Goal: Complete application form

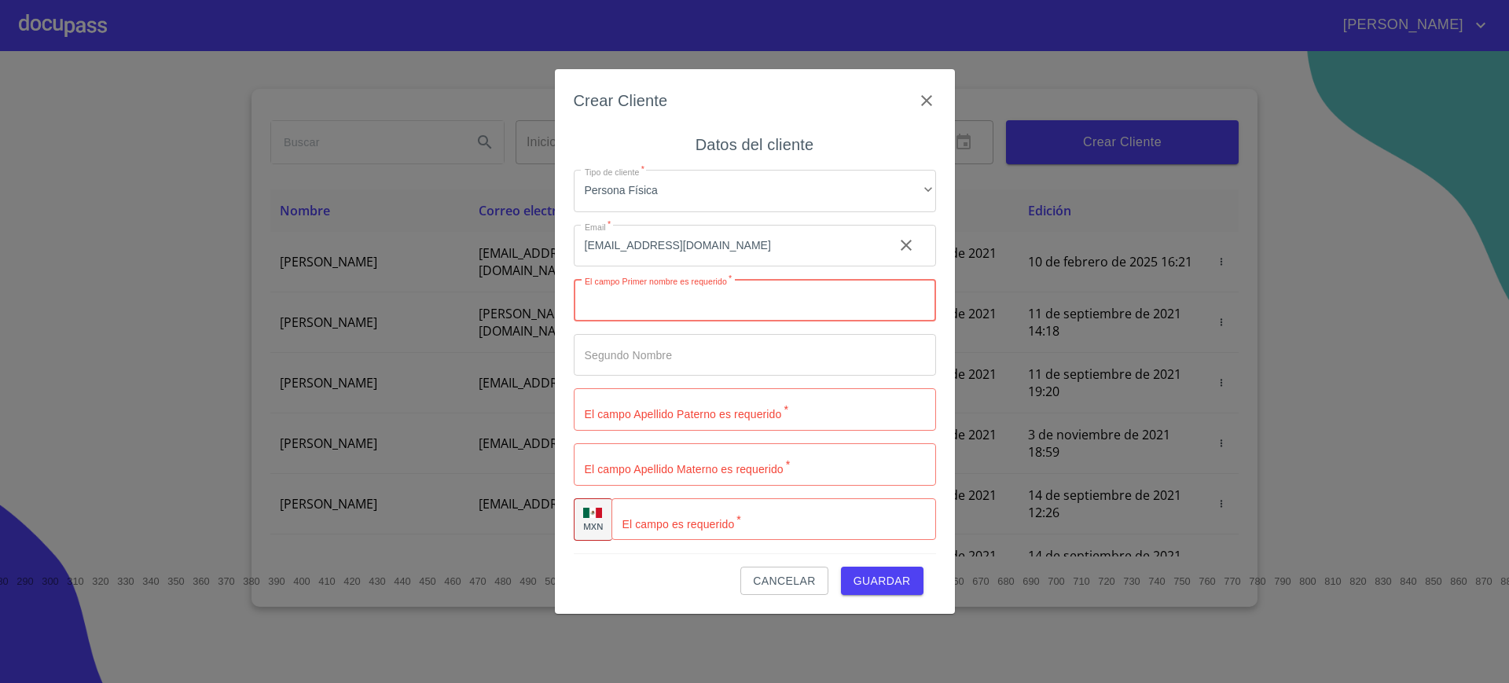
click at [929, 82] on div "Crear Cliente Datos del cliente Tipo de cliente   * Persona Física ​ Email   * …" at bounding box center [755, 341] width 400 height 544
click at [923, 103] on icon "button" at bounding box center [926, 100] width 11 height 11
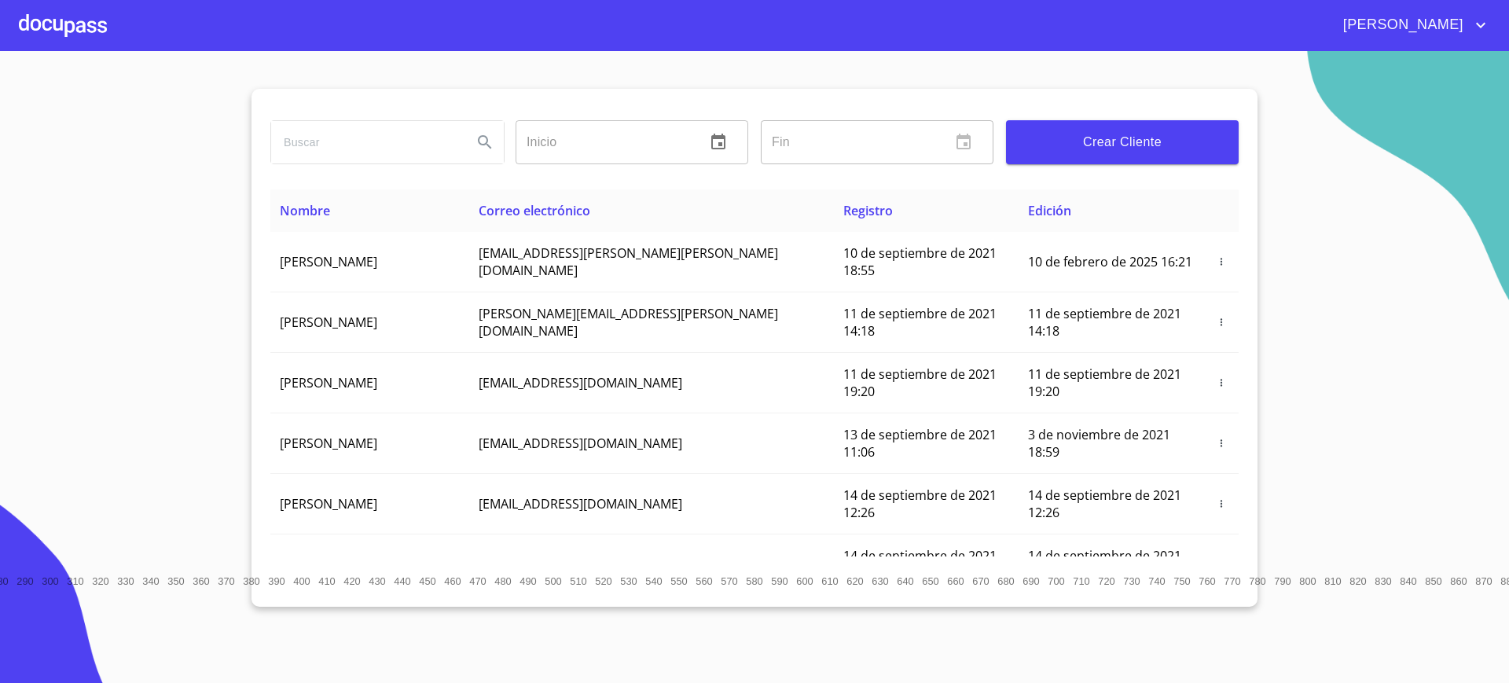
click at [110, 38] on div "[PERSON_NAME]" at bounding box center [754, 25] width 1509 height 50
click at [35, 12] on div at bounding box center [63, 25] width 88 height 50
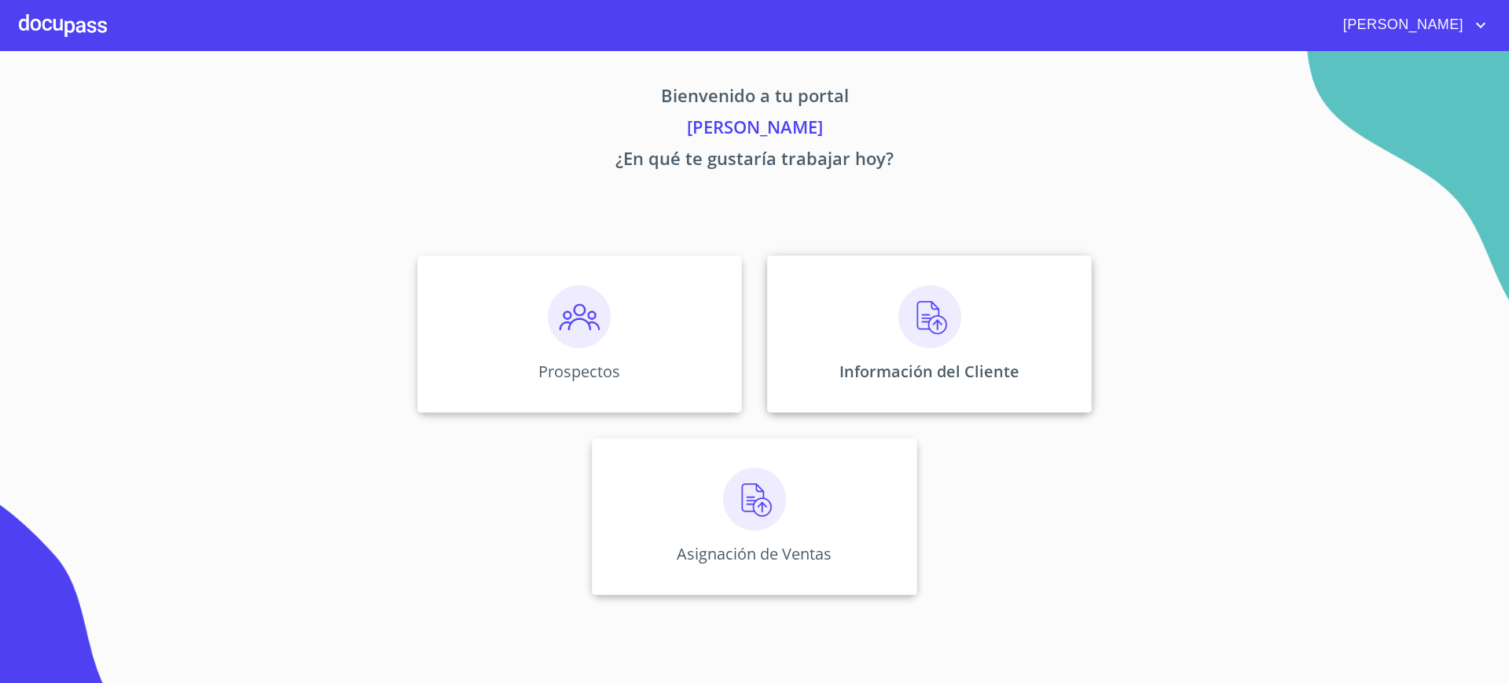
click at [813, 326] on div "Información del Cliente" at bounding box center [929, 333] width 324 height 157
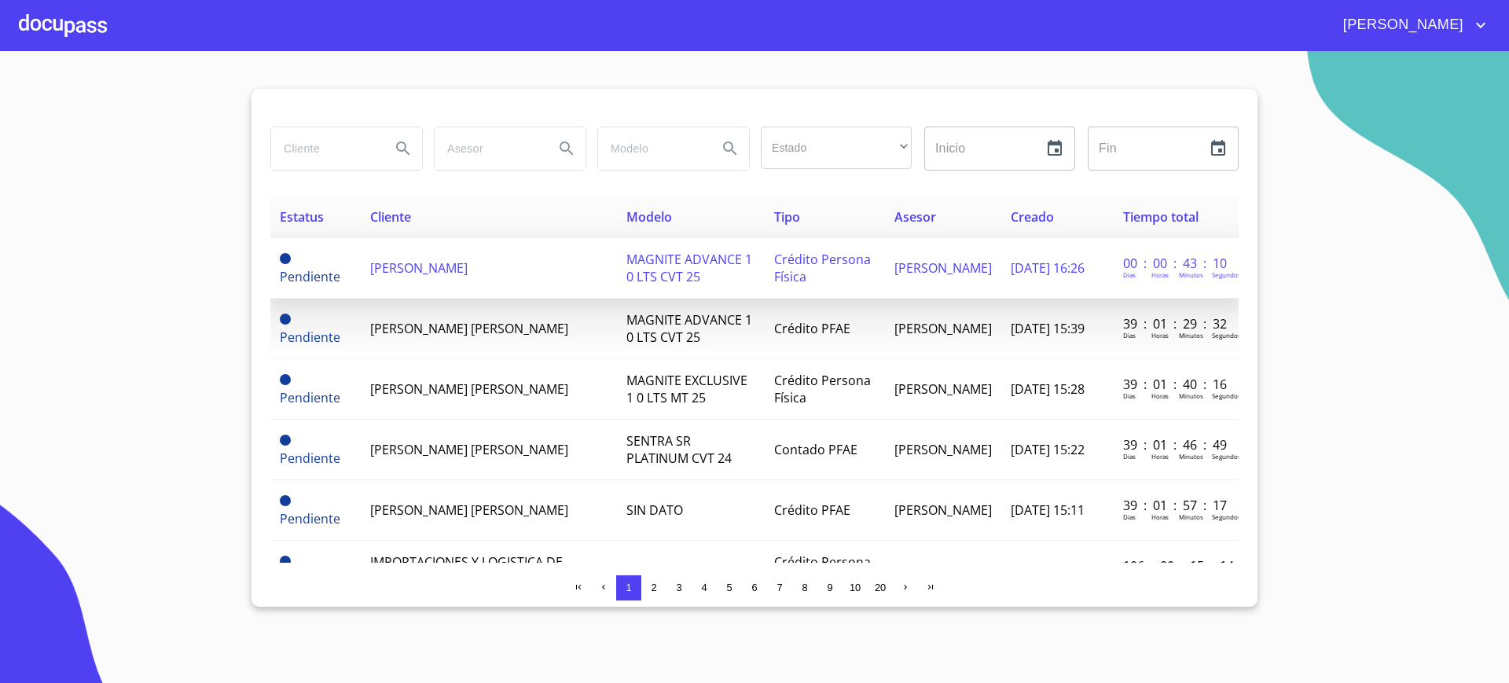
click at [521, 255] on td "[PERSON_NAME]" at bounding box center [489, 268] width 257 height 60
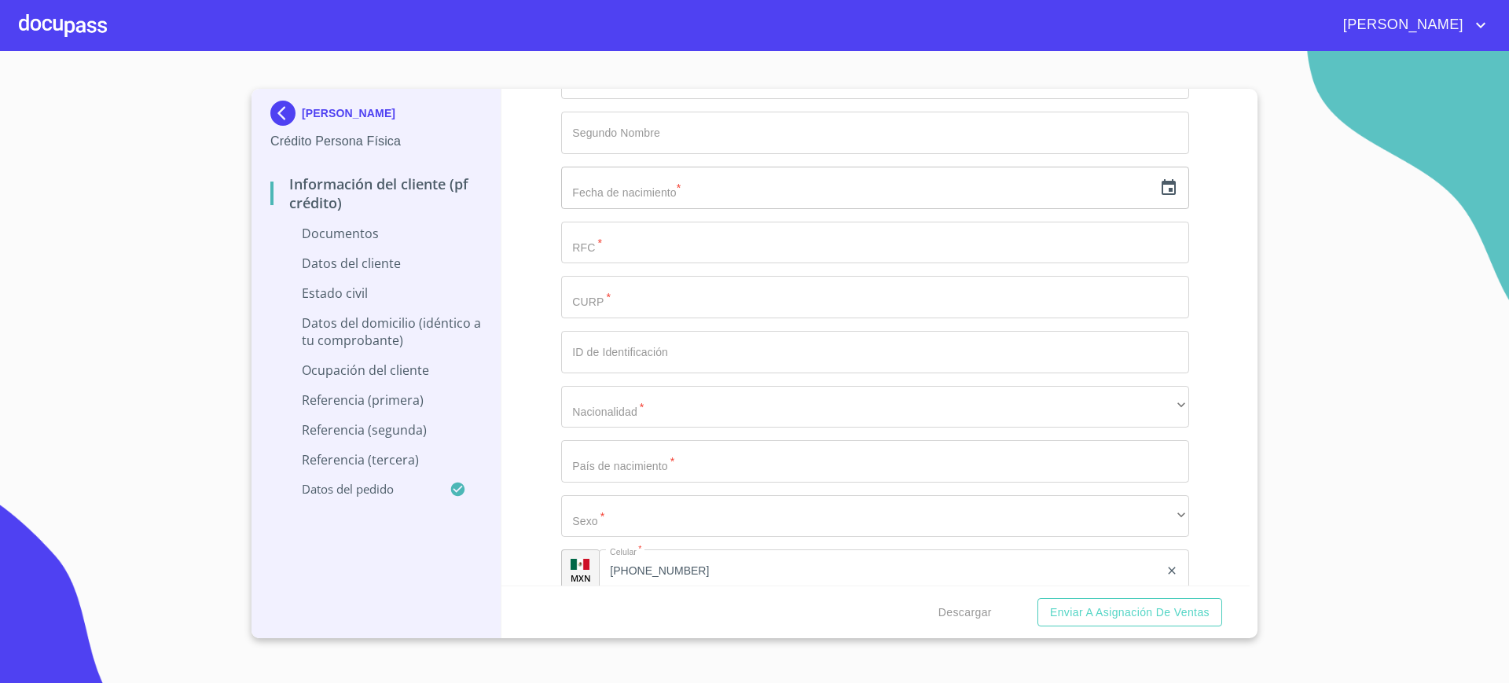
scroll to position [2130, 0]
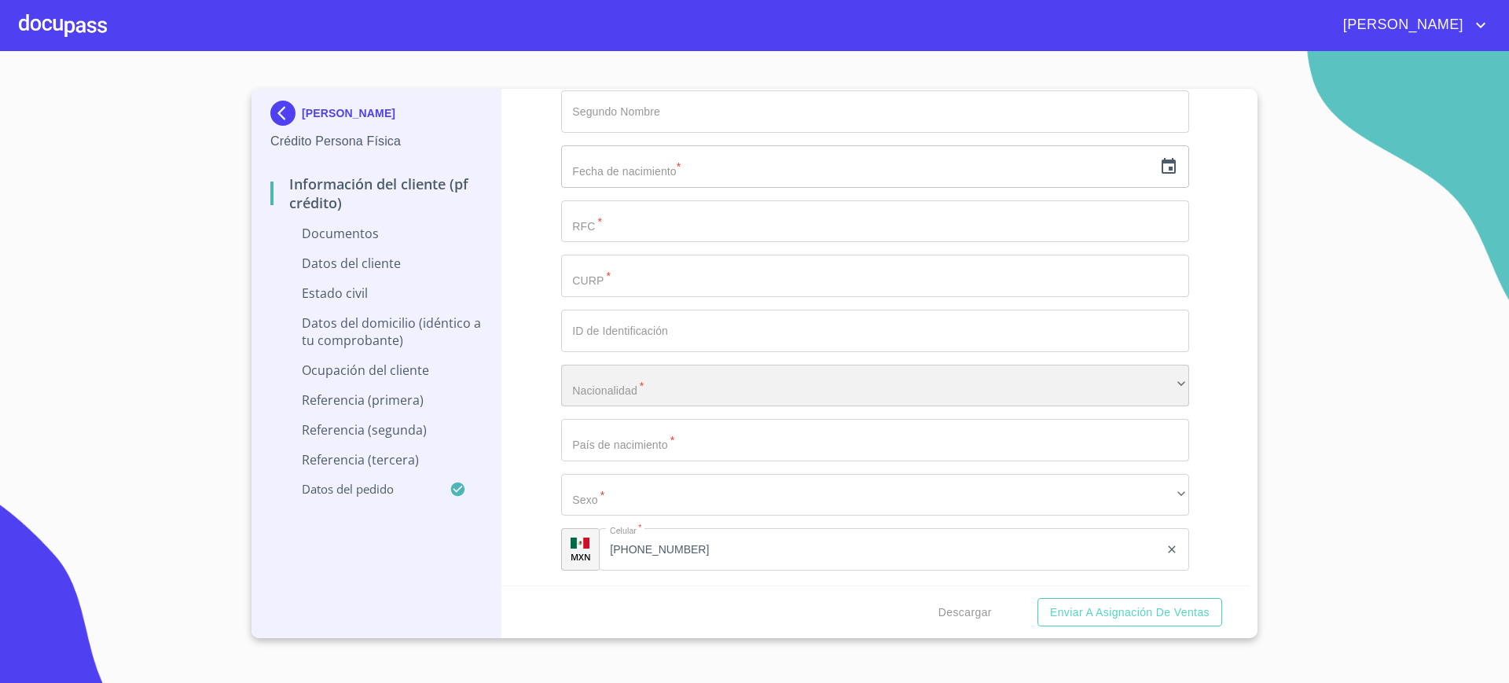
click at [691, 396] on div "​" at bounding box center [875, 386] width 628 height 42
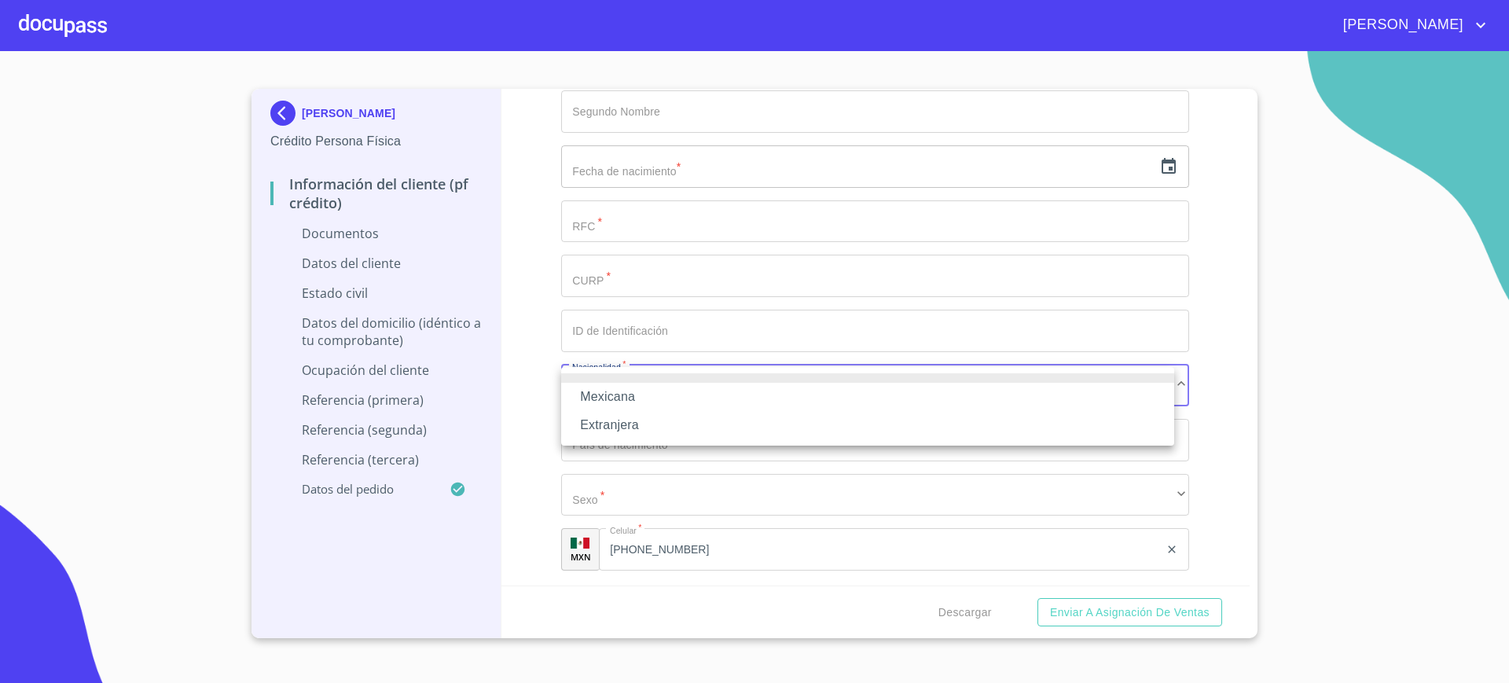
click at [668, 387] on li "Mexicana" at bounding box center [867, 397] width 613 height 28
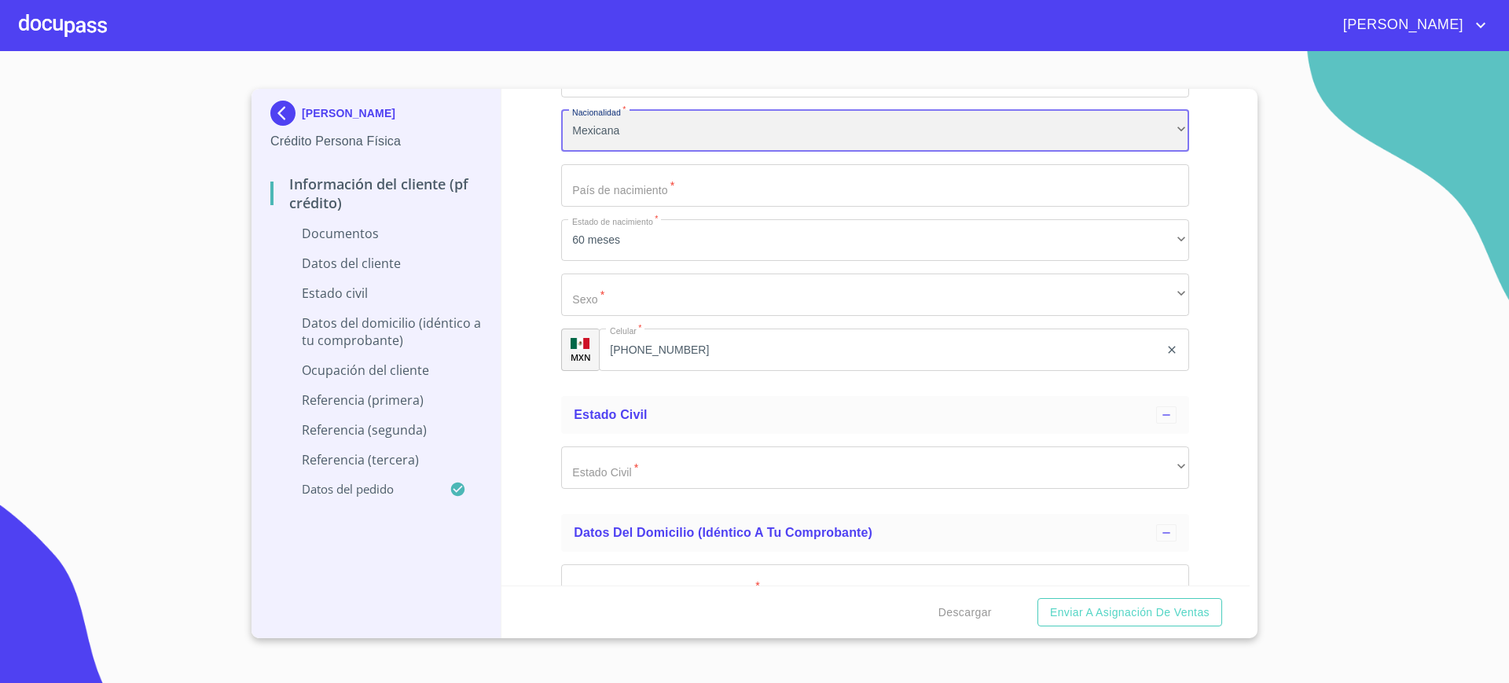
scroll to position [2387, 0]
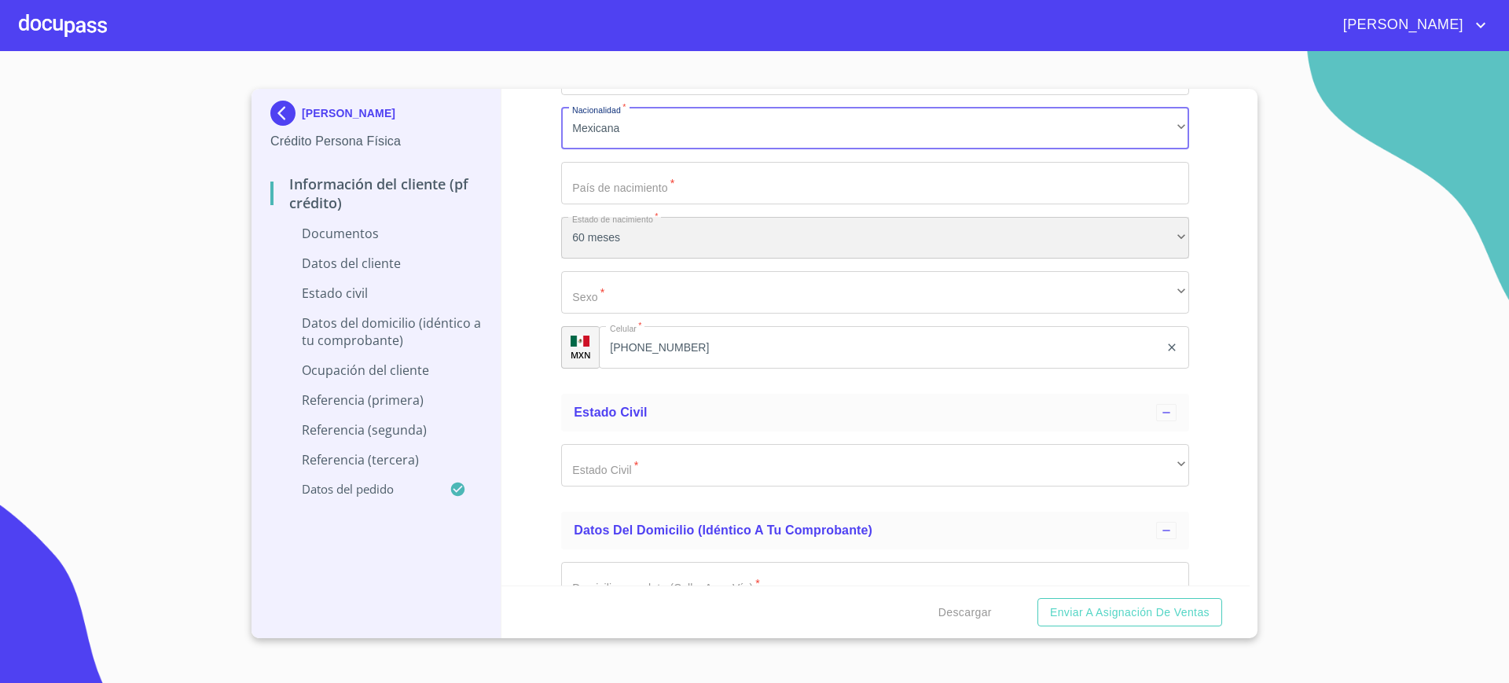
click at [698, 220] on div "60 meses" at bounding box center [875, 238] width 628 height 42
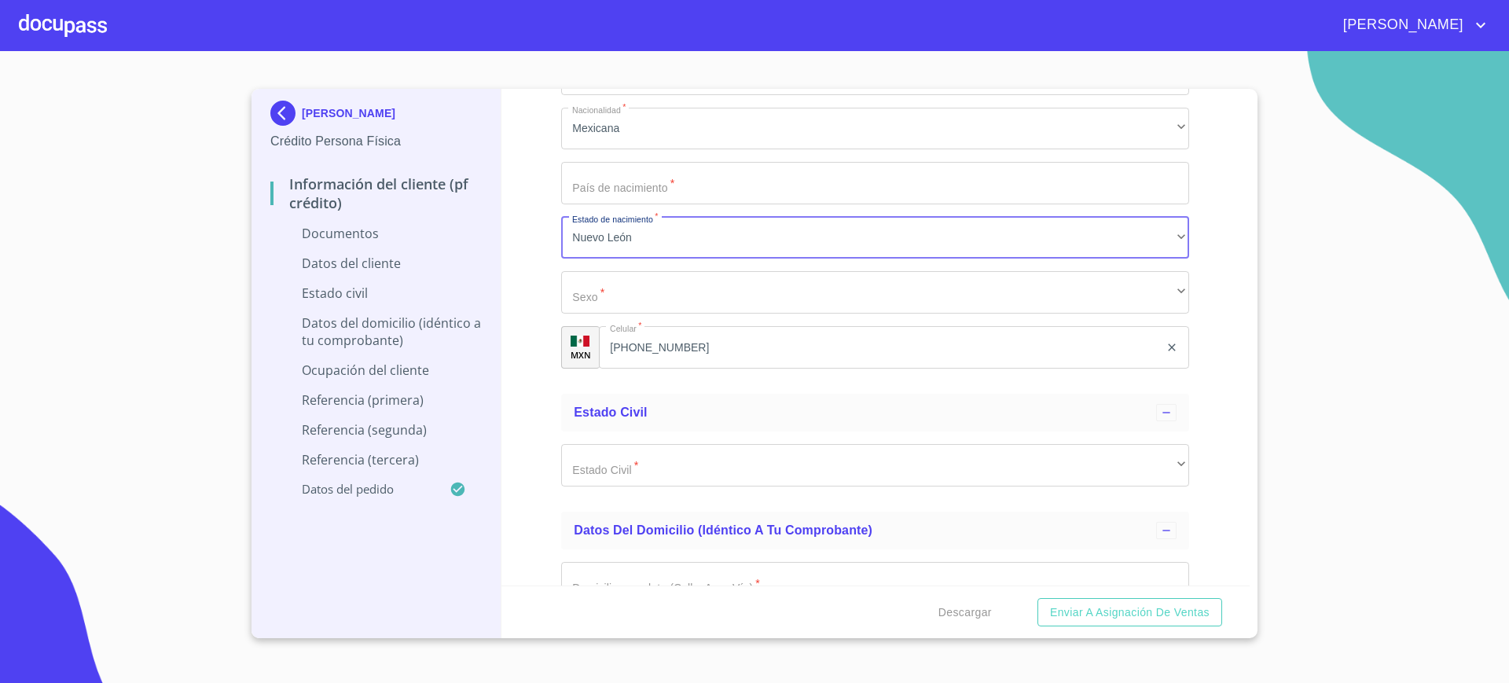
click at [676, 316] on div "Apellido [PERSON_NAME]   * [PERSON_NAME] ​ Apellido Materno   * [PERSON_NAME] ​…" at bounding box center [875, 19] width 628 height 724
click at [641, 196] on input "Documento de identificación.   *" at bounding box center [875, 183] width 628 height 42
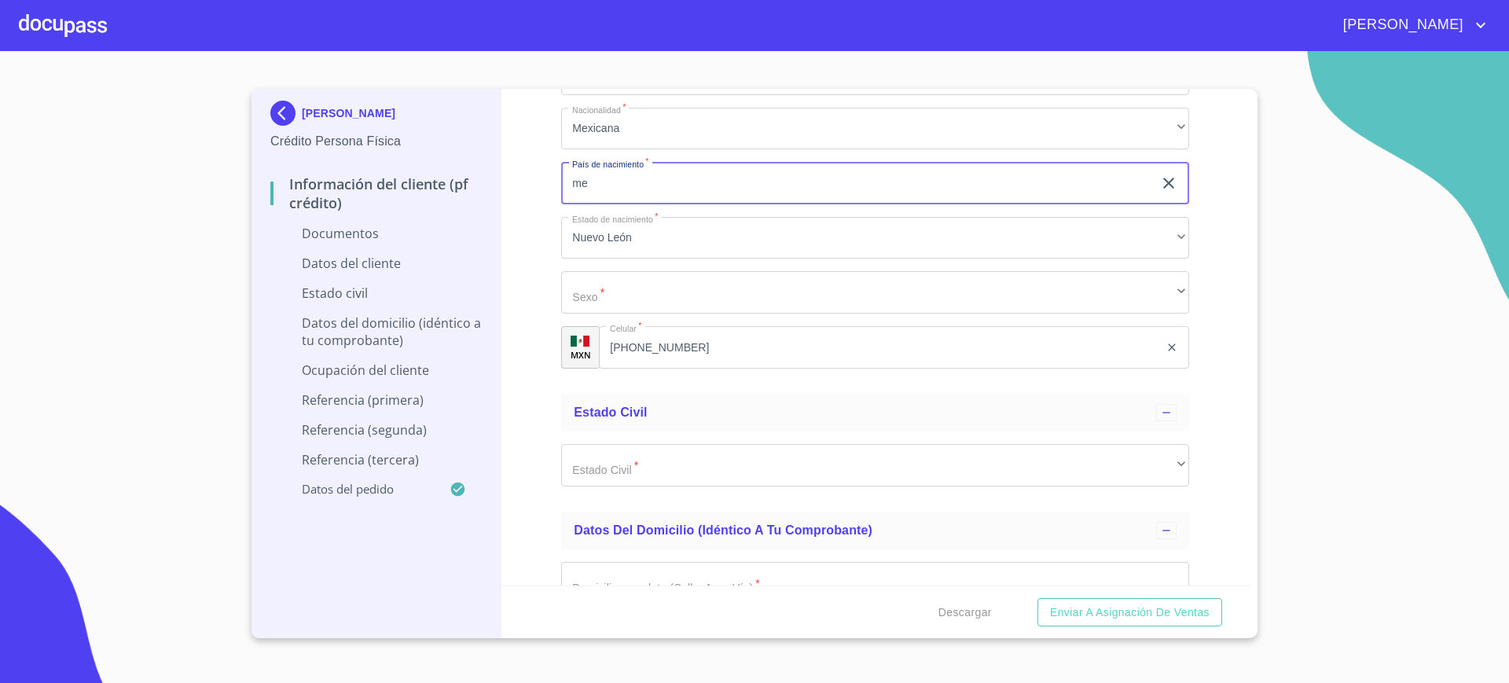
type input "m"
type input "[GEOGRAPHIC_DATA]"
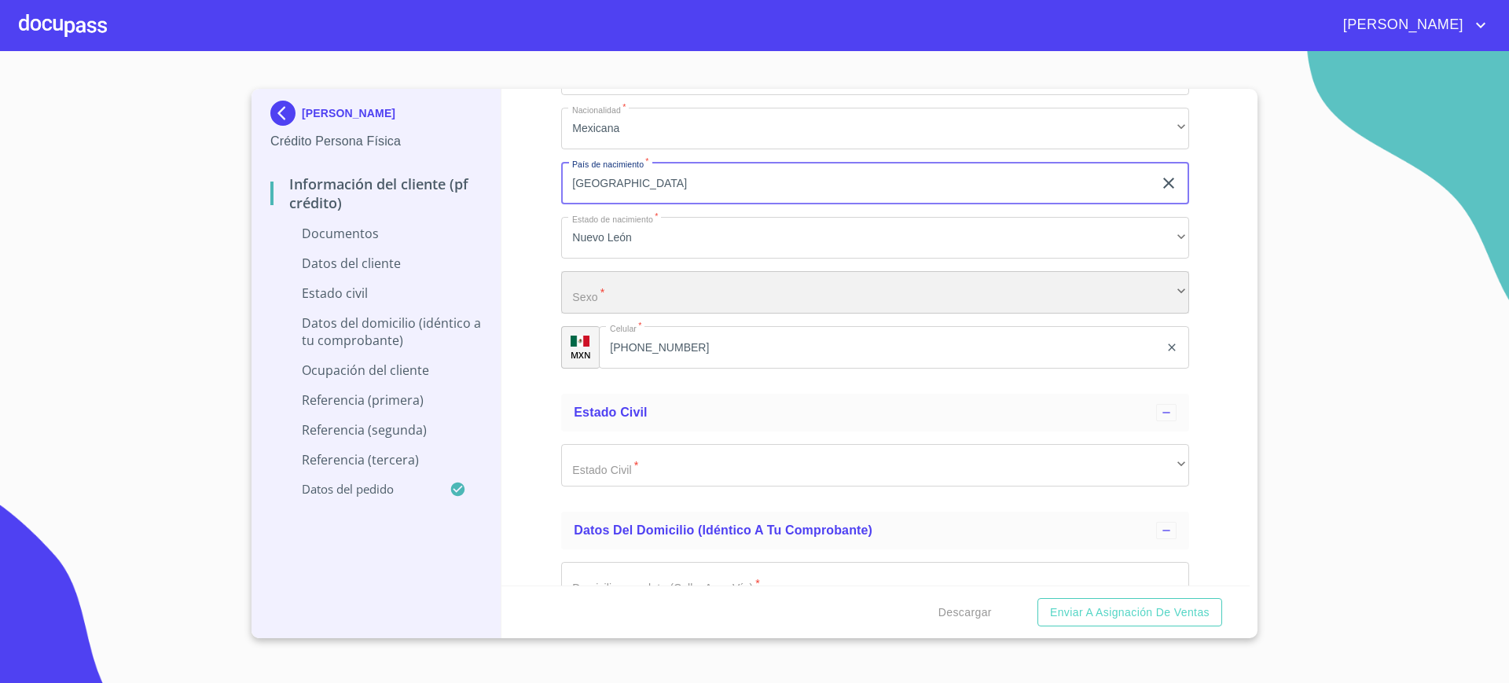
click at [612, 295] on div "​" at bounding box center [875, 292] width 628 height 42
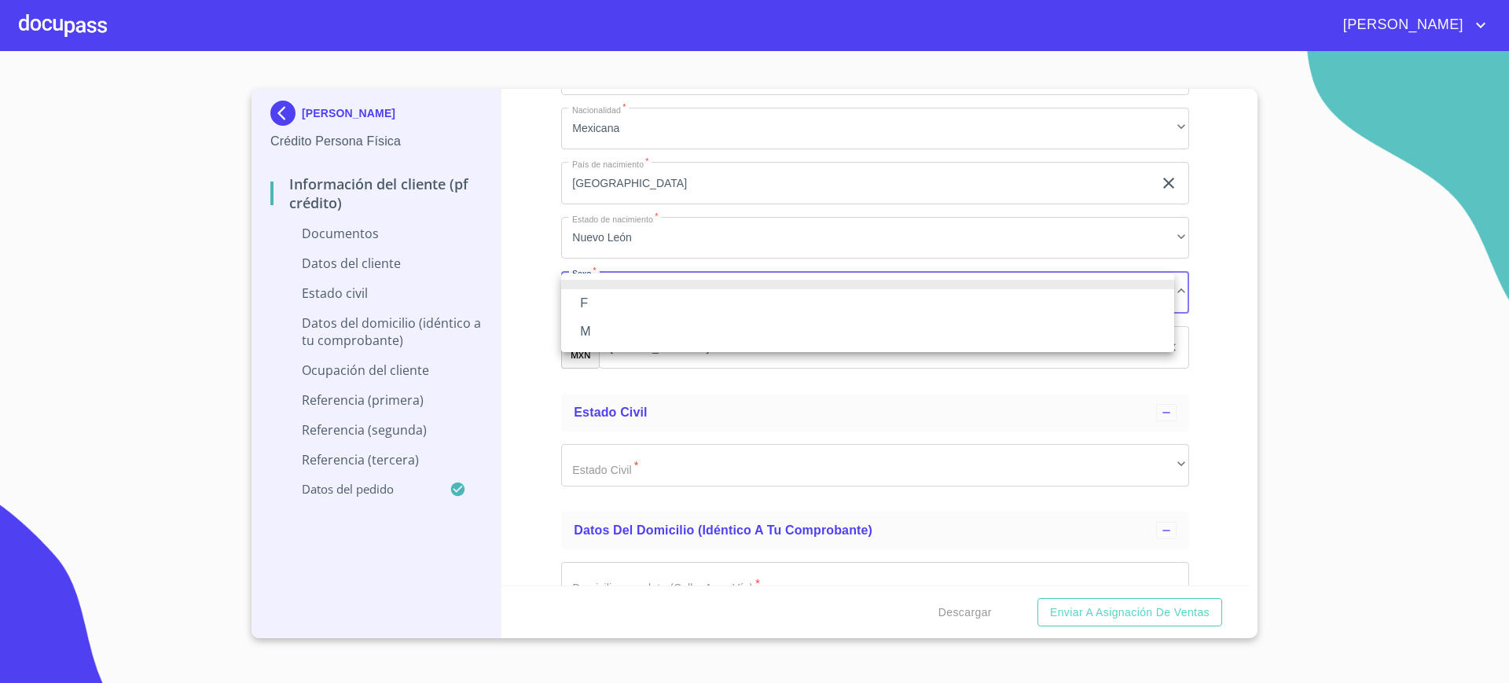
click at [614, 335] on li "M" at bounding box center [867, 331] width 613 height 28
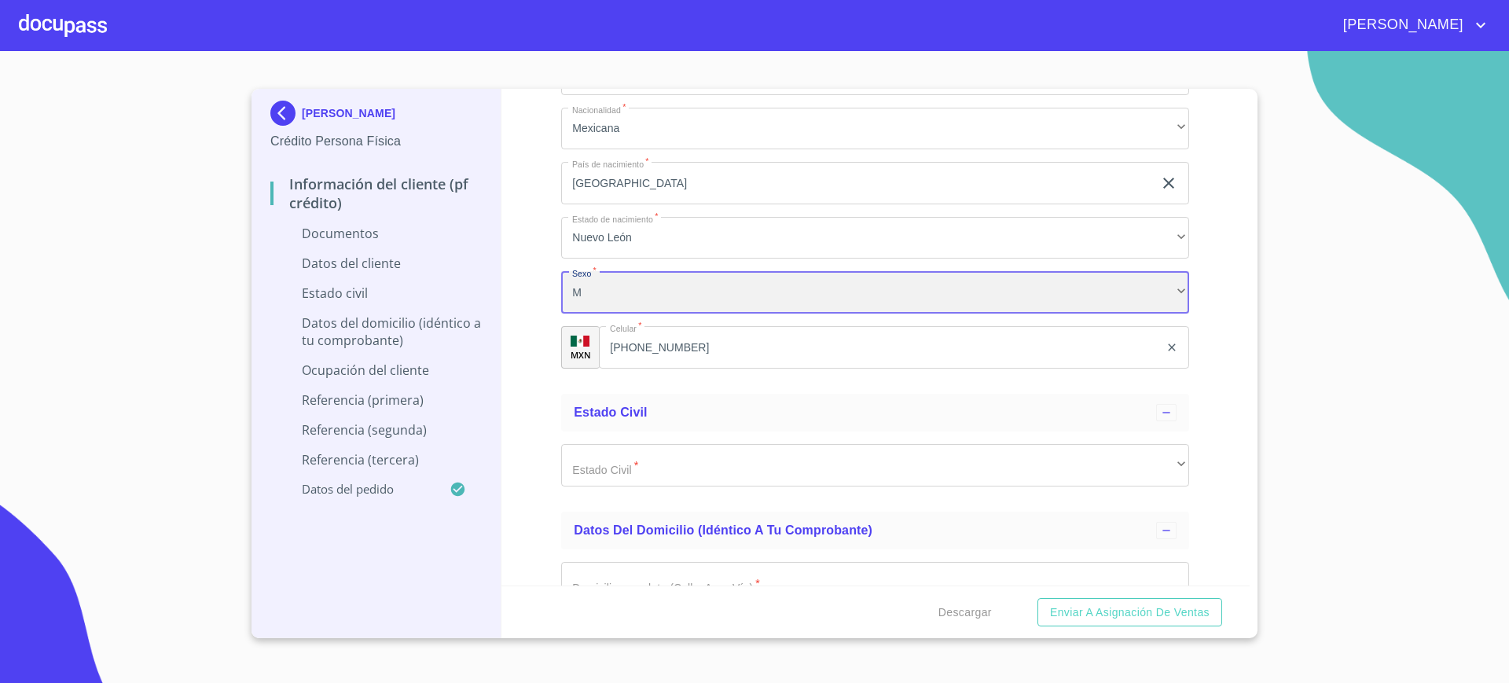
scroll to position [2545, 0]
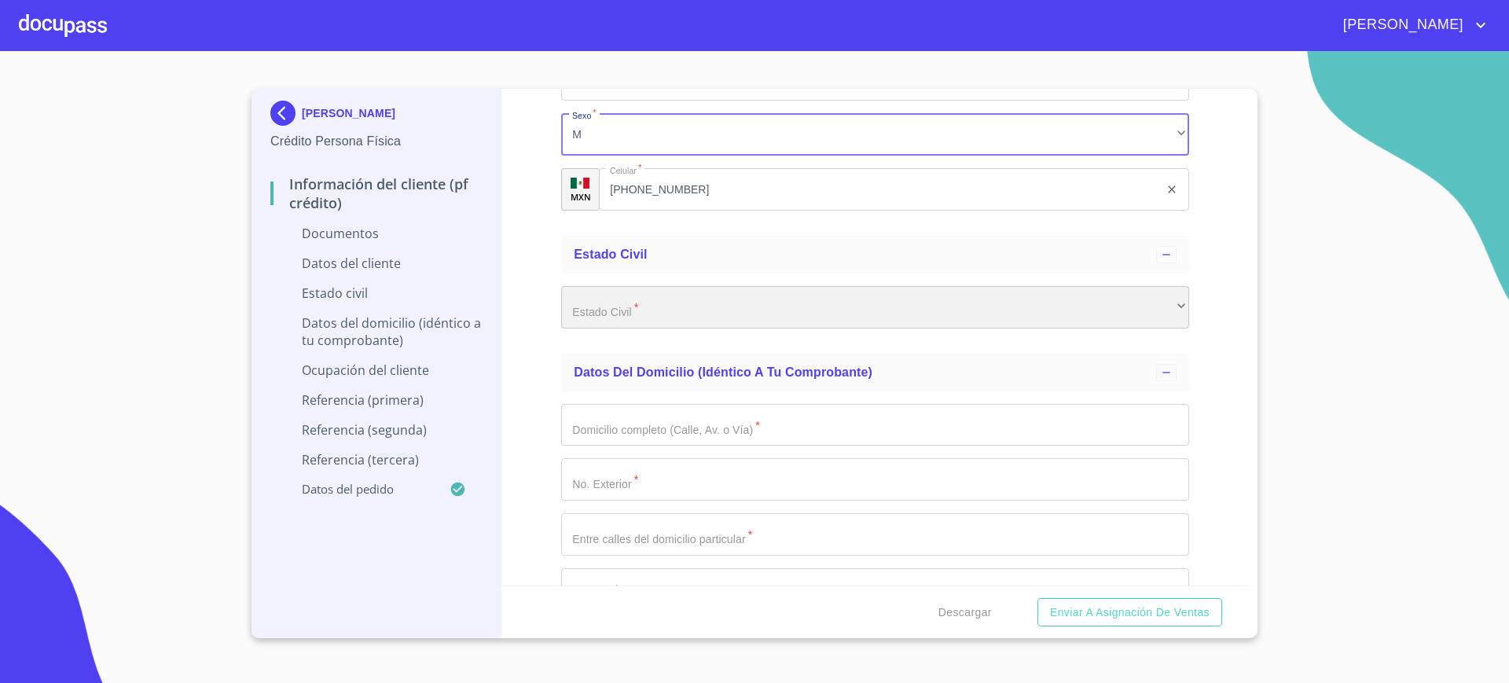
click at [698, 311] on div "​" at bounding box center [875, 307] width 628 height 42
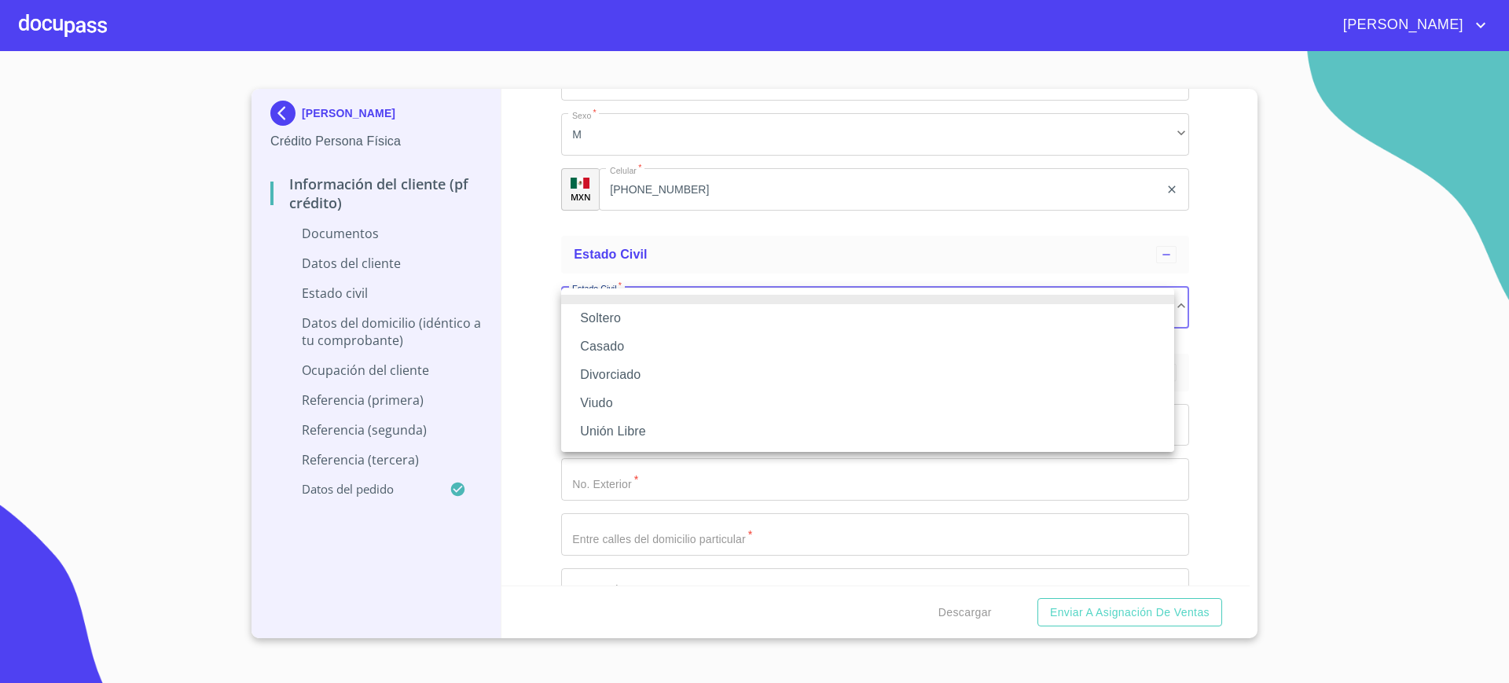
click at [646, 350] on li "Casado" at bounding box center [867, 346] width 613 height 28
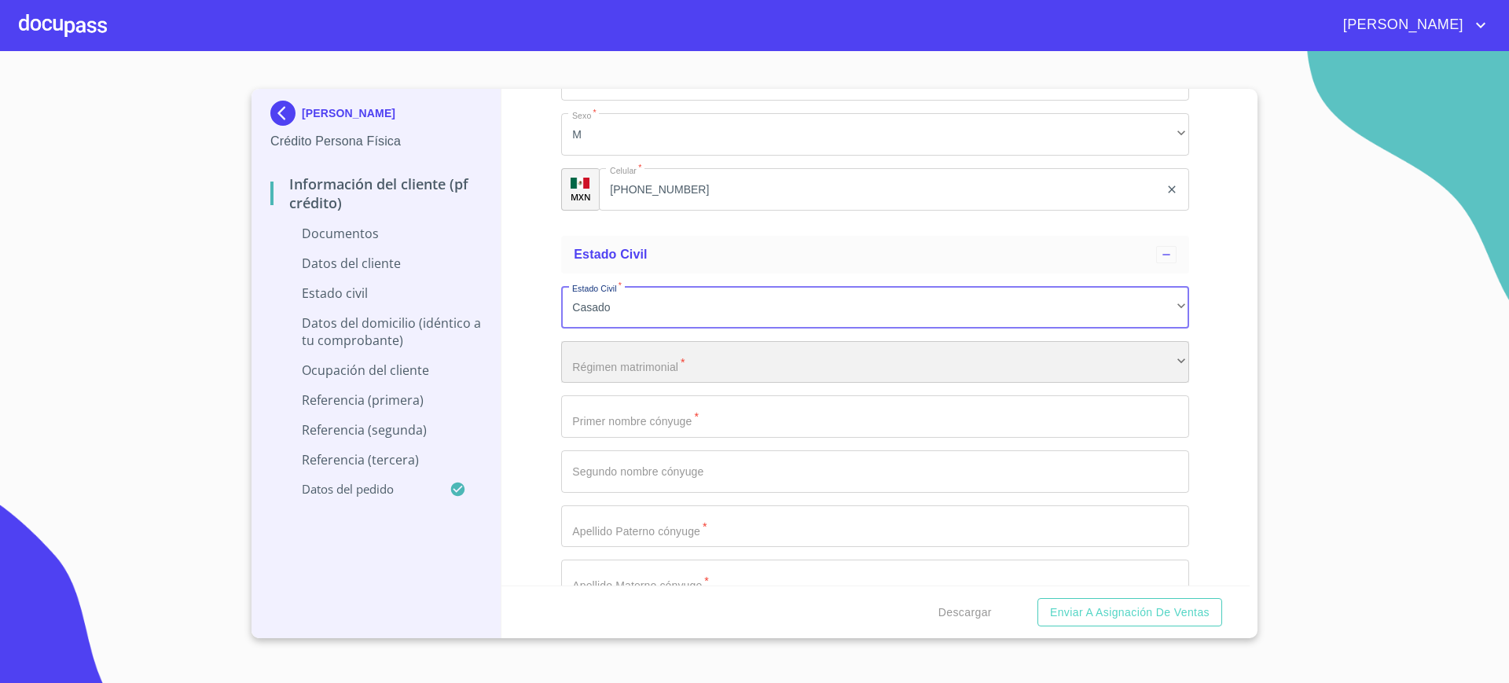
click at [657, 372] on div "​" at bounding box center [875, 362] width 628 height 42
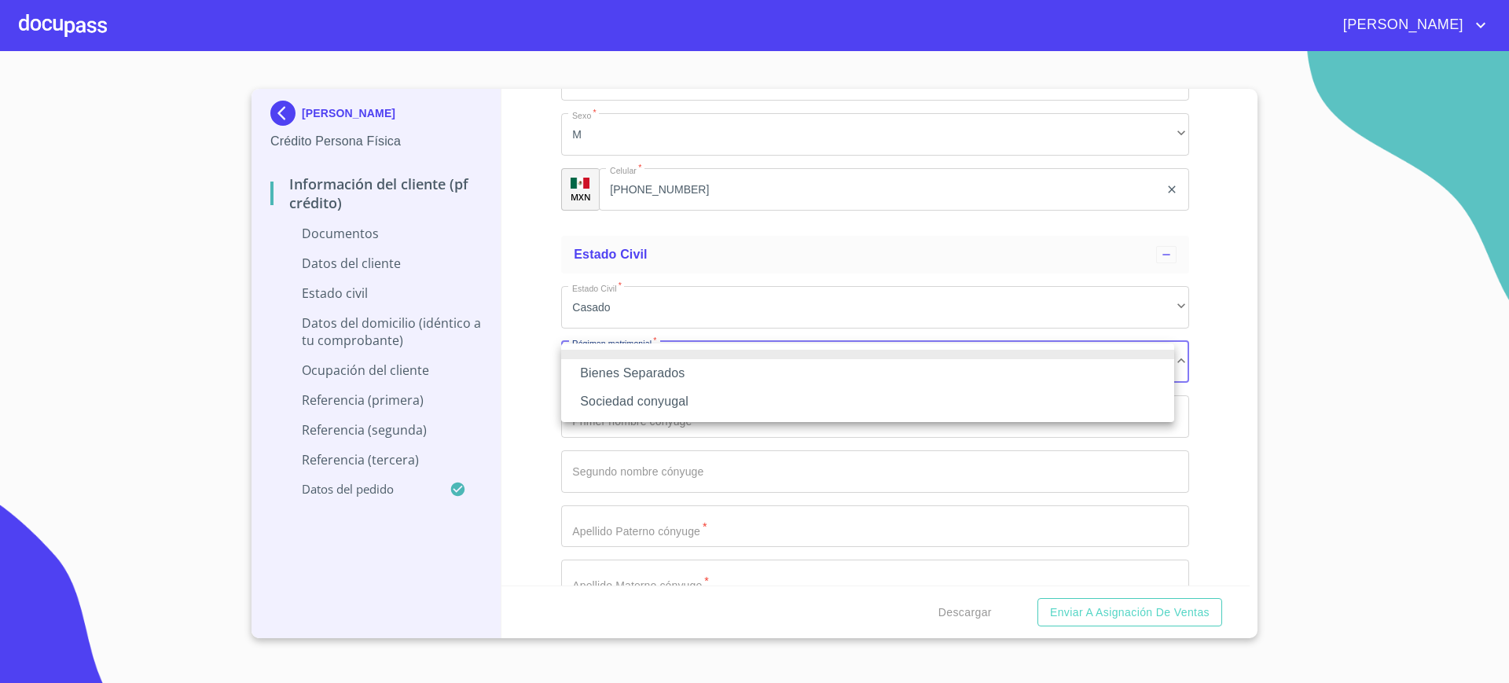
click at [655, 375] on li "Bienes Separados" at bounding box center [867, 373] width 613 height 28
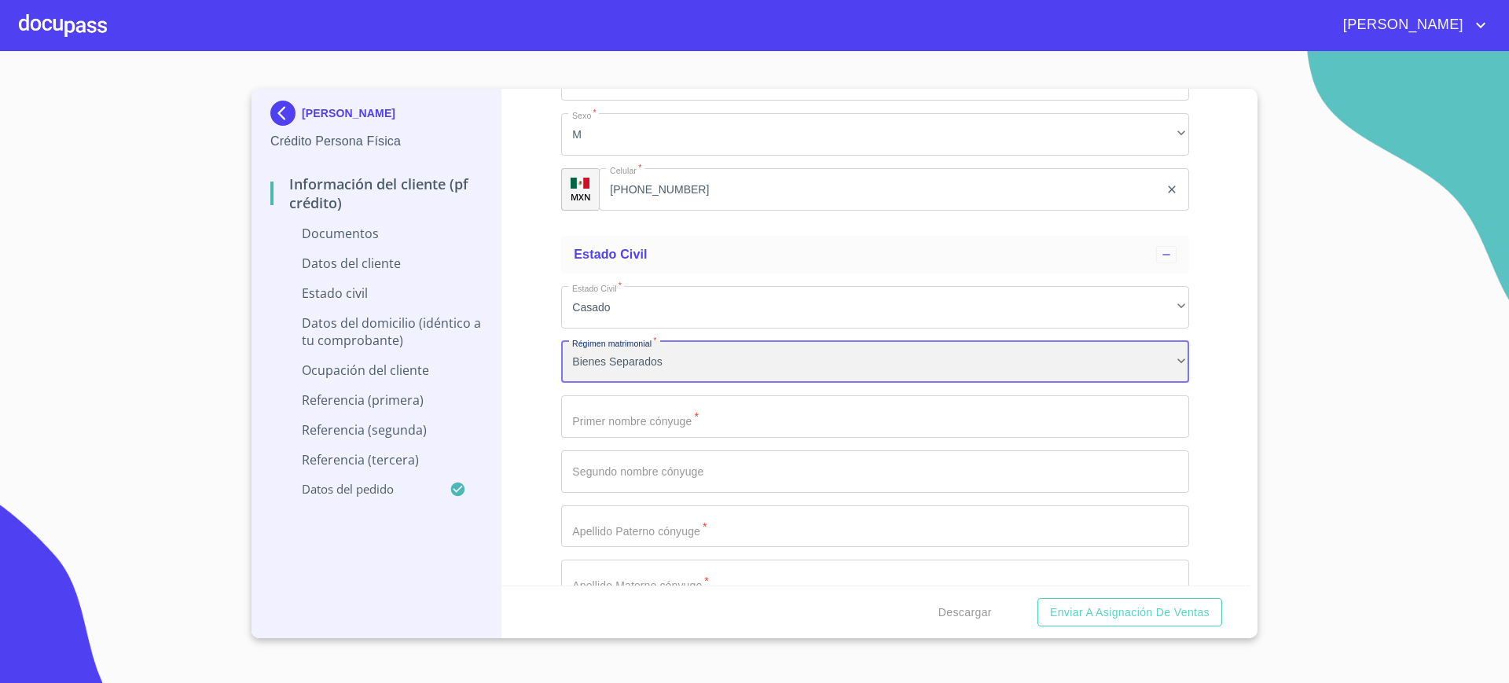
click at [667, 361] on div "Bienes Separados" at bounding box center [875, 362] width 628 height 42
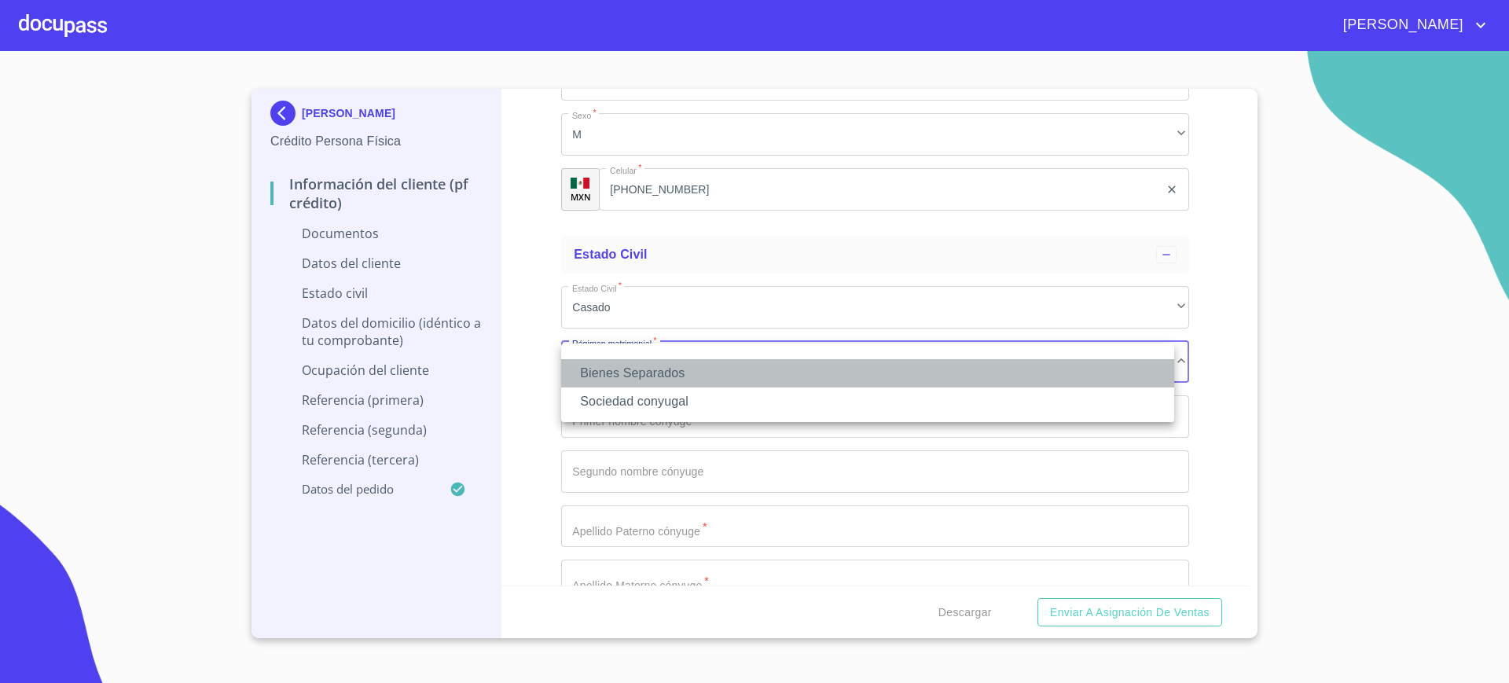
click at [663, 368] on li "Bienes Separados" at bounding box center [867, 373] width 613 height 28
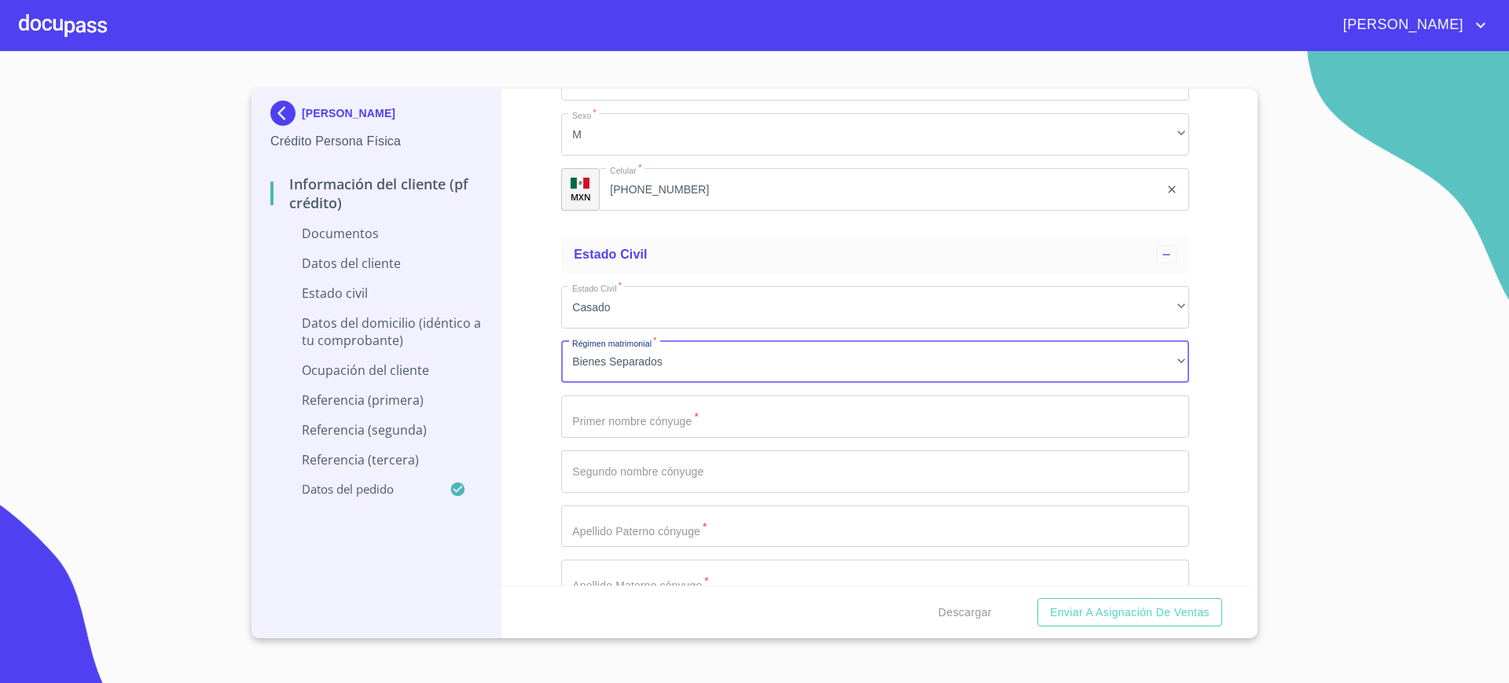
click at [648, 408] on input "Documento de identificación.   *" at bounding box center [875, 416] width 628 height 42
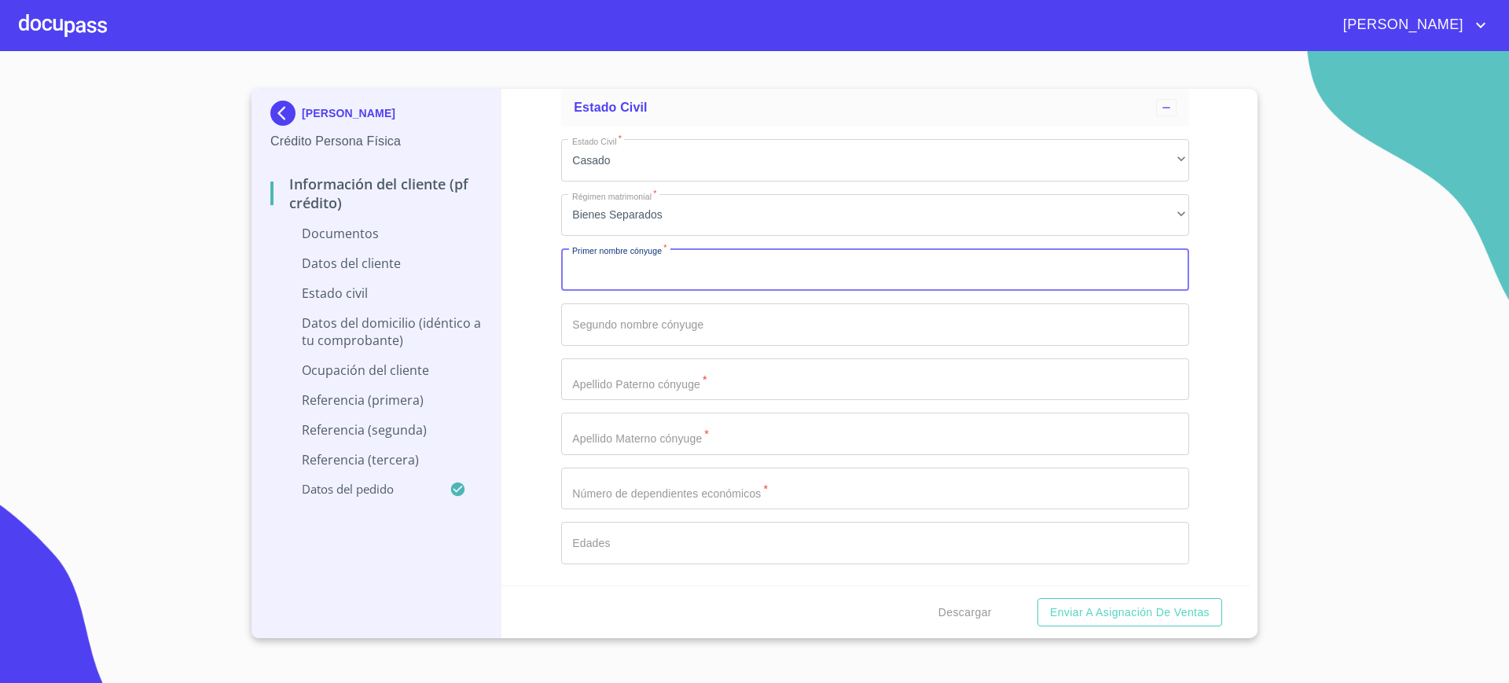
scroll to position [2694, 0]
type input "M"
type input "[PERSON_NAME]"
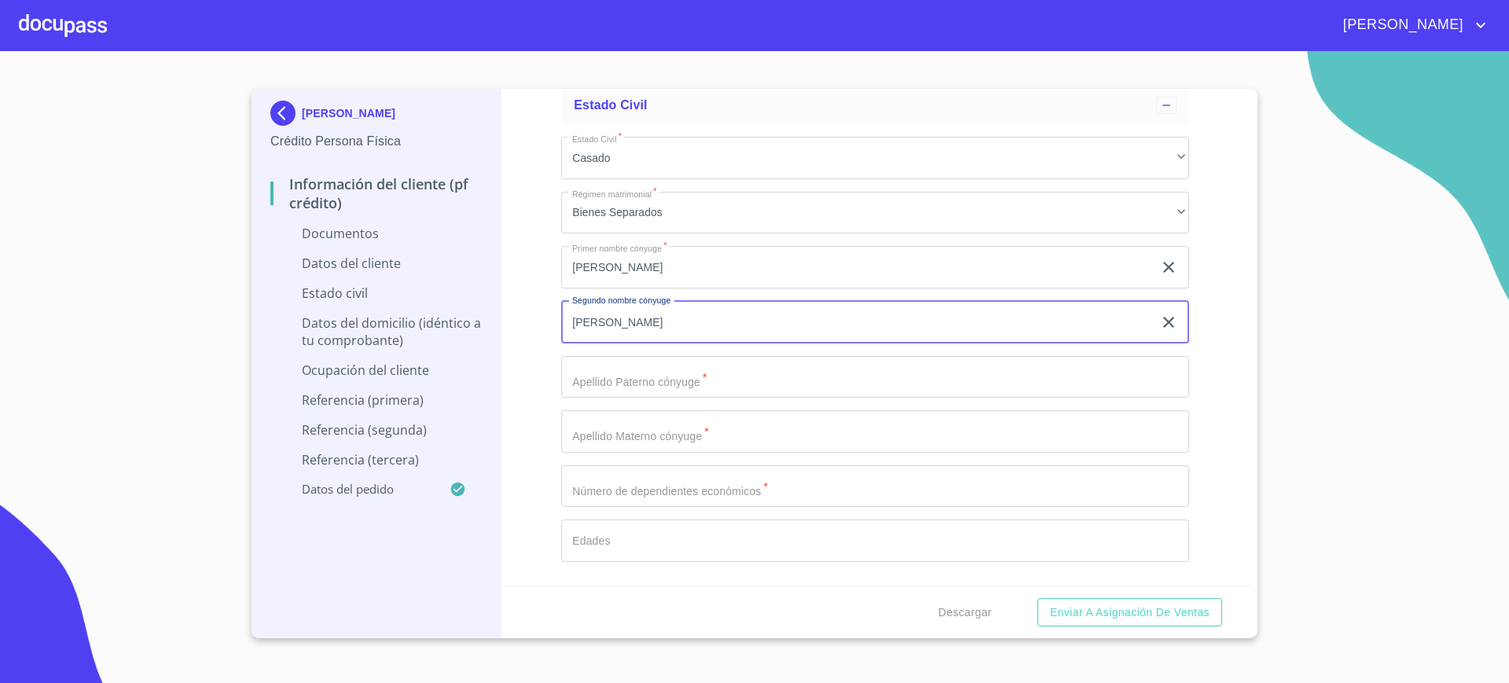
type input "[PERSON_NAME]"
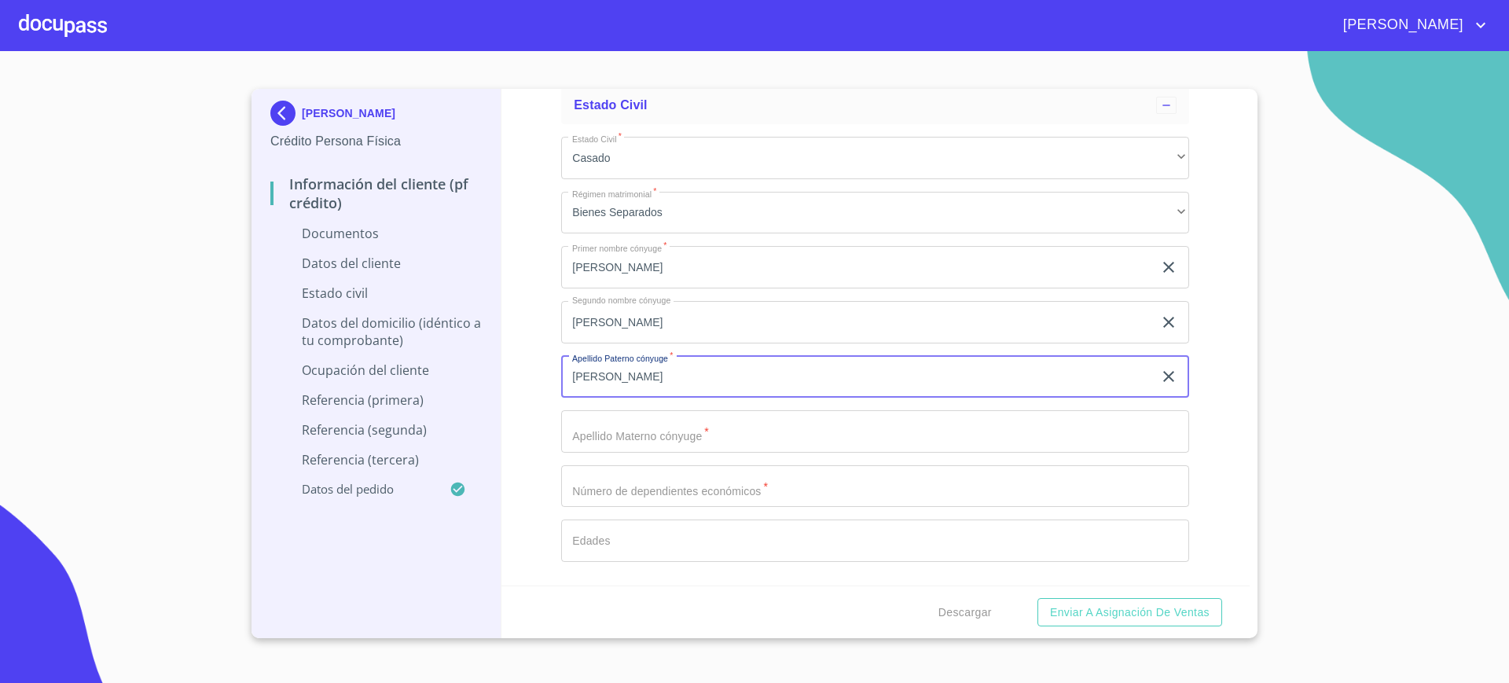
type input "[PERSON_NAME]"
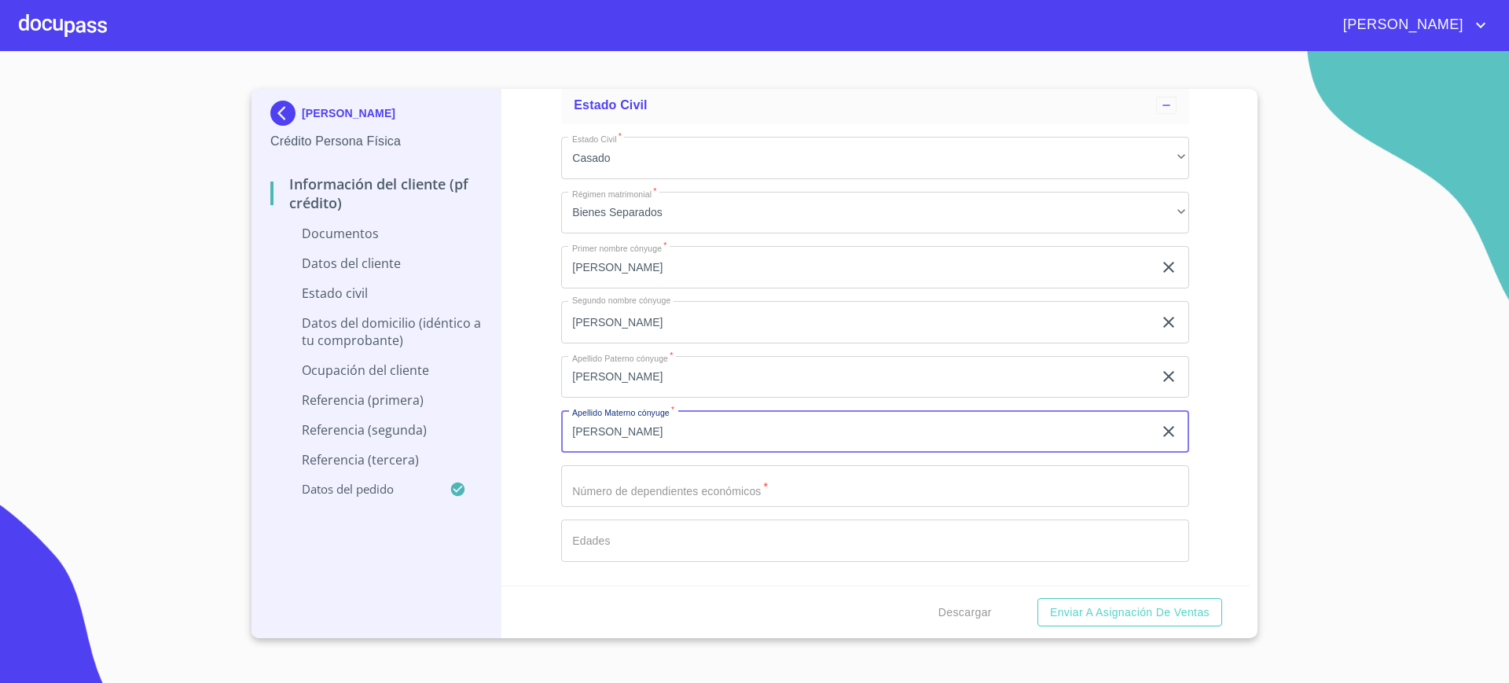
type input "[PERSON_NAME]"
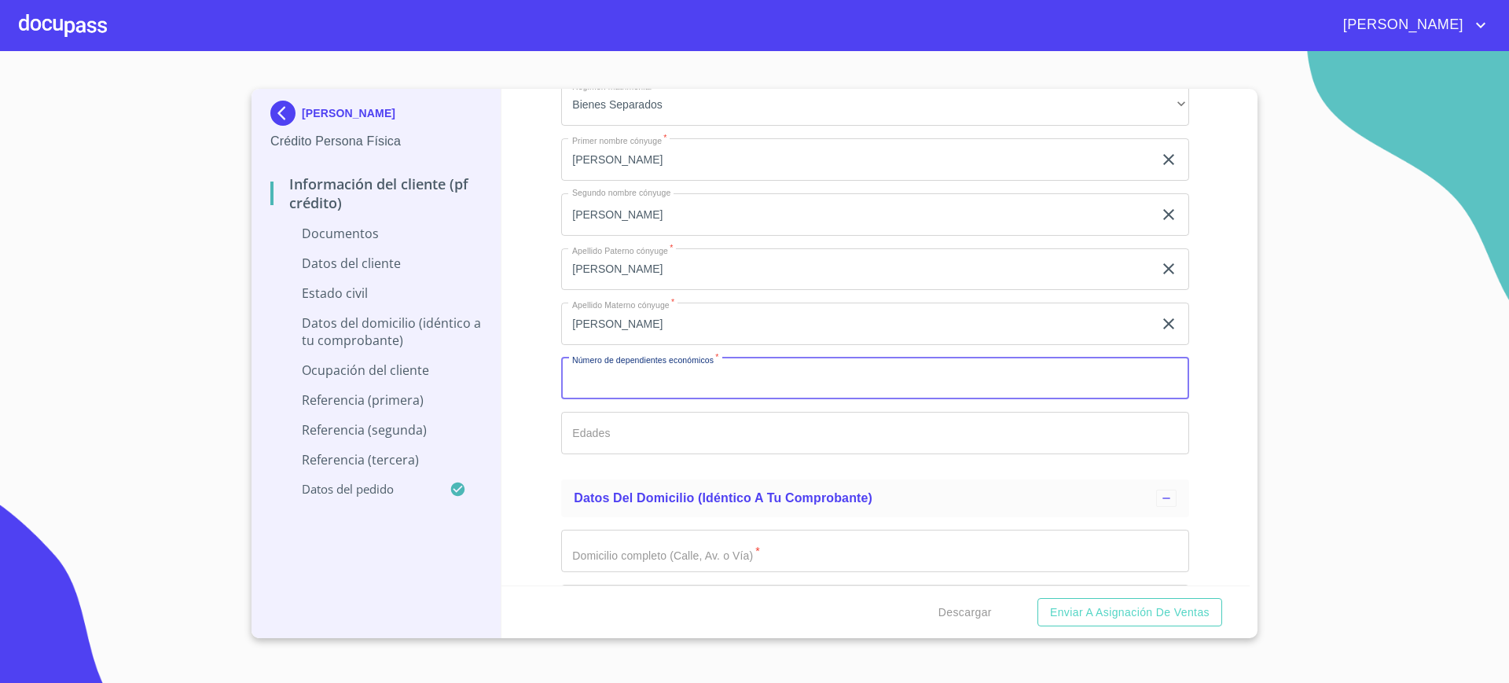
scroll to position [2851, 0]
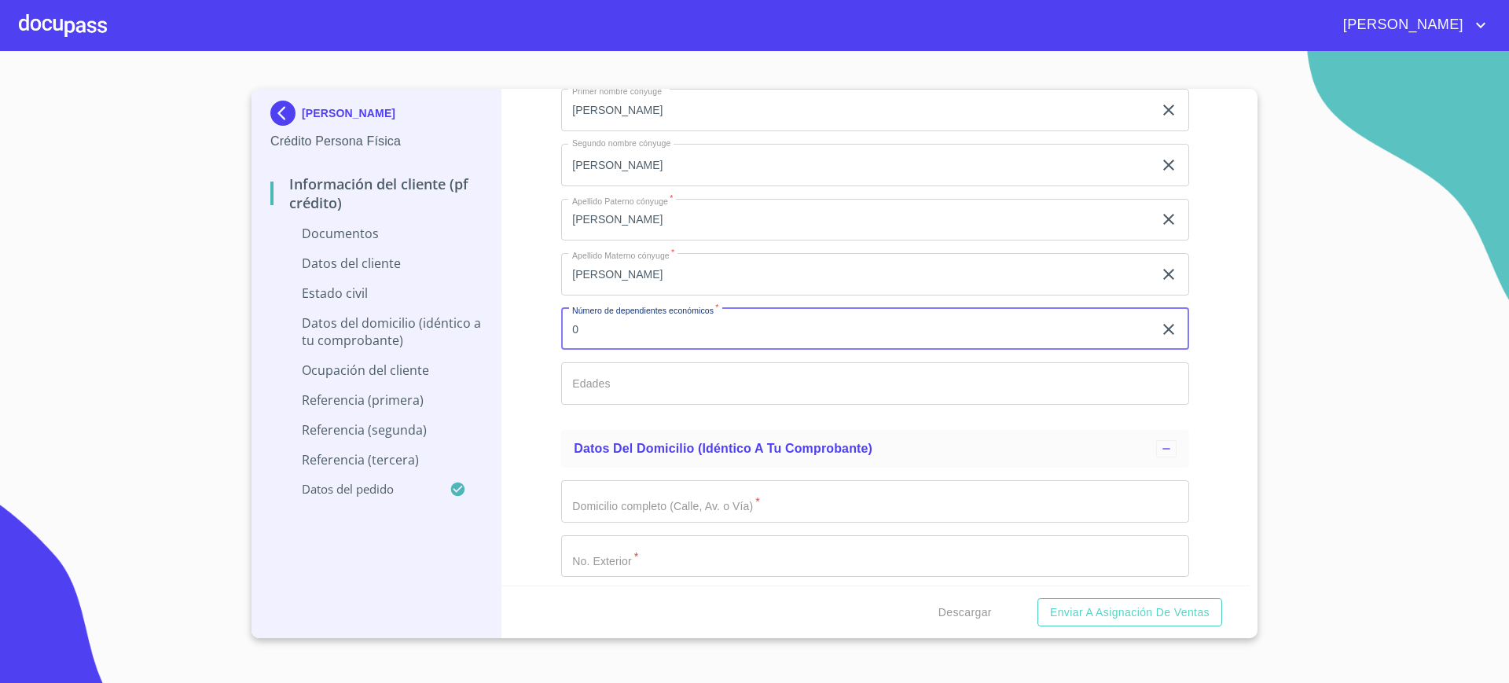
type input "0"
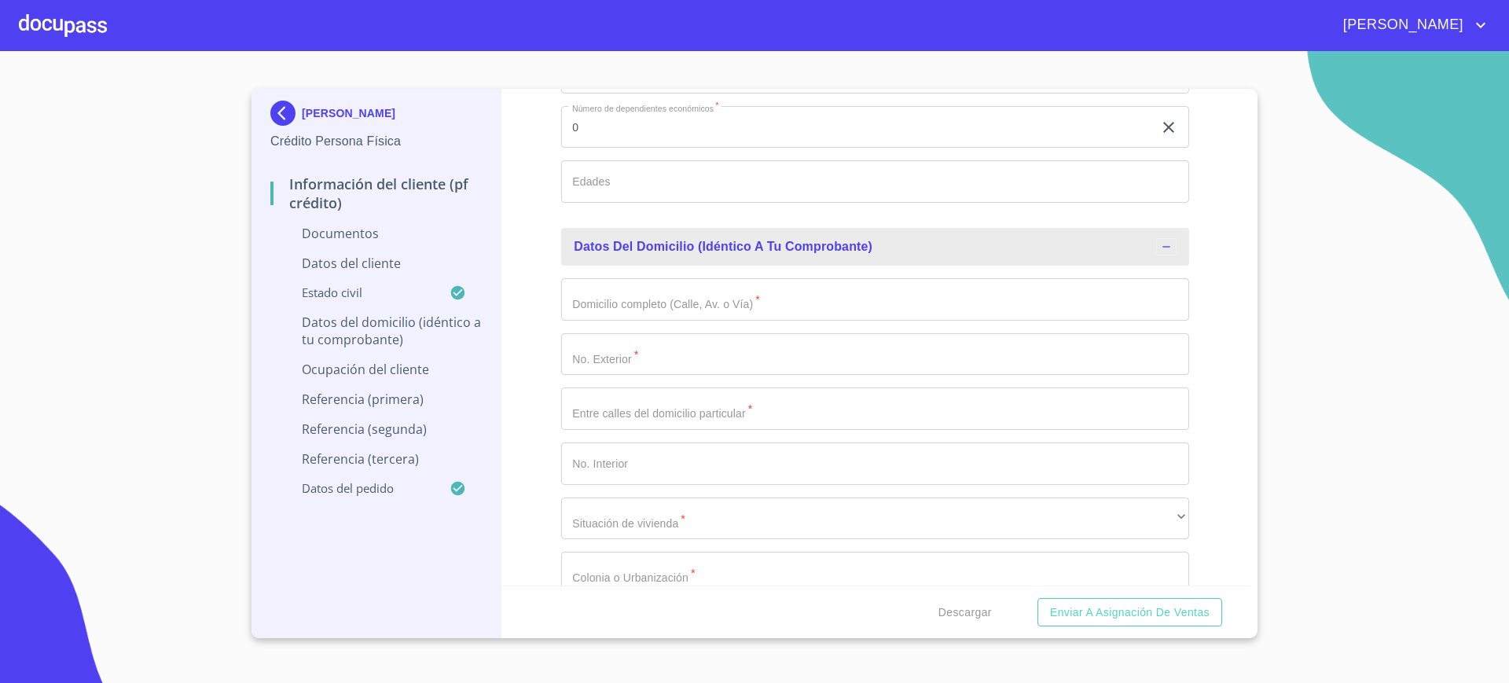
scroll to position [3055, 0]
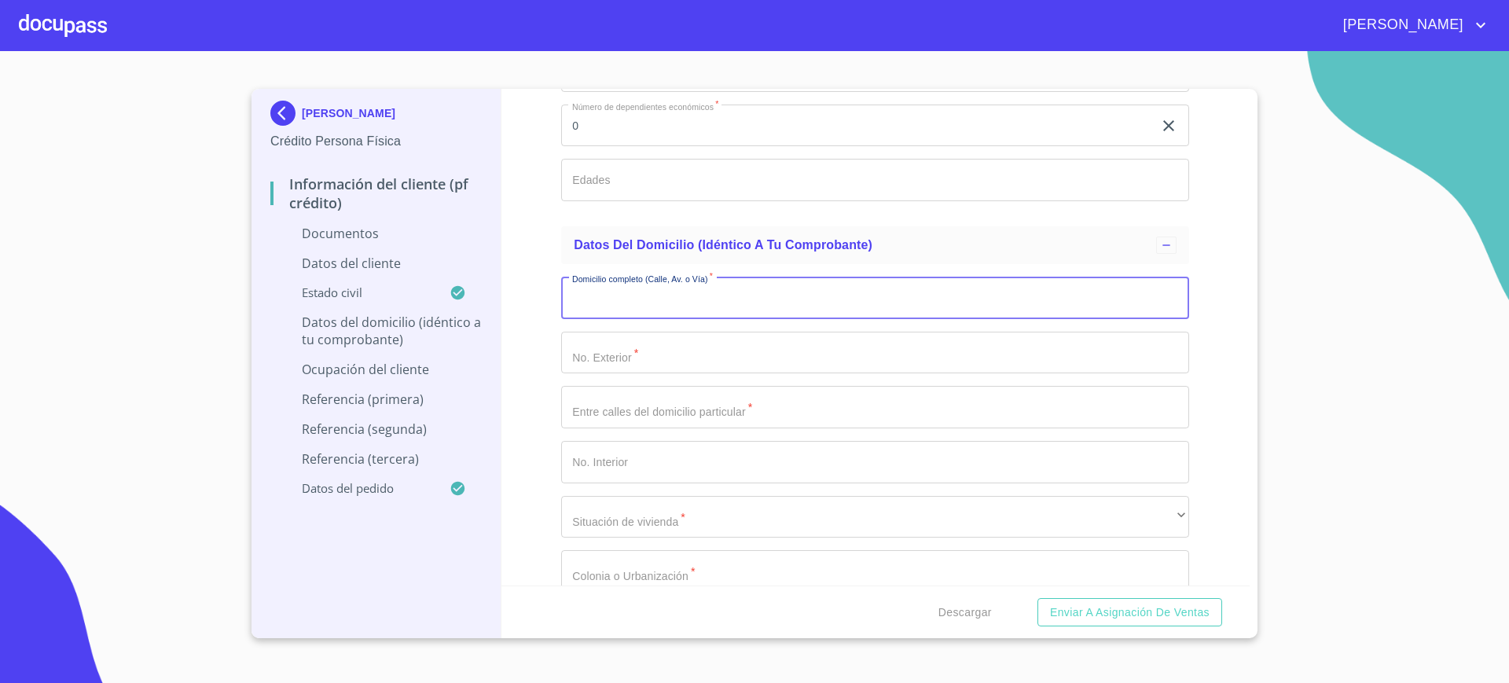
click at [677, 309] on input "Documento de identificación.   *" at bounding box center [875, 298] width 628 height 42
type input "J"
type input "SAN GERONIMO"
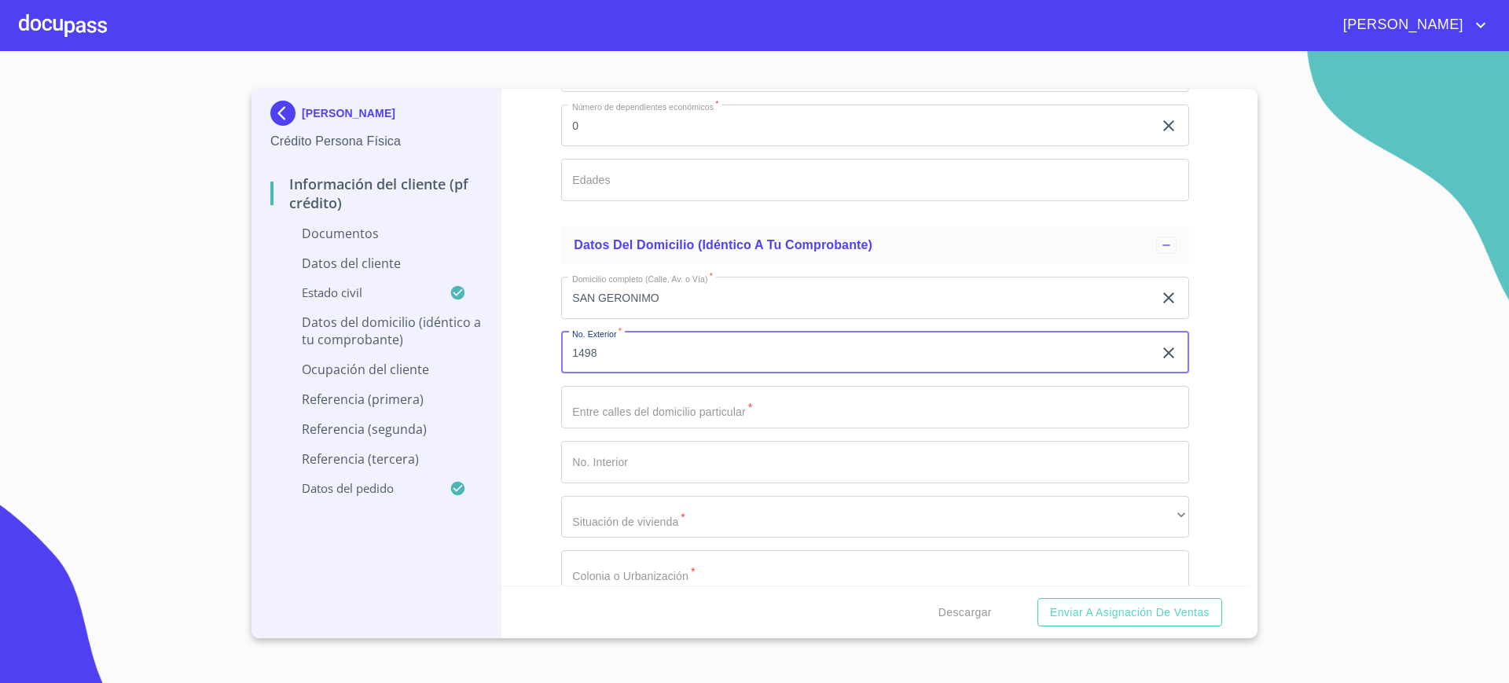
type input "1498"
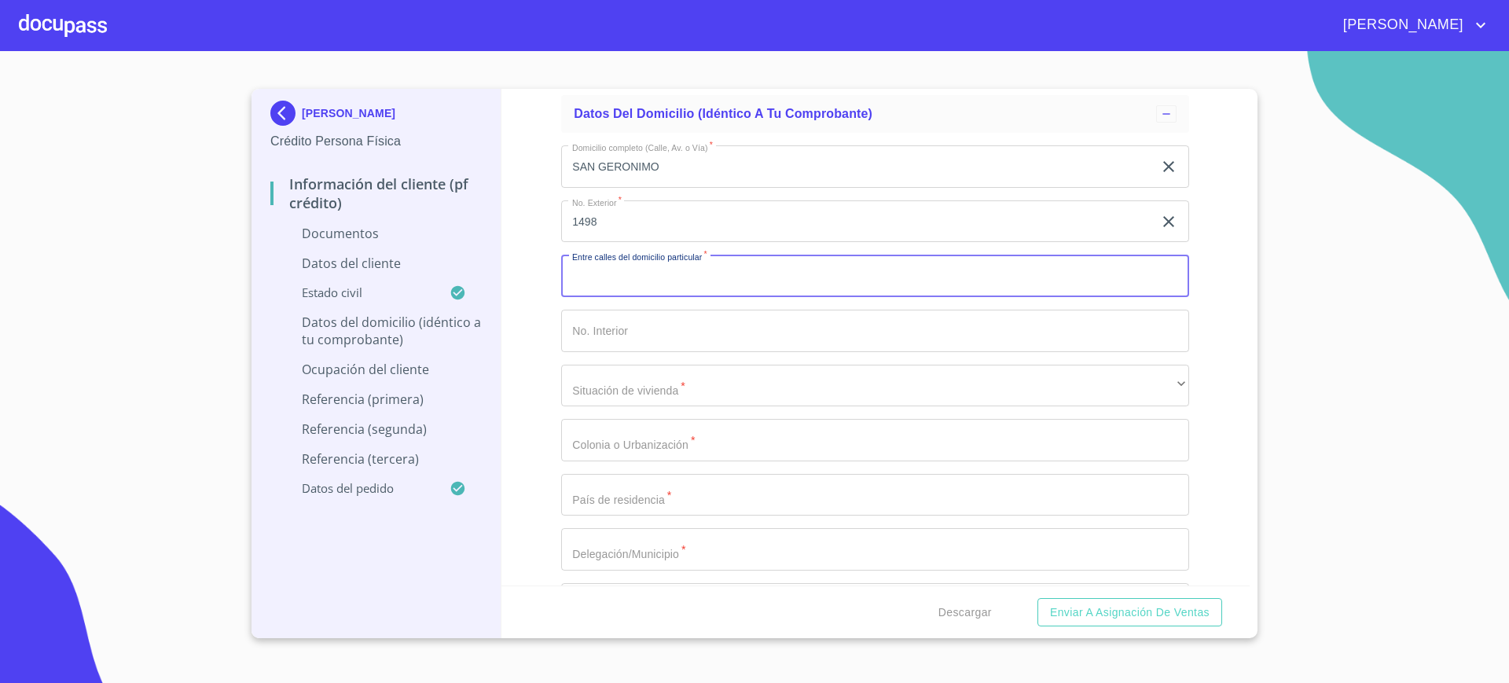
scroll to position [3190, 0]
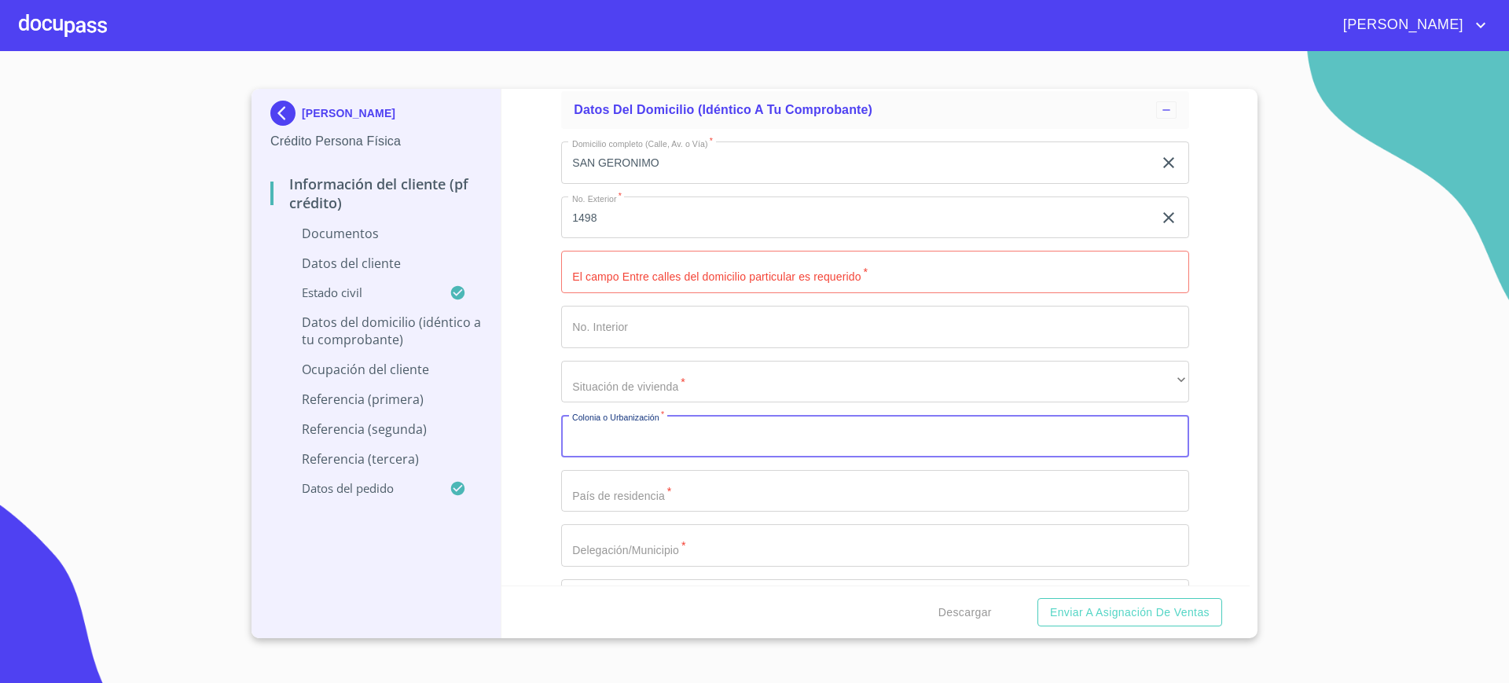
click at [665, 443] on input "Documento de identificación.   *" at bounding box center [875, 436] width 628 height 42
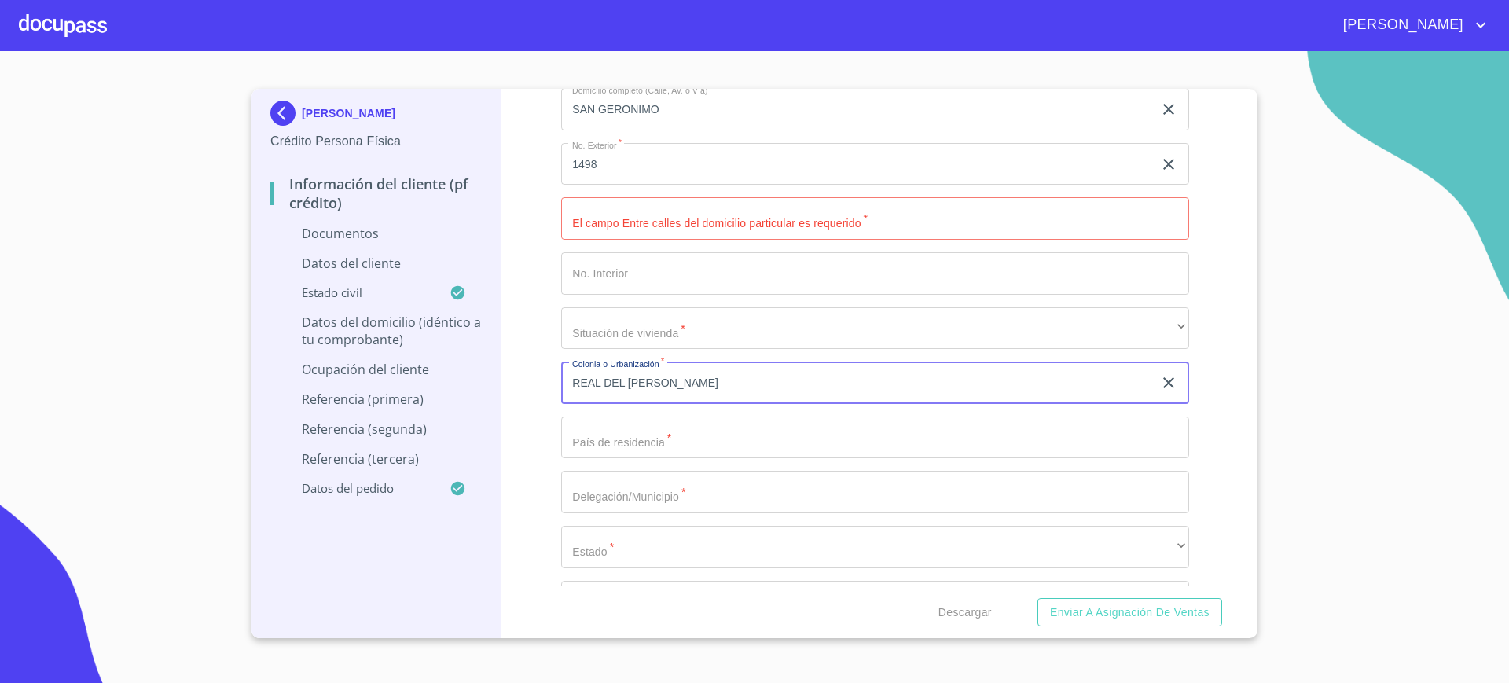
scroll to position [3389, 0]
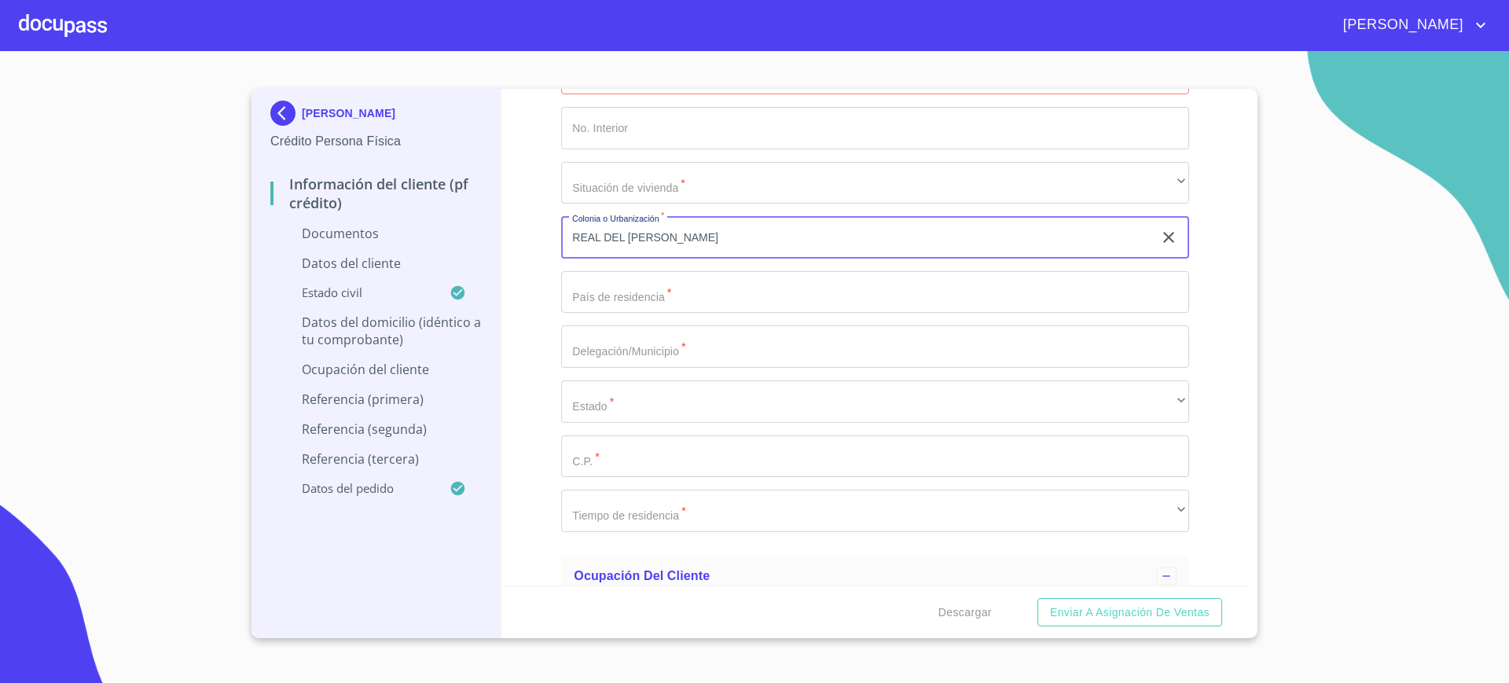
type input "REAL DEL [PERSON_NAME]"
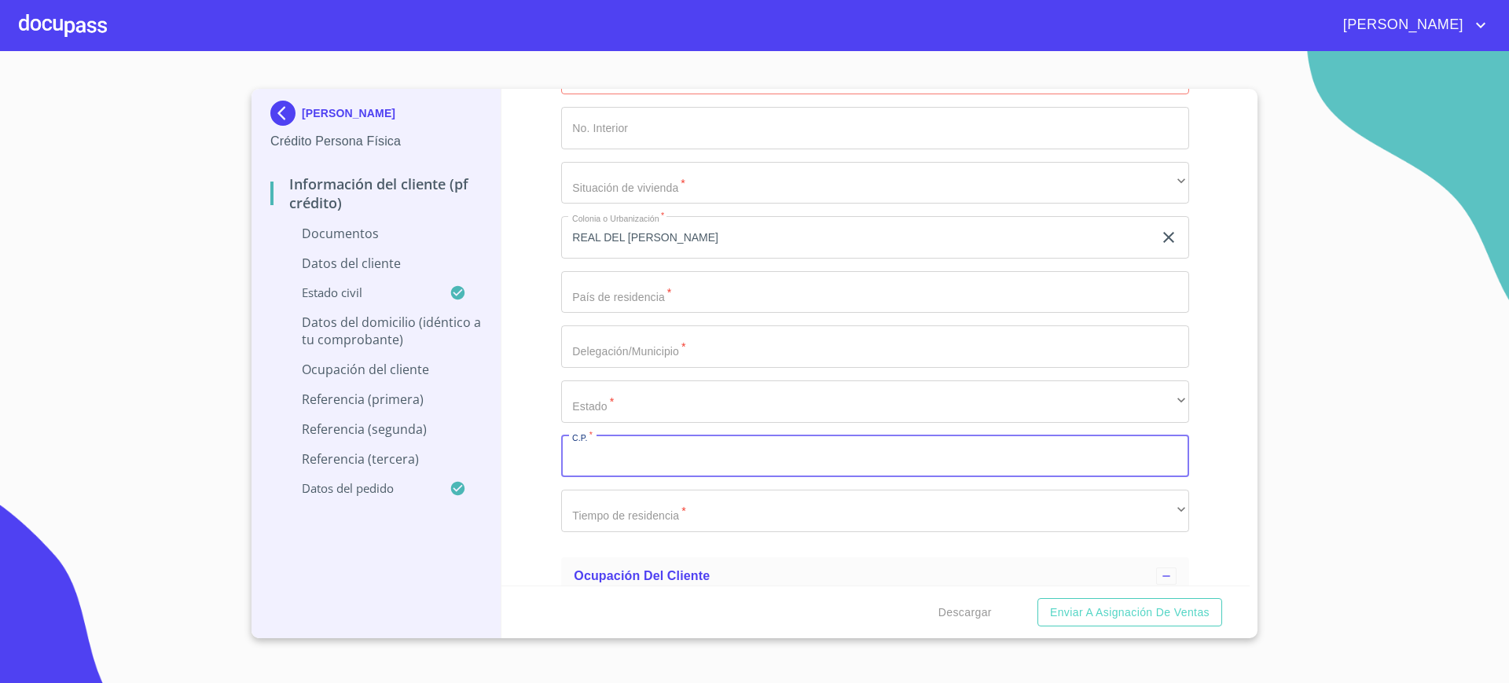
click at [639, 464] on input "Documento de identificación.   *" at bounding box center [875, 456] width 628 height 42
type input "45645"
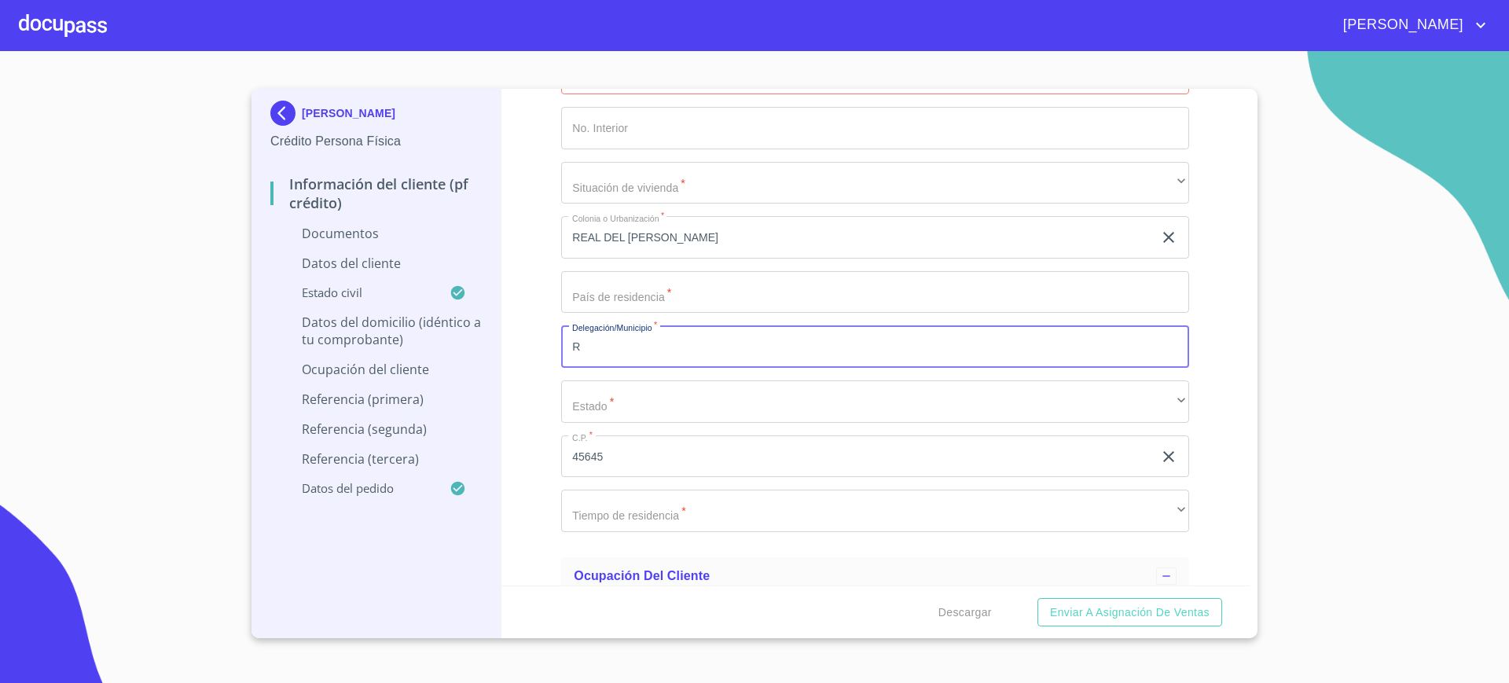
click at [660, 341] on input "R" at bounding box center [875, 346] width 628 height 42
type input "REAL DEL [PERSON_NAME]"
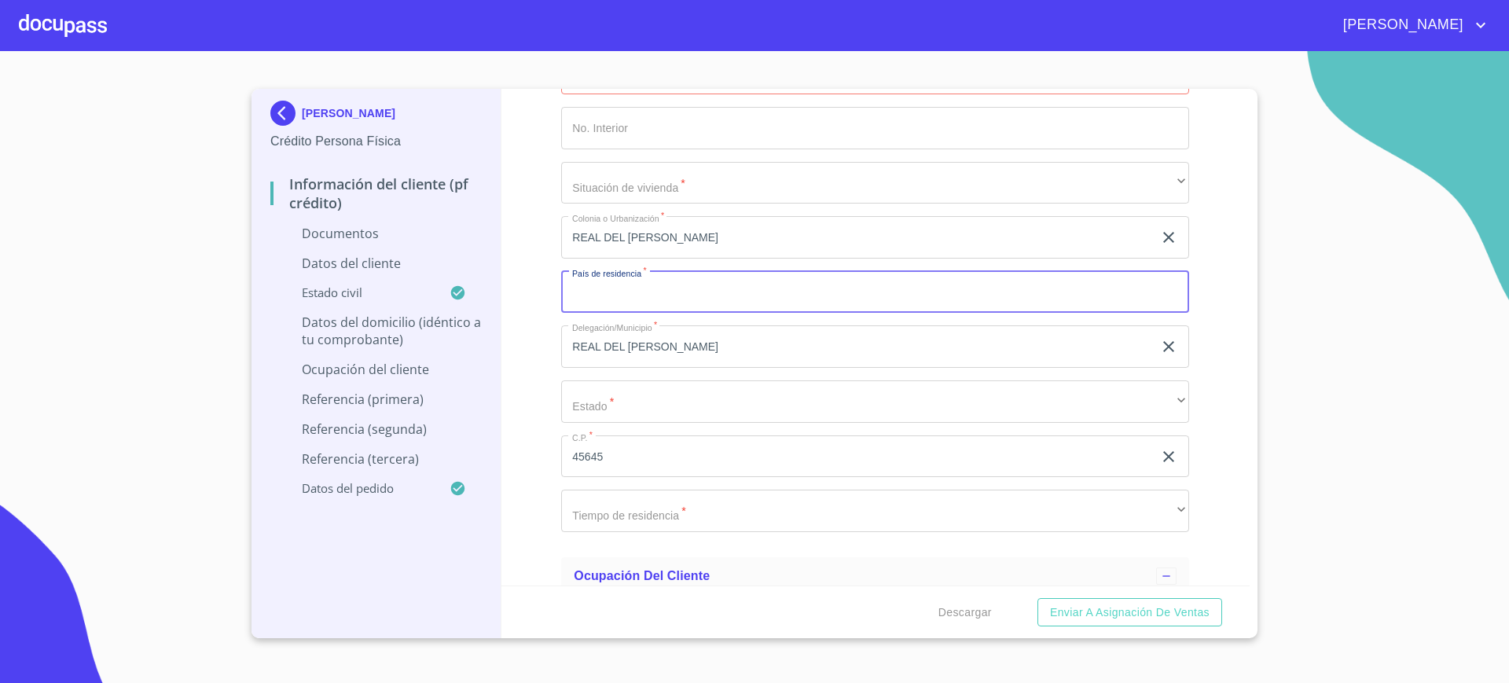
click at [669, 296] on input "Documento de identificación.   *" at bounding box center [875, 292] width 628 height 42
type input "[GEOGRAPHIC_DATA]"
click at [519, 246] on div "Información del cliente (PF crédito) Documentos Documento de identificación.   …" at bounding box center [875, 337] width 749 height 497
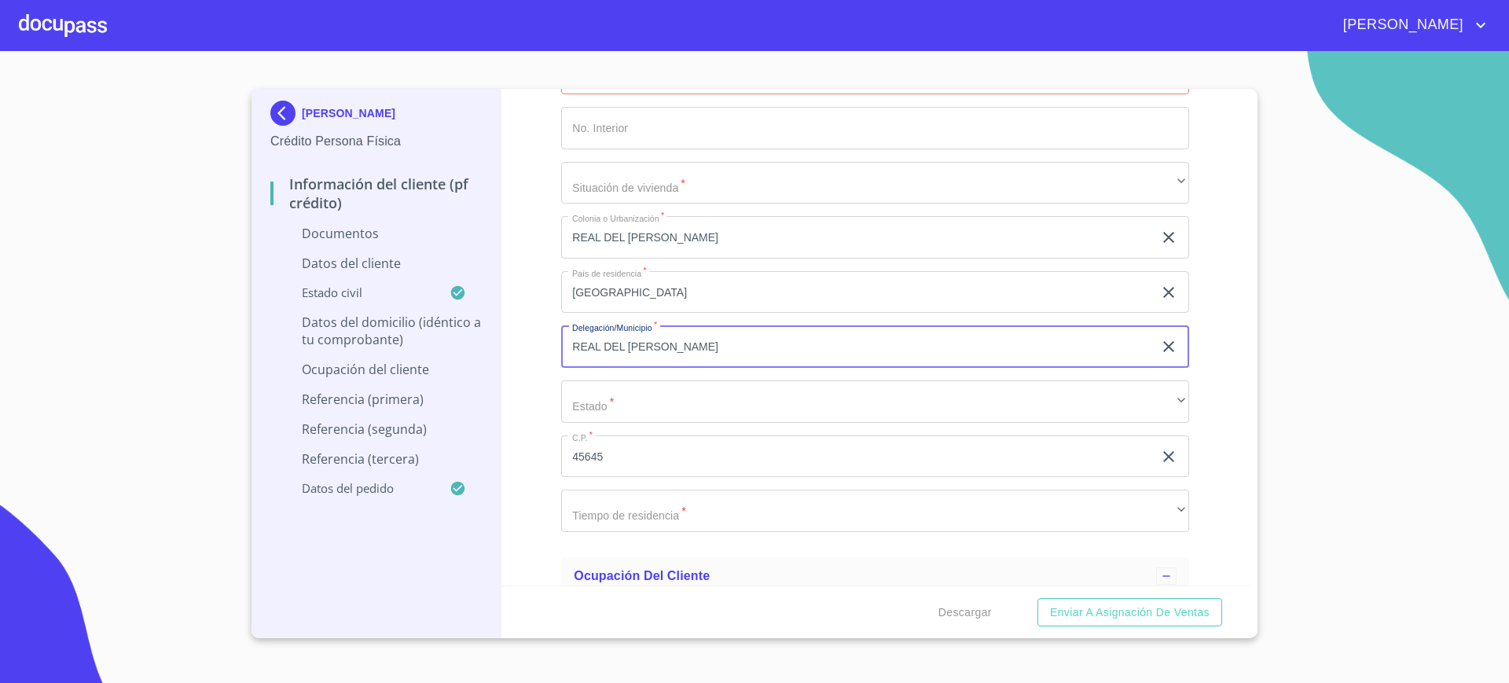
click at [645, 360] on input "REAL DEL [PERSON_NAME]" at bounding box center [857, 346] width 592 height 42
click at [645, 360] on input "T" at bounding box center [857, 346] width 592 height 42
type input "T"
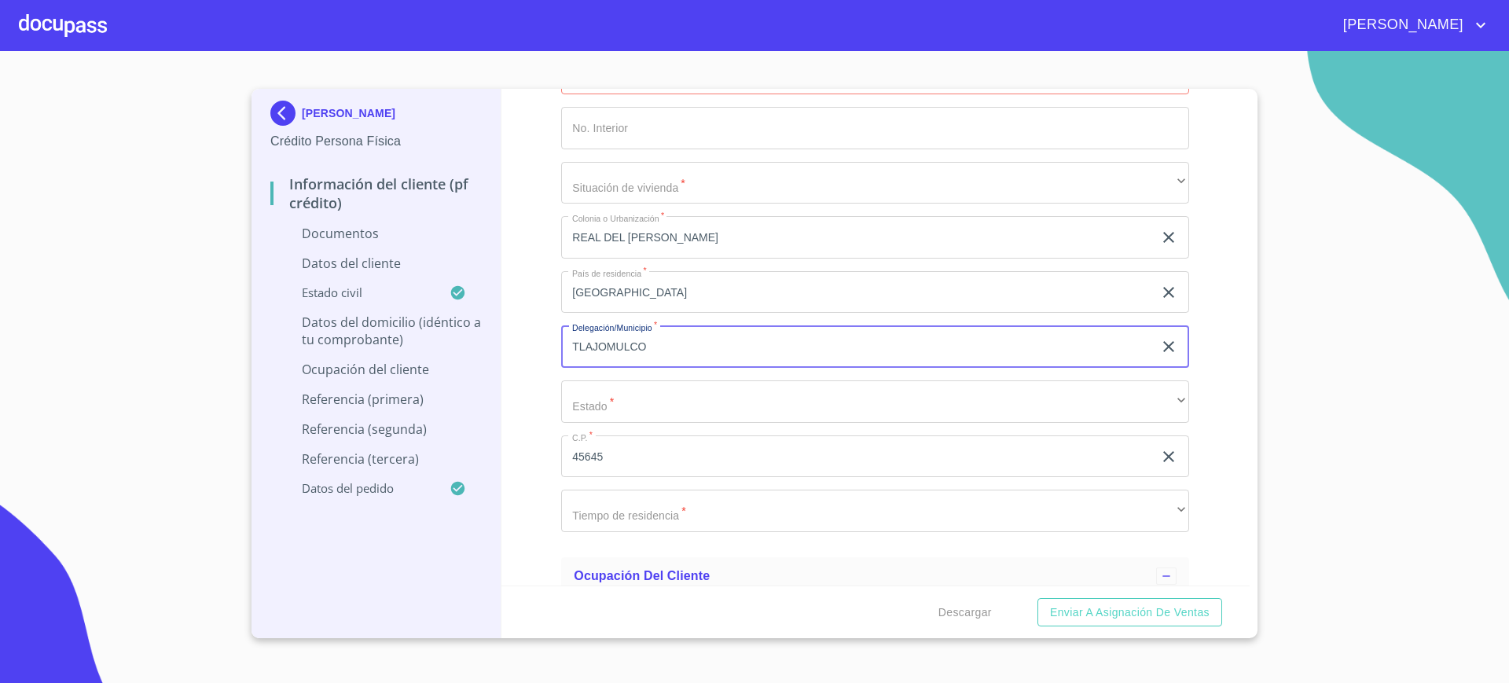
type input "TLAJOMULCO"
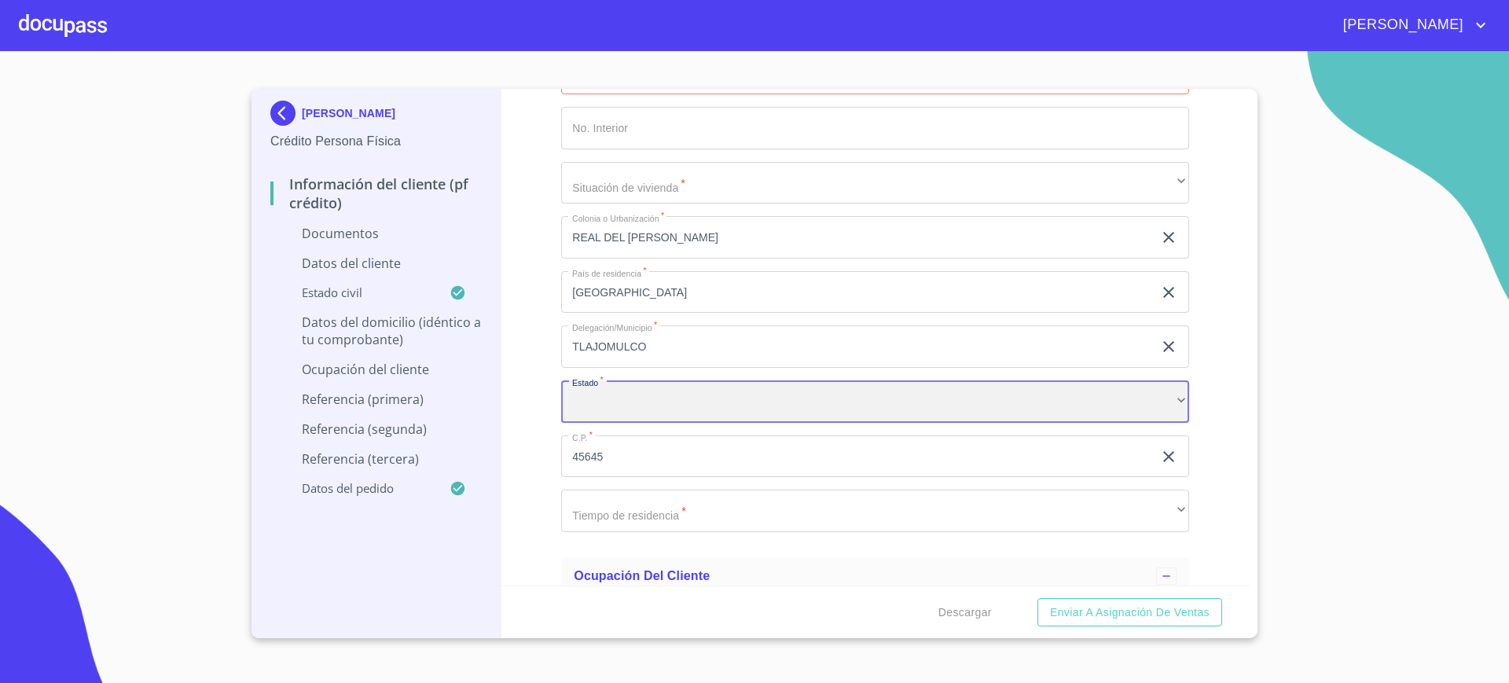
click at [597, 403] on div "​" at bounding box center [875, 401] width 628 height 42
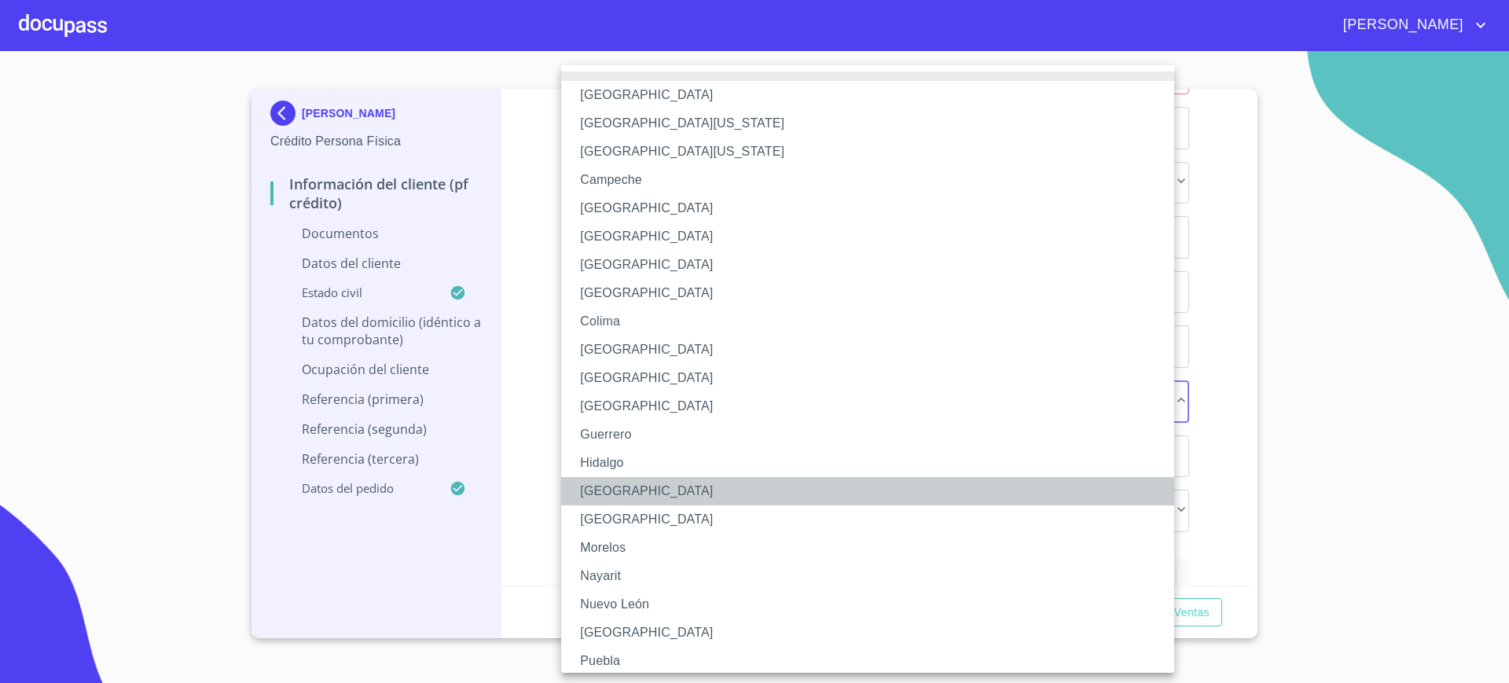
click at [617, 495] on li "[GEOGRAPHIC_DATA]" at bounding box center [875, 491] width 628 height 28
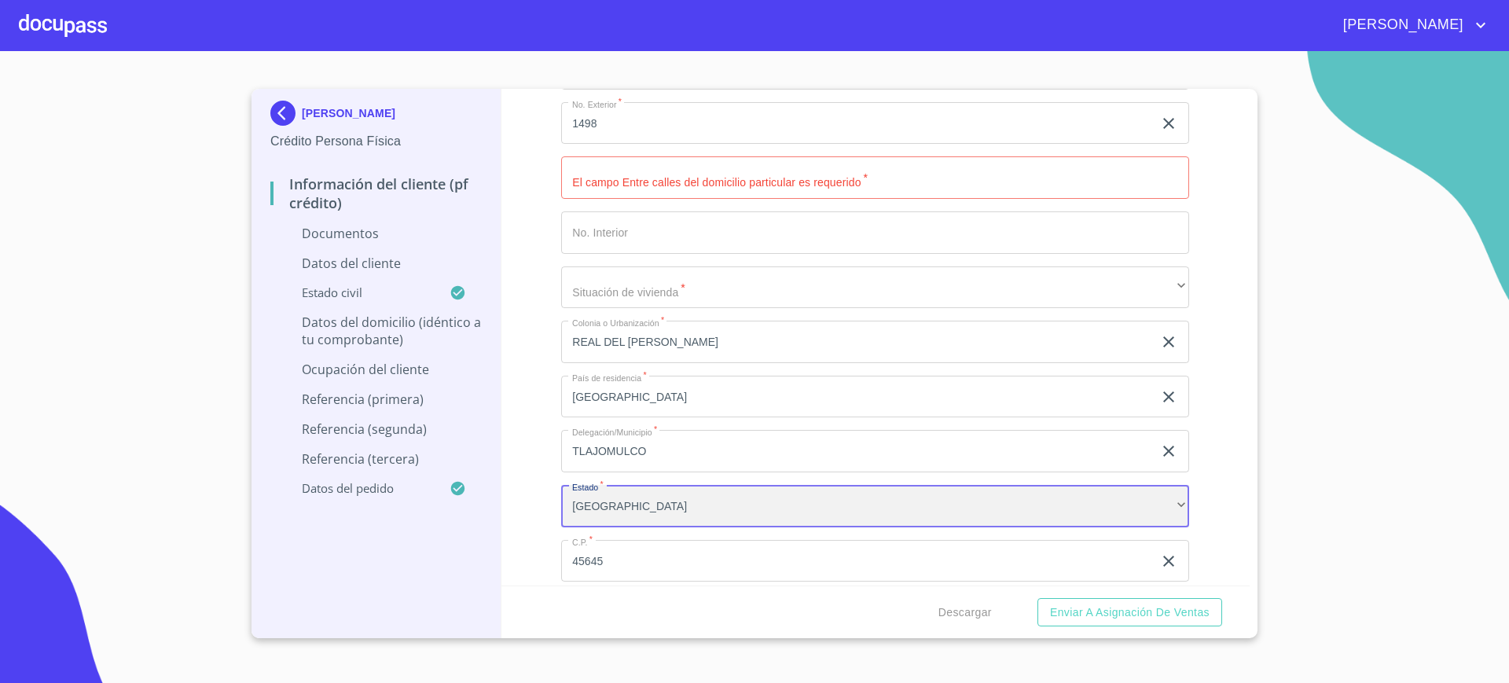
scroll to position [3269, 0]
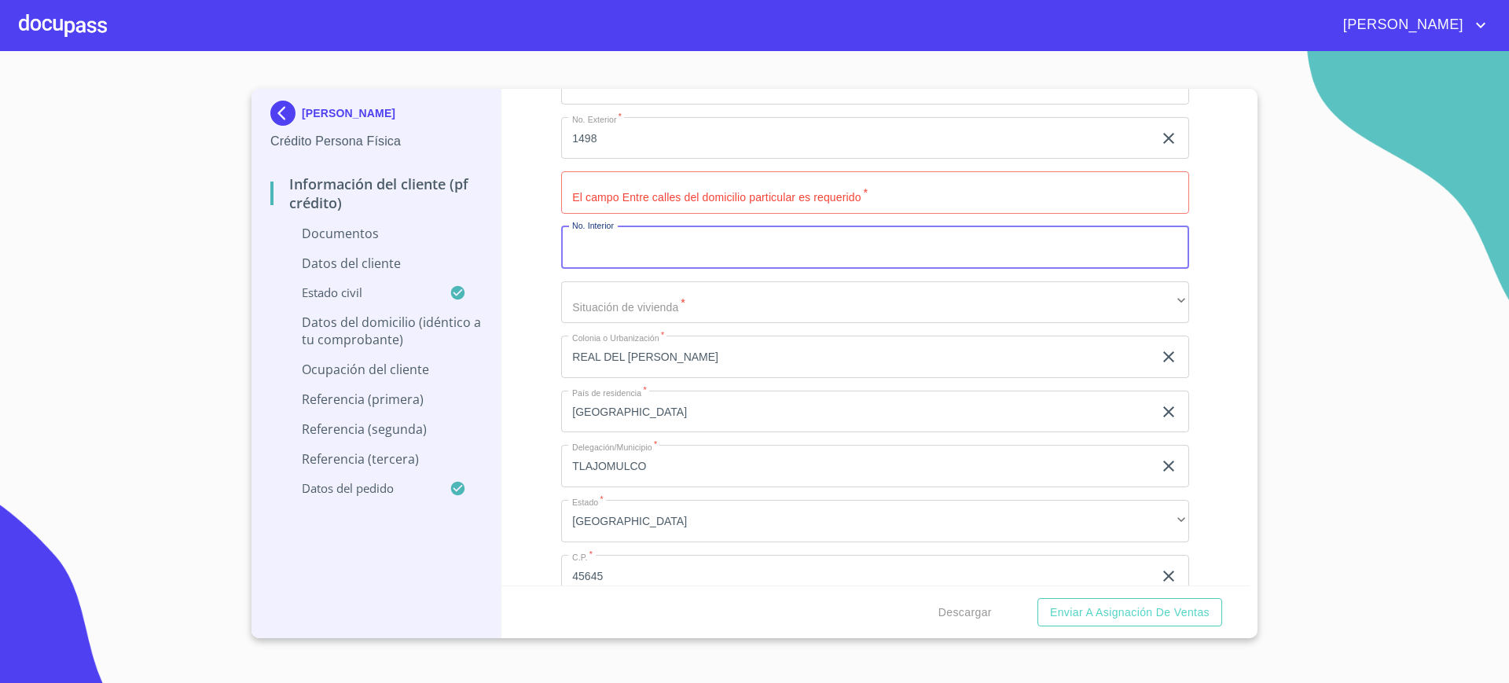
click at [693, 228] on input "Documento de identificación.   *" at bounding box center [875, 247] width 628 height 42
click at [708, 204] on input "Documento de identificación.   *" at bounding box center [875, 192] width 628 height 42
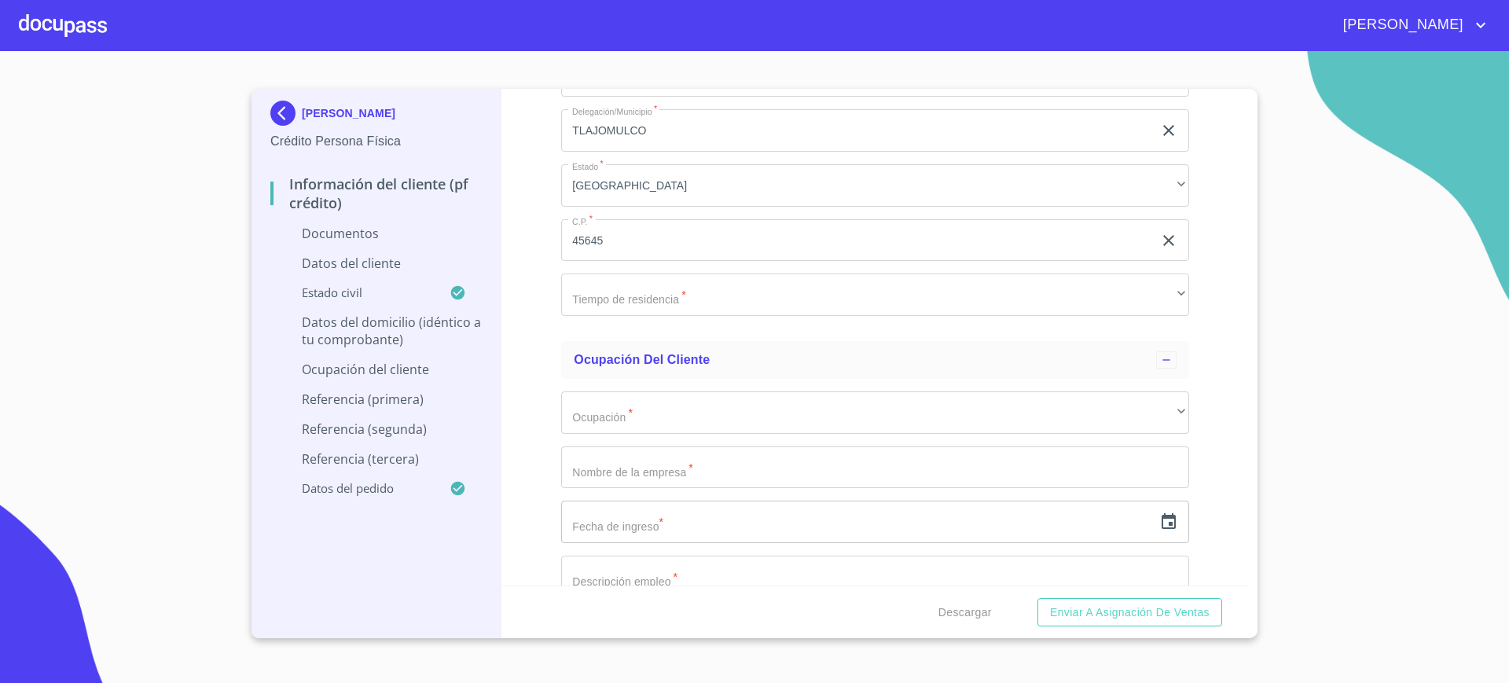
scroll to position [3606, 0]
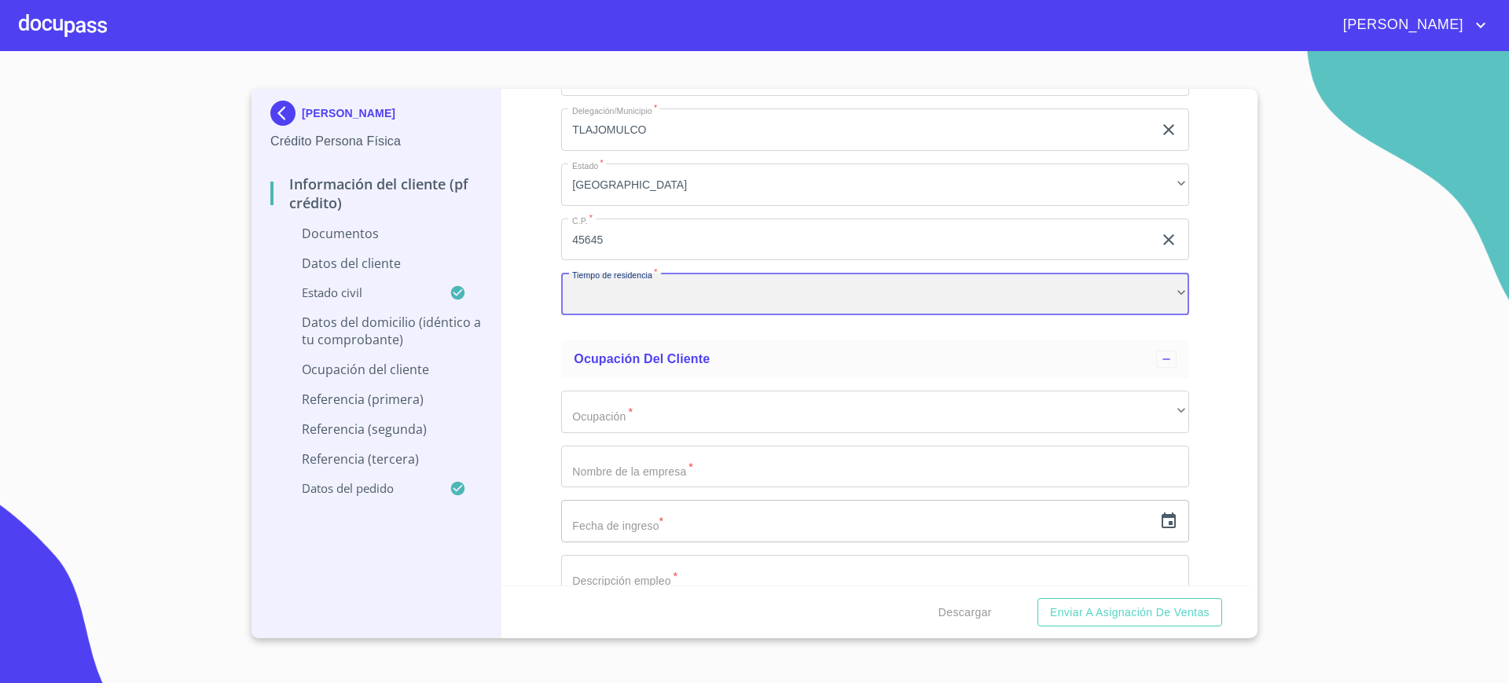
click at [742, 298] on div "​" at bounding box center [875, 294] width 628 height 42
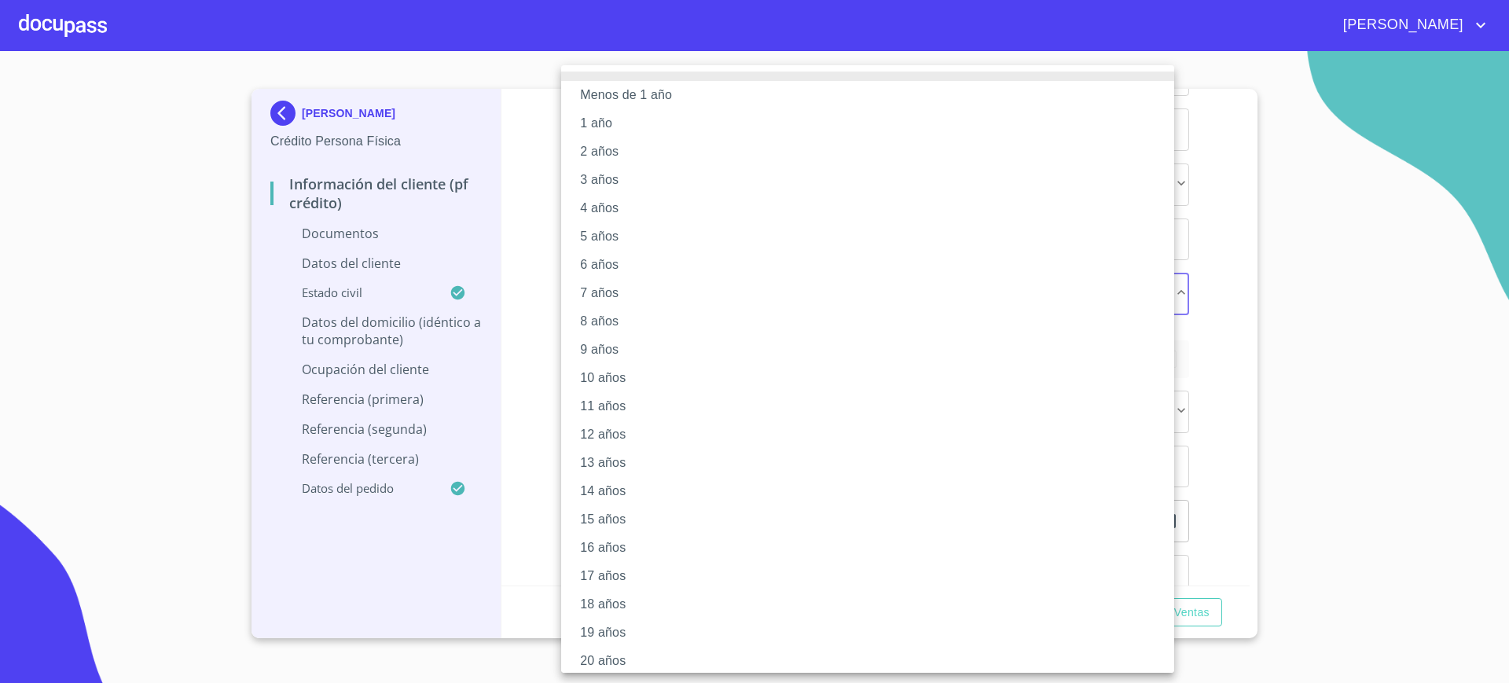
click at [559, 229] on div at bounding box center [754, 341] width 1509 height 683
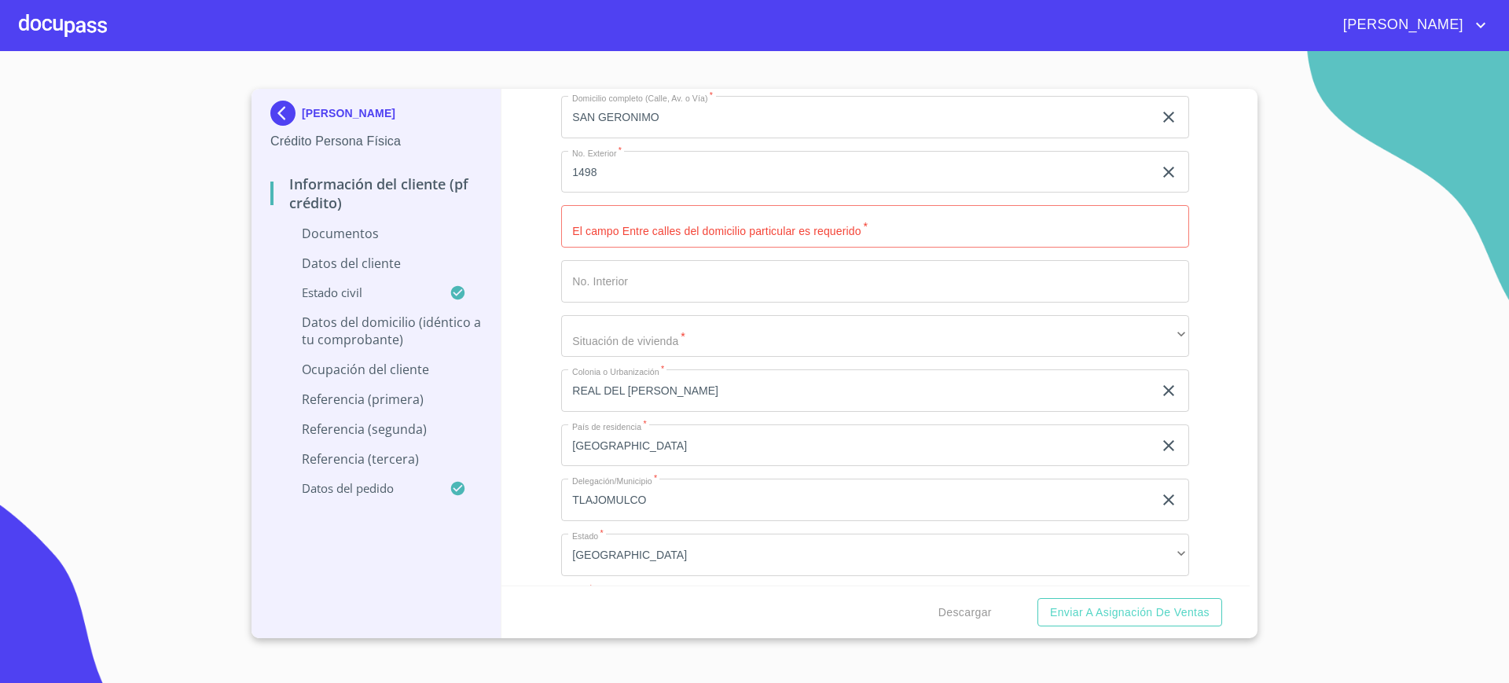
scroll to position [3232, 0]
click at [639, 222] on input "Documento de identificación.   *" at bounding box center [875, 230] width 628 height 42
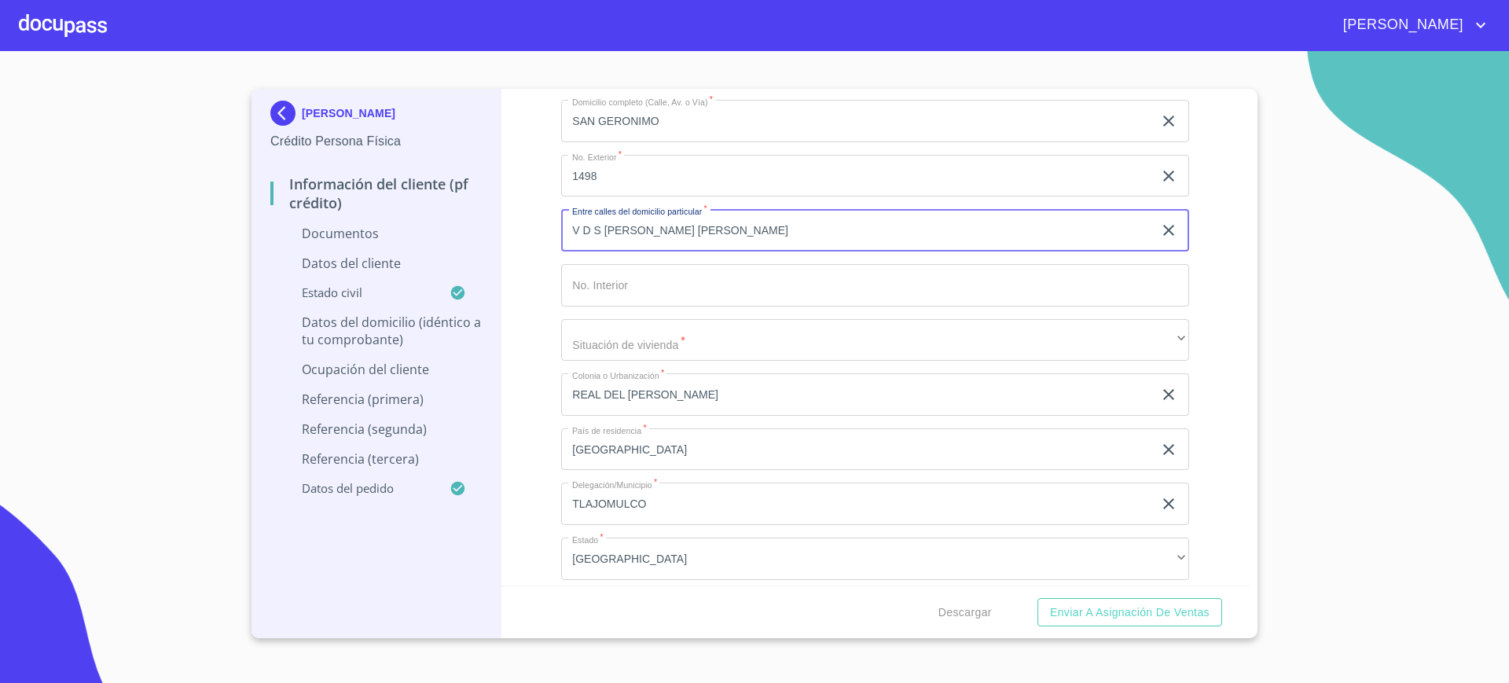
type input "V D S [PERSON_NAME] [PERSON_NAME]"
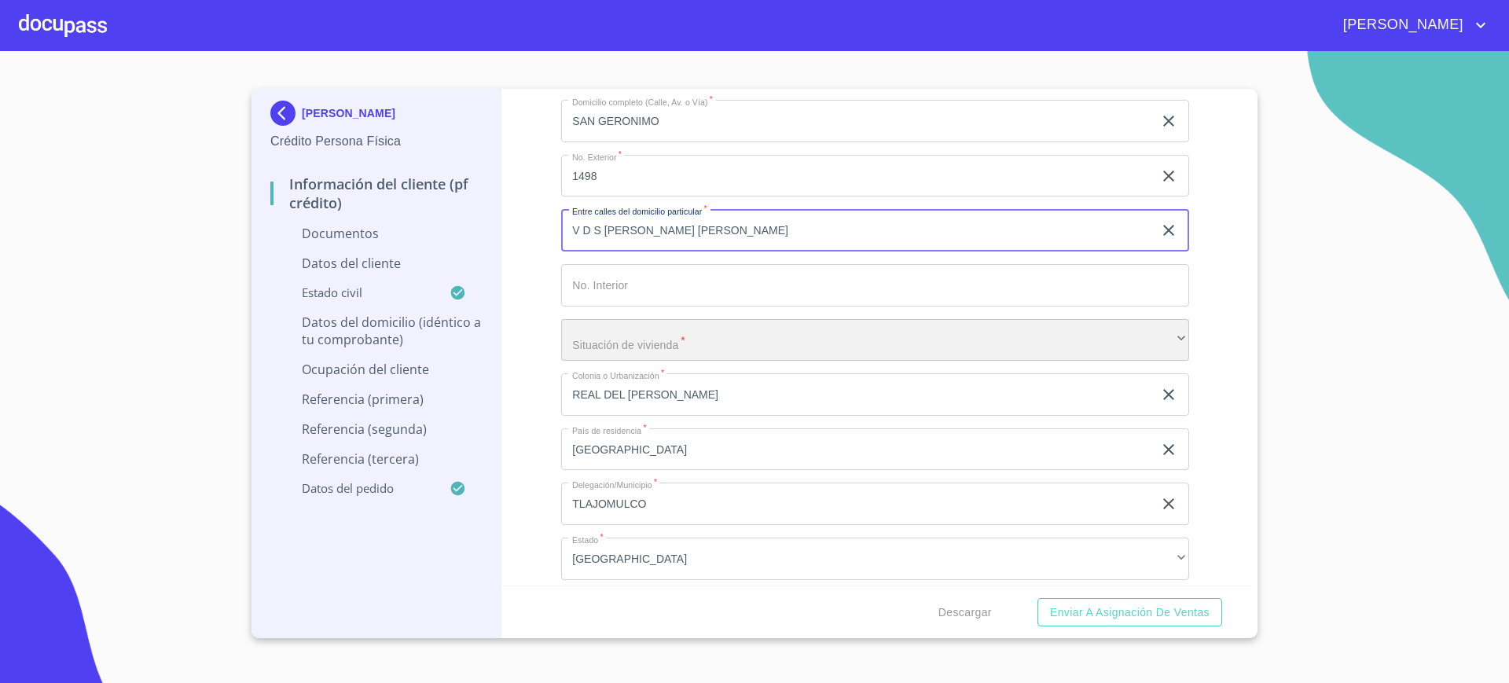
click at [658, 343] on div "​" at bounding box center [875, 340] width 628 height 42
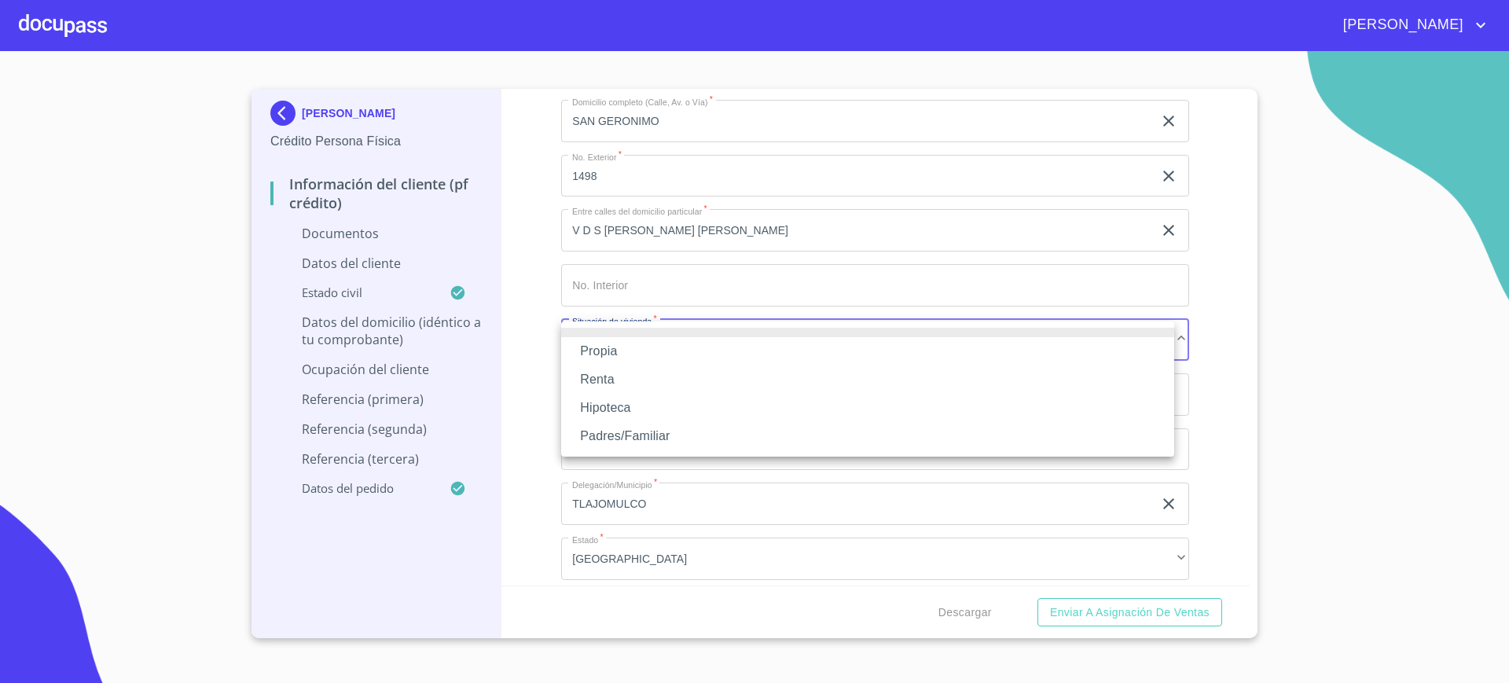
click at [555, 276] on div at bounding box center [754, 341] width 1509 height 683
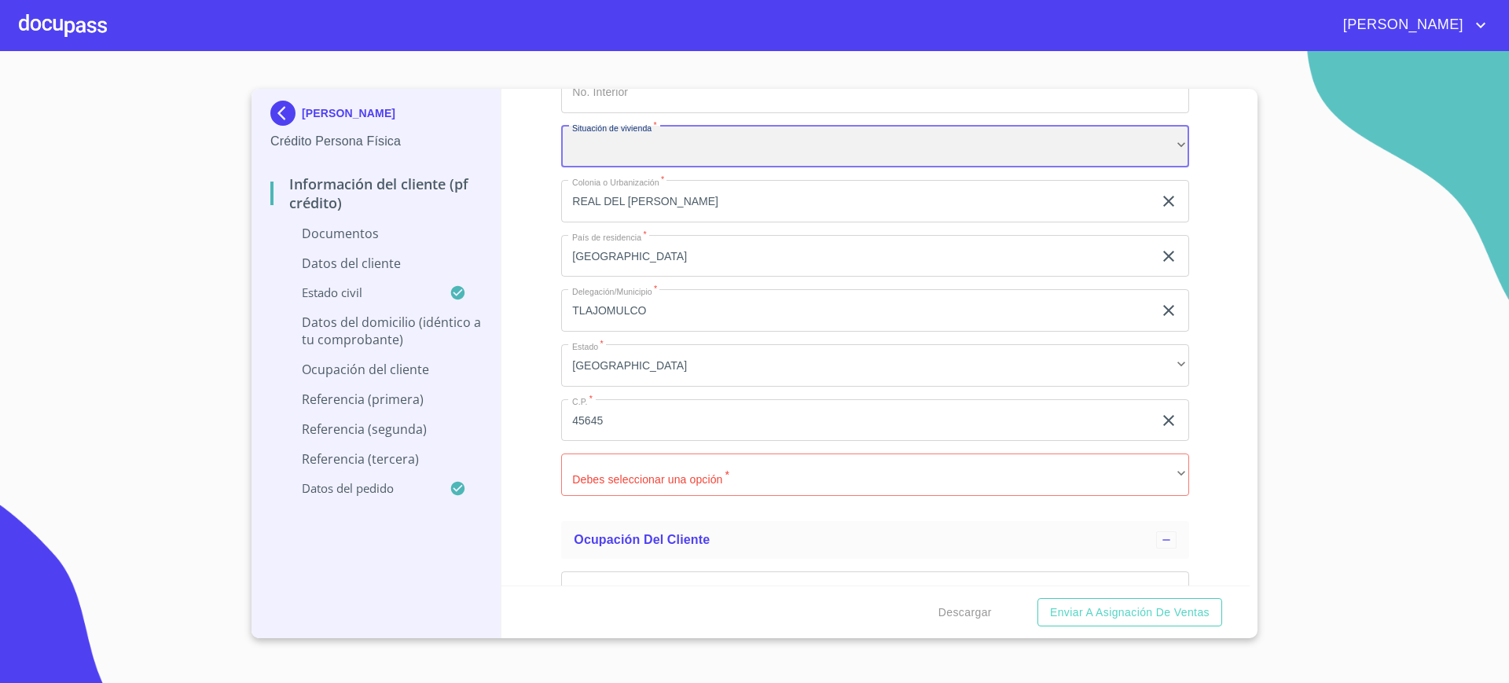
scroll to position [3375, 0]
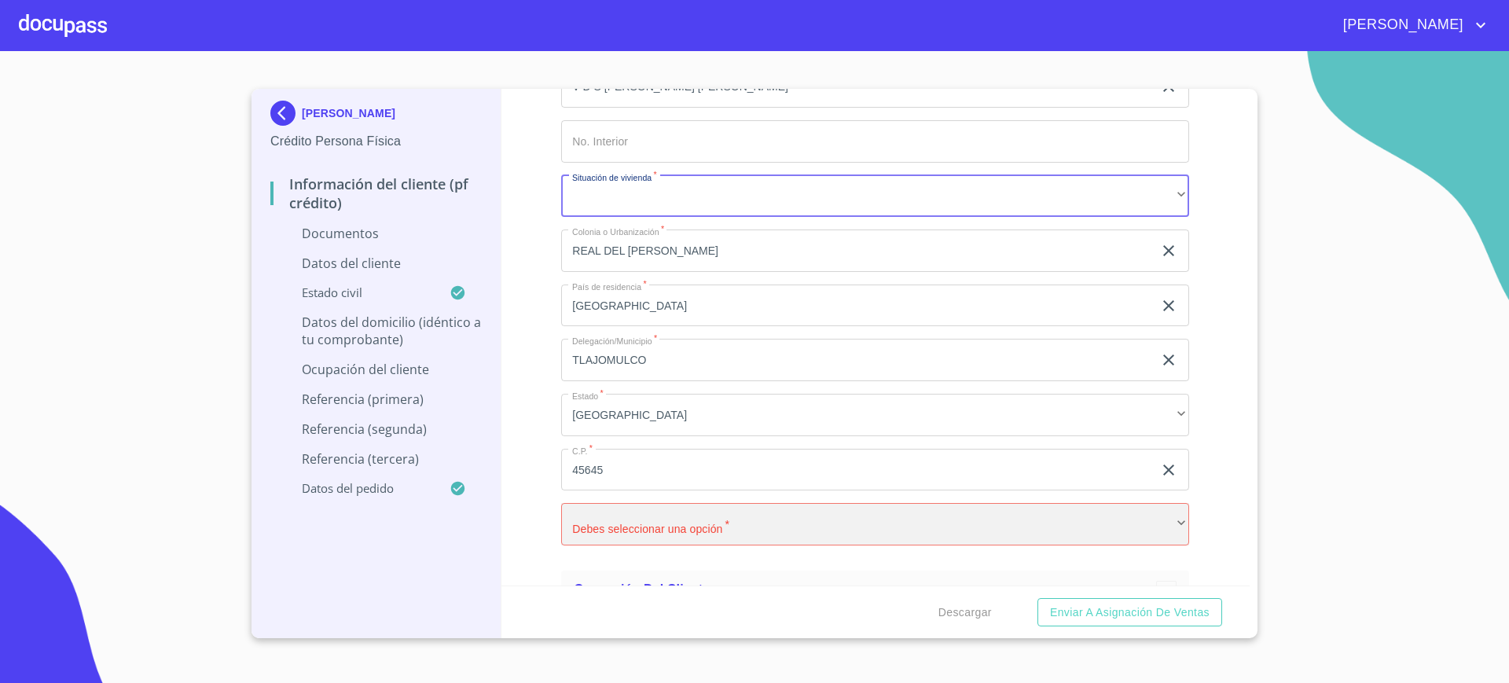
click at [704, 533] on div "​" at bounding box center [875, 524] width 628 height 42
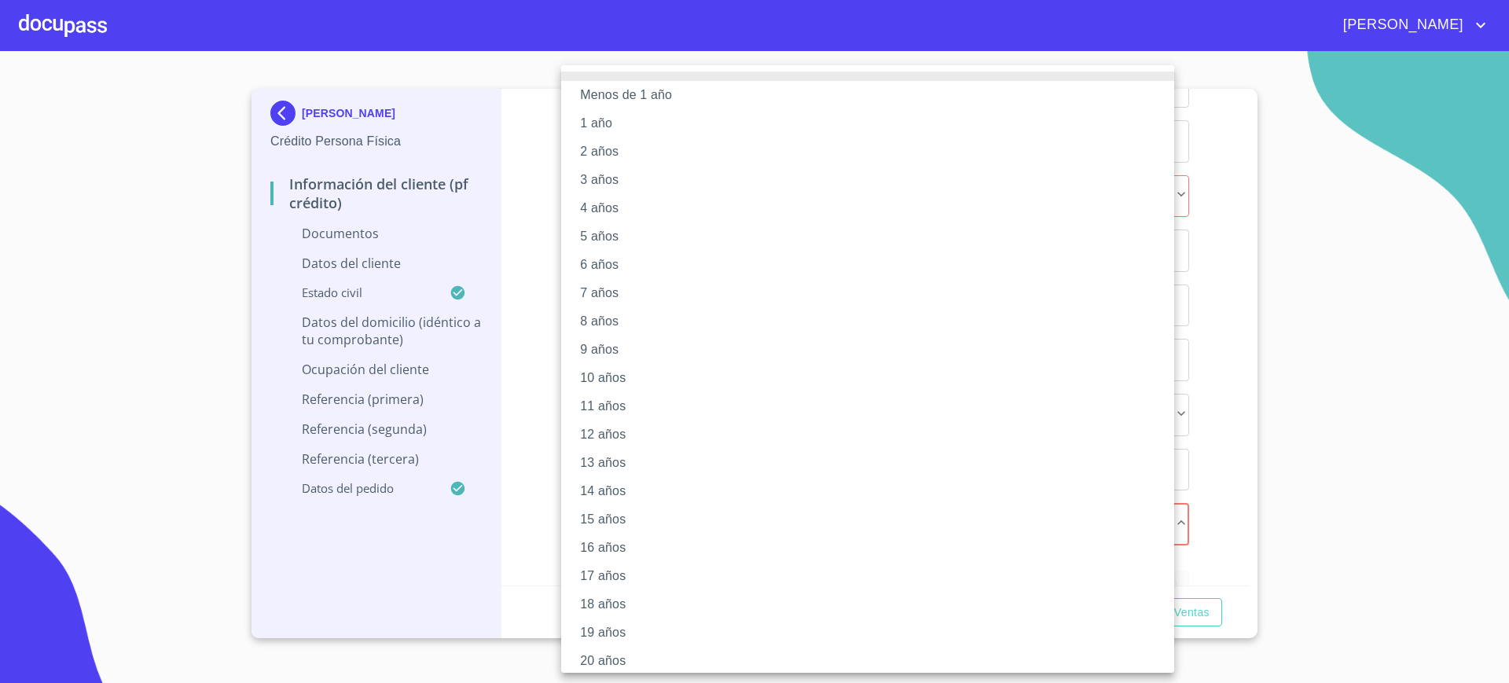
click at [647, 335] on li "9 años" at bounding box center [875, 349] width 628 height 28
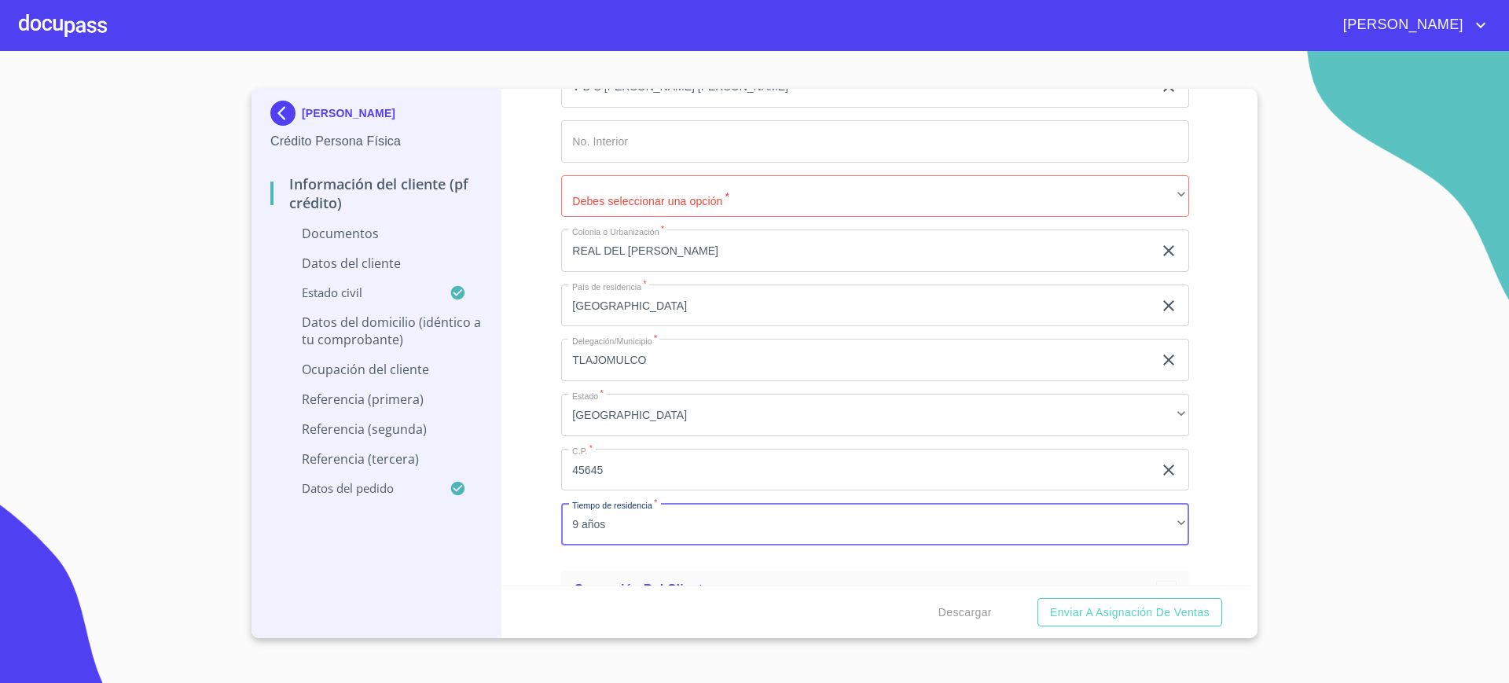
click at [700, 217] on div "Domicilio completo (Calle, Av. o Vía)   * SAN GERONIMO ​ No. Exterior   * 1498…" at bounding box center [875, 250] width 628 height 614
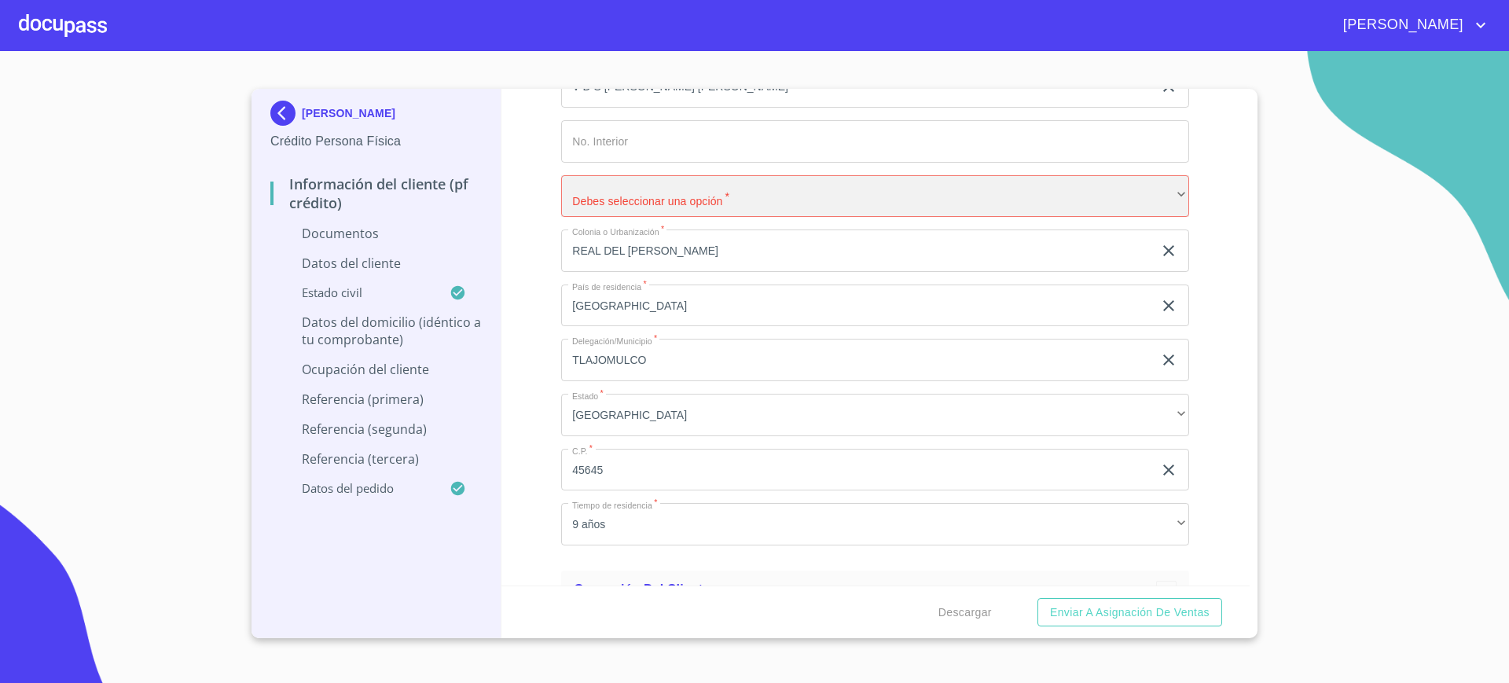
click at [709, 203] on div "​" at bounding box center [875, 196] width 628 height 42
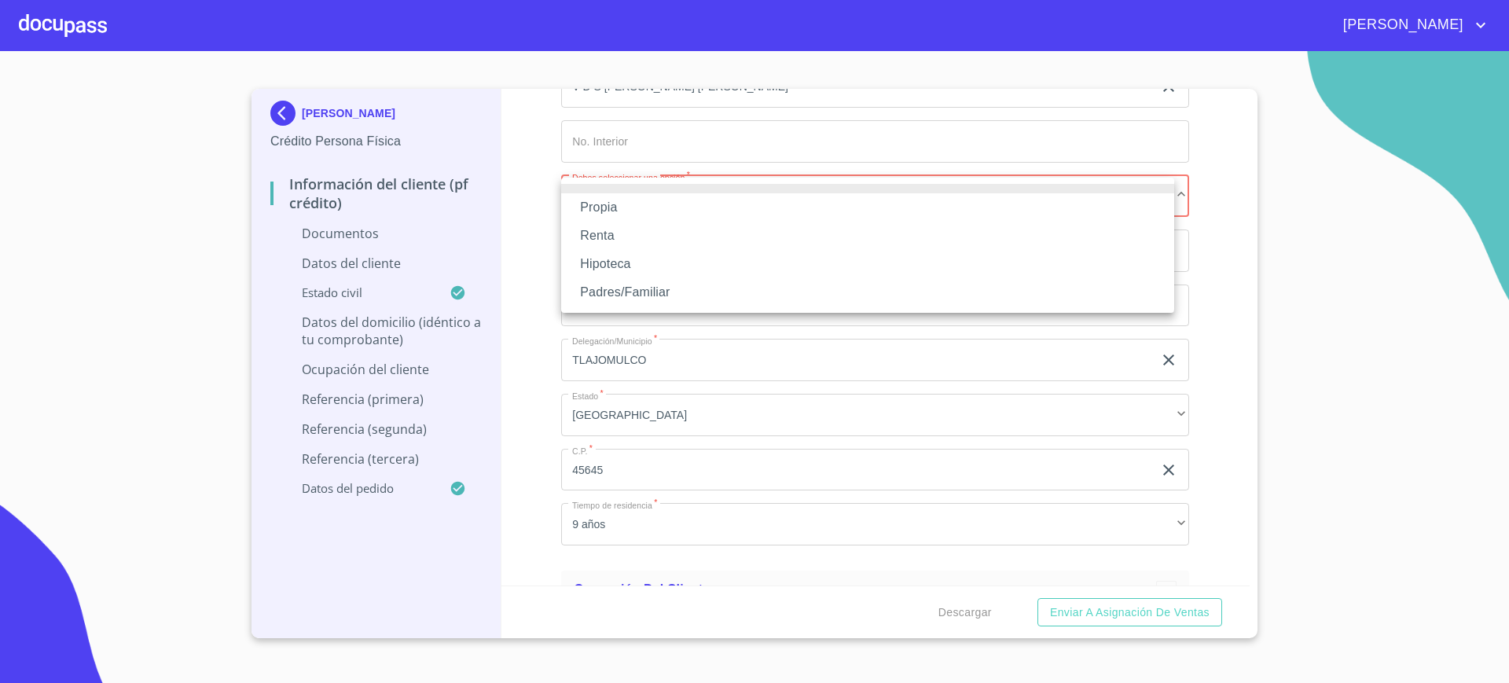
click at [667, 236] on li "Renta" at bounding box center [867, 236] width 613 height 28
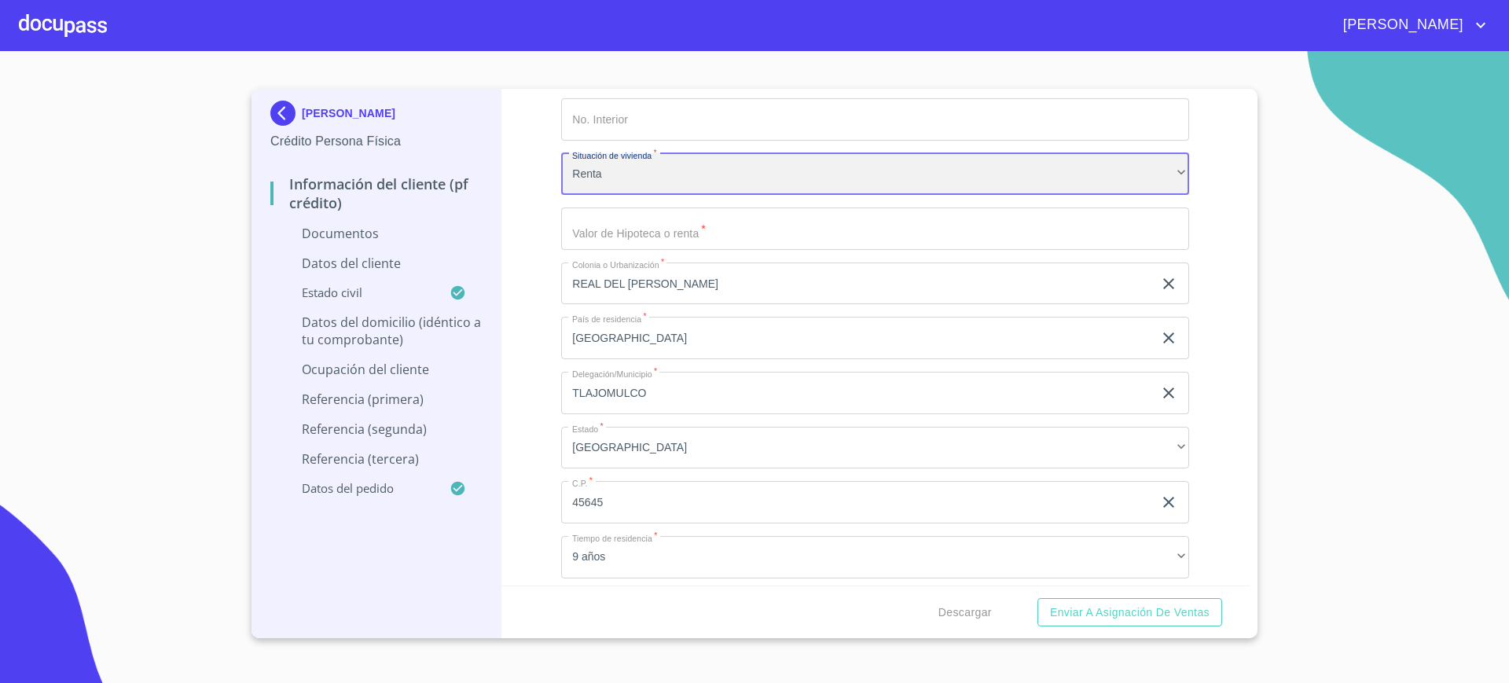
scroll to position [3399, 0]
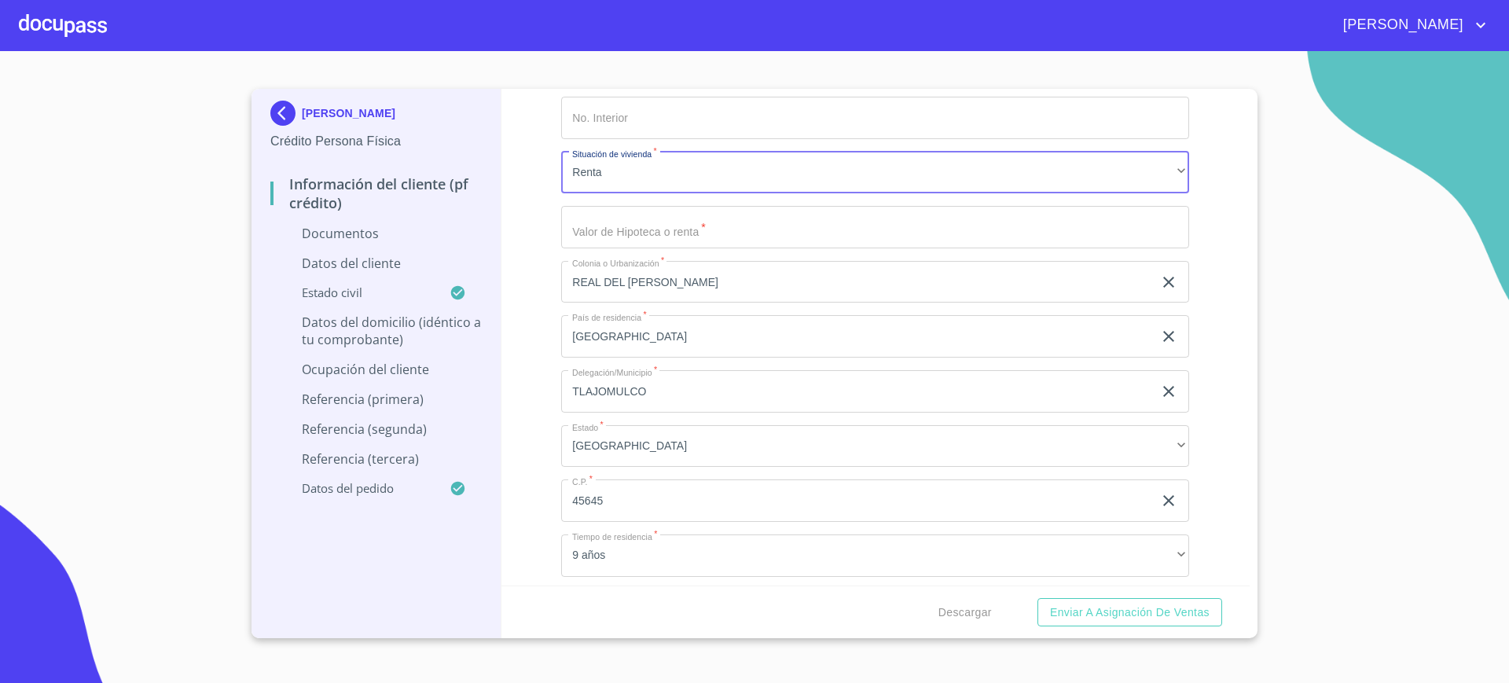
click at [676, 219] on input "Documento de identificación.   *" at bounding box center [875, 227] width 628 height 42
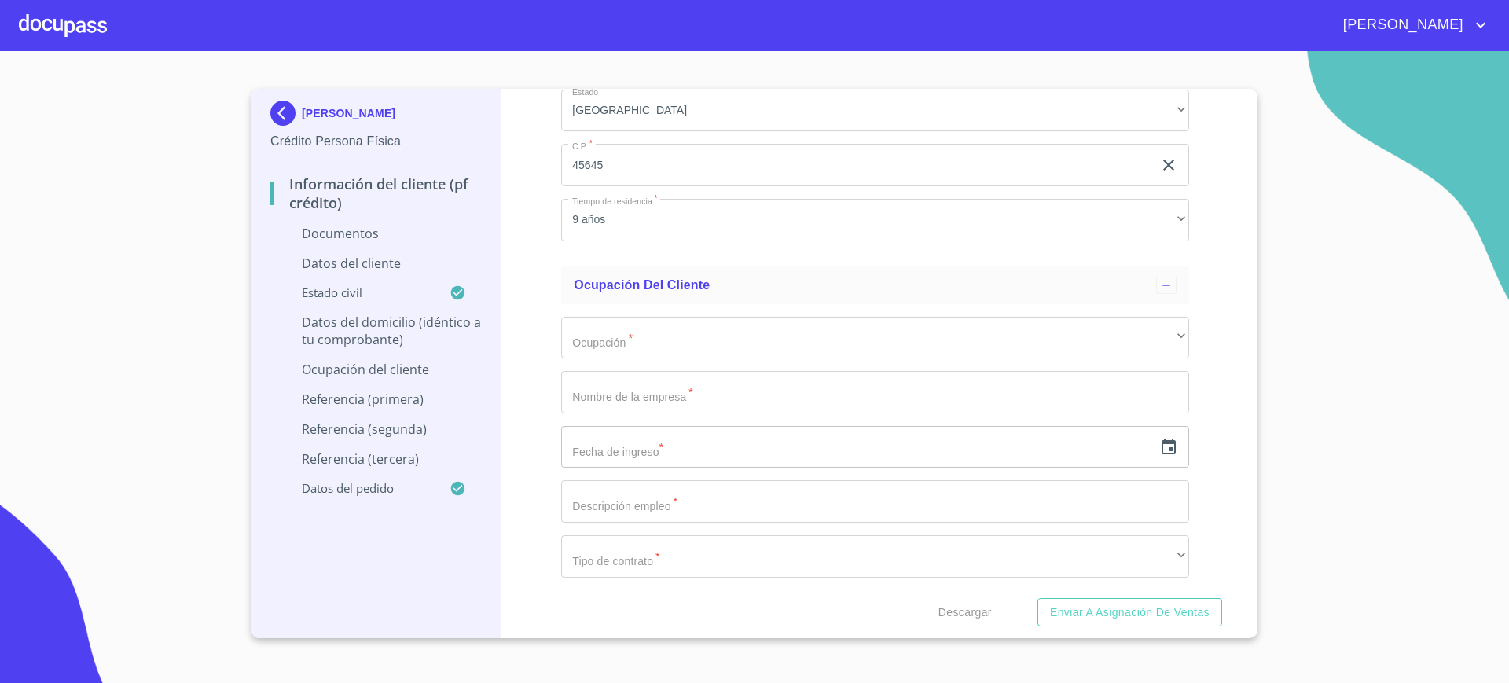
scroll to position [3735, 0]
type input "$3,500"
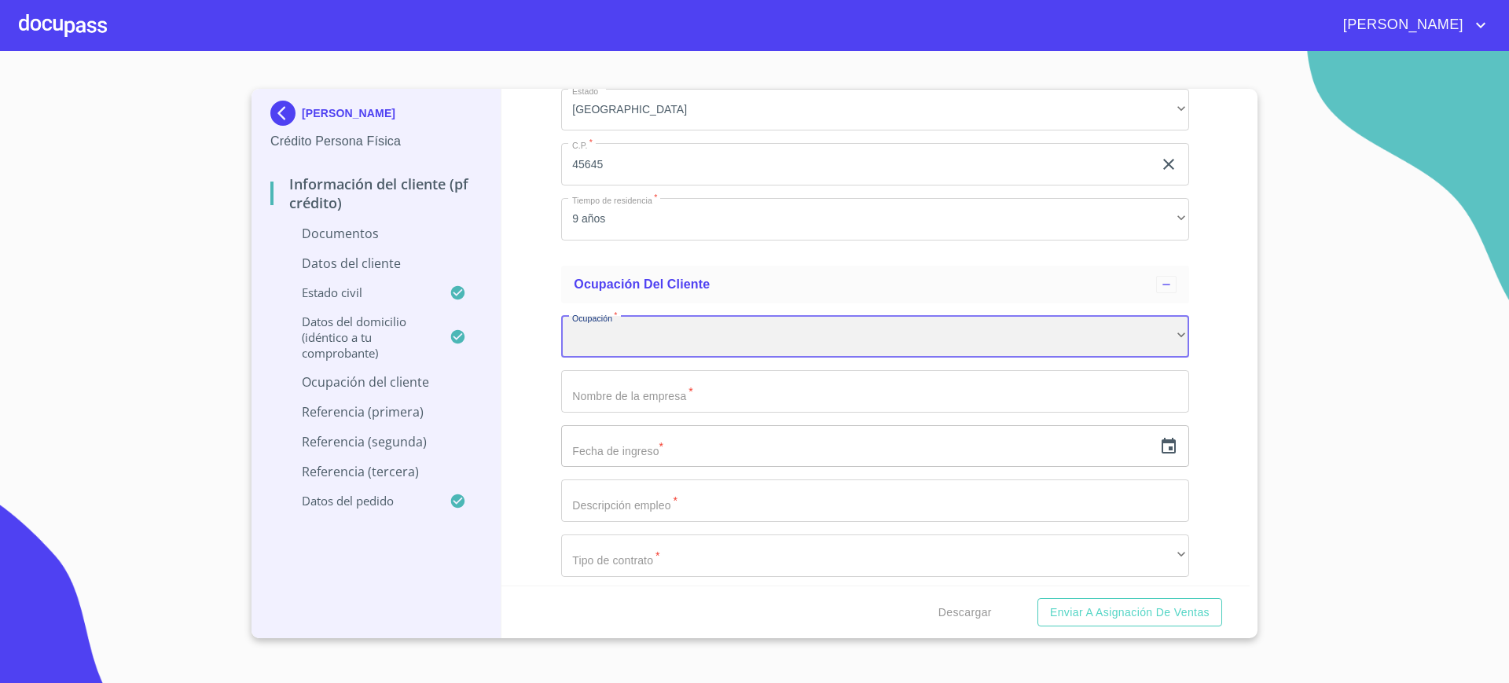
click at [666, 335] on div "​" at bounding box center [875, 337] width 628 height 42
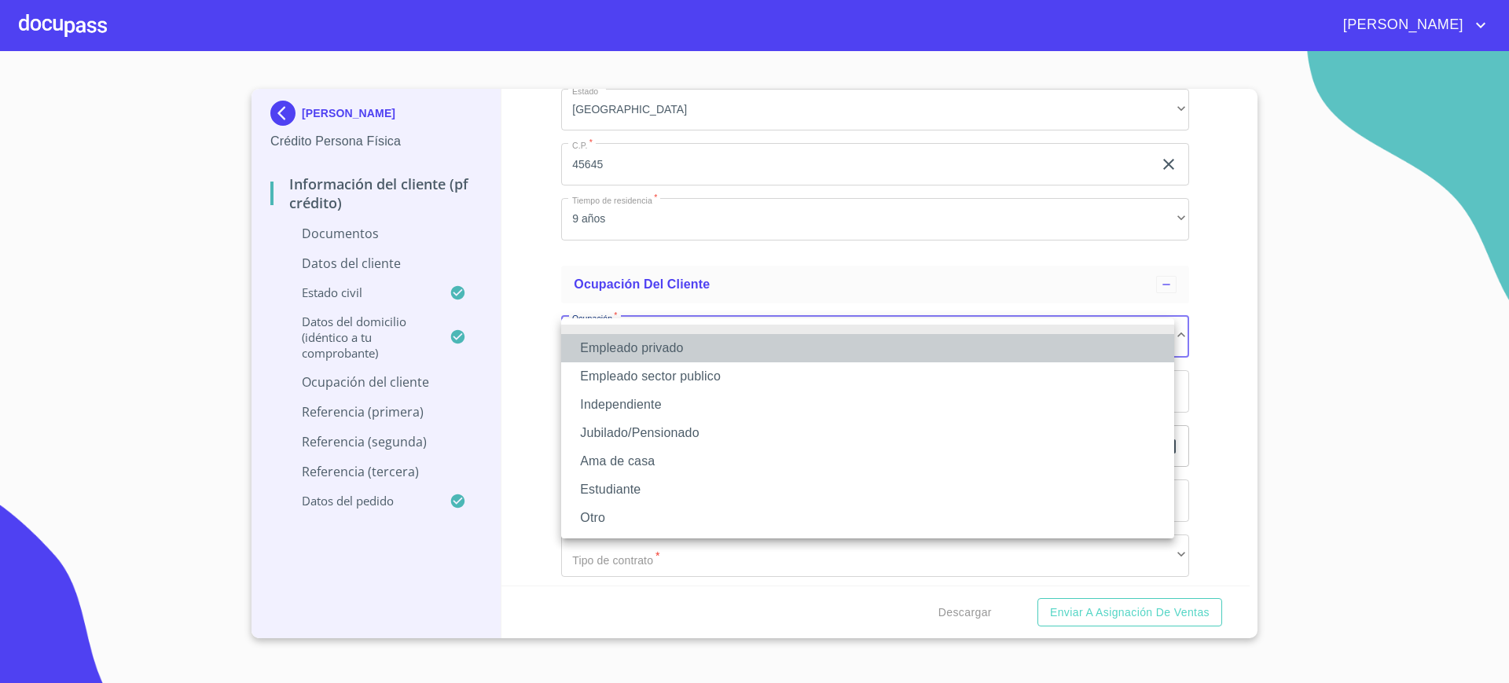
click at [662, 339] on li "Empleado privado" at bounding box center [867, 348] width 613 height 28
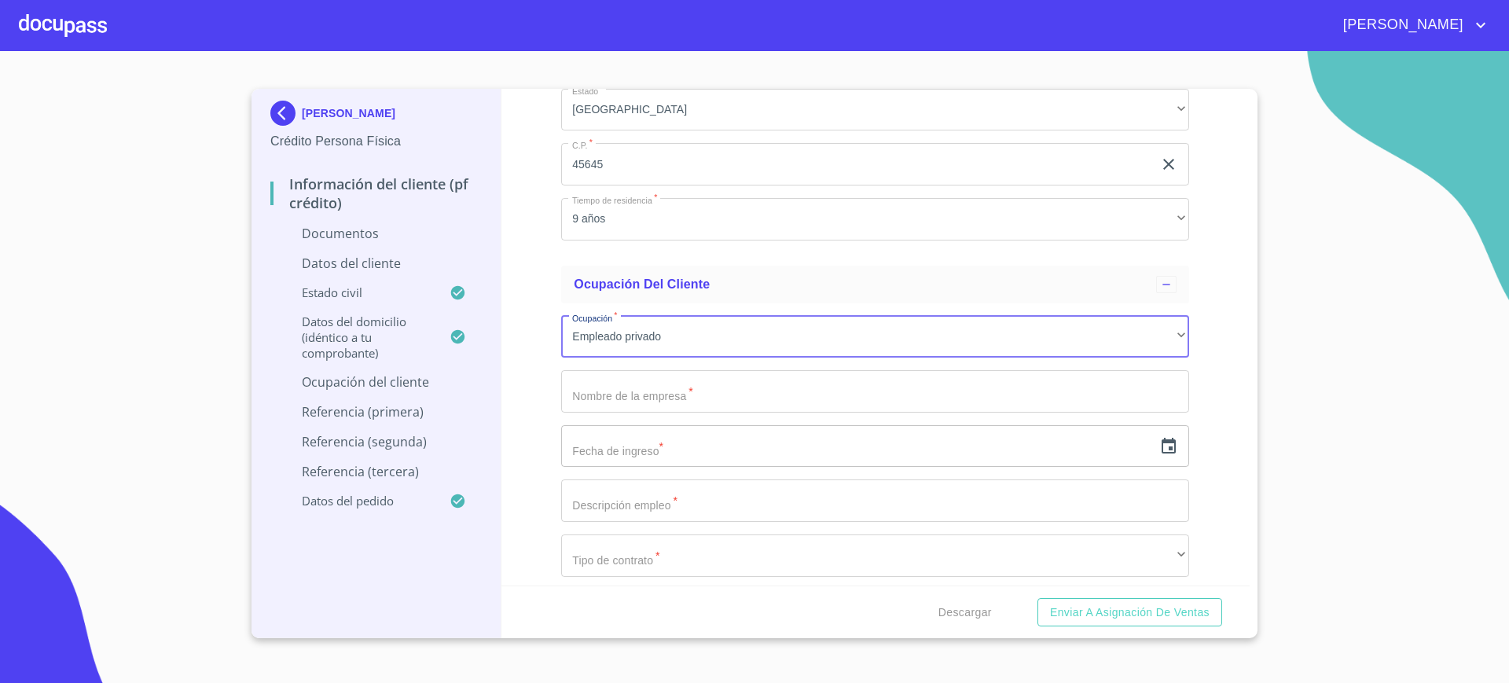
click at [621, 382] on input "Documento de identificación.   *" at bounding box center [875, 391] width 628 height 42
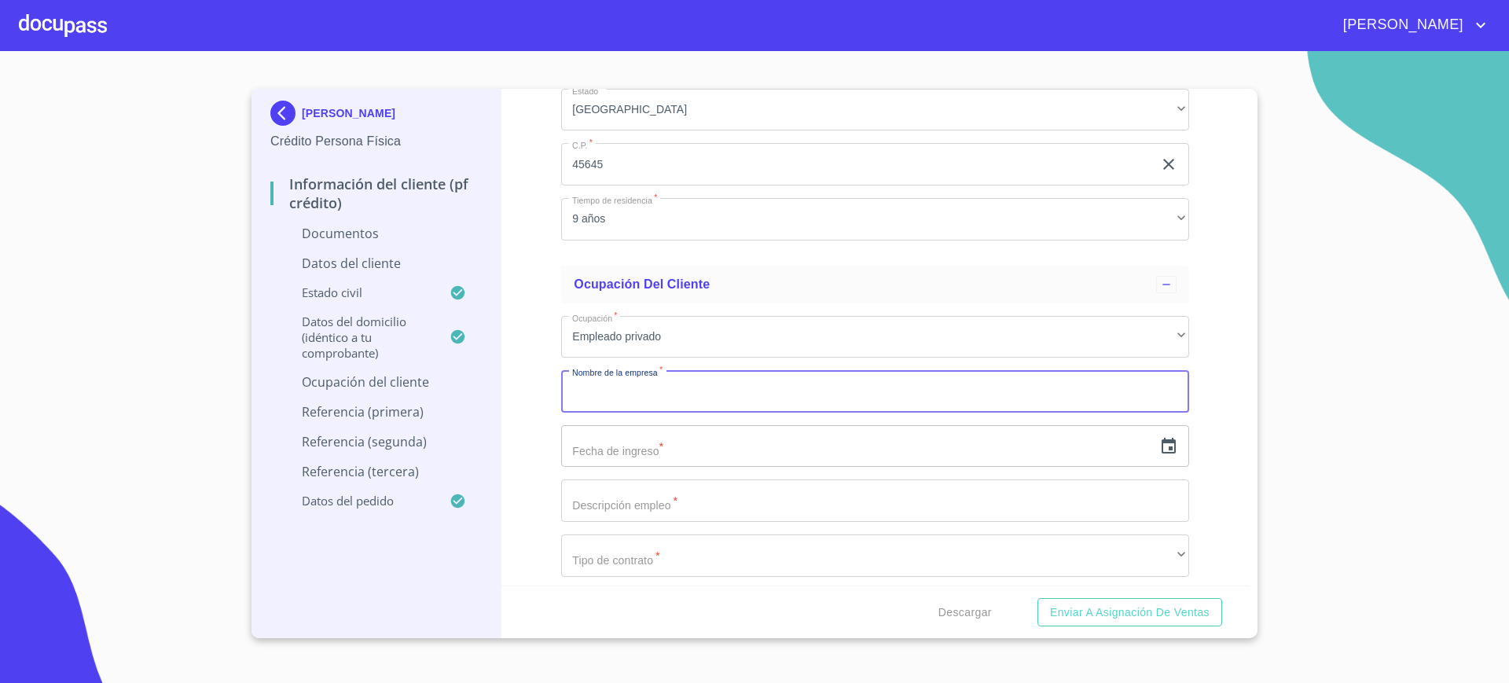
type input "H"
type input "CHUBB SEGUROS"
click at [1161, 451] on icon "button" at bounding box center [1168, 446] width 14 height 16
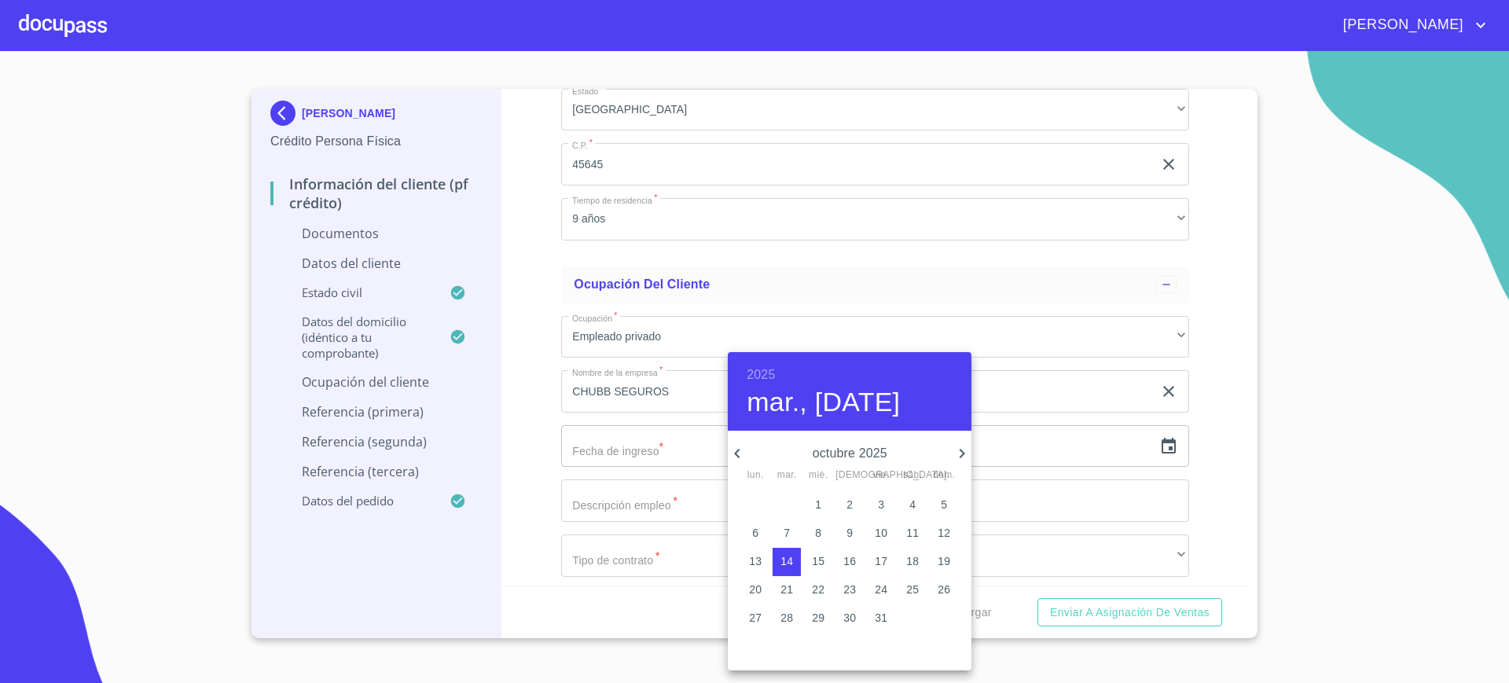
click at [755, 361] on div "[DATE], [DATE]" at bounding box center [850, 391] width 244 height 79
click at [755, 362] on div "[DATE], [DATE]" at bounding box center [850, 391] width 244 height 79
click at [756, 372] on h6 "2025" at bounding box center [760, 375] width 28 height 22
click at [775, 365] on h6 "2025" at bounding box center [760, 375] width 28 height 22
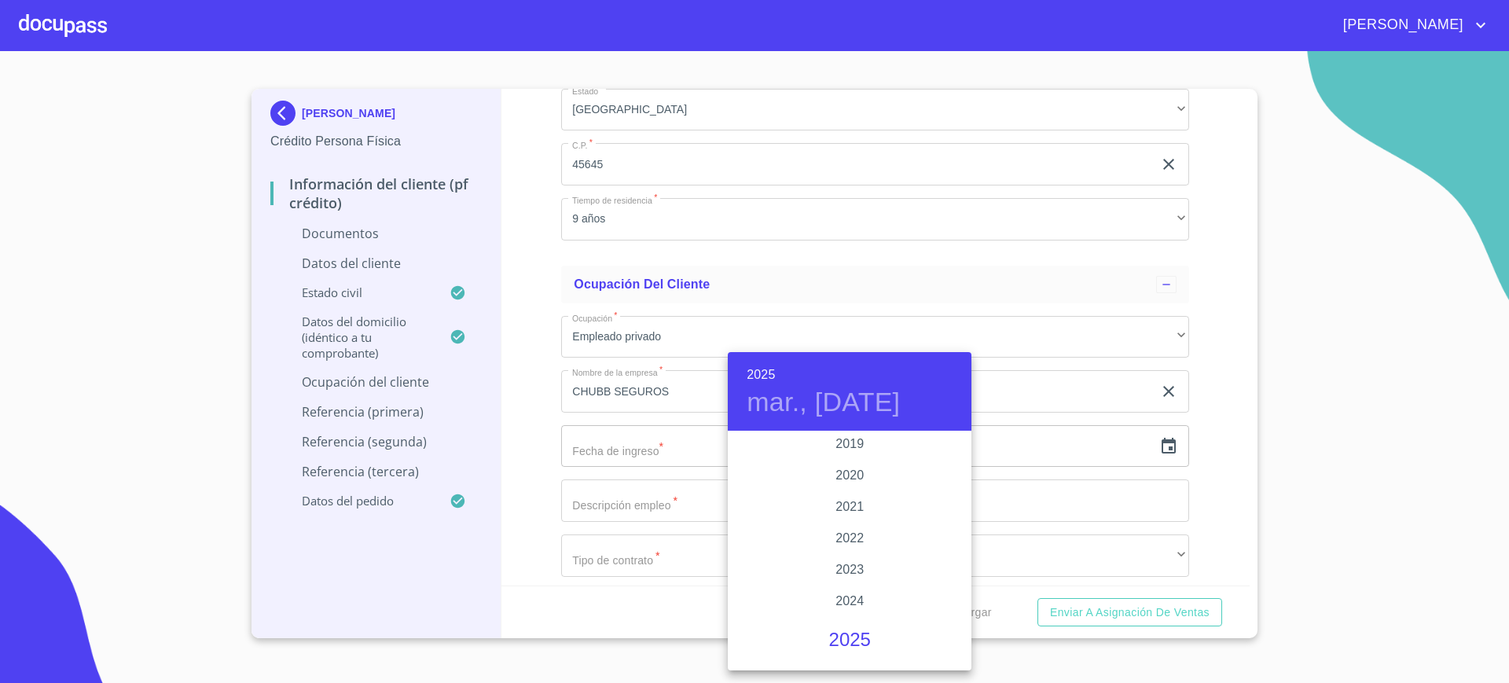
scroll to position [2960, 0]
click at [849, 599] on div "2024" at bounding box center [850, 599] width 244 height 31
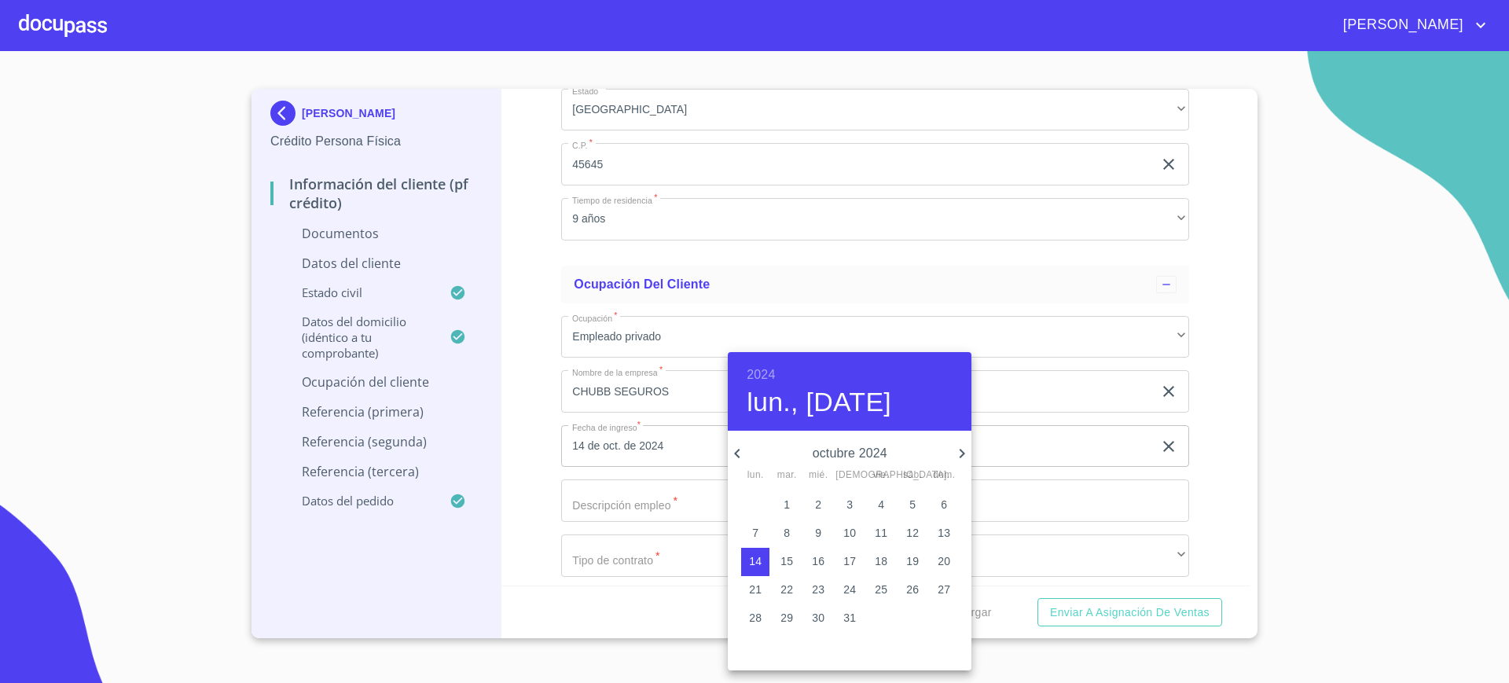
click at [745, 454] on icon "button" at bounding box center [737, 453] width 19 height 19
click at [761, 529] on span "3" at bounding box center [755, 533] width 28 height 16
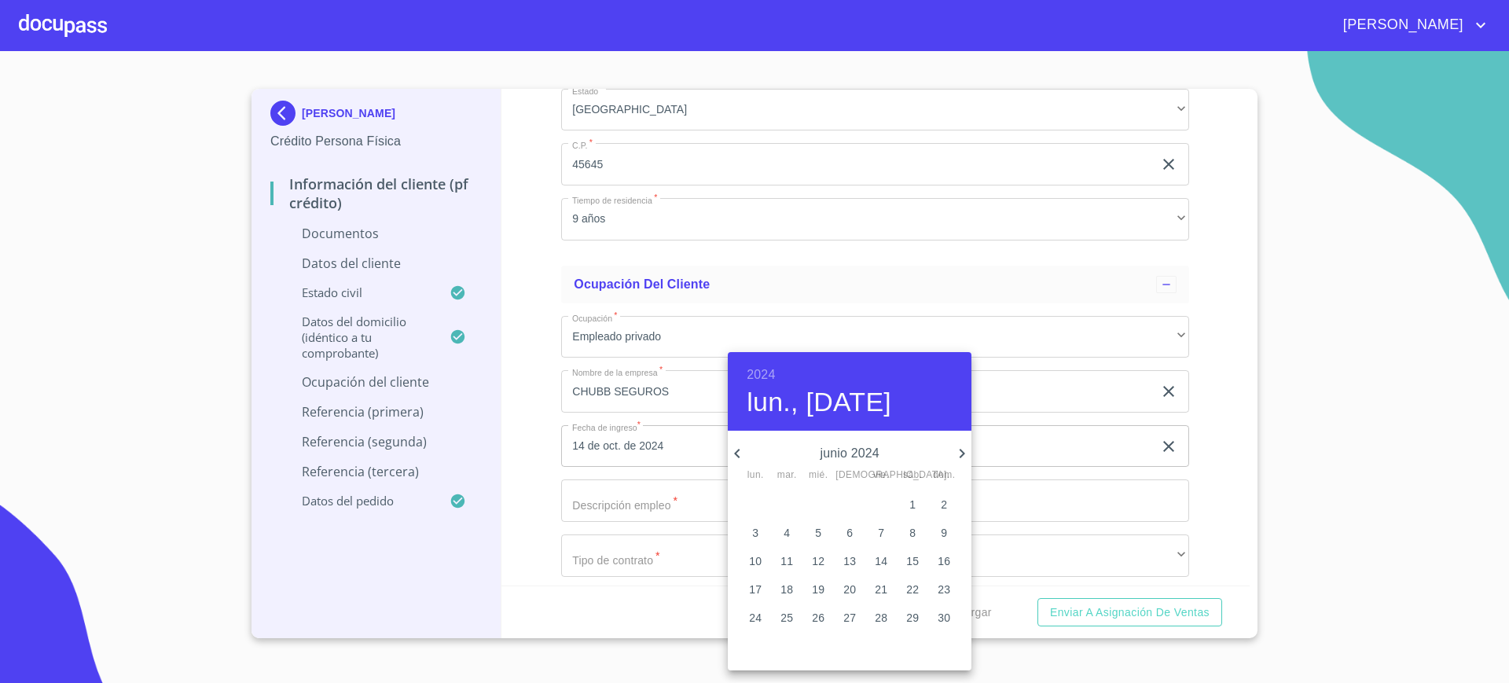
type input "3 de jun. de 2024"
click at [689, 502] on div at bounding box center [754, 341] width 1509 height 683
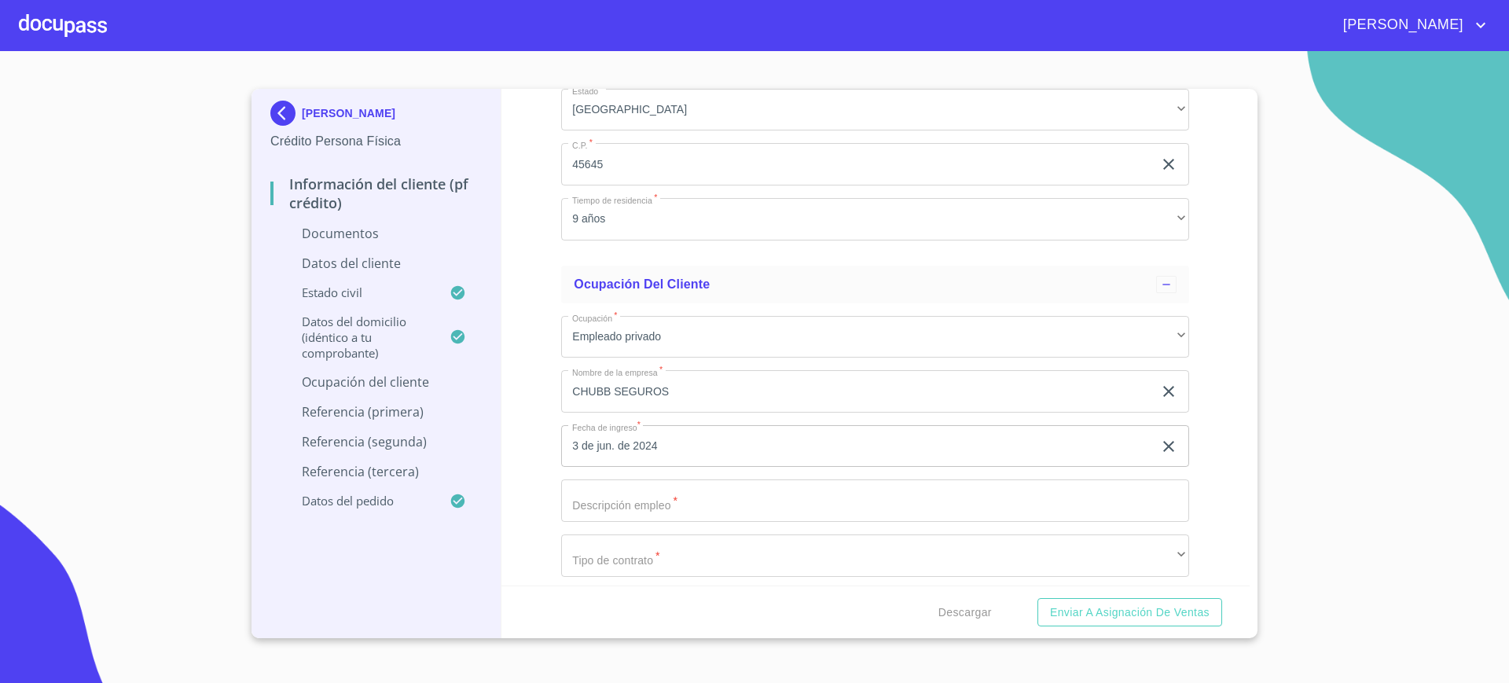
click at [676, 503] on input "Documento de identificación.   *" at bounding box center [875, 500] width 628 height 42
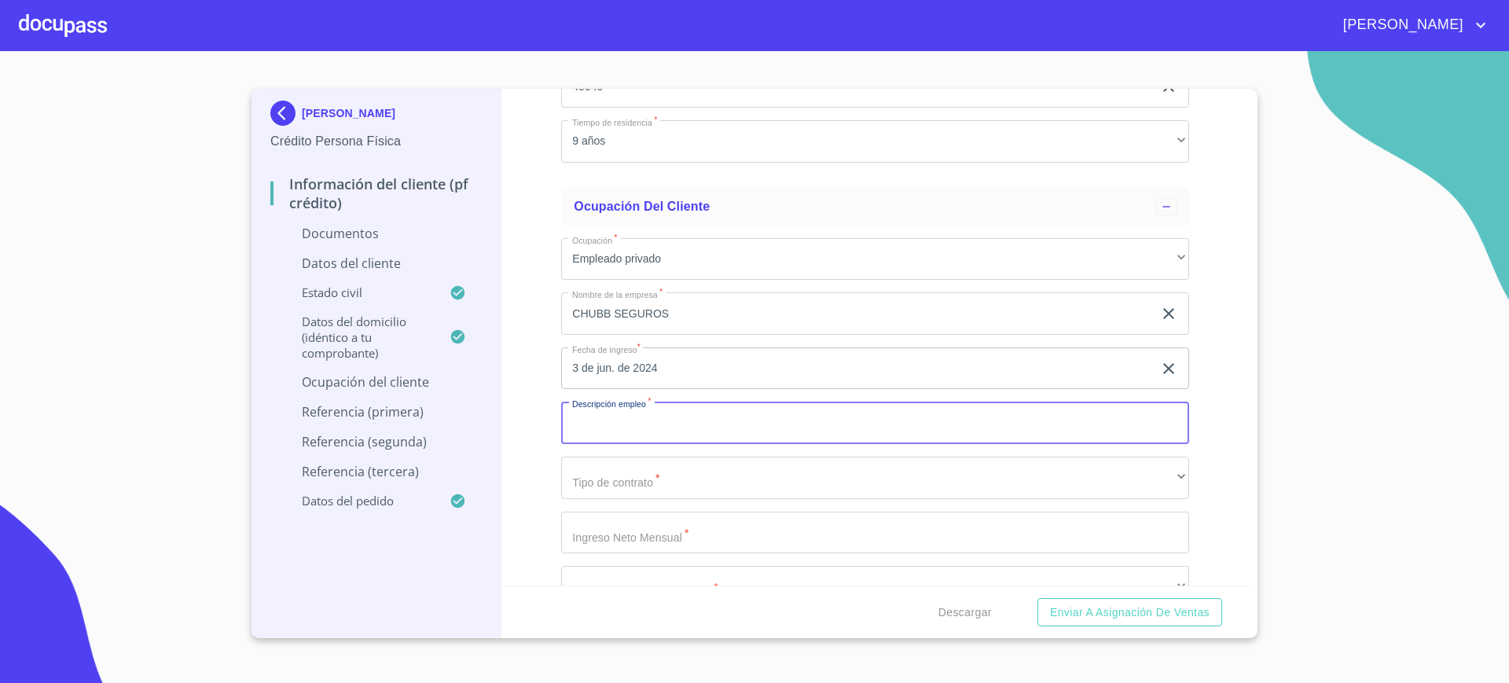
scroll to position [3829, 0]
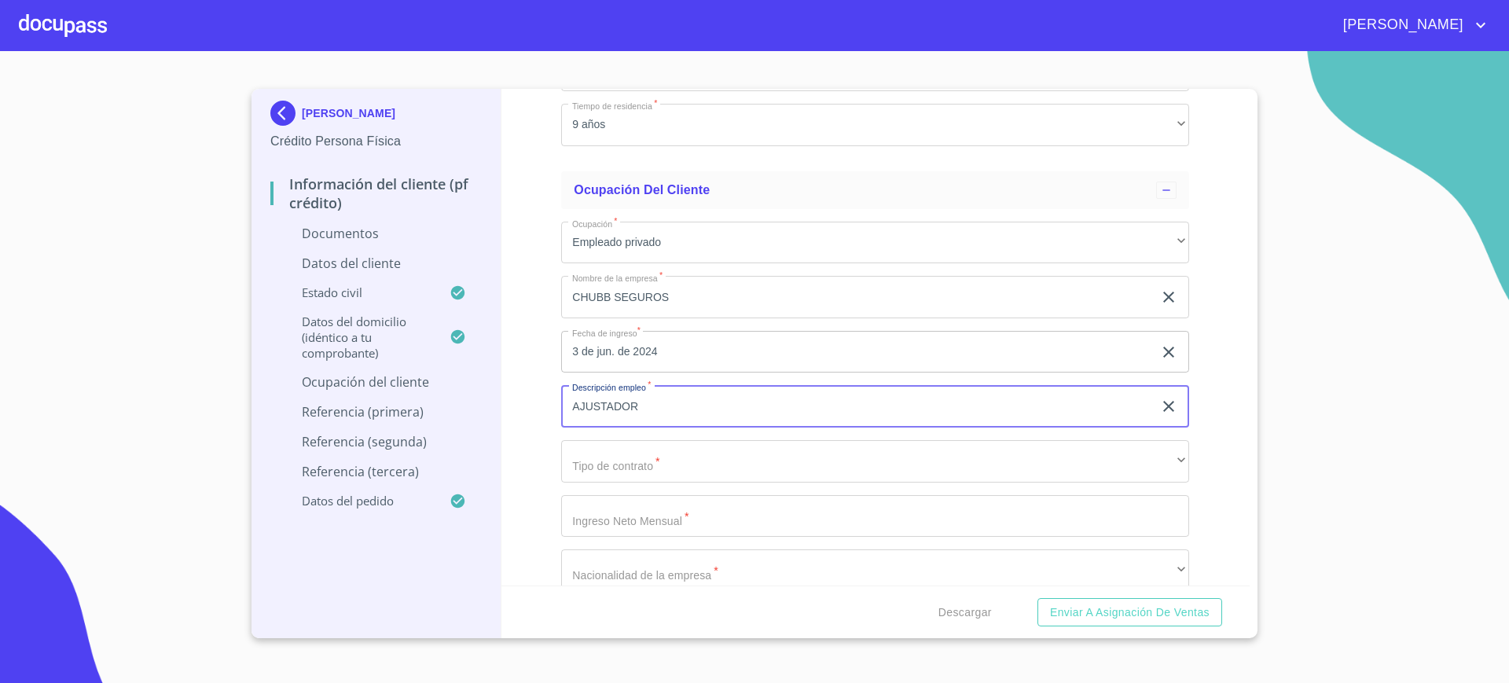
type input "AJUSTADOR"
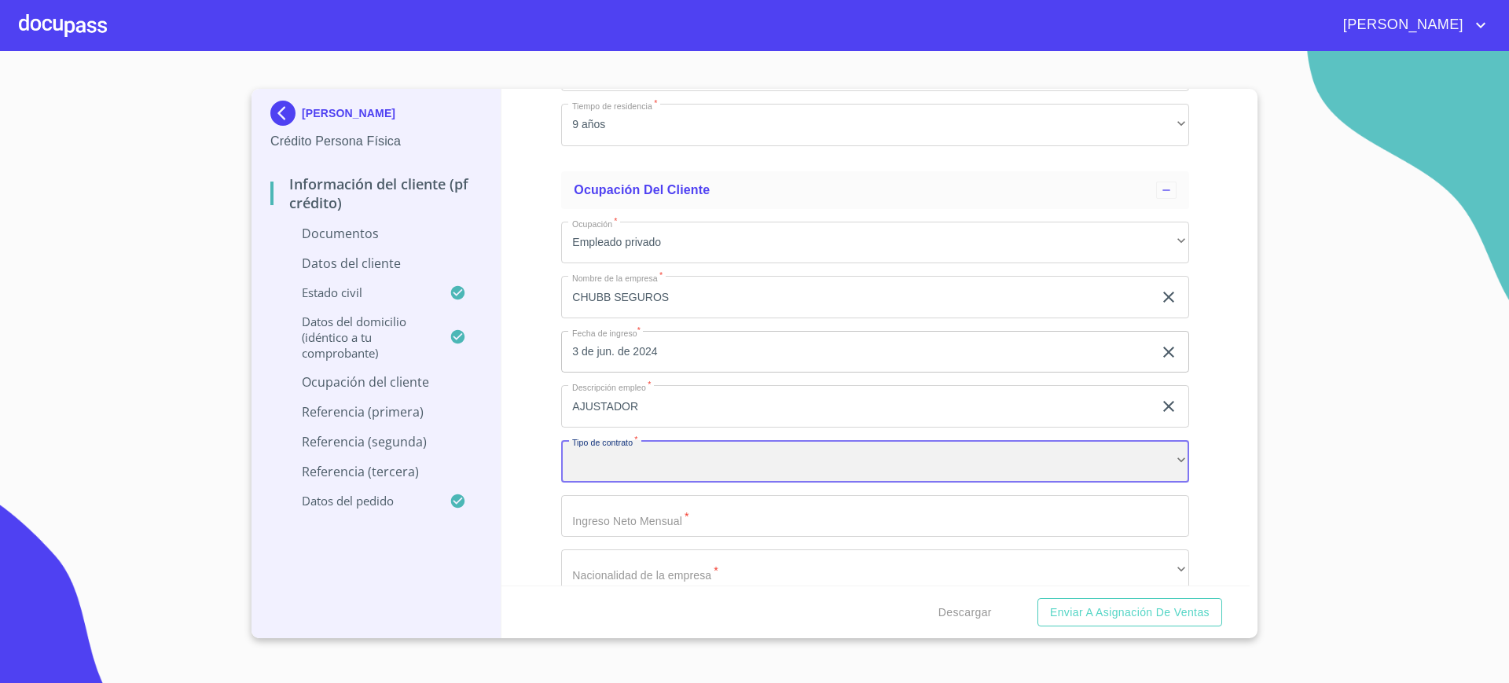
click at [684, 478] on div "​" at bounding box center [875, 461] width 628 height 42
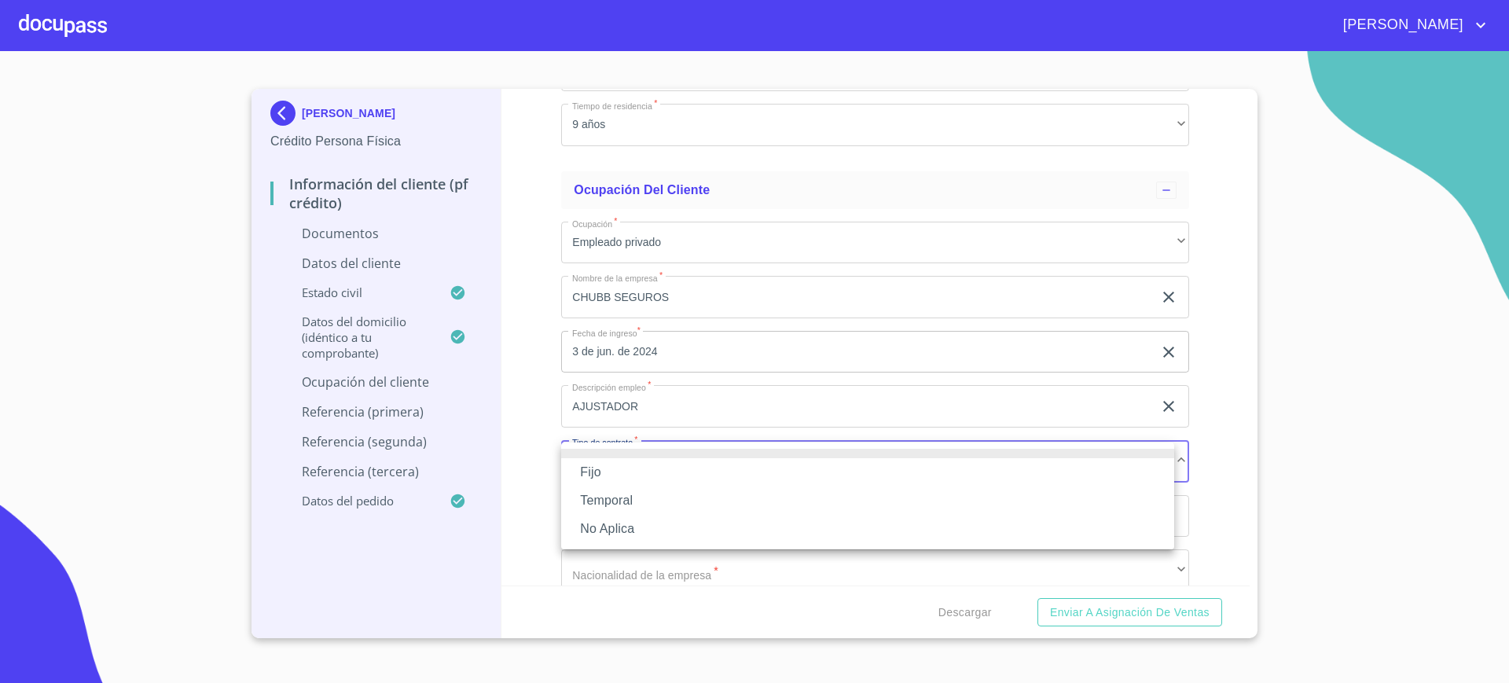
click at [639, 470] on li "Fijo" at bounding box center [867, 472] width 613 height 28
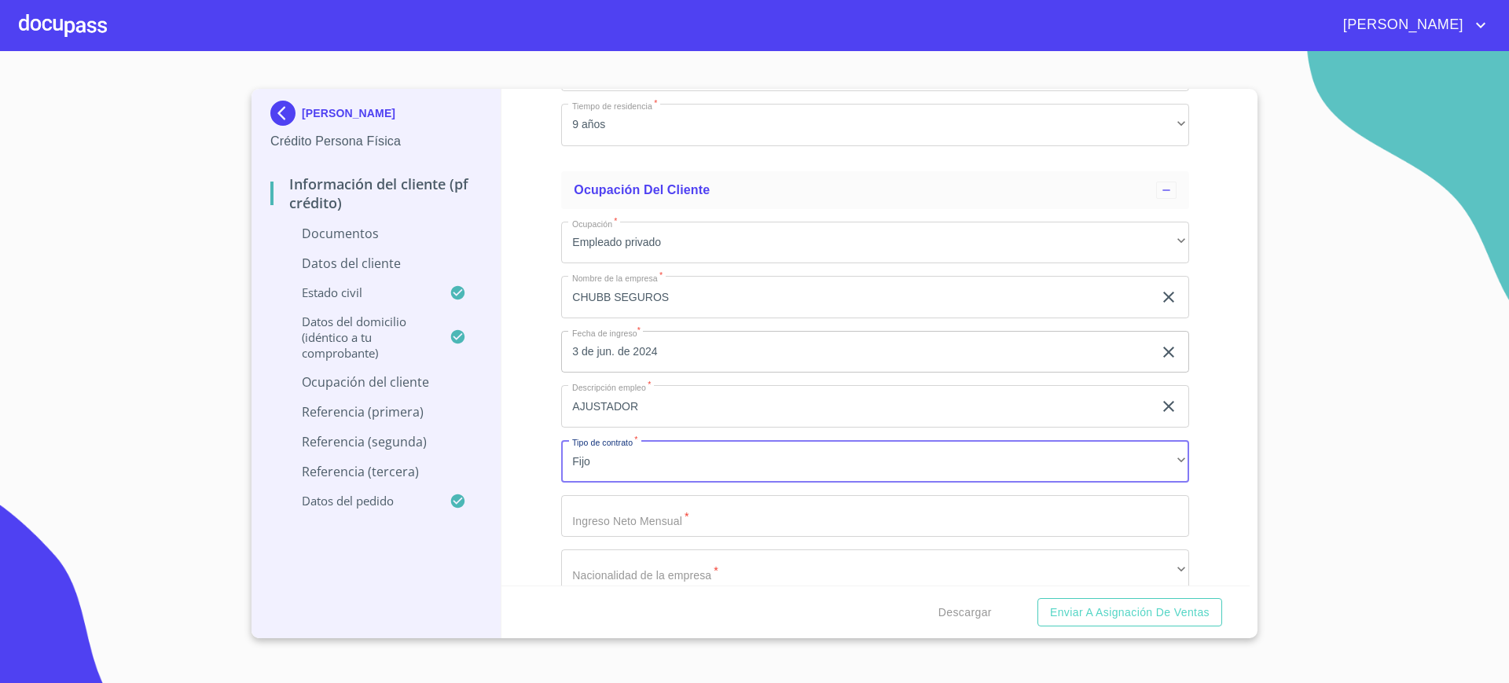
click at [632, 498] on input "Documento de identificación.   *" at bounding box center [875, 516] width 628 height 42
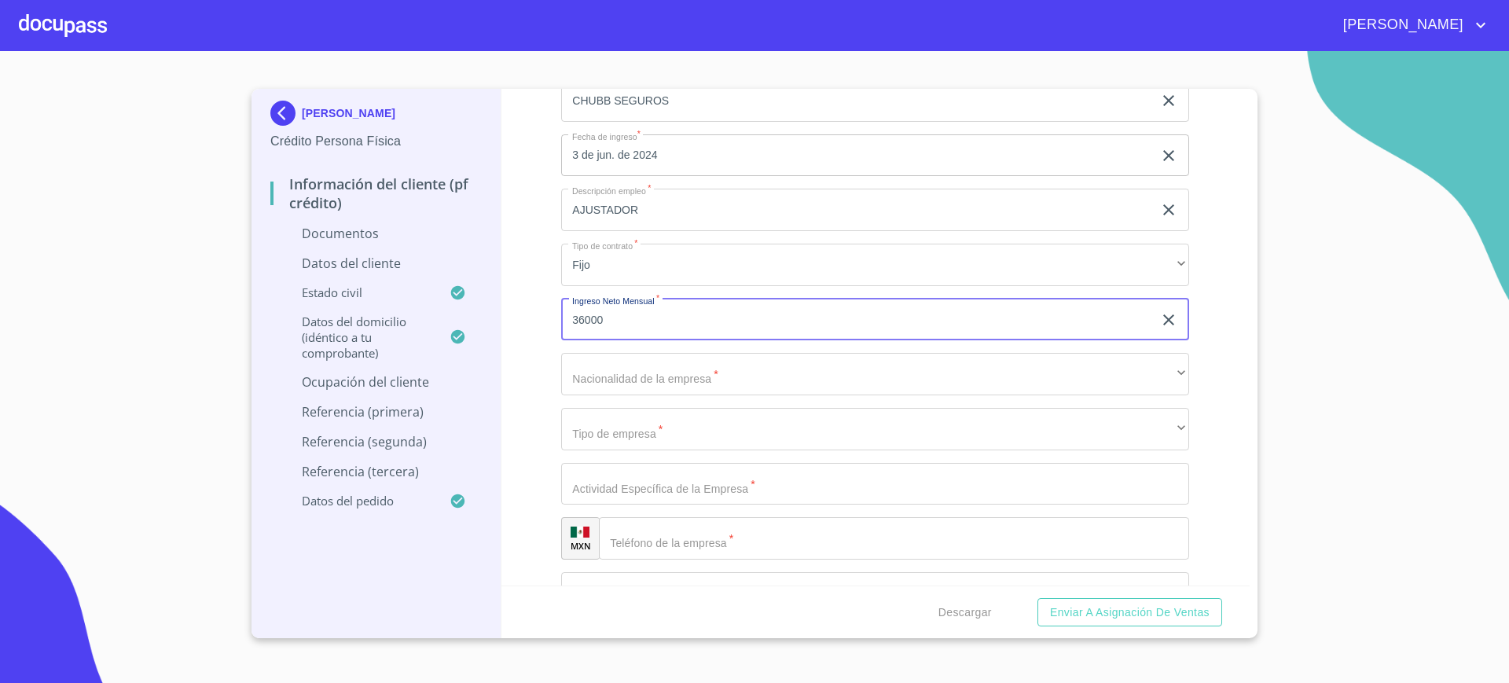
scroll to position [4043, 0]
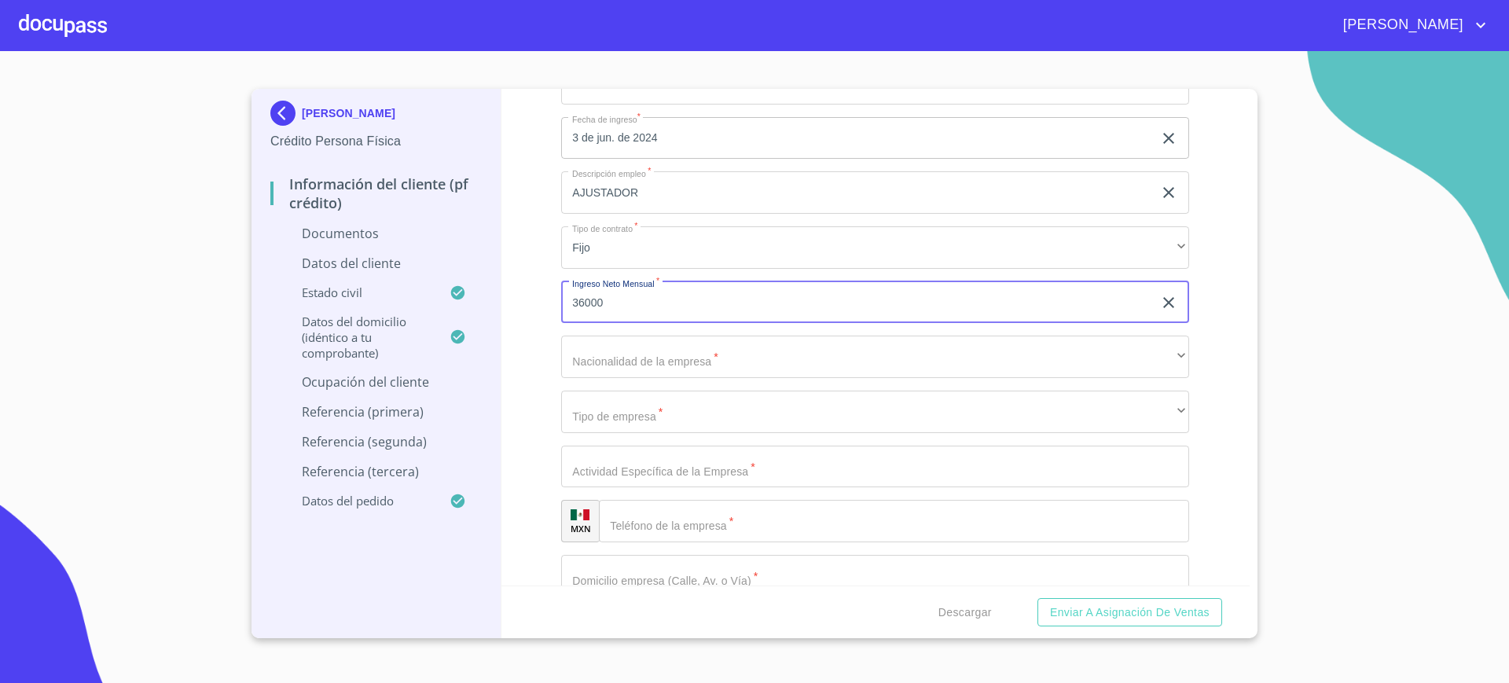
type input "36000"
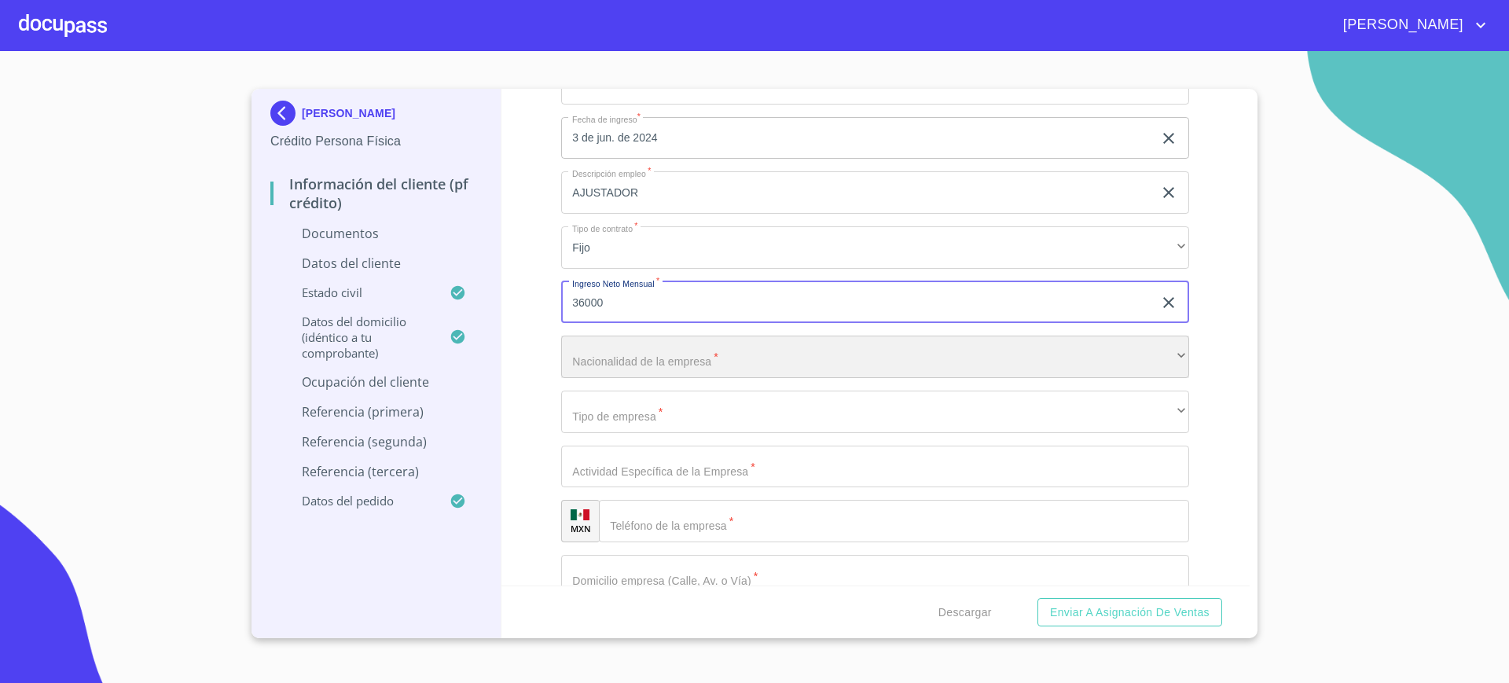
click at [632, 356] on div "​" at bounding box center [875, 356] width 628 height 42
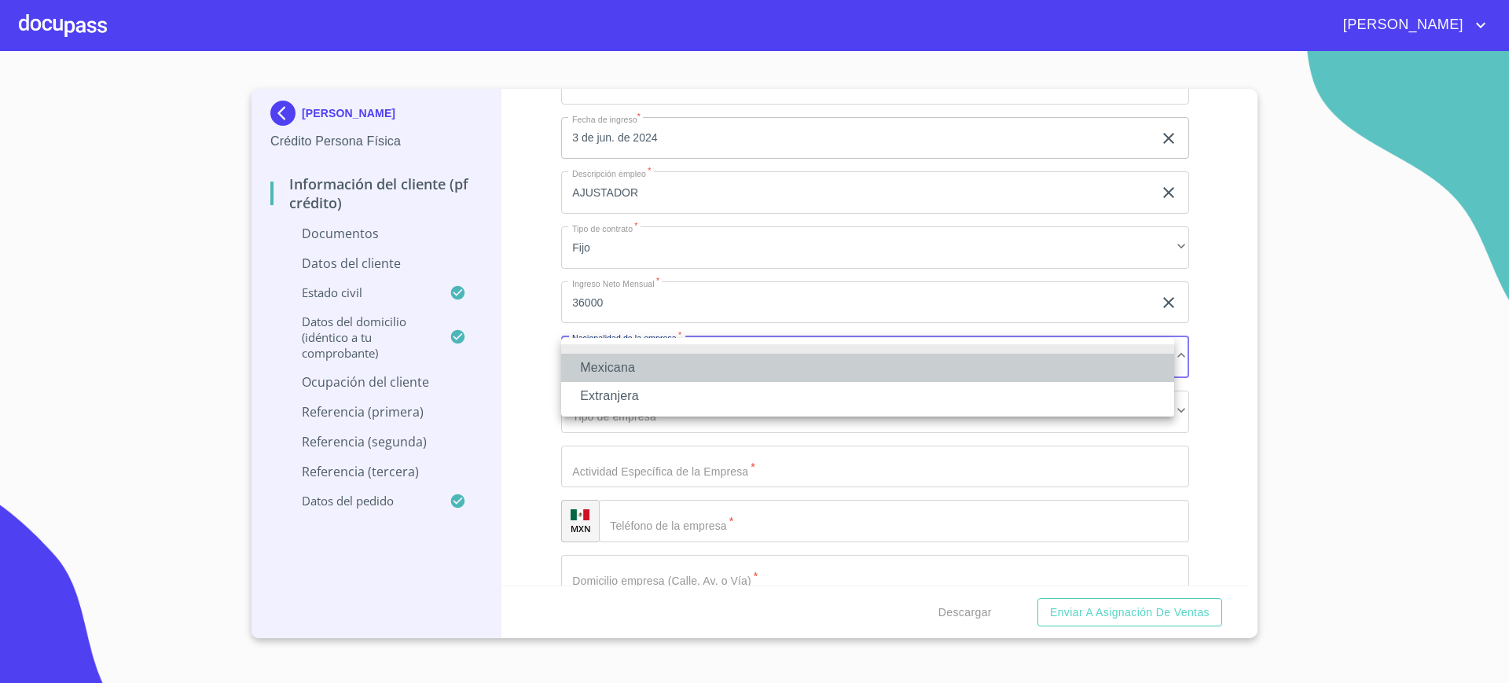
click at [624, 365] on li "Mexicana" at bounding box center [867, 368] width 613 height 28
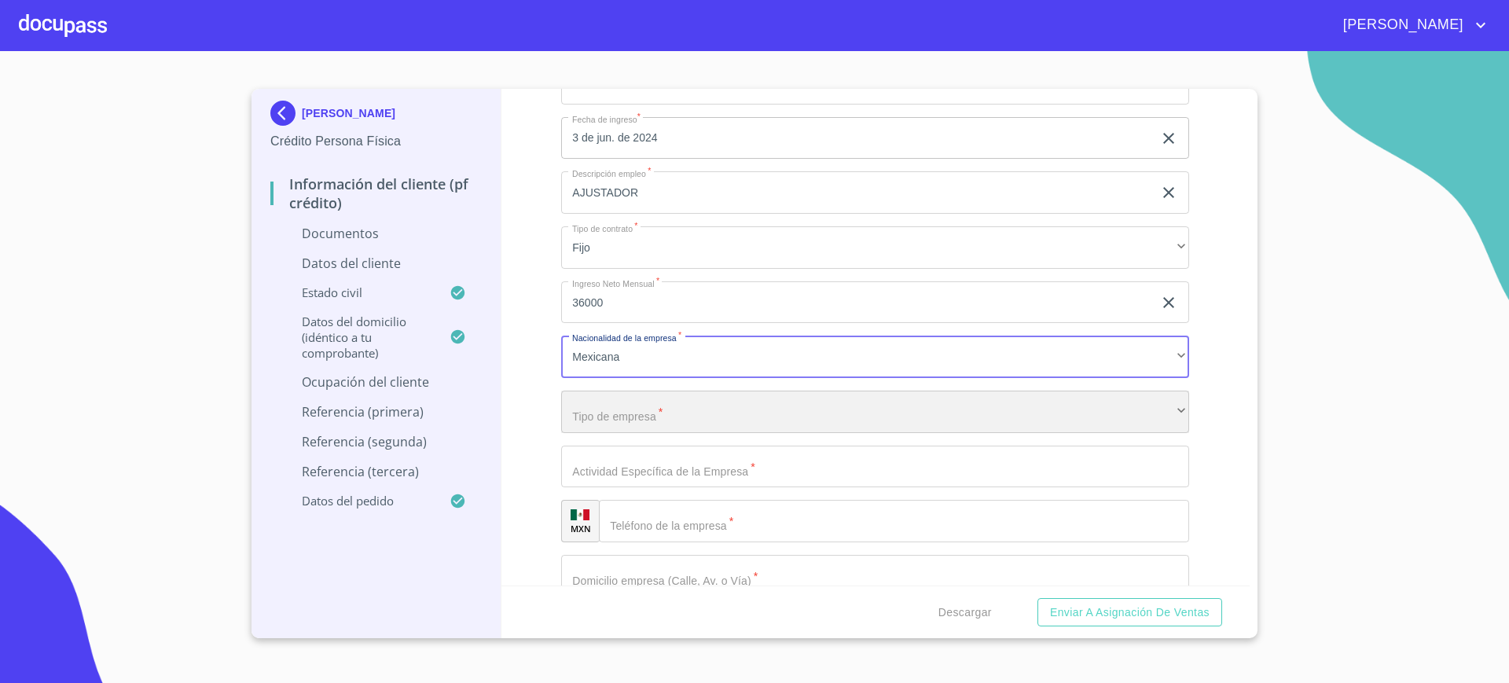
click at [614, 409] on div "​" at bounding box center [875, 411] width 628 height 42
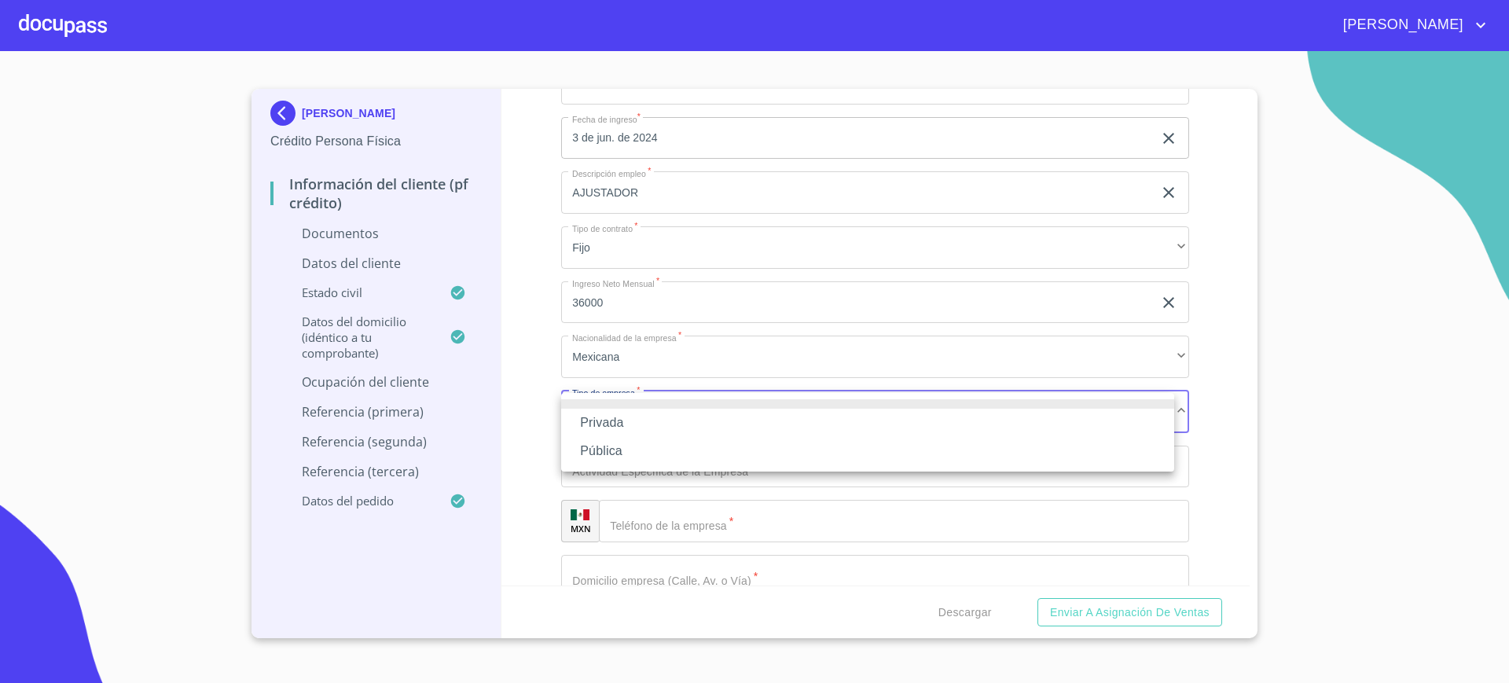
click at [610, 417] on li "Privada" at bounding box center [867, 423] width 613 height 28
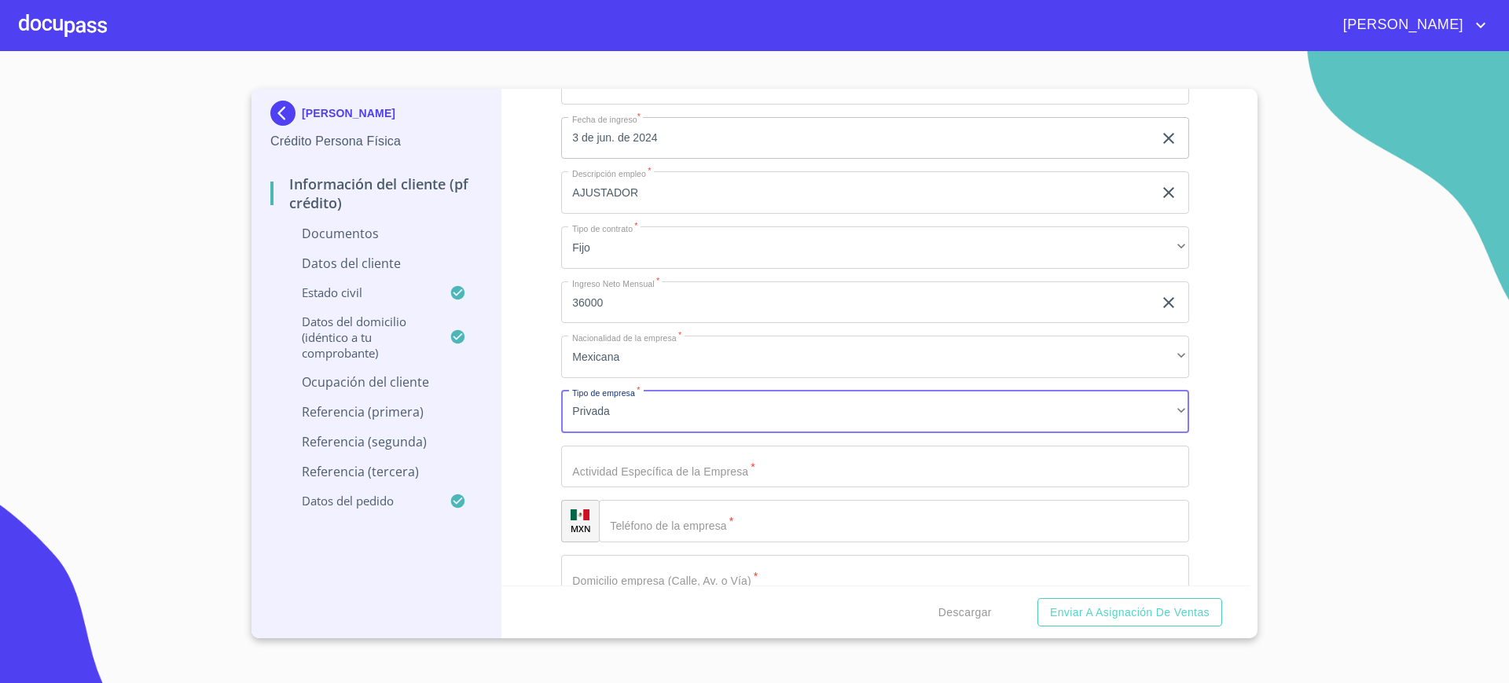
click at [612, 458] on input "Documento de identificación.   *" at bounding box center [875, 466] width 628 height 42
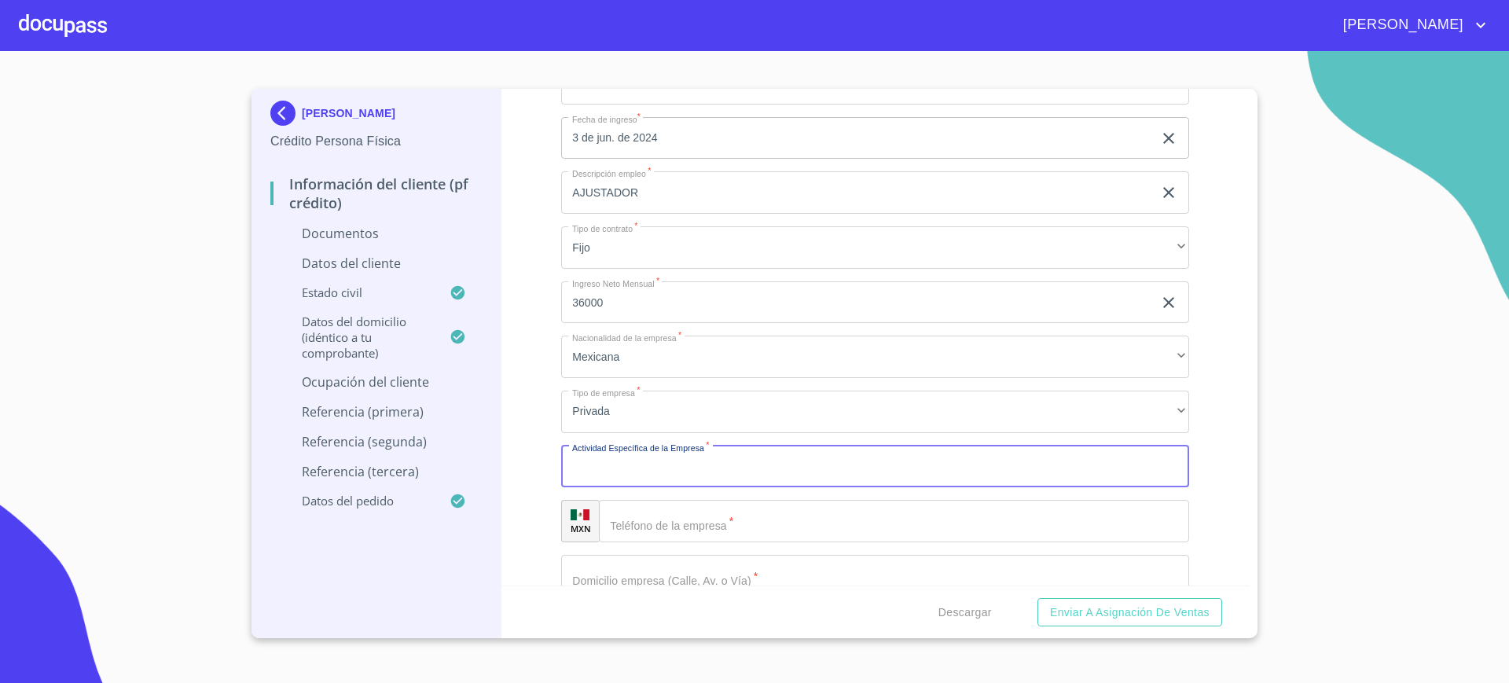
type input "J"
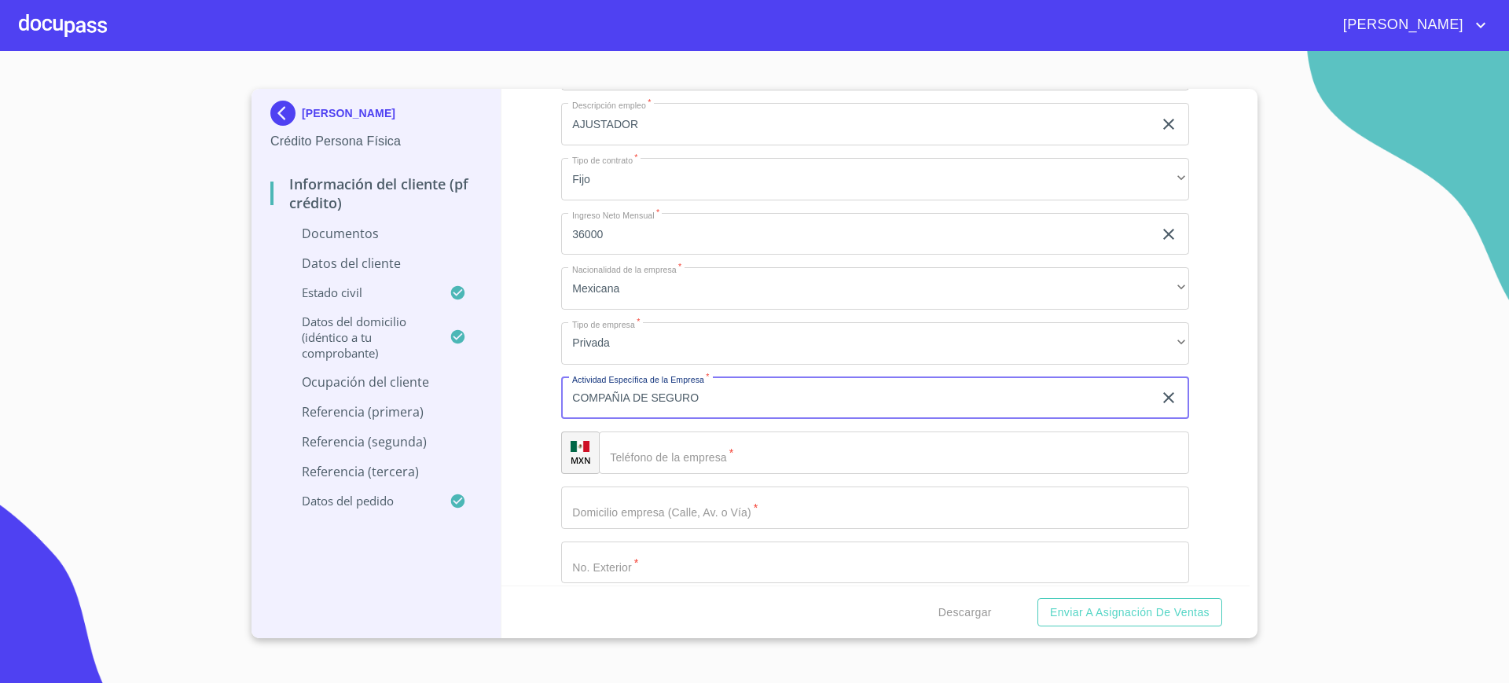
type input "COMPAÑIA DE SEGURO"
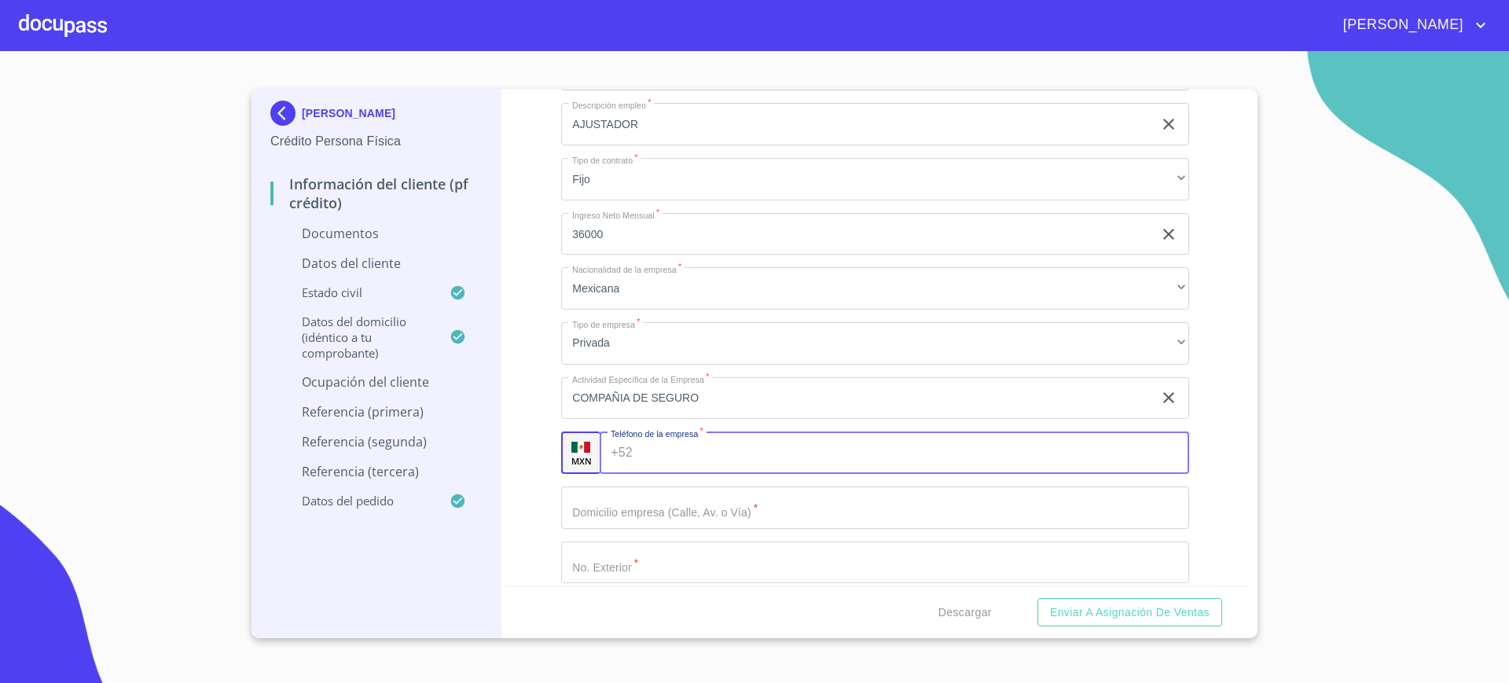
click at [657, 462] on input "Documento de identificación.   *" at bounding box center [914, 452] width 550 height 42
type input "[PHONE_NUMBER]"
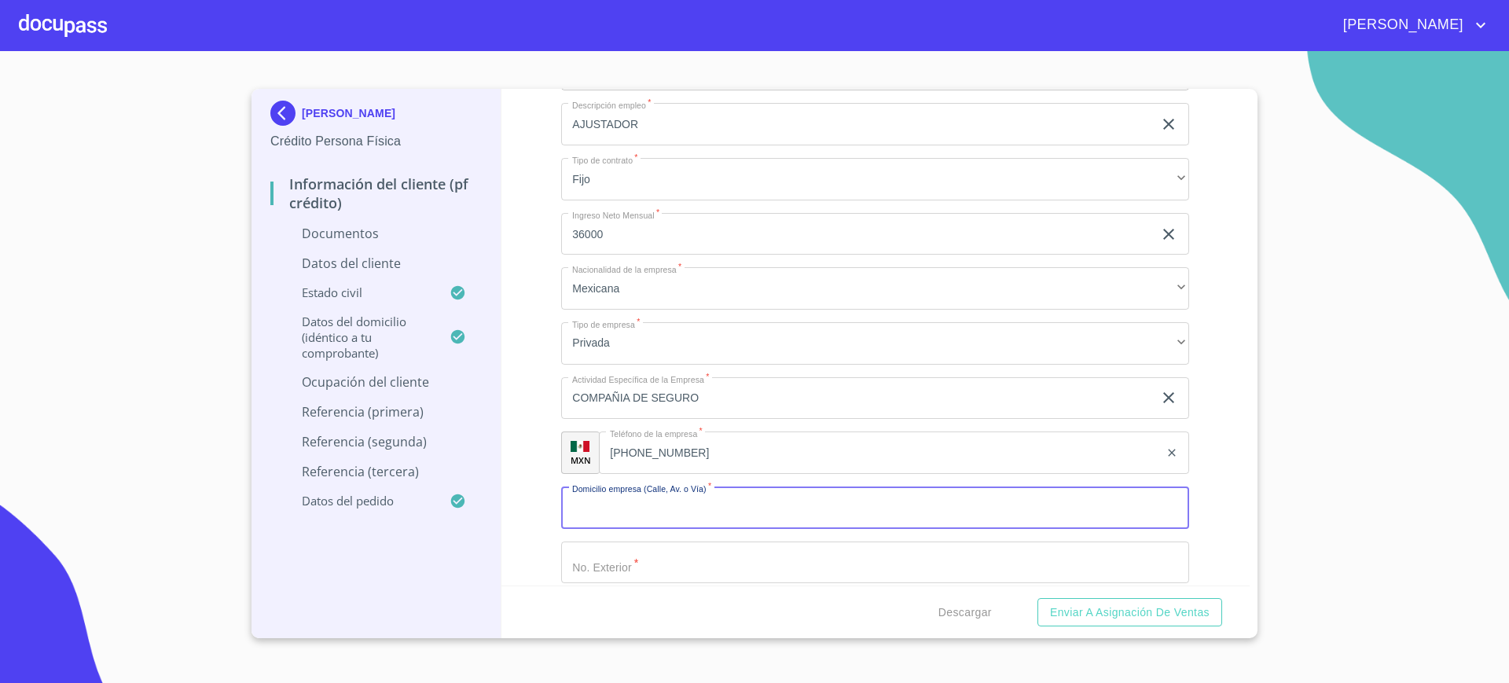
click at [636, 489] on input "Documento de identificación.   *" at bounding box center [875, 507] width 628 height 42
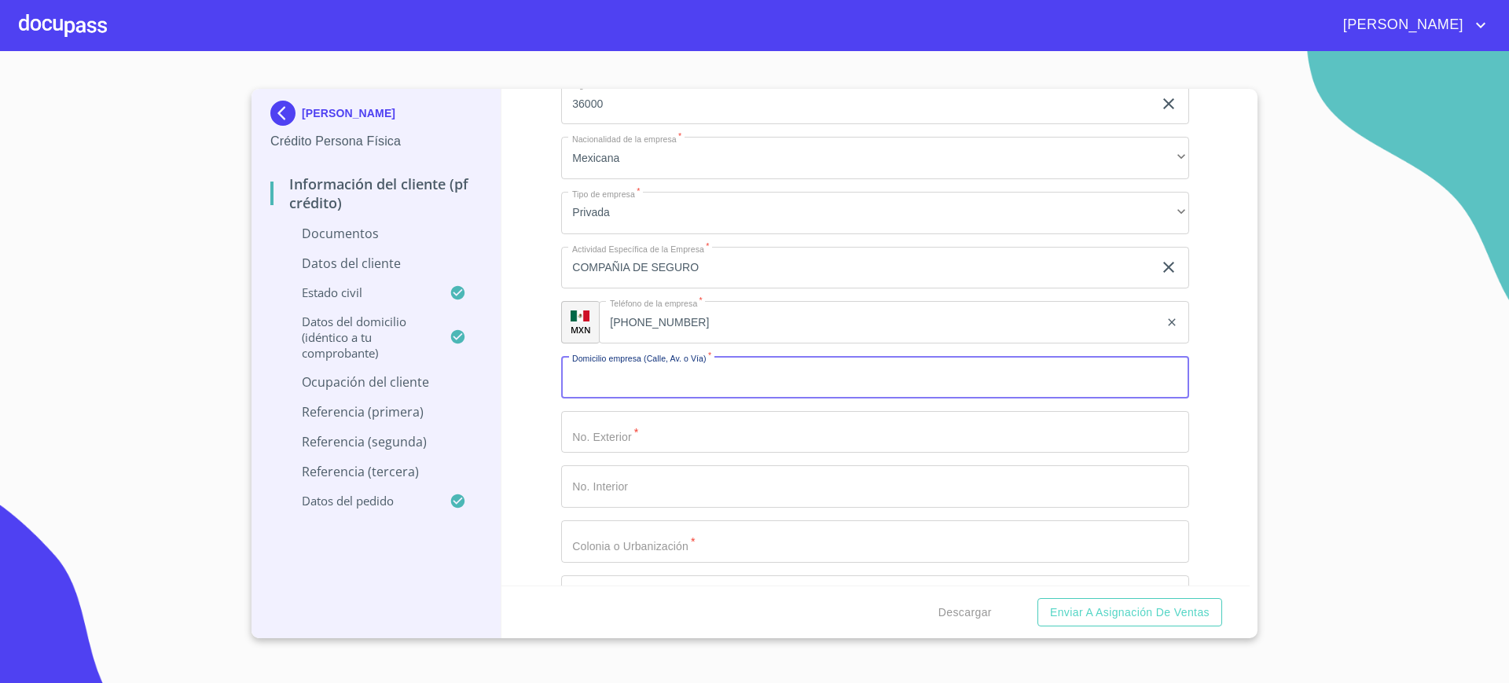
scroll to position [4245, 0]
type input "AV VALLARTA"
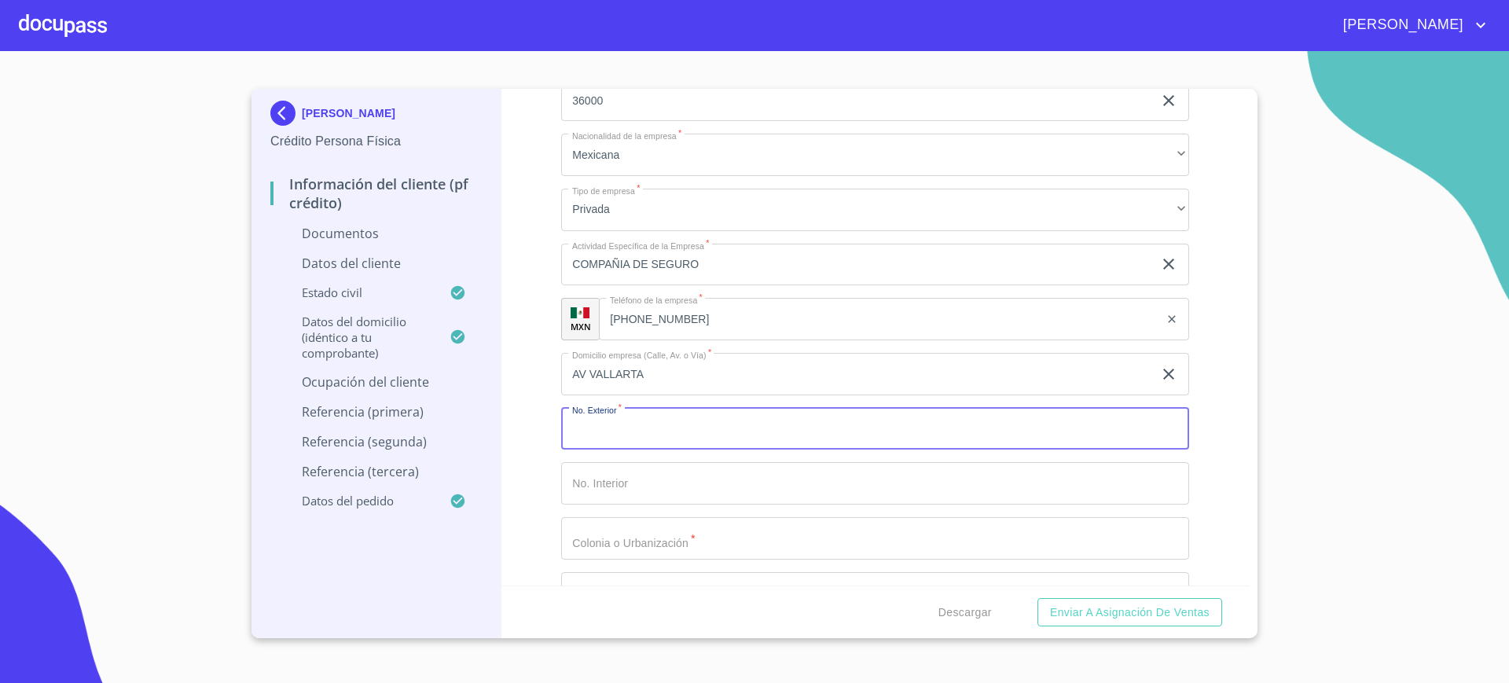
click at [606, 436] on input "Documento de identificación.   *" at bounding box center [875, 429] width 628 height 42
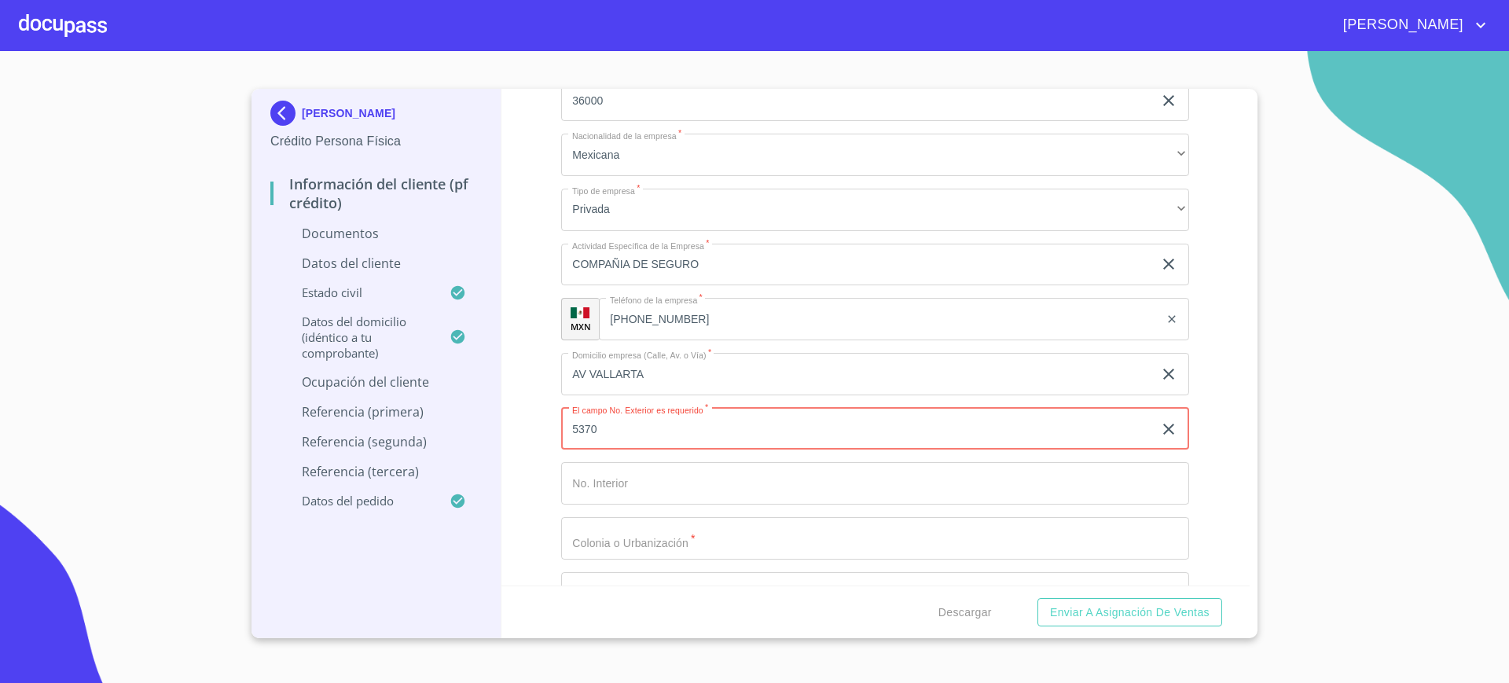
scroll to position [4348, 0]
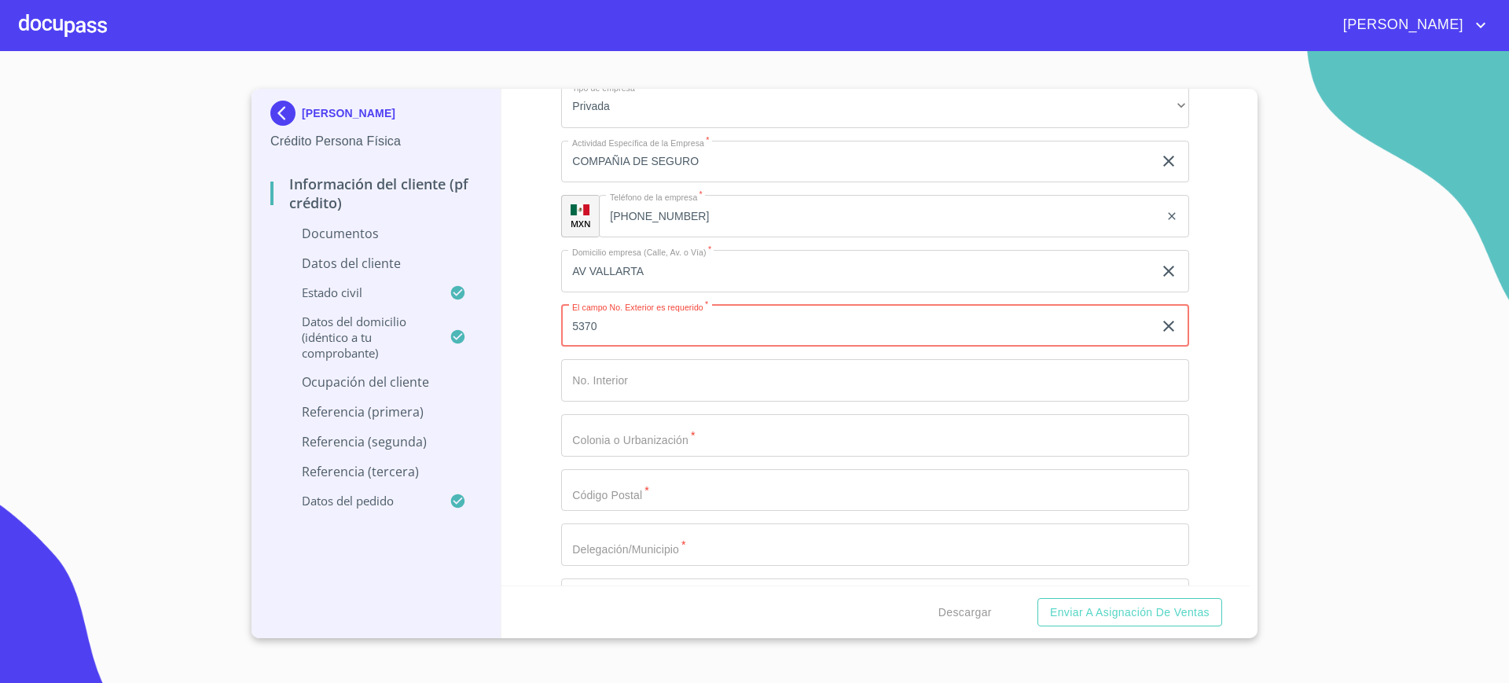
type input "5370"
click at [625, 451] on input "Documento de identificación.   *" at bounding box center [875, 435] width 628 height 42
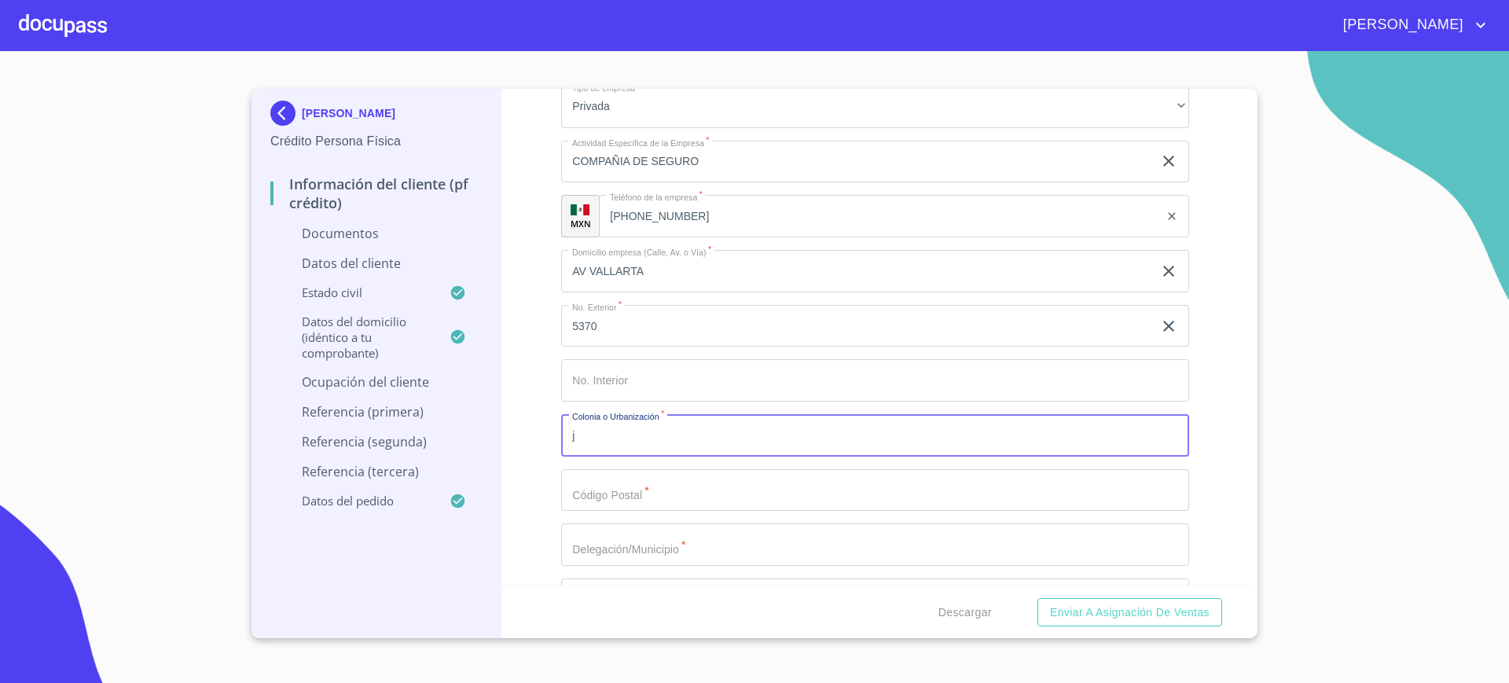
click at [625, 451] on input "j" at bounding box center [875, 435] width 628 height 42
type input "j"
type input "JARDINES VALLARTA"
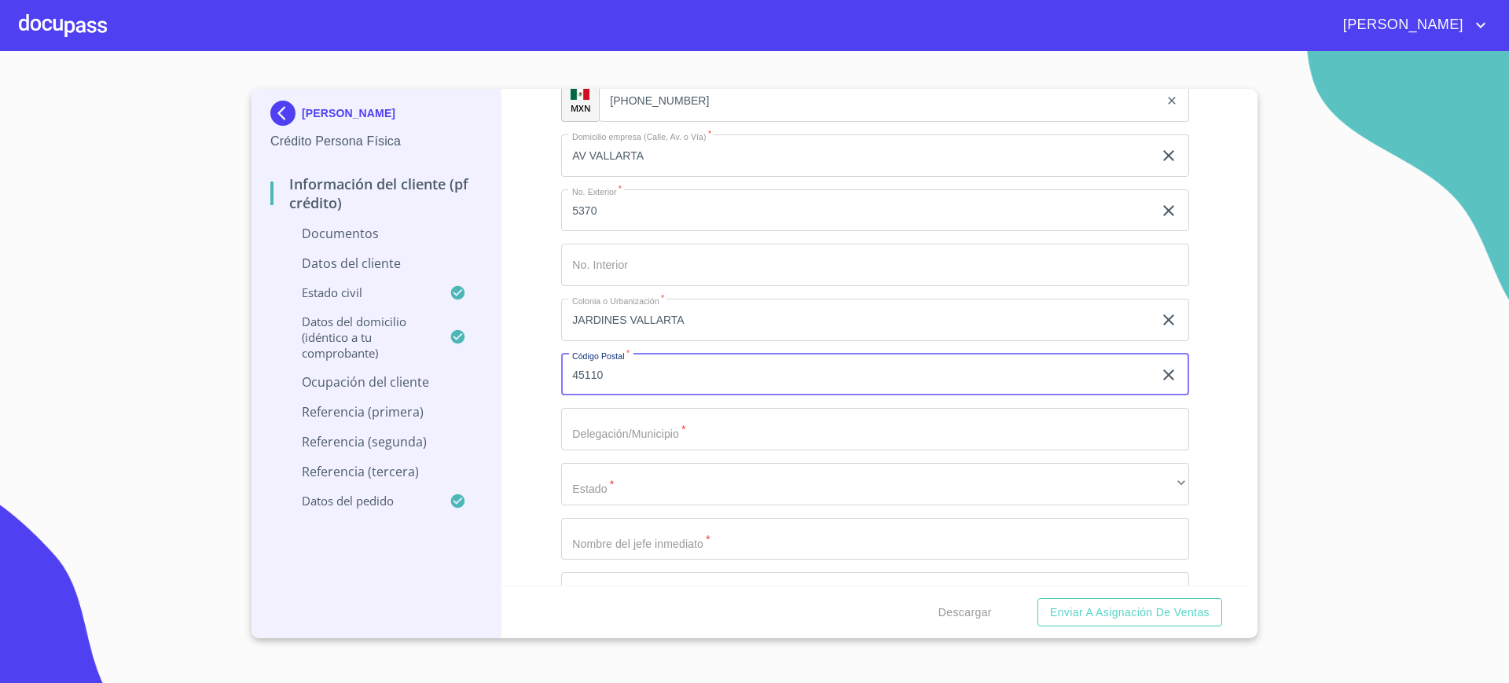
scroll to position [4478, 0]
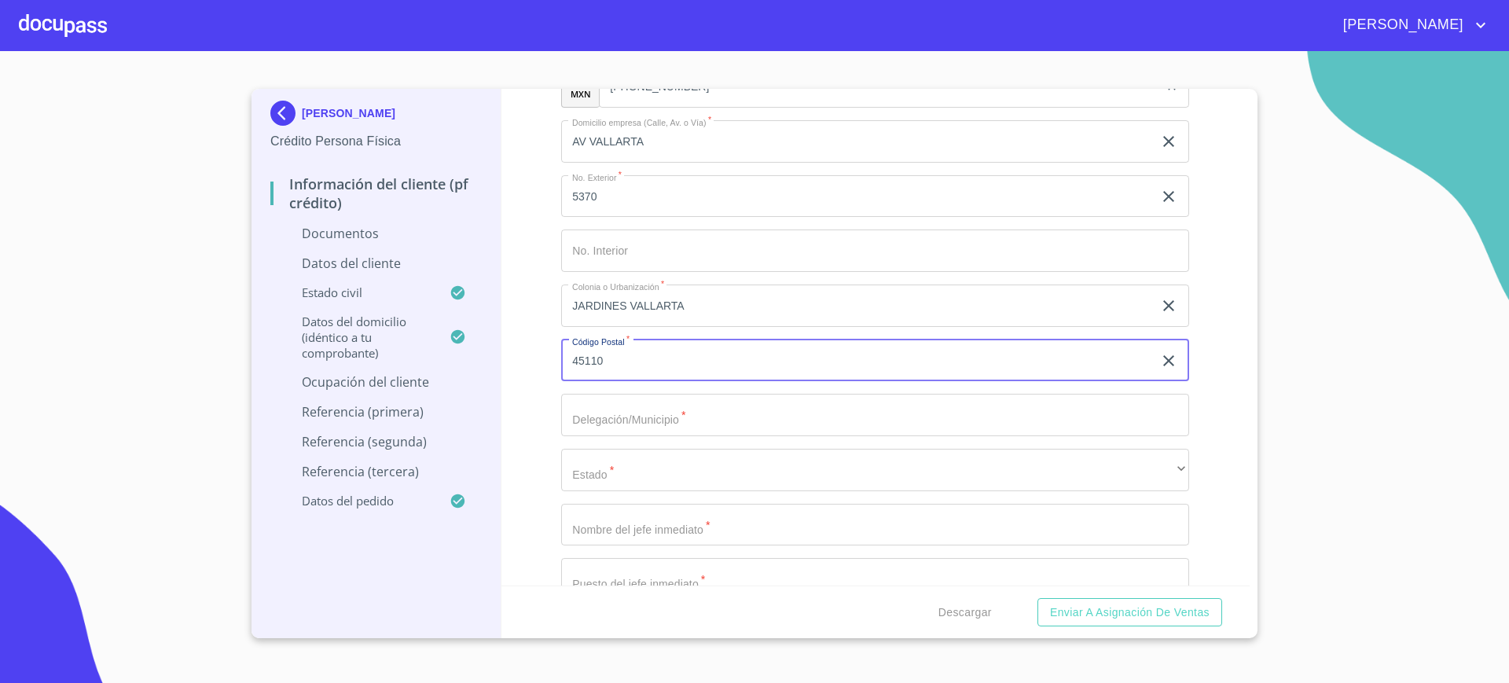
type input "45110"
click at [647, 409] on input "Documento de identificación.   *" at bounding box center [875, 415] width 628 height 42
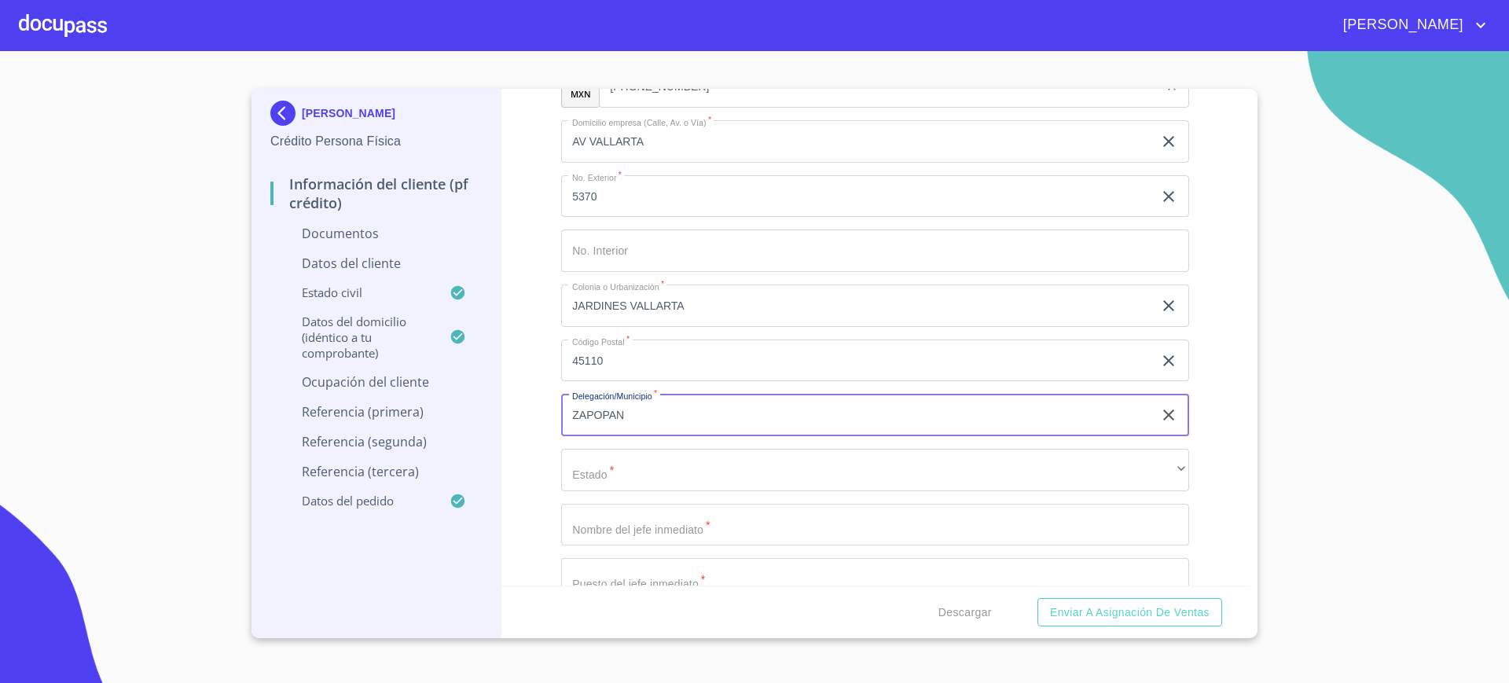
type input "ZAPOPAN"
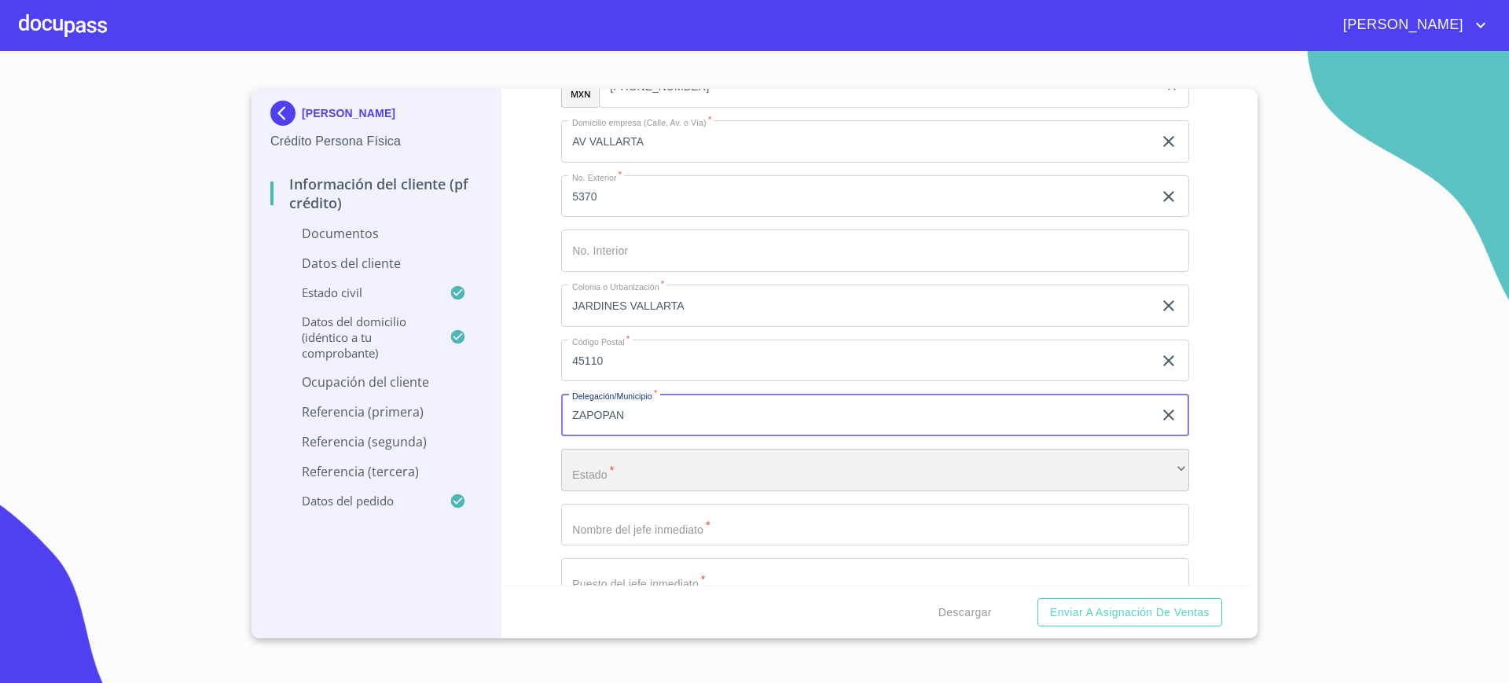
click at [649, 460] on div "​" at bounding box center [875, 470] width 628 height 42
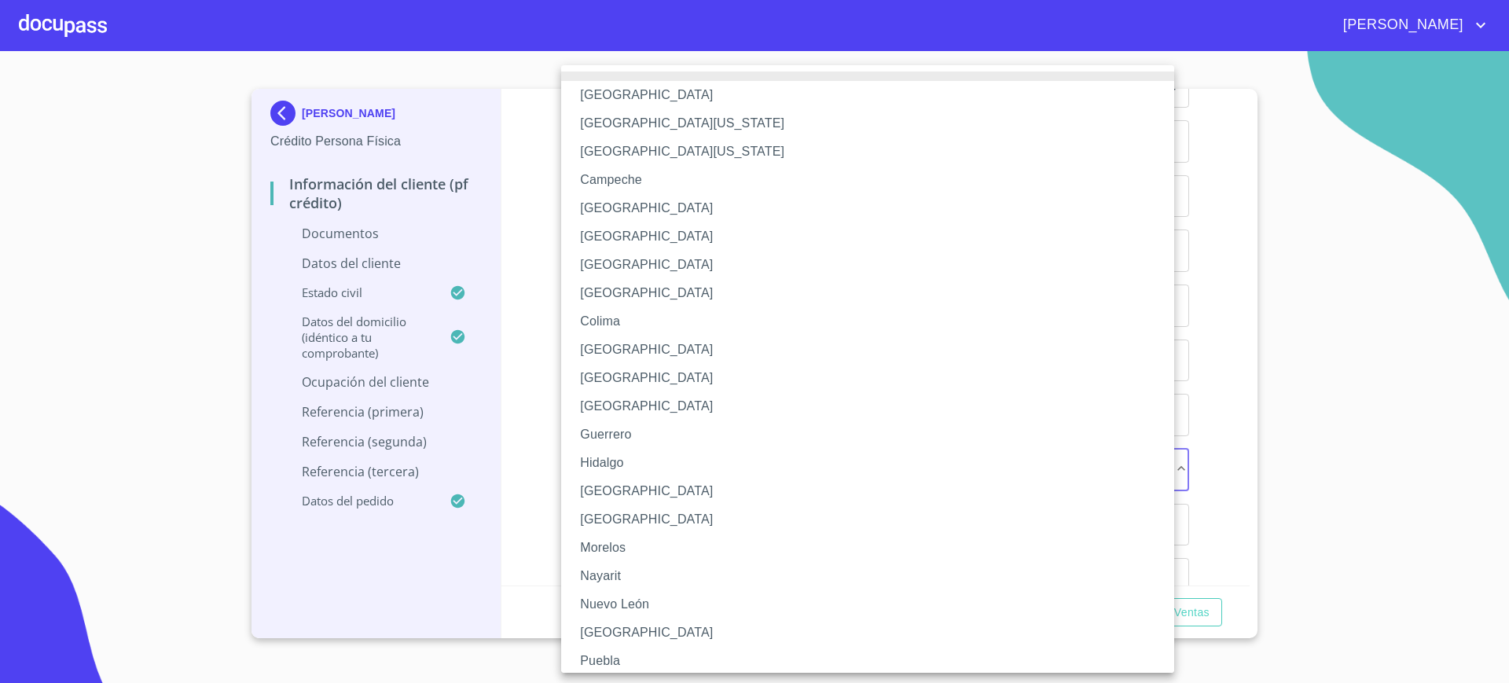
click at [628, 500] on li "[GEOGRAPHIC_DATA]" at bounding box center [875, 491] width 628 height 28
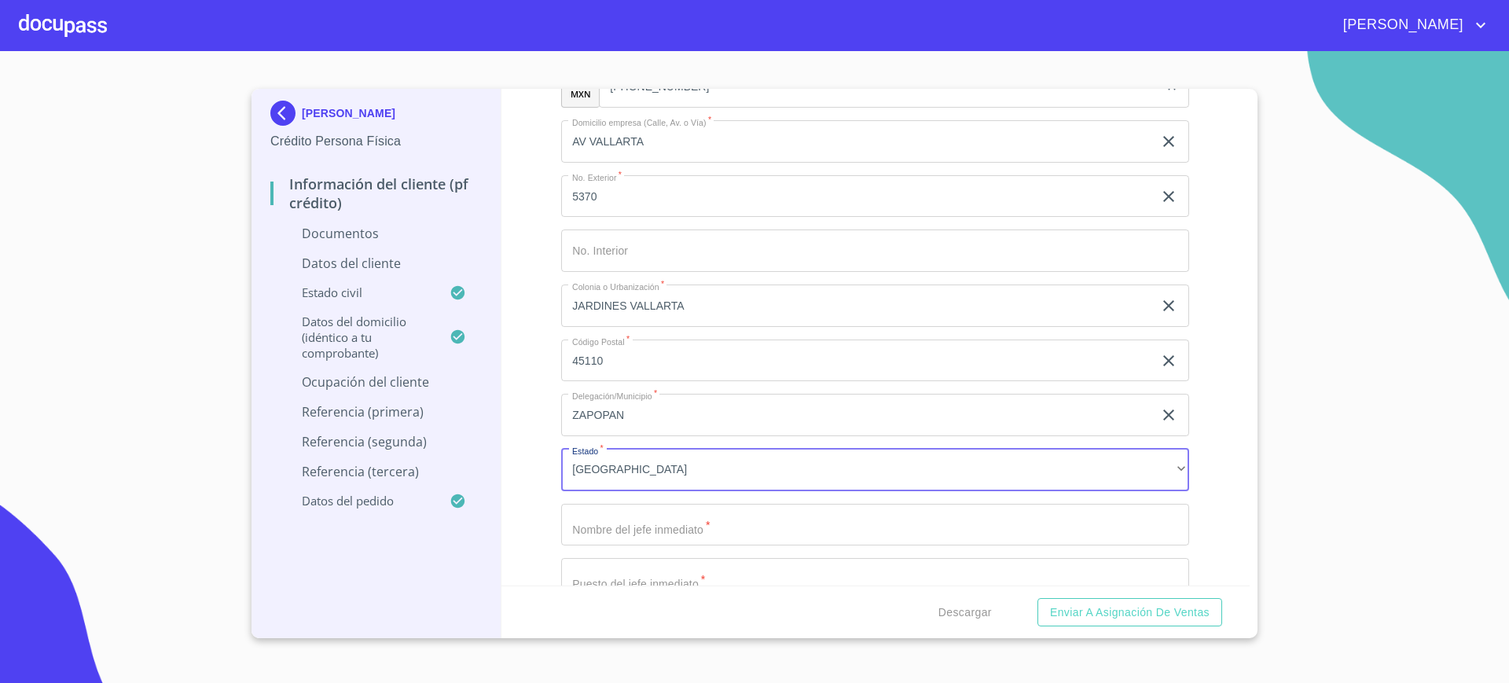
click at [643, 532] on input "Documento de identificación.   *" at bounding box center [875, 525] width 628 height 42
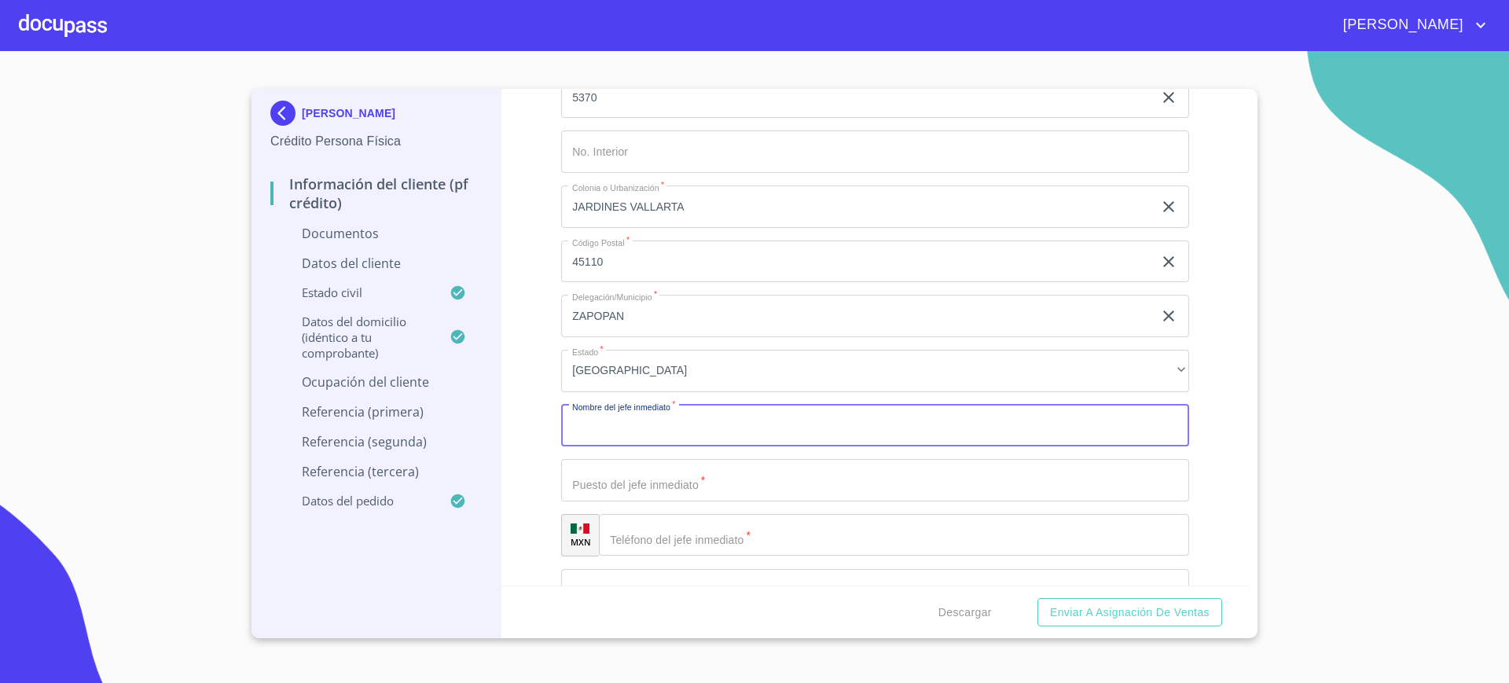
scroll to position [4576, 0]
type input "[PERSON_NAME]"
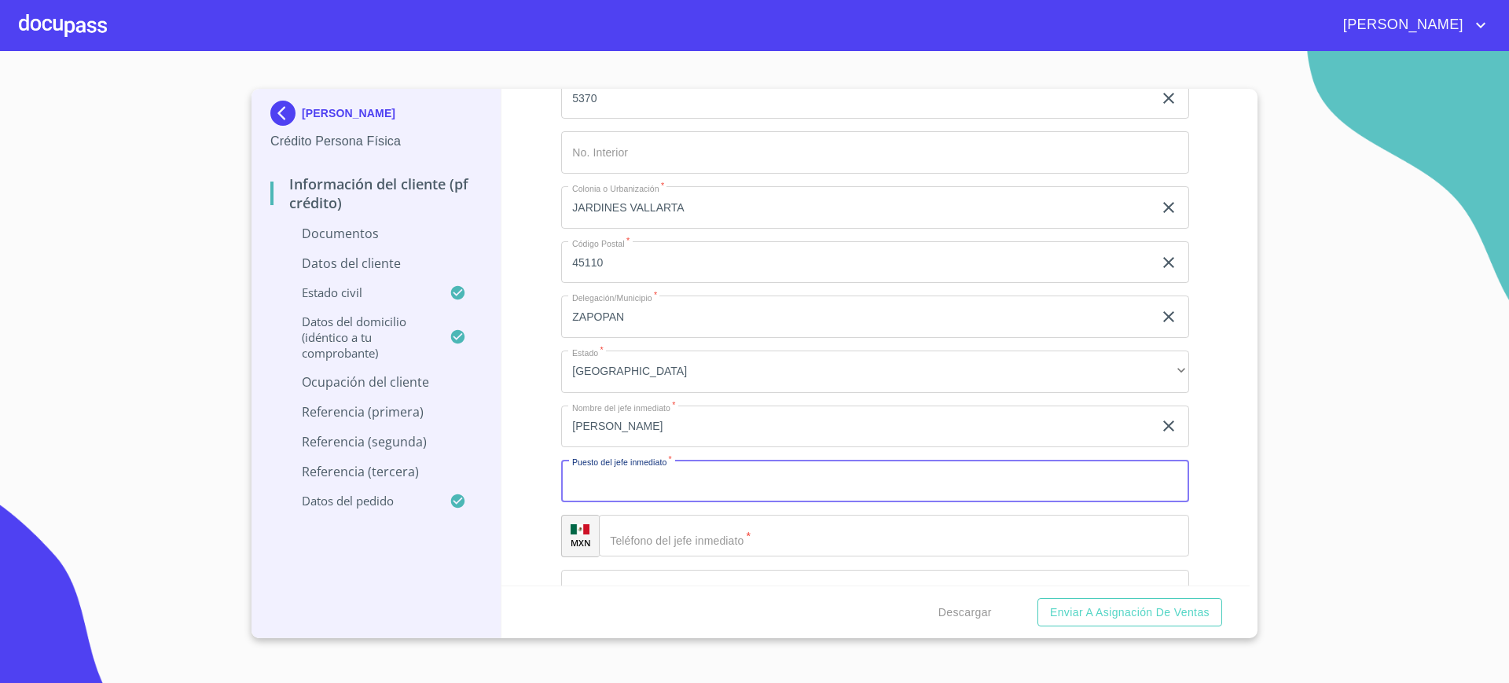
click at [635, 466] on input "Documento de identificación.   *" at bounding box center [875, 481] width 628 height 42
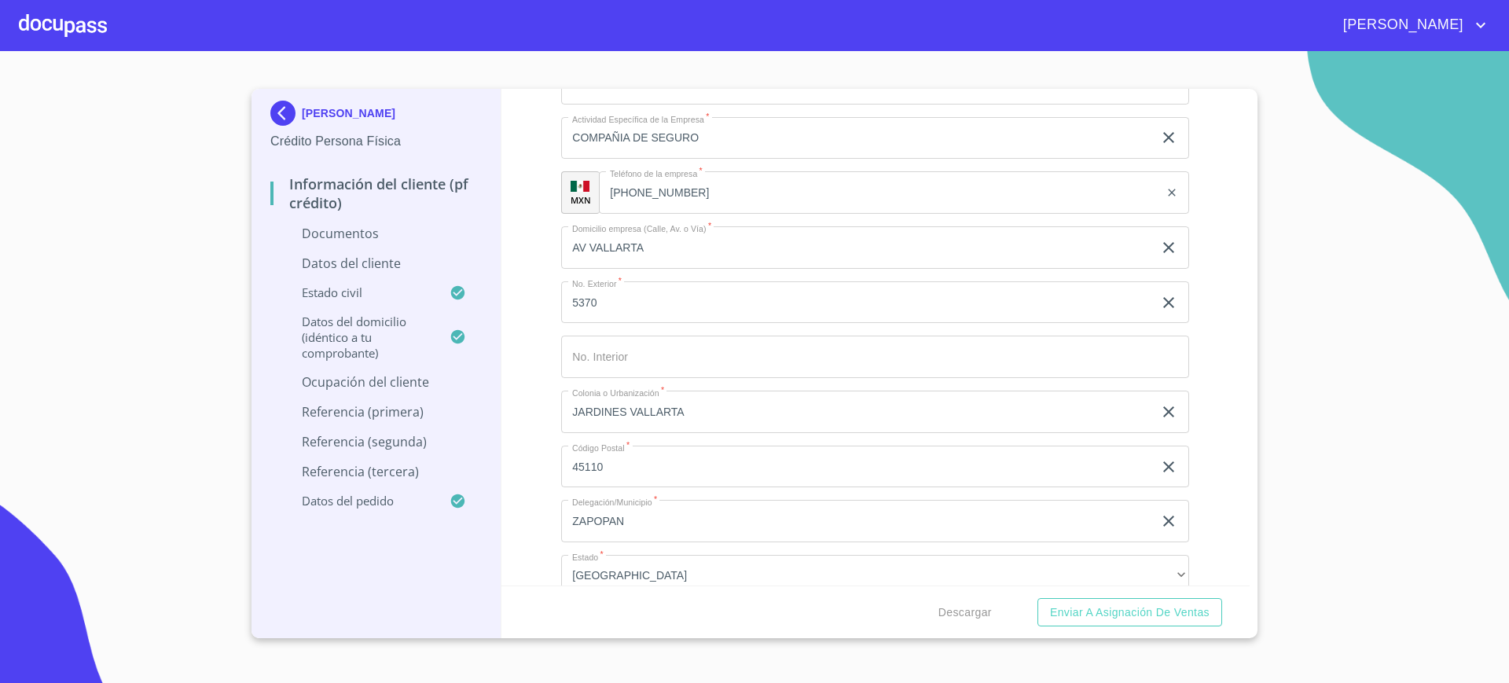
scroll to position [4369, 0]
type input "SUPERVISOR"
drag, startPoint x: 677, startPoint y: 332, endPoint x: 670, endPoint y: 189, distance: 144.0
click at [670, 189] on input "[PHONE_NUMBER]" at bounding box center [879, 195] width 560 height 42
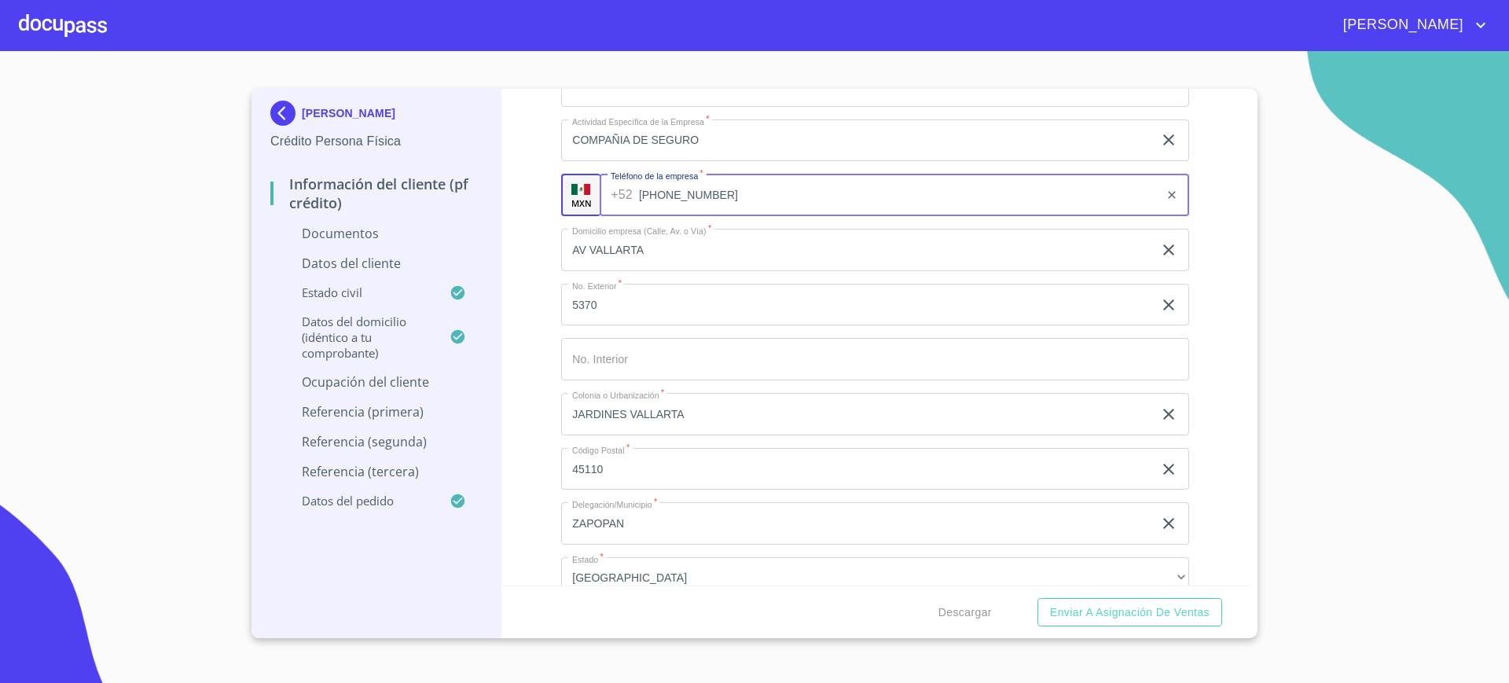
click at [670, 189] on input "[PHONE_NUMBER]" at bounding box center [899, 195] width 520 height 42
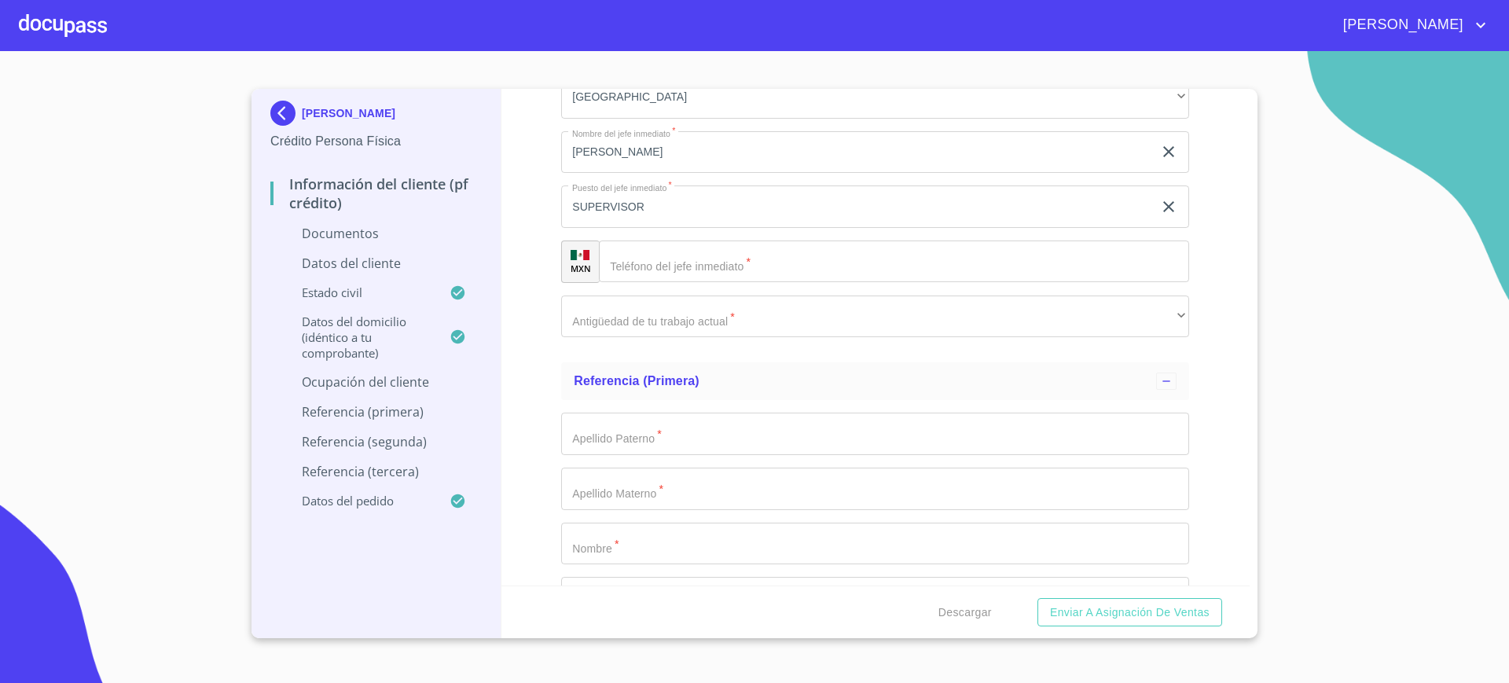
scroll to position [4864, 0]
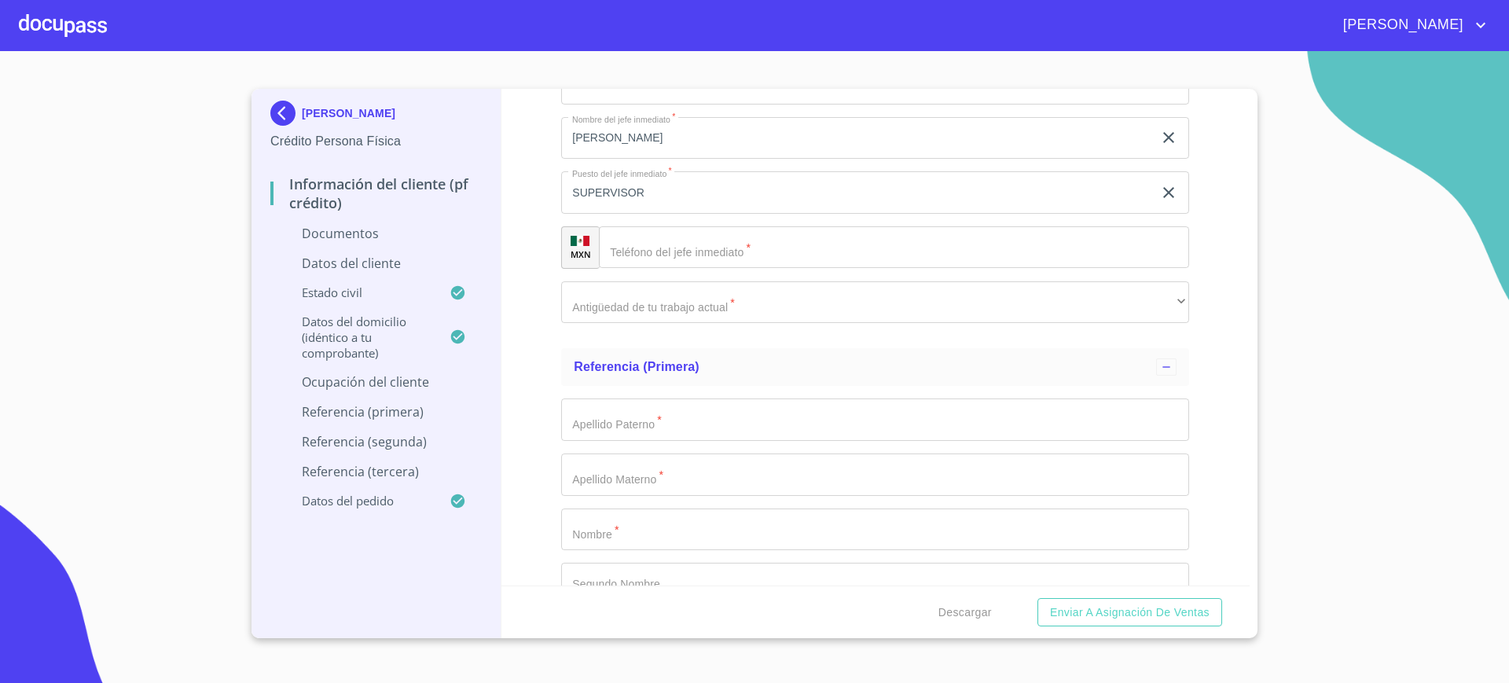
click at [665, 249] on input "Documento de identificación.   *" at bounding box center [894, 247] width 590 height 42
paste input "[PHONE_NUMBER]"
type input "[PHONE_NUMBER]"
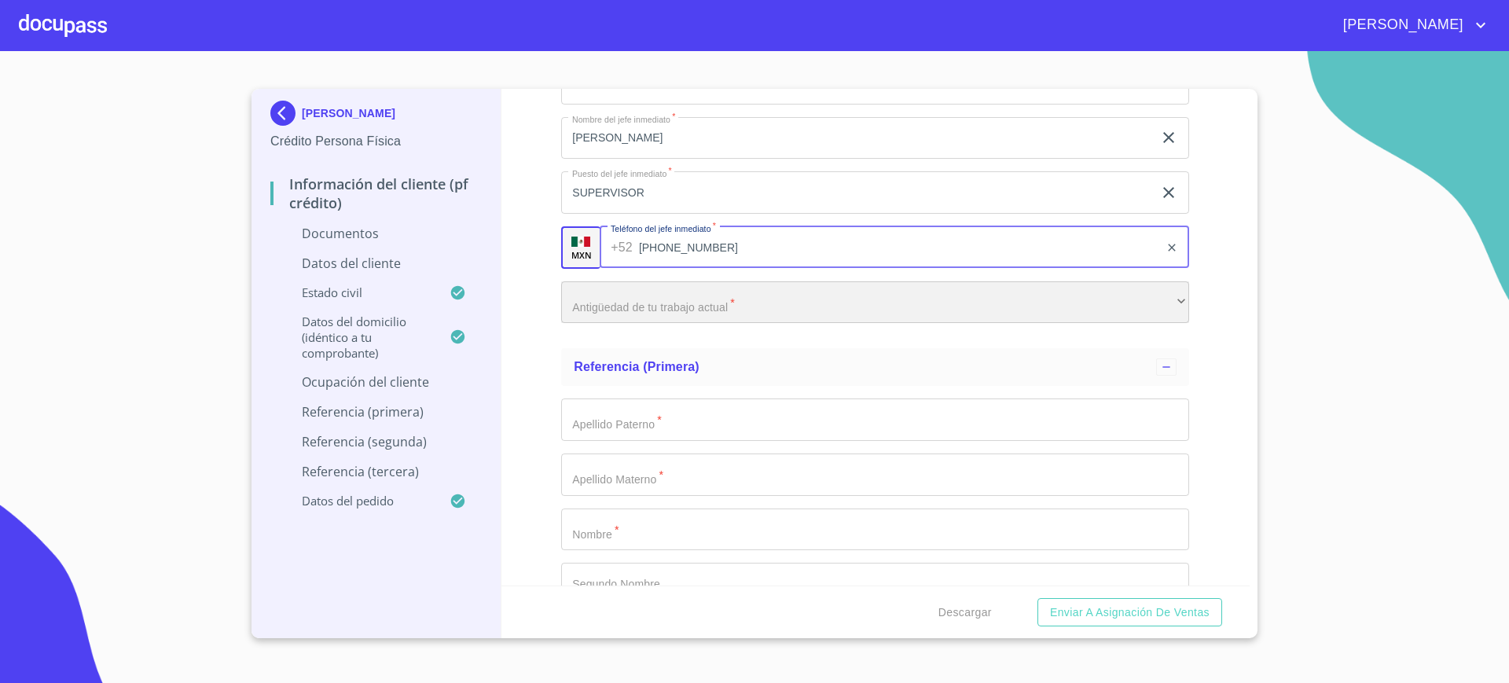
click at [677, 304] on div "​" at bounding box center [875, 302] width 628 height 42
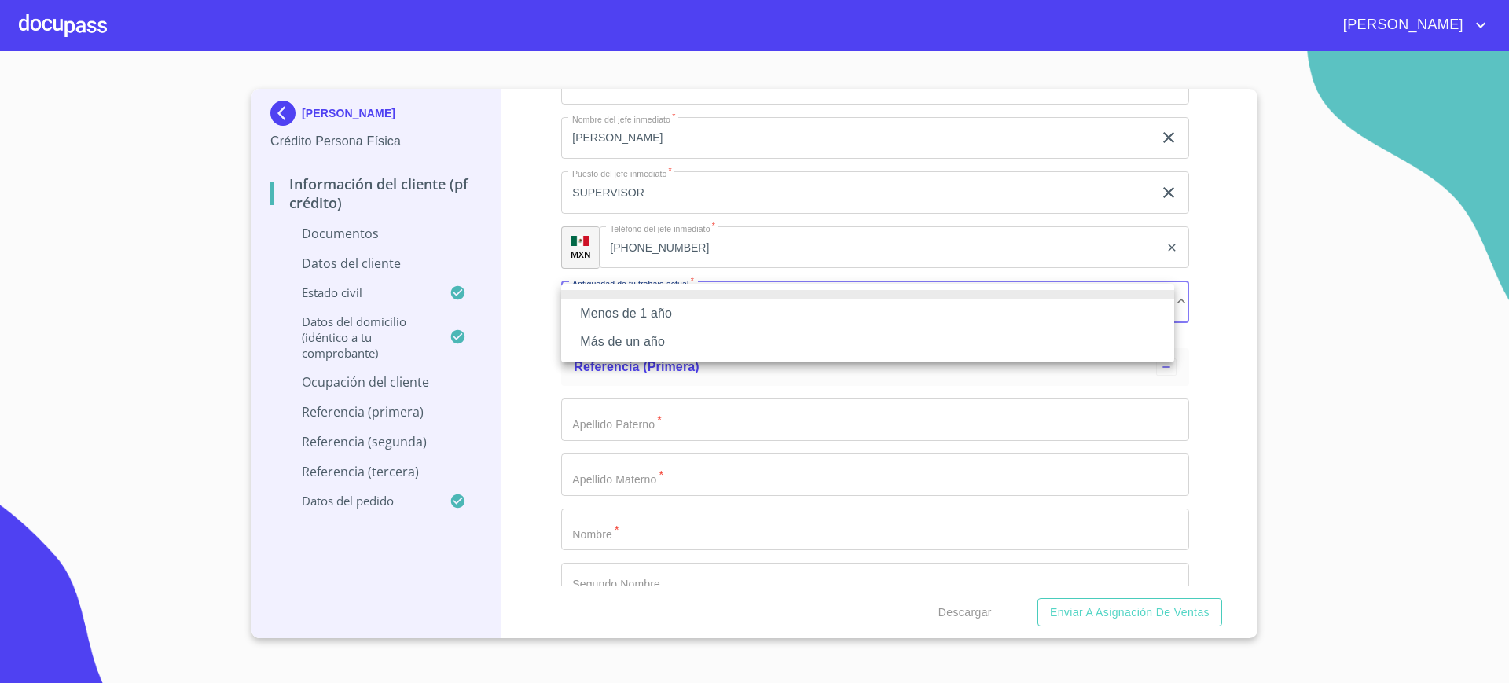
click at [656, 339] on li "Más de un año" at bounding box center [867, 342] width 613 height 28
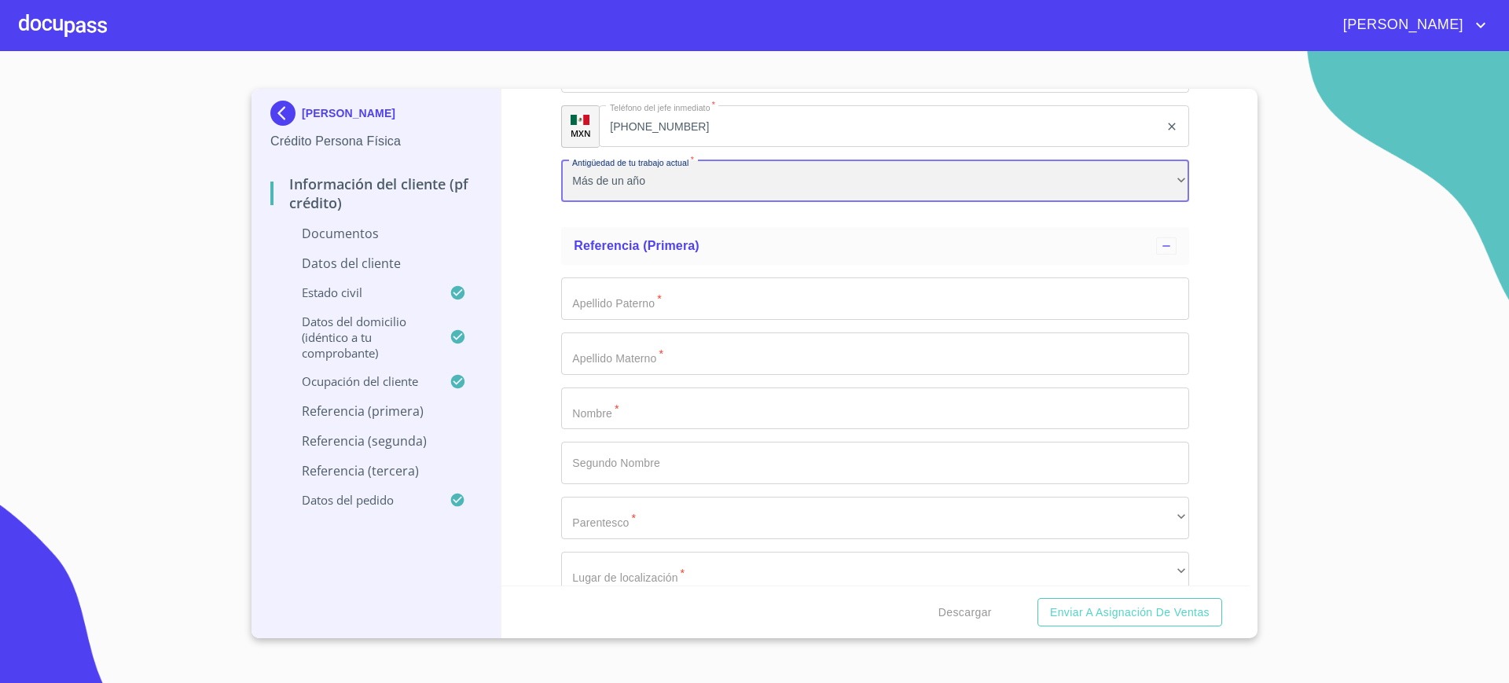
scroll to position [4986, 0]
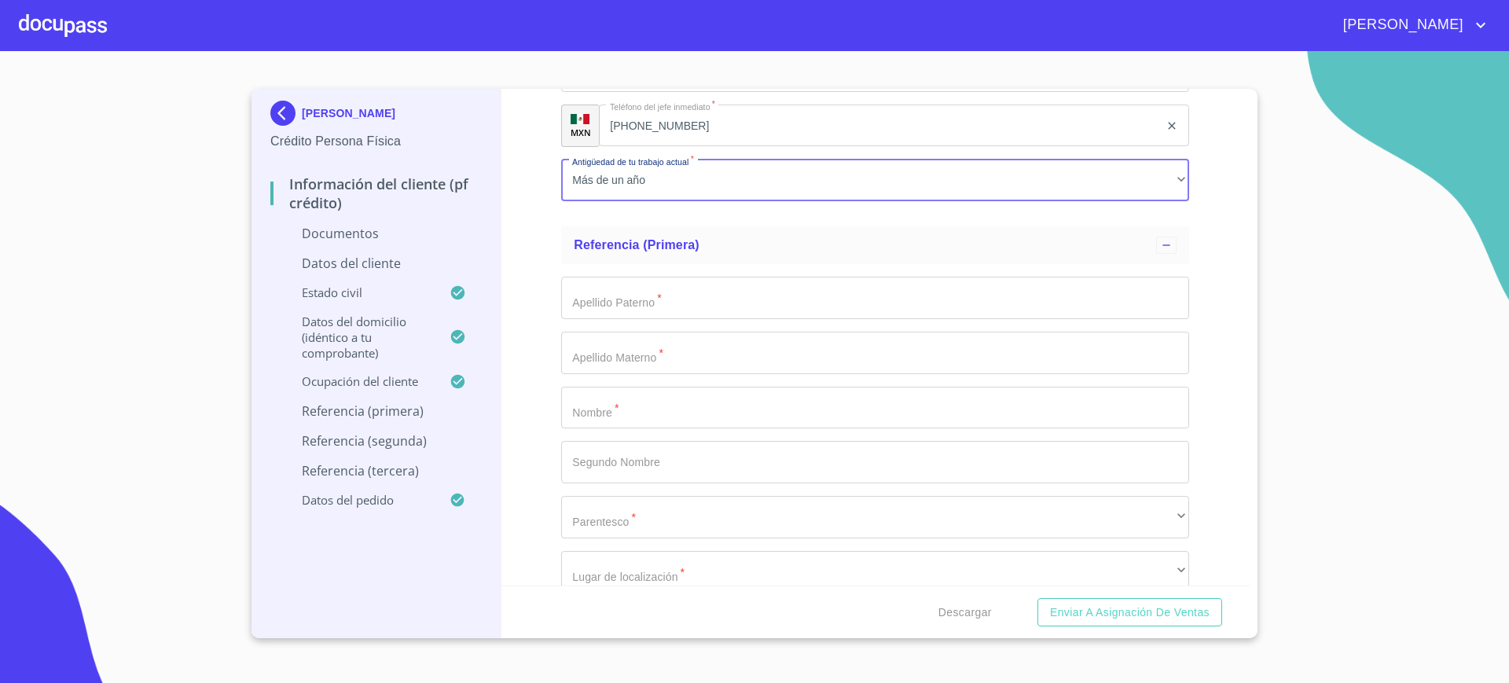
click at [686, 311] on input "Documento de identificación.   *" at bounding box center [875, 298] width 628 height 42
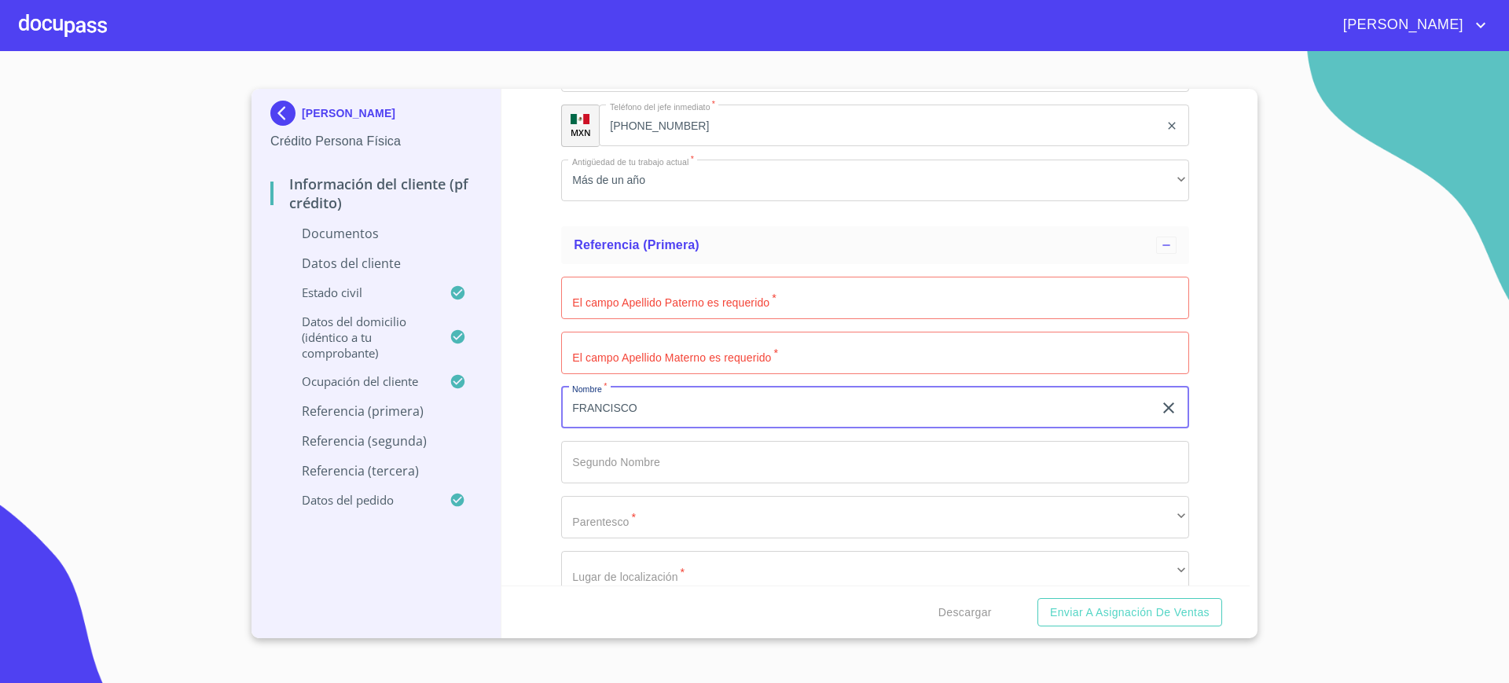
type input "FRANCISCO"
click at [640, 445] on div "El campo Apellido [PERSON_NAME] requerido   * ​ El campo Apellido Materno es re…" at bounding box center [875, 462] width 628 height 396
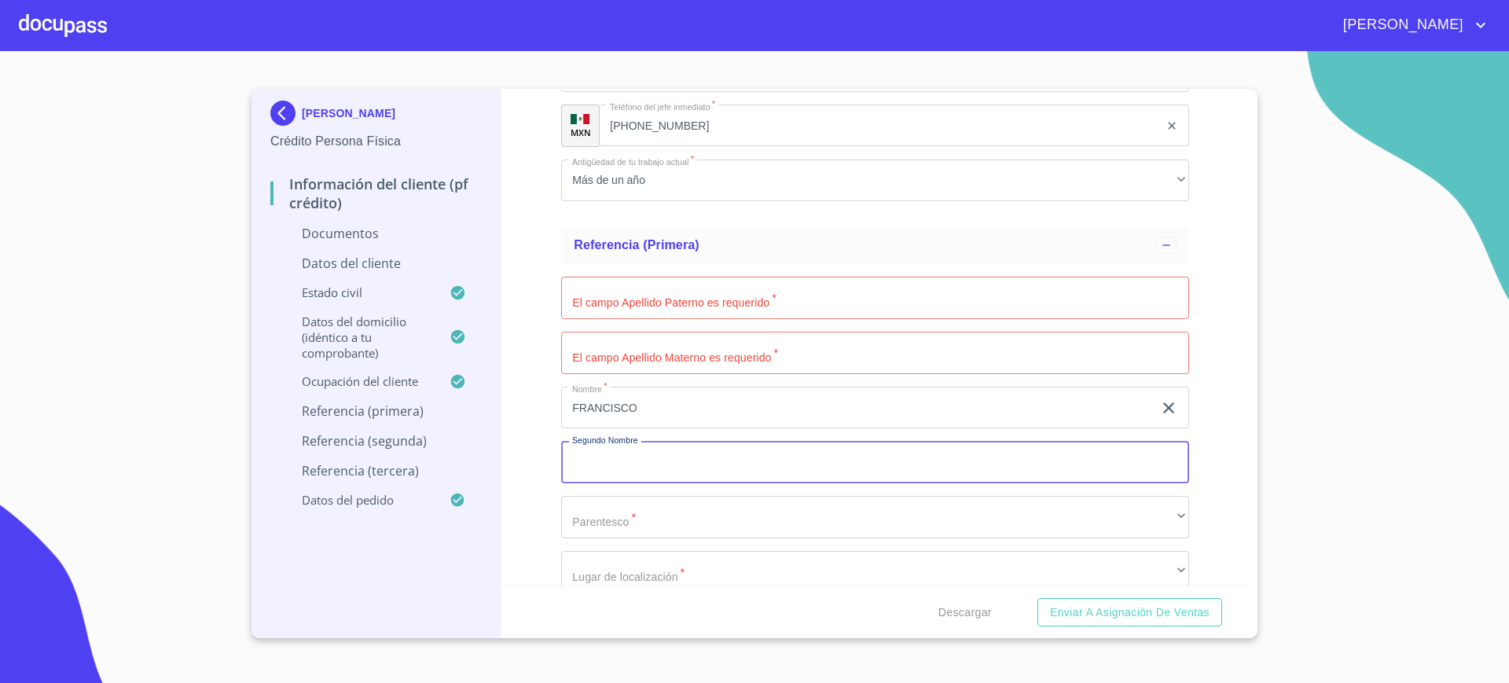
click at [640, 445] on input "Documento de identificación.   *" at bounding box center [875, 462] width 628 height 42
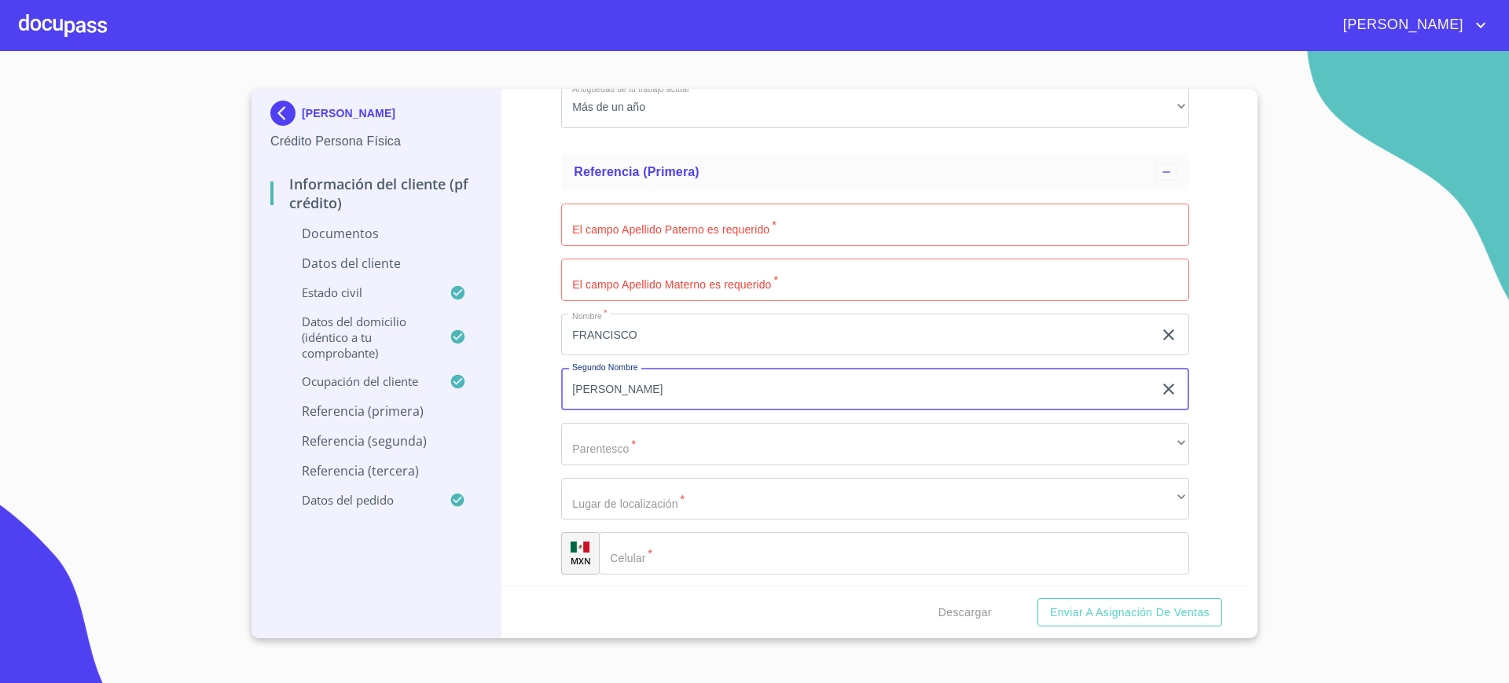
scroll to position [5060, 0]
type input "[PERSON_NAME]"
click at [688, 244] on input "Documento de identificación.   *" at bounding box center [875, 224] width 628 height 42
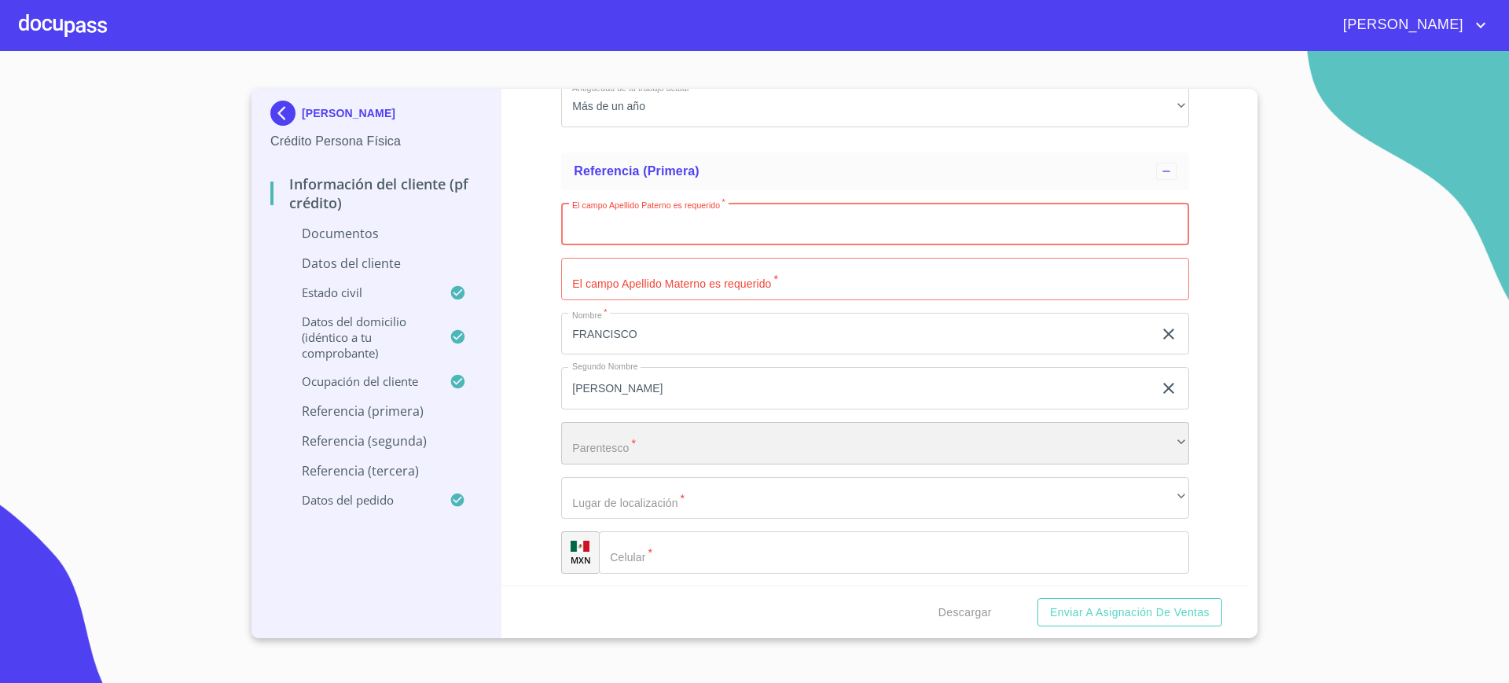
click at [655, 437] on div "​" at bounding box center [875, 443] width 628 height 42
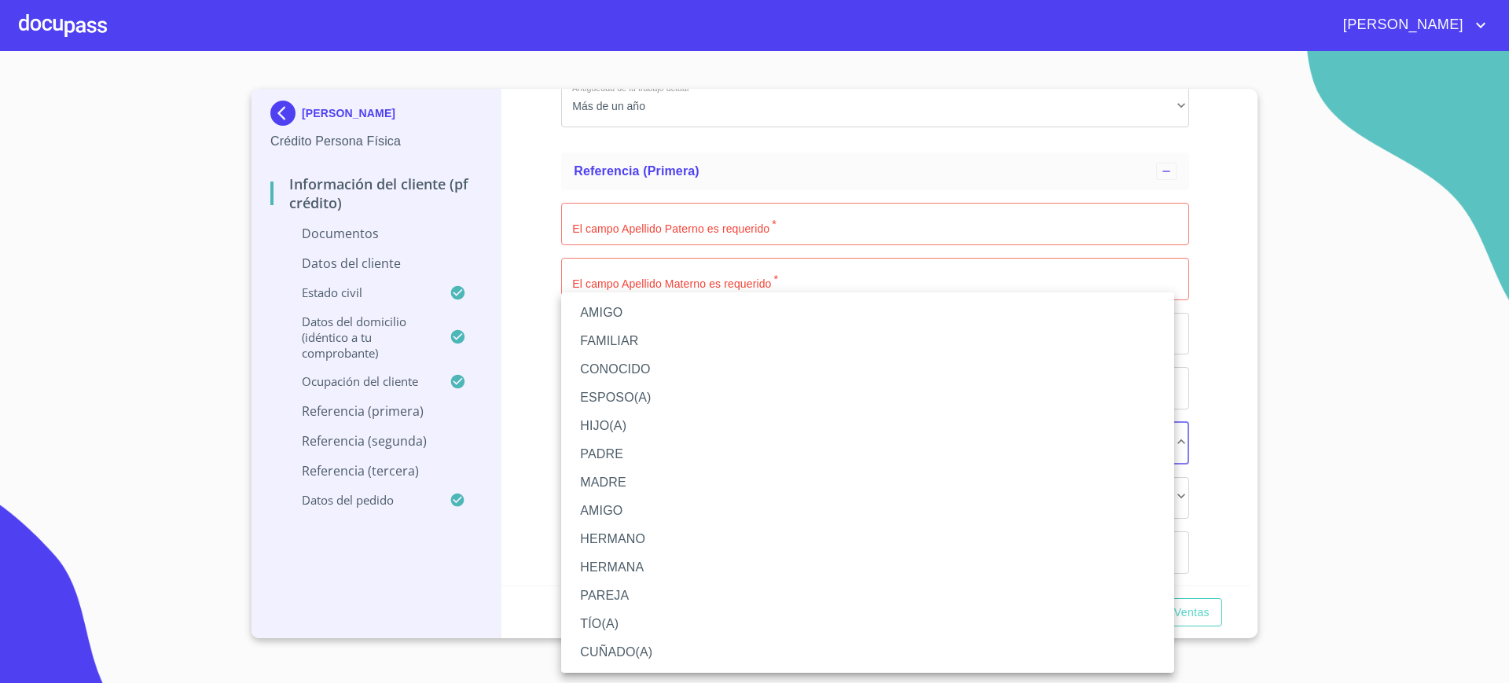
click at [638, 310] on li "AMIGO" at bounding box center [867, 313] width 613 height 28
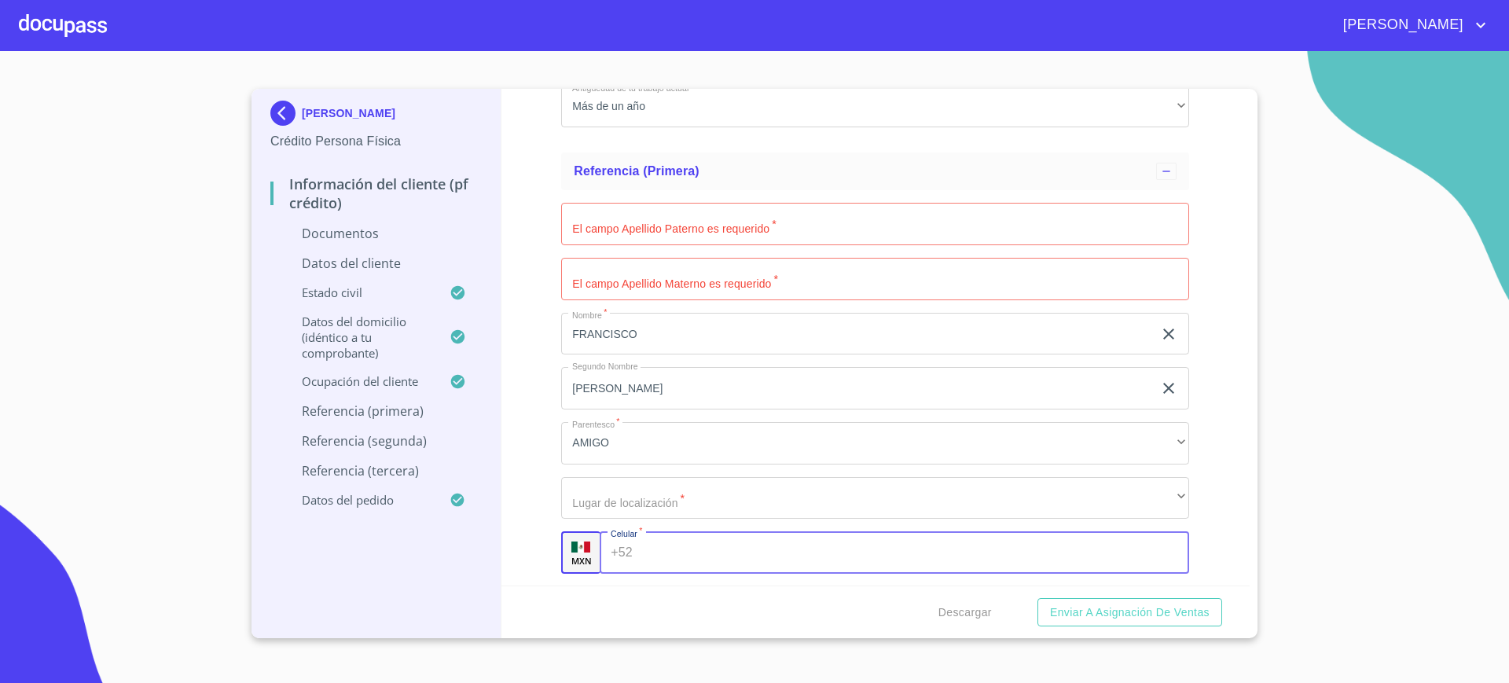
click at [670, 561] on input "Documento de identificación.   *" at bounding box center [914, 552] width 550 height 42
click at [668, 522] on div "El campo Apellido [PERSON_NAME] requerido   * ​ El campo Apellido Materno es re…" at bounding box center [875, 388] width 628 height 396
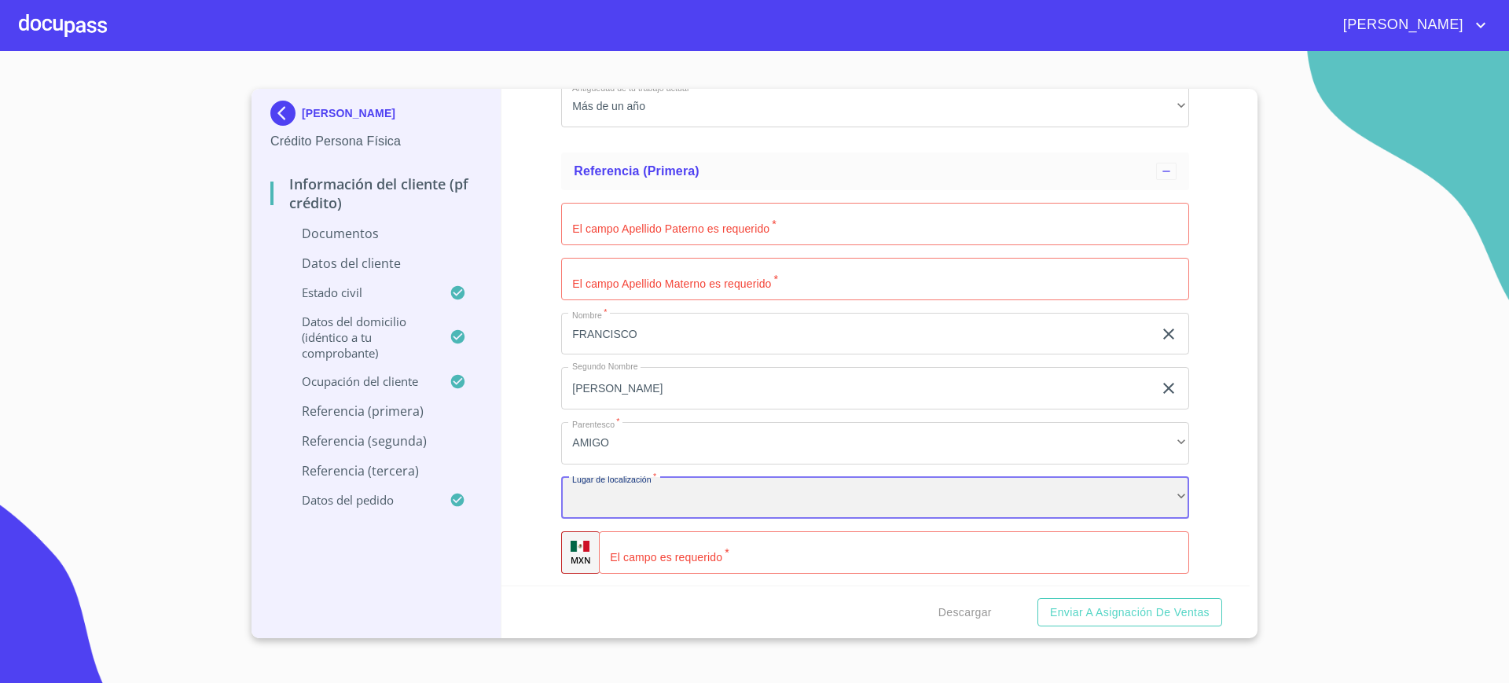
click at [669, 508] on div "​" at bounding box center [875, 498] width 628 height 42
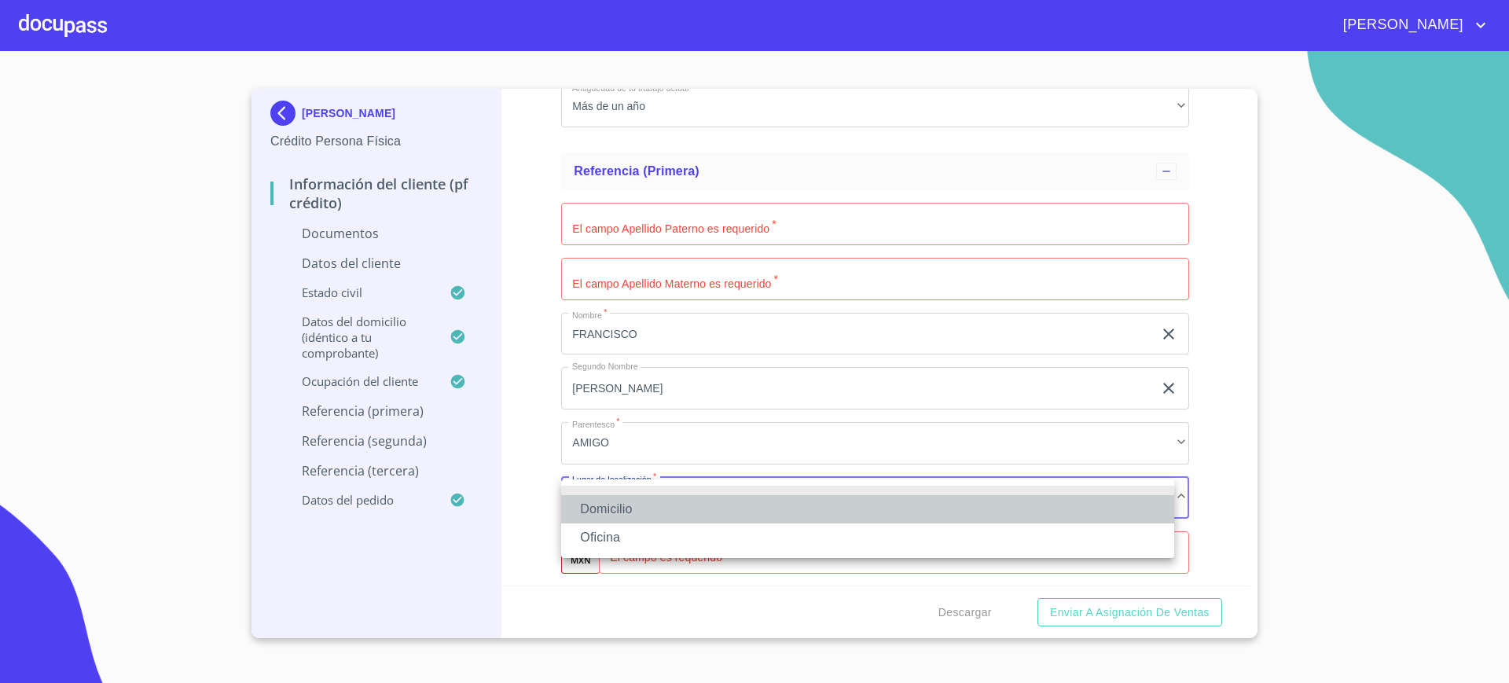
click at [651, 510] on li "Domicilio" at bounding box center [867, 509] width 613 height 28
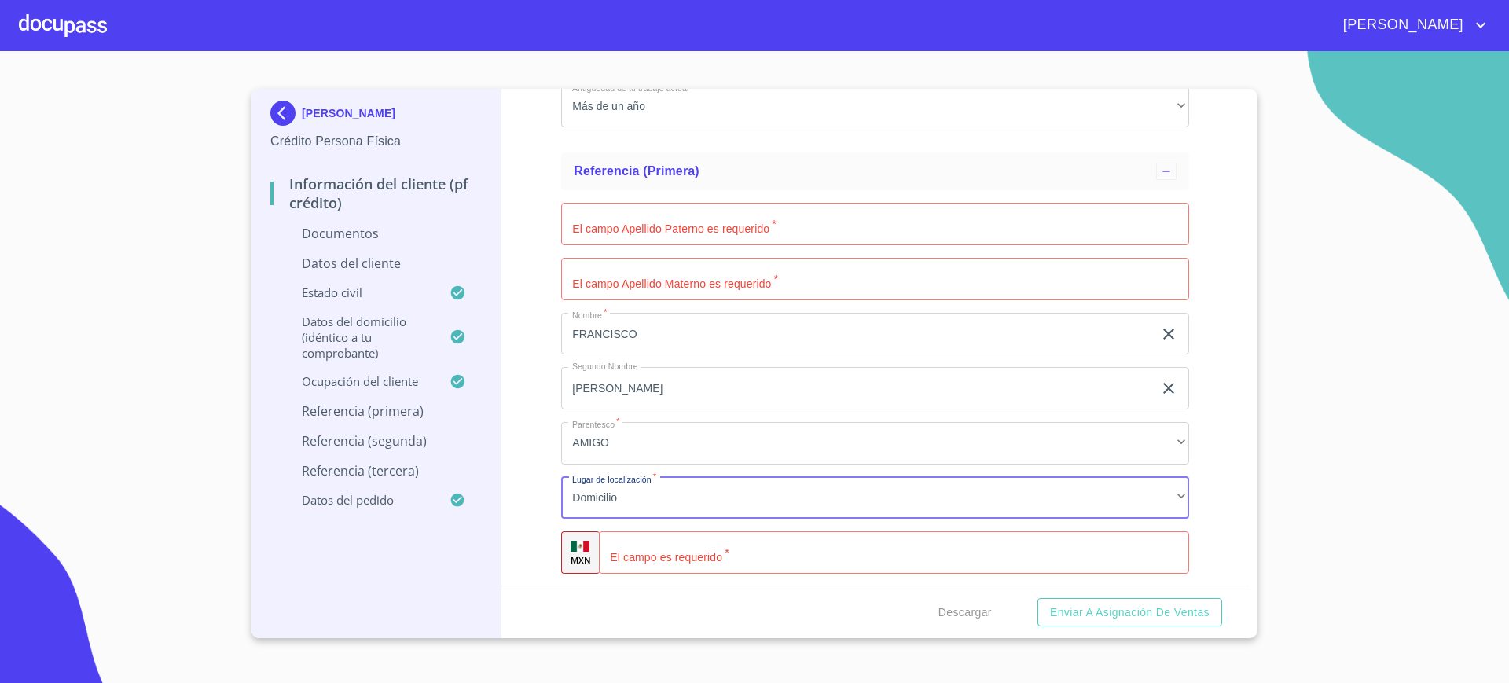
click at [643, 398] on input "[PERSON_NAME]" at bounding box center [857, 388] width 592 height 42
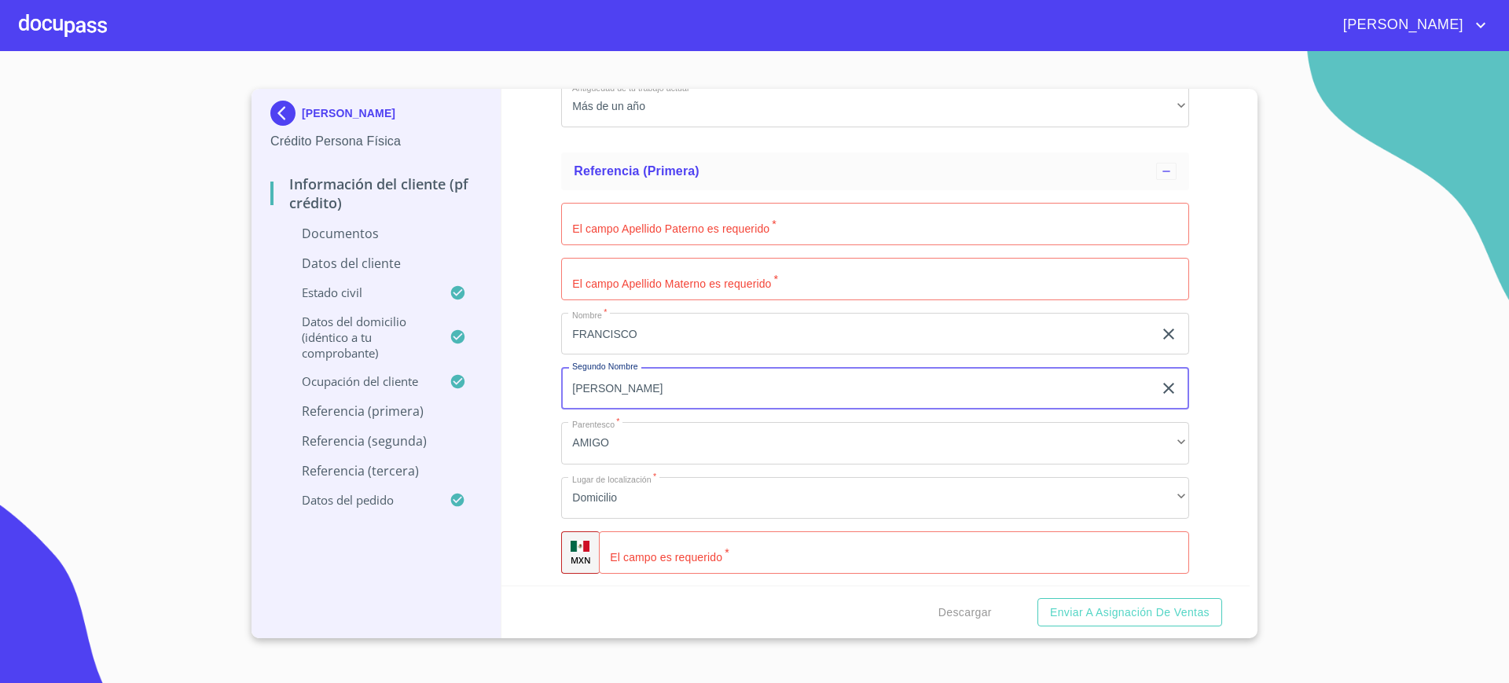
click at [643, 398] on input "[PERSON_NAME]" at bounding box center [857, 388] width 592 height 42
click at [629, 216] on input "Documento de identificación.   *" at bounding box center [875, 224] width 628 height 42
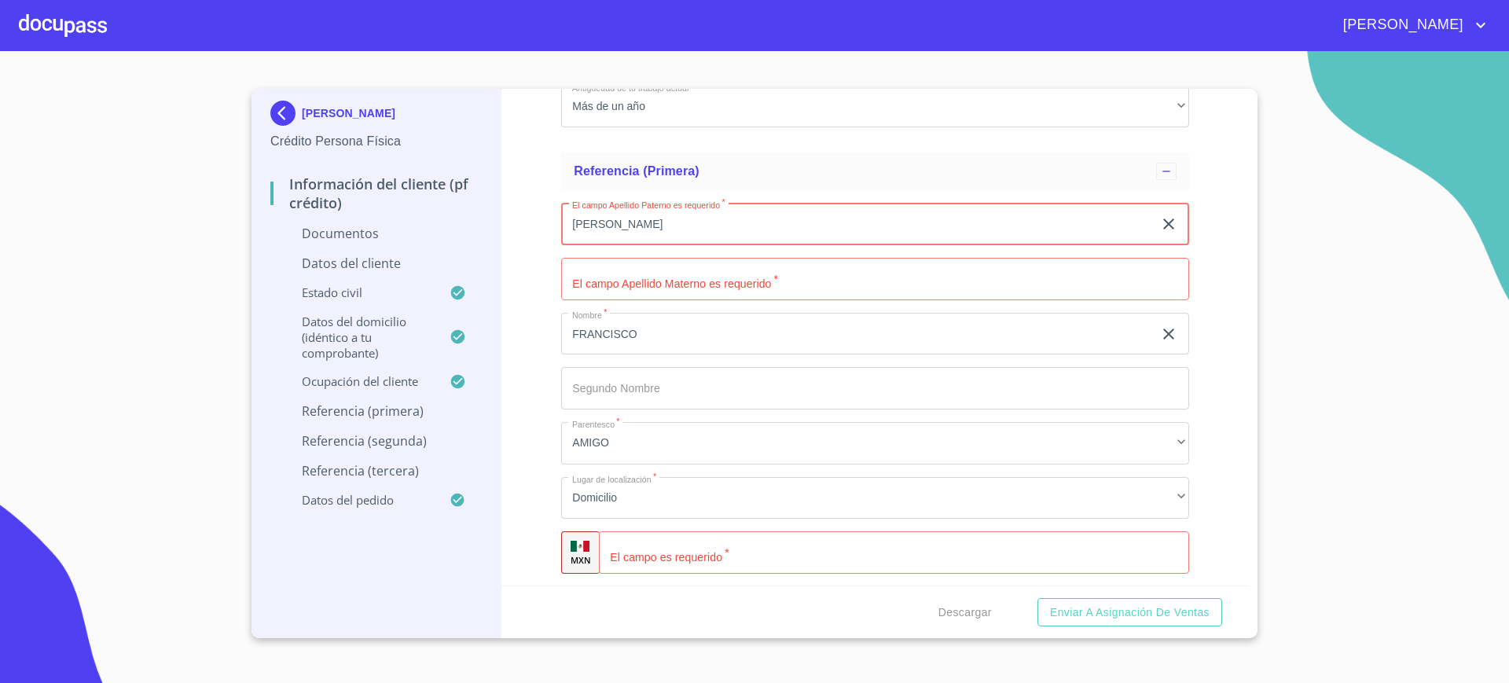
type input "[PERSON_NAME]"
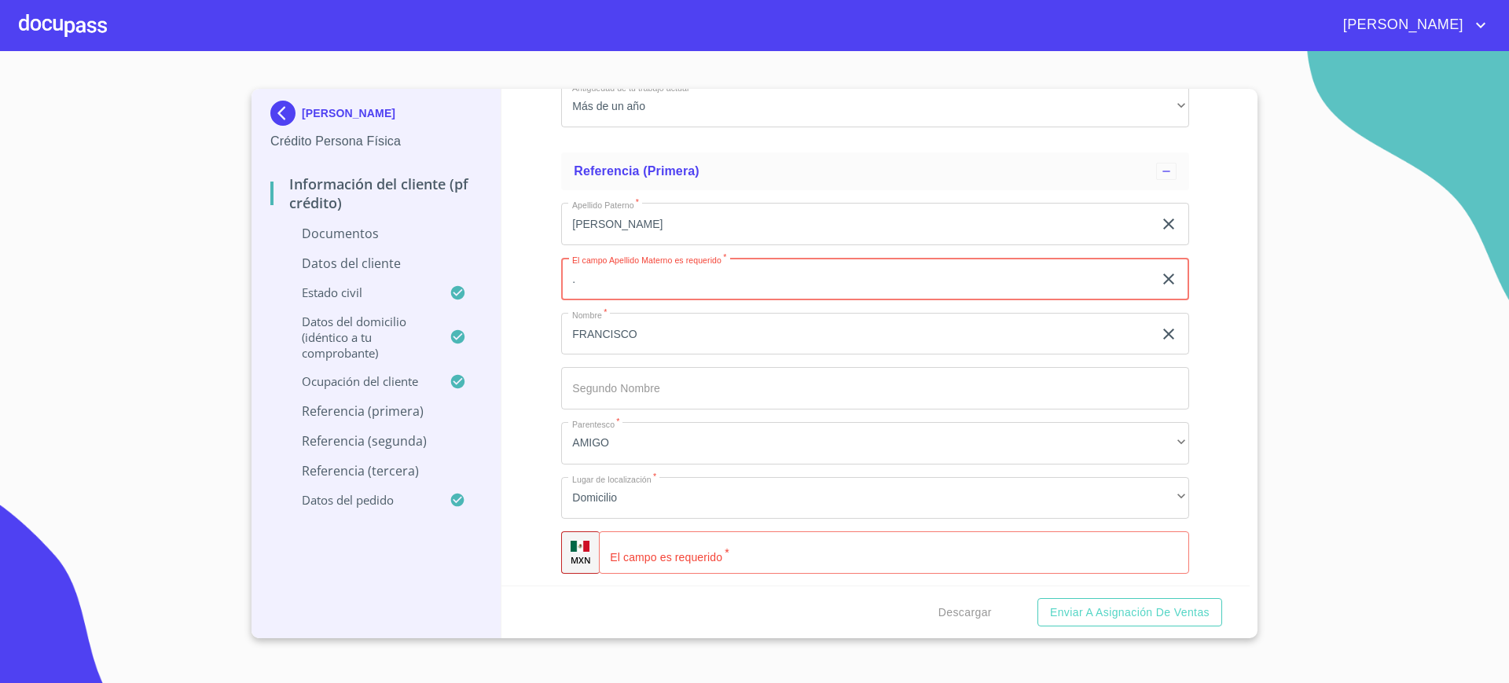
type input "."
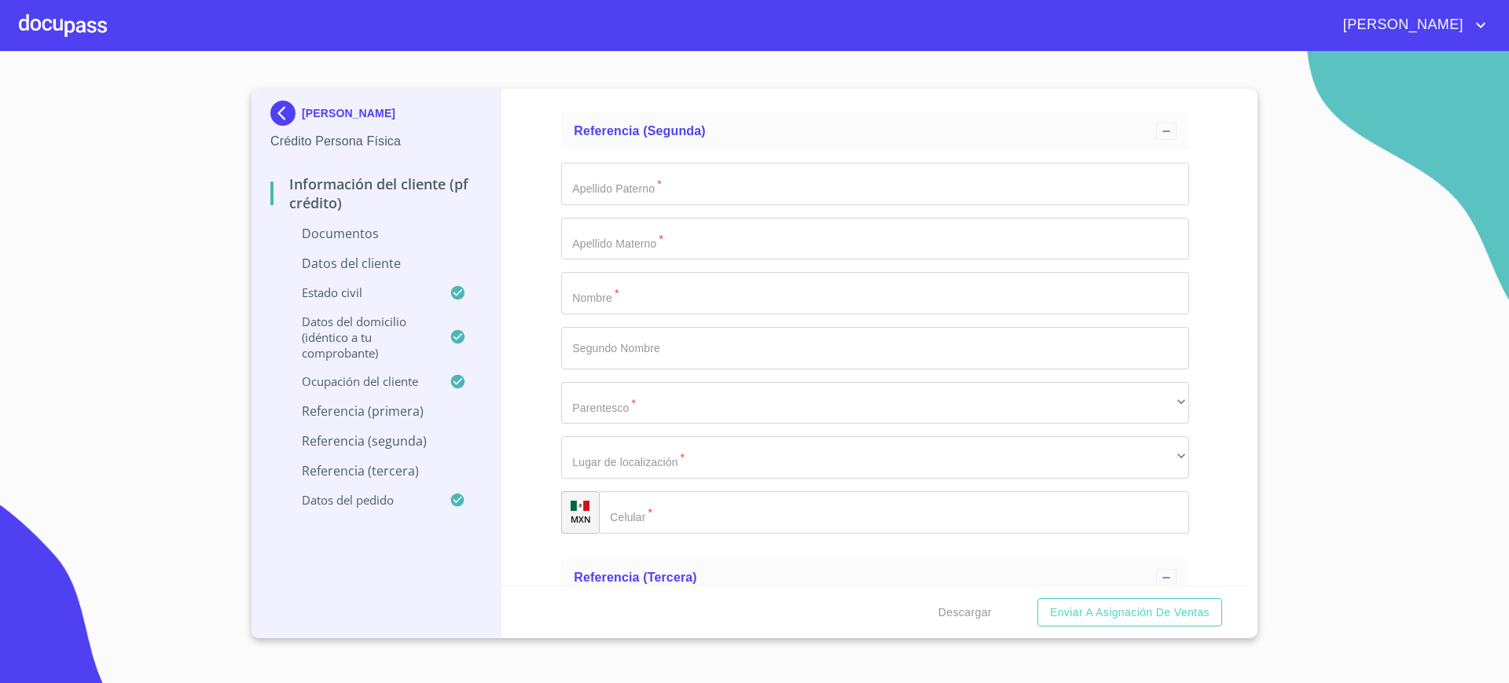
scroll to position [5547, 0]
type input "[PHONE_NUMBER]"
click at [630, 200] on input "Documento de identificación.   *" at bounding box center [875, 183] width 628 height 42
type input "[PERSON_NAME]"
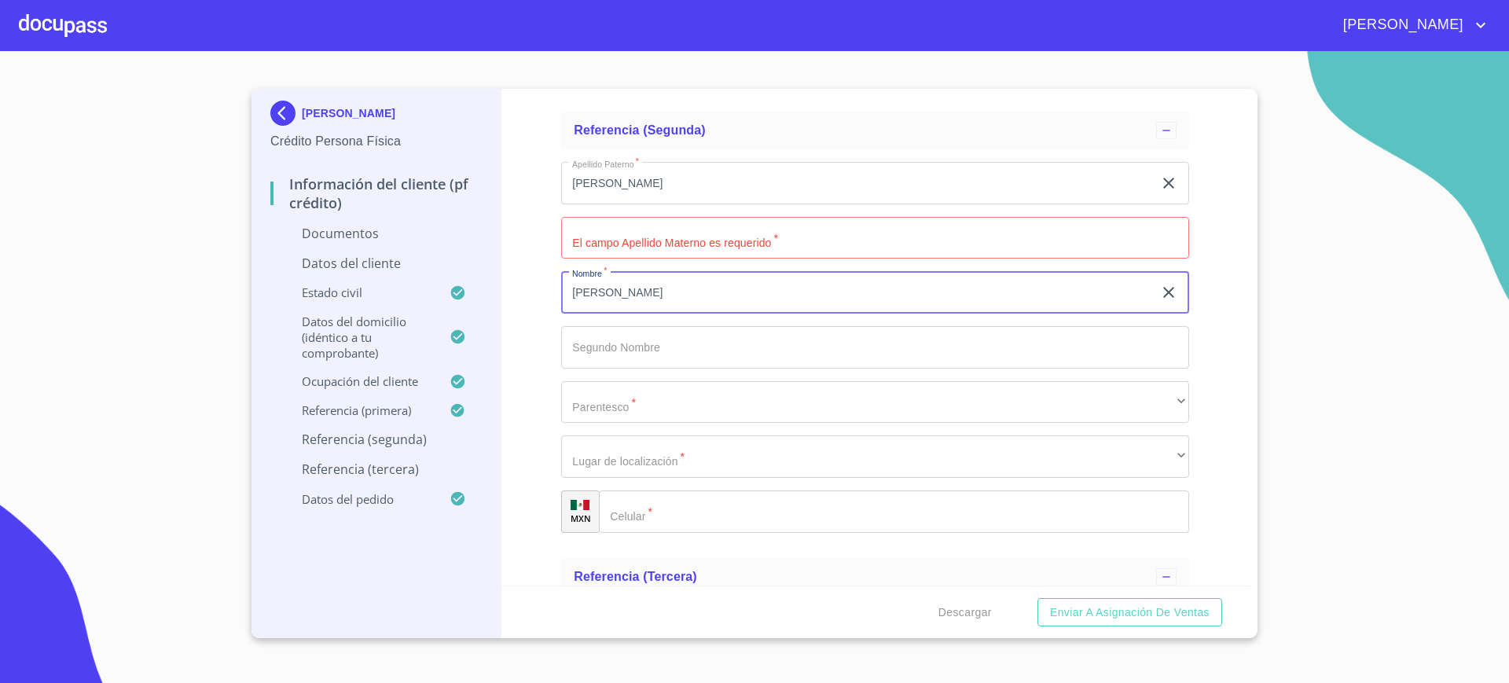
type input "[PERSON_NAME]"
click at [652, 501] on input "Documento de identificación.   *" at bounding box center [894, 511] width 590 height 42
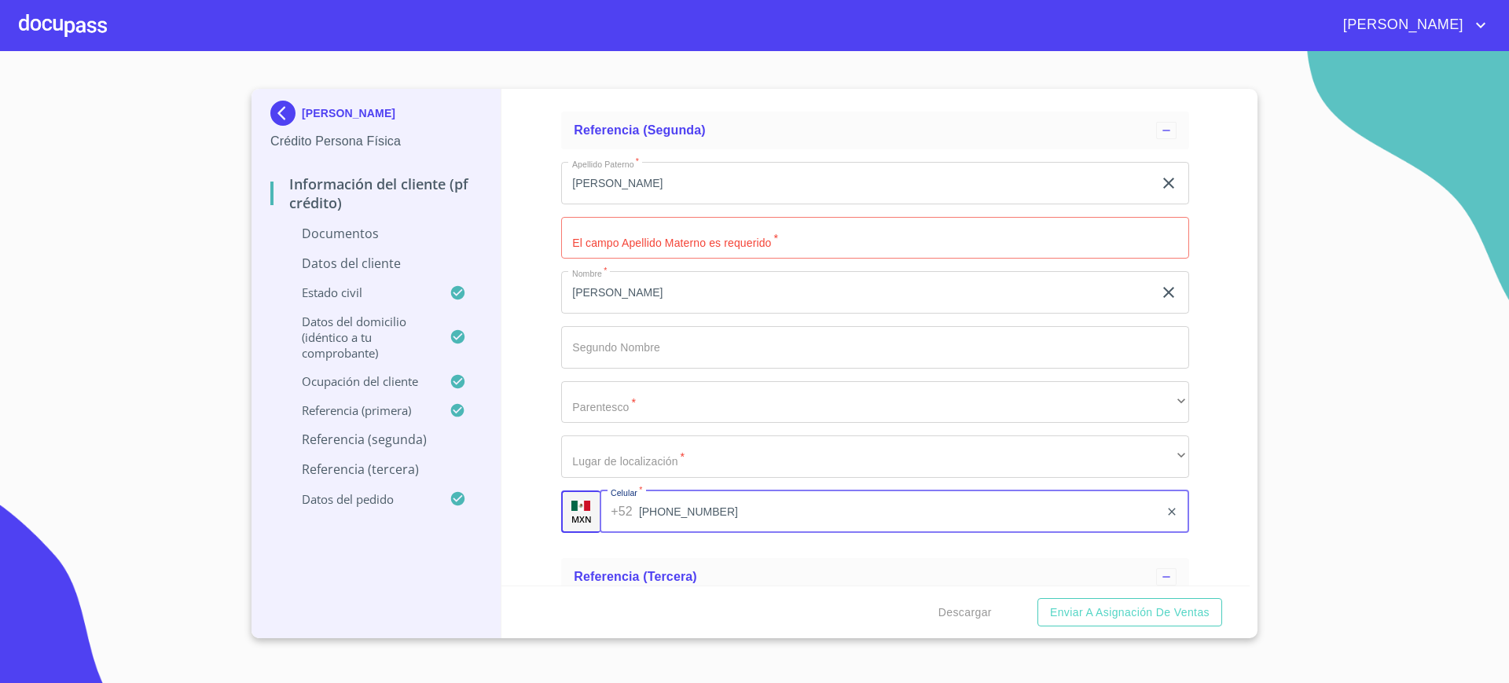
type input "[PHONE_NUMBER]"
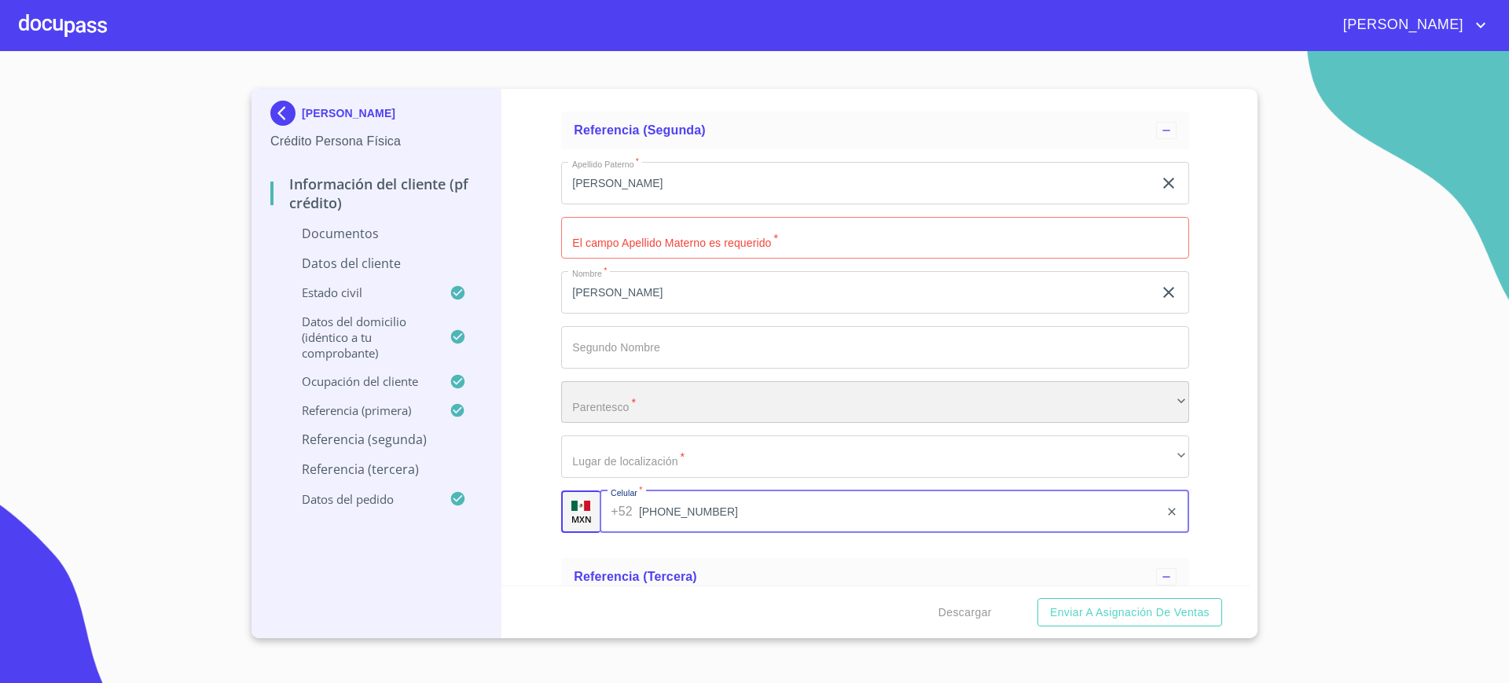
click at [656, 383] on div "​" at bounding box center [875, 402] width 628 height 42
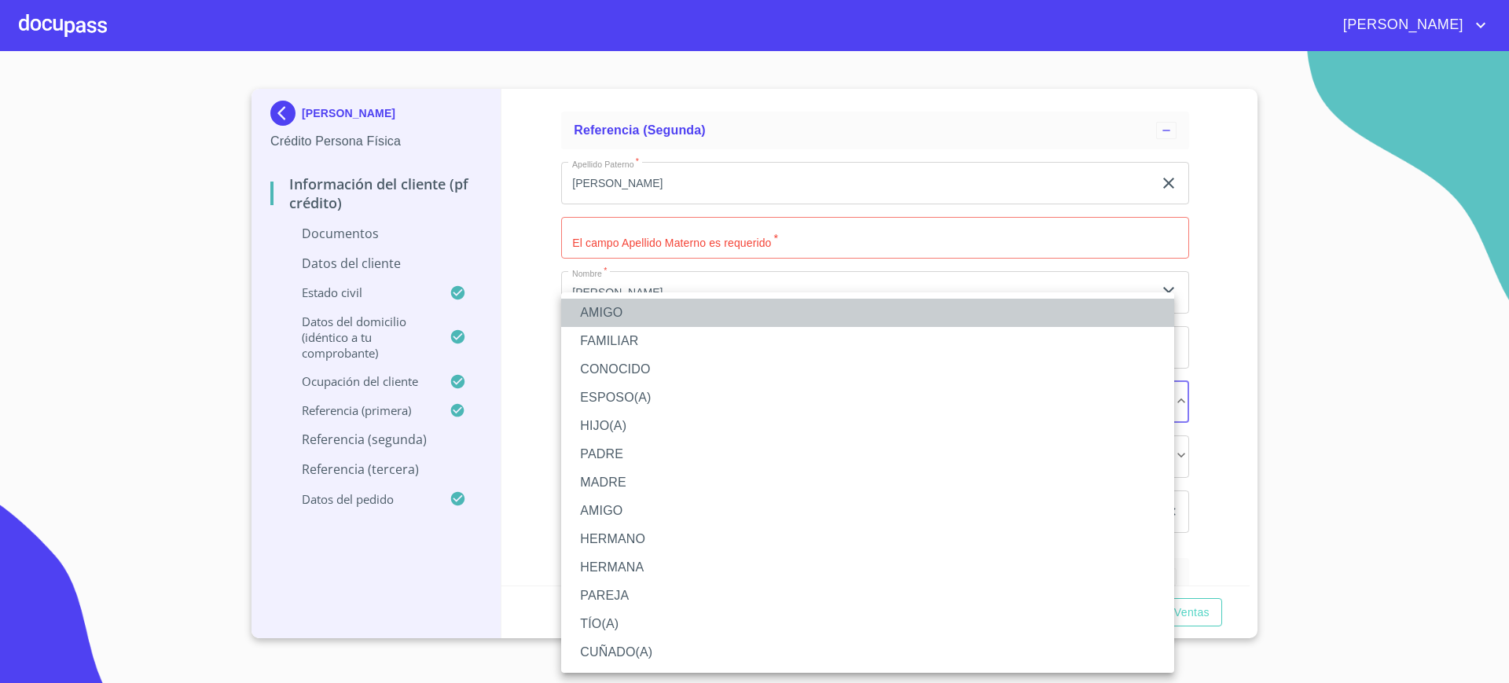
click at [631, 311] on li "AMIGO" at bounding box center [867, 313] width 613 height 28
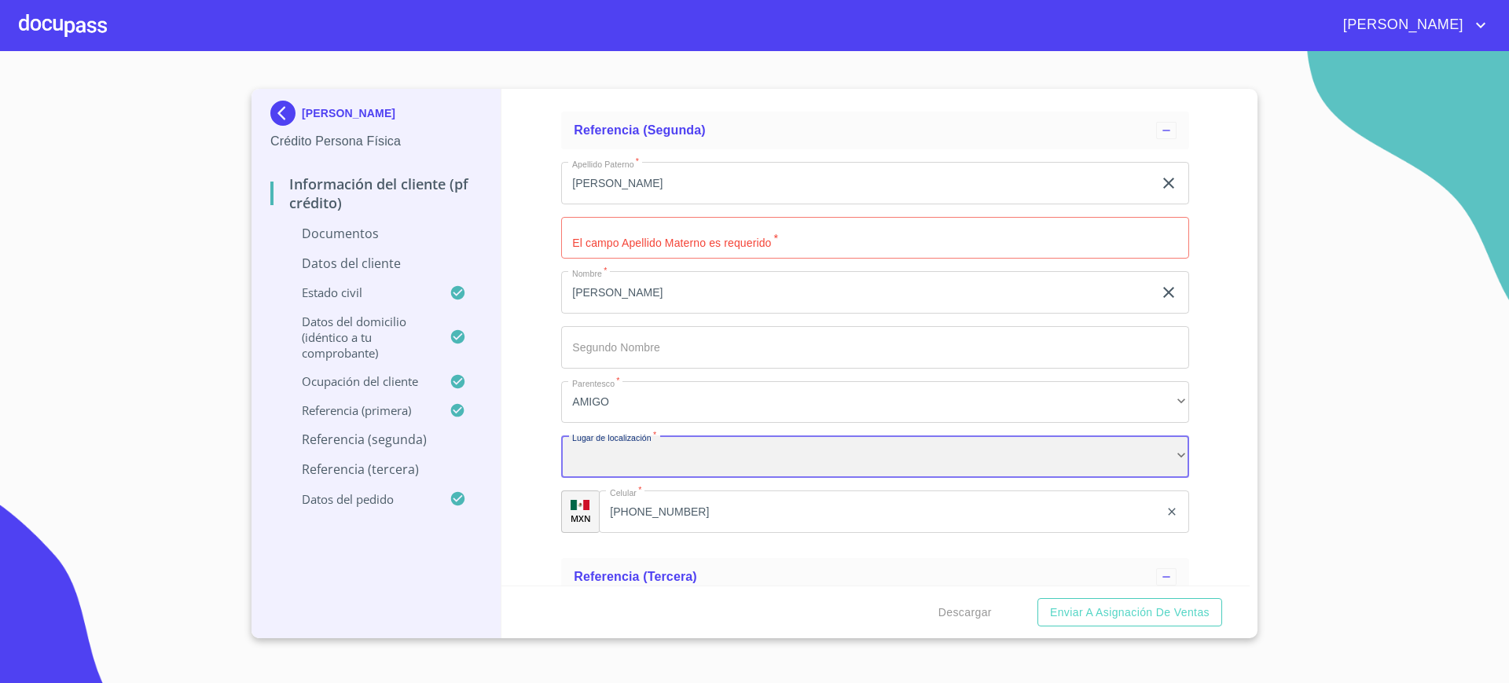
click at [620, 460] on div "​" at bounding box center [875, 456] width 628 height 42
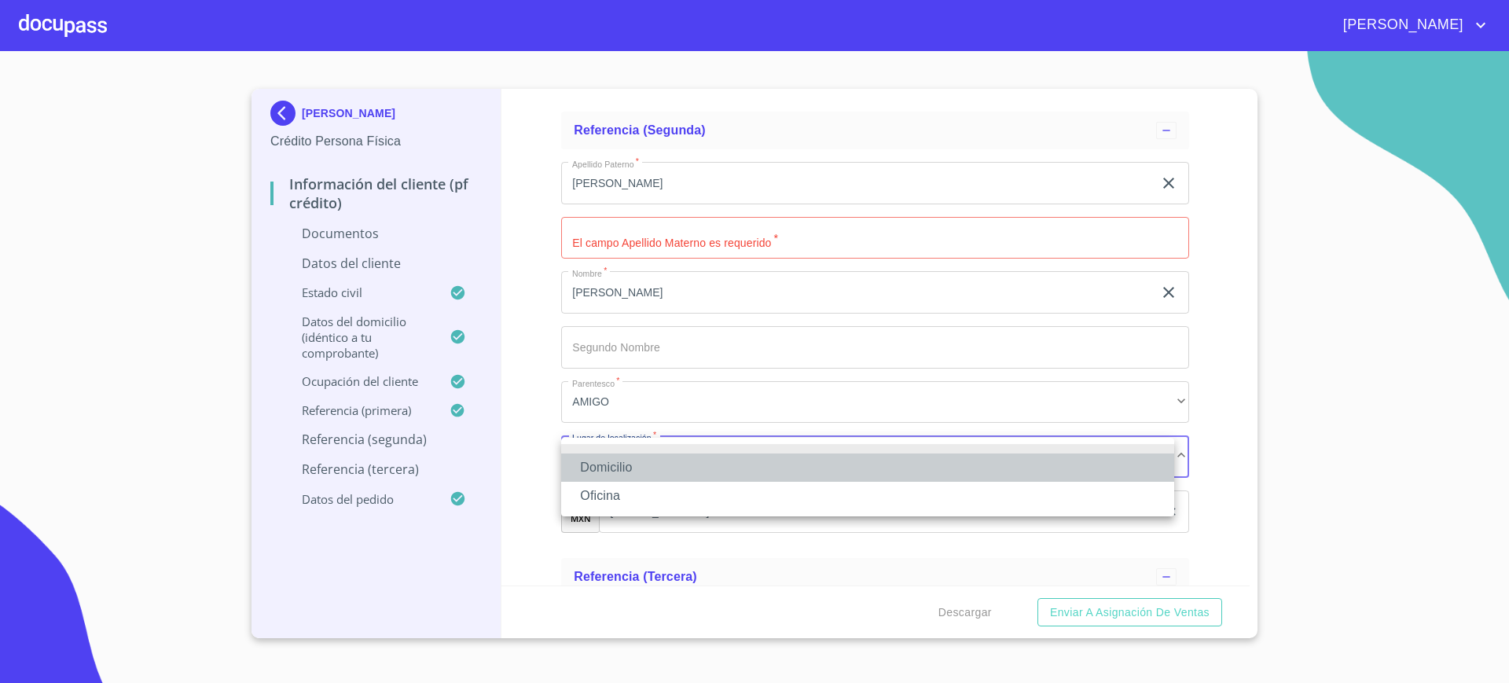
click at [620, 461] on li "Domicilio" at bounding box center [867, 467] width 613 height 28
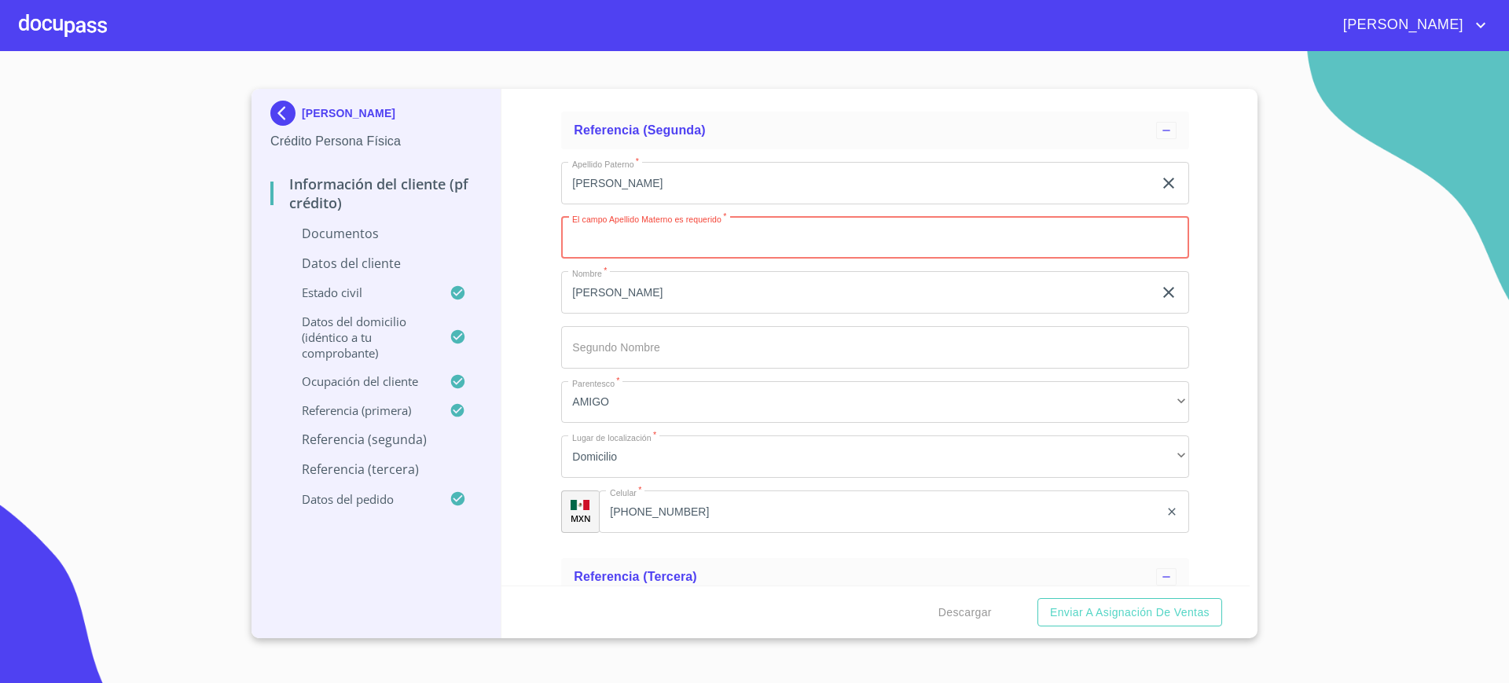
click at [706, 244] on input "Documento de identificación.   *" at bounding box center [875, 238] width 628 height 42
type input ","
type input "."
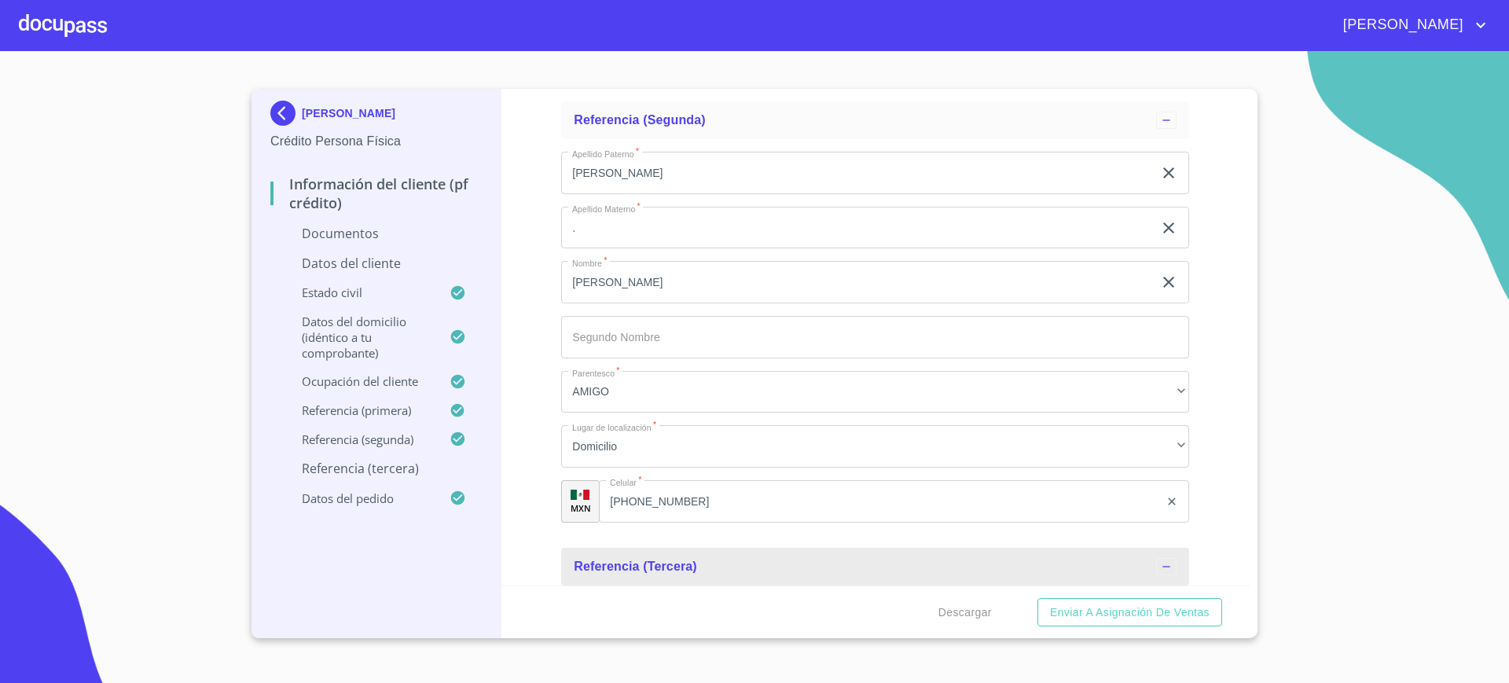
scroll to position [5839, 0]
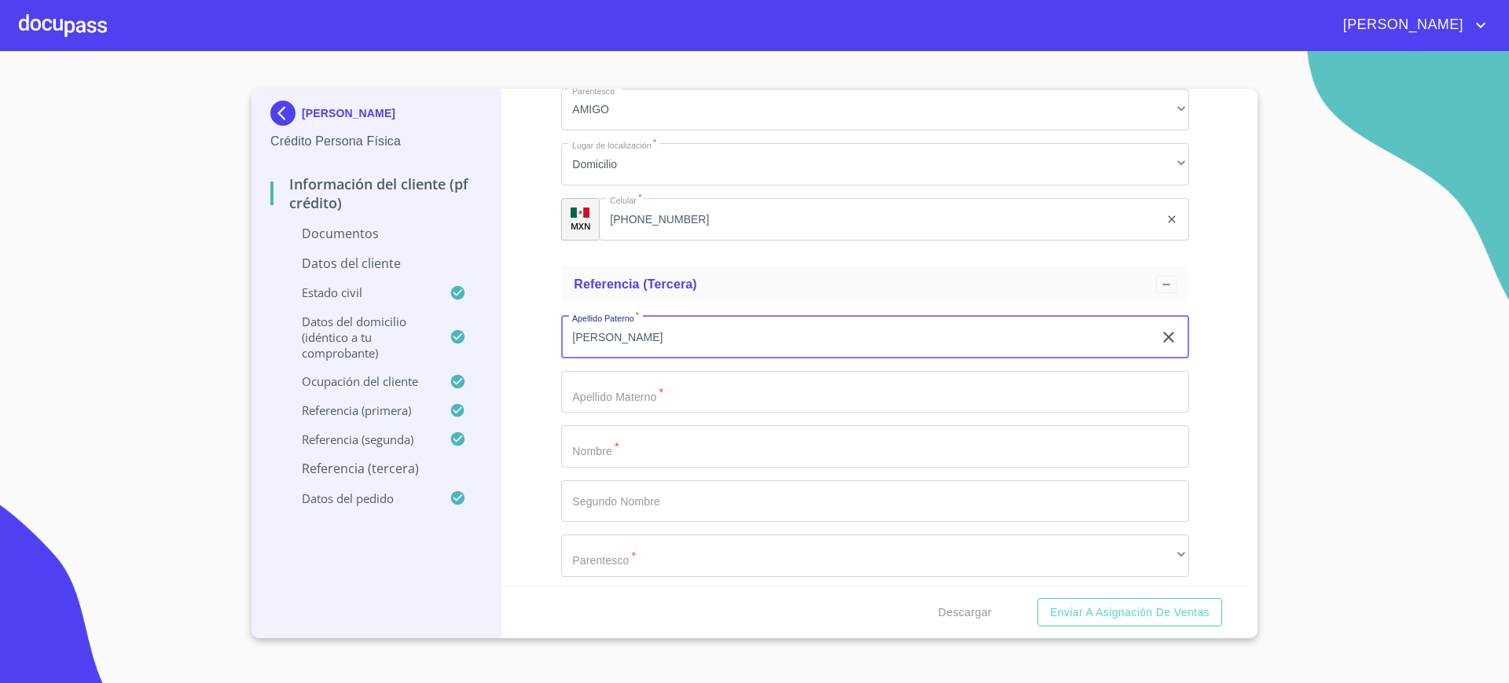
type input "[PERSON_NAME]"
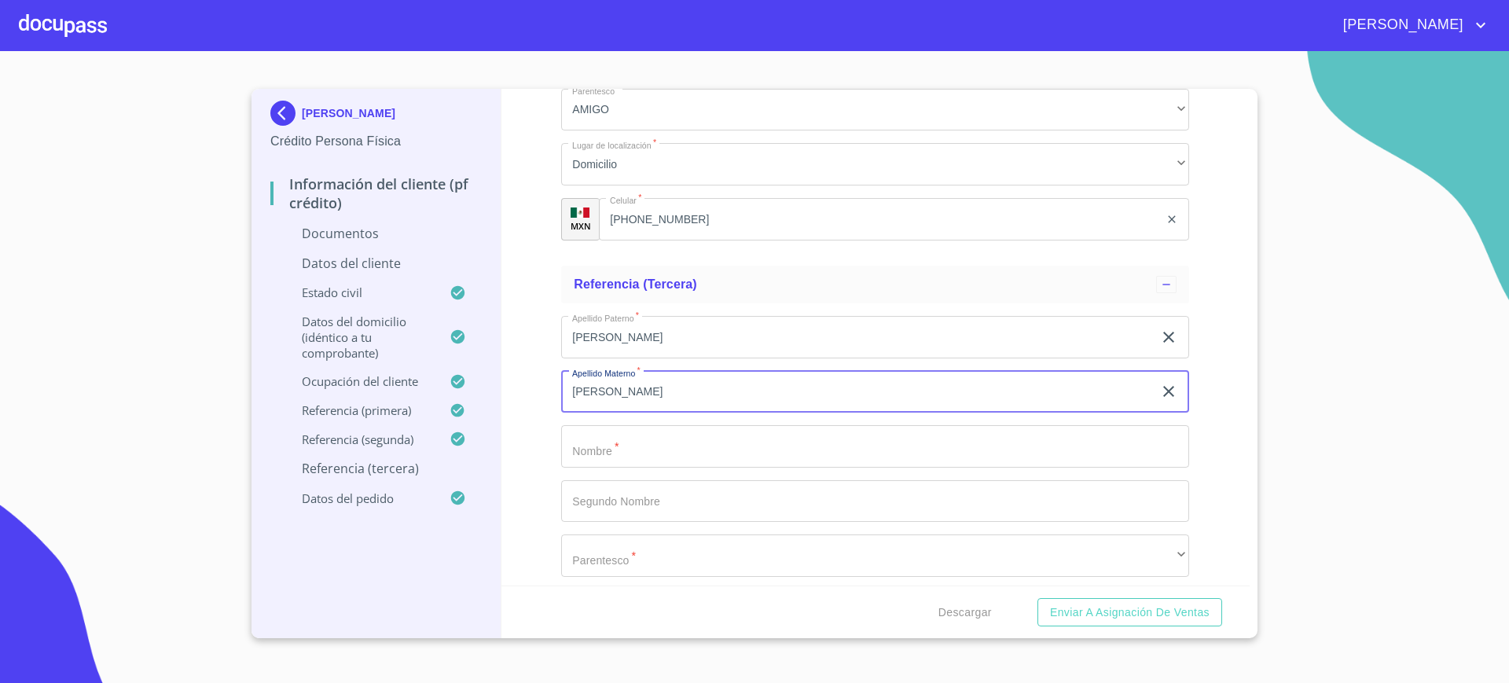
type input "[PERSON_NAME]"
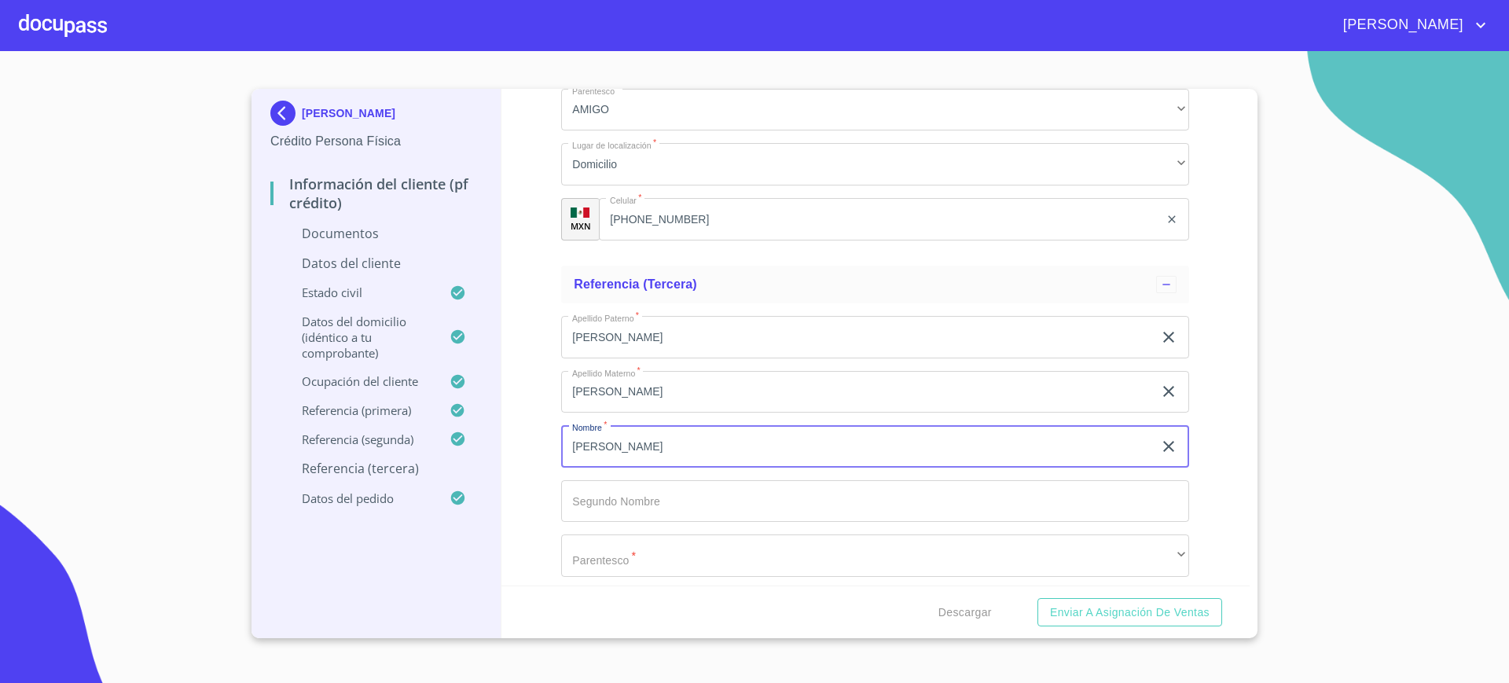
type input "[PERSON_NAME]"
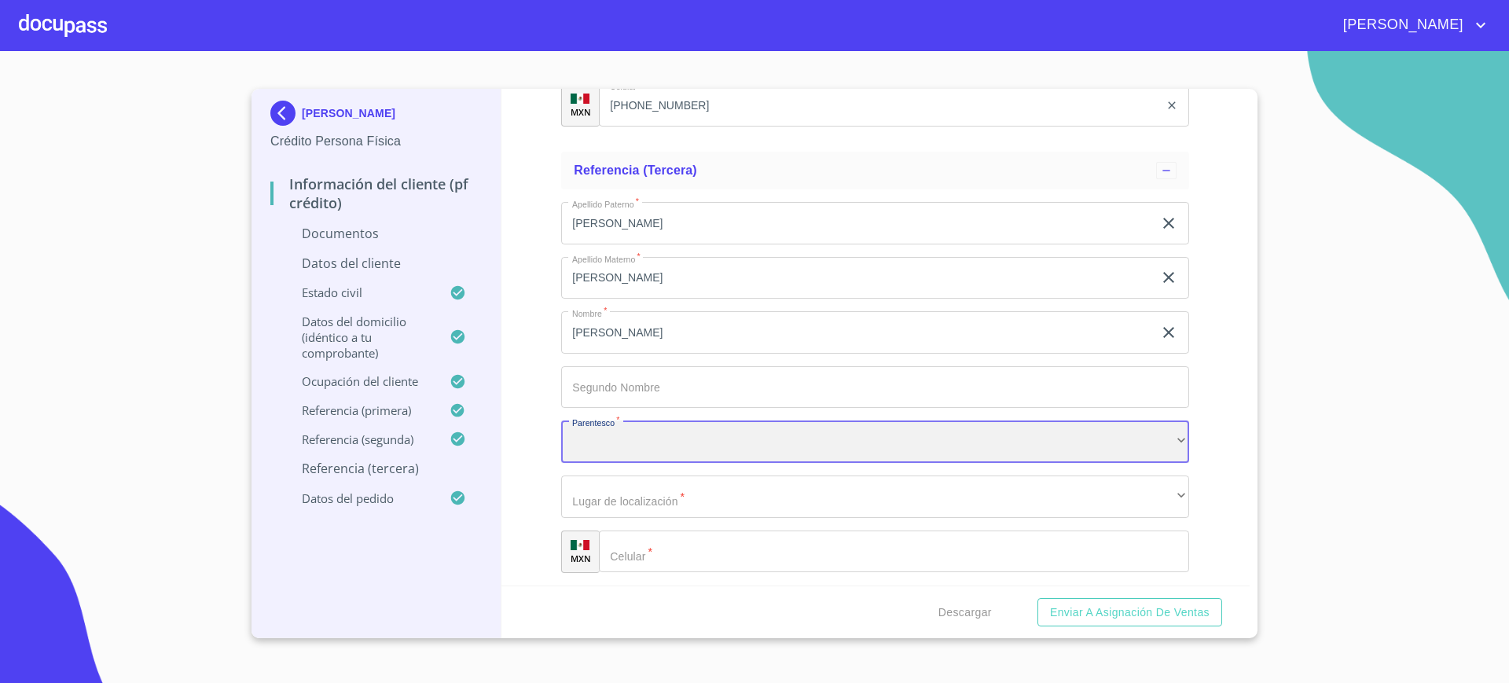
scroll to position [5957, 0]
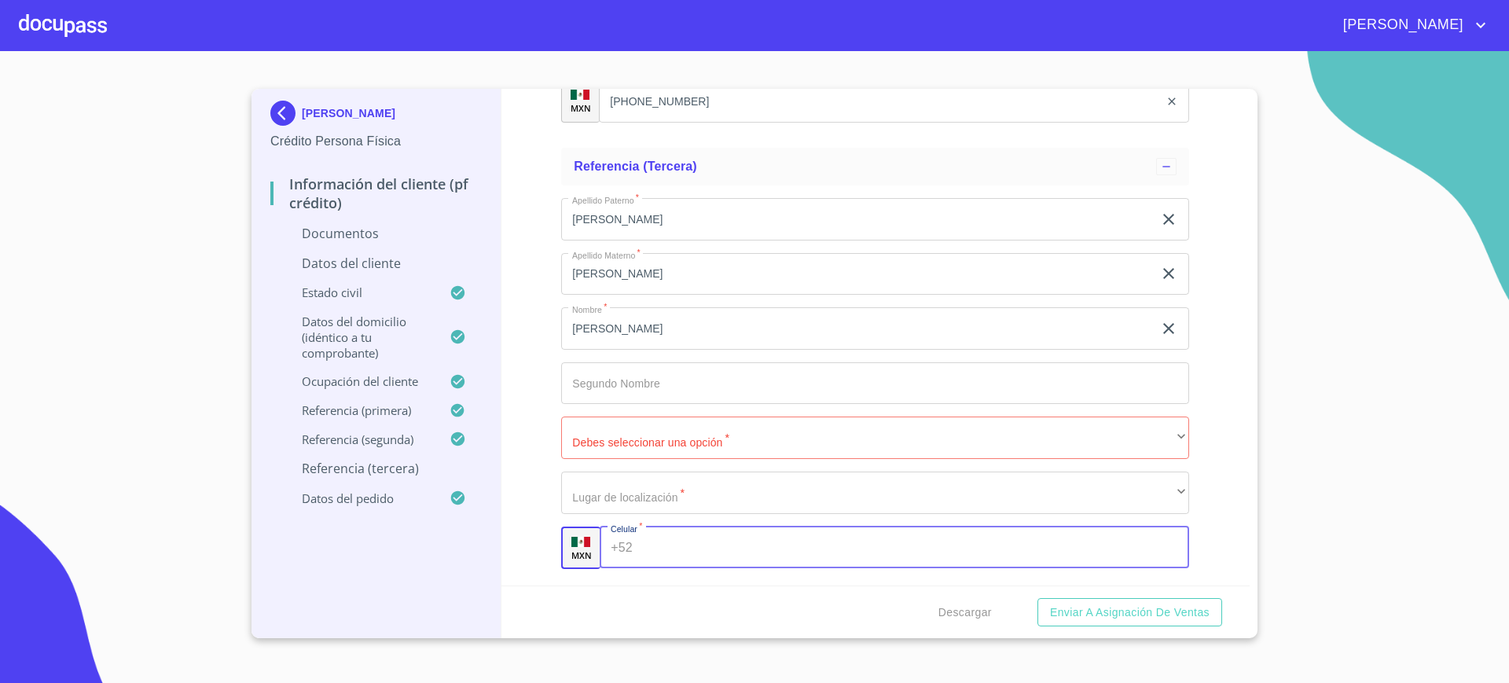
click at [654, 533] on input "Documento de identificación.   *" at bounding box center [914, 547] width 550 height 42
type input "[PHONE_NUMBER]"
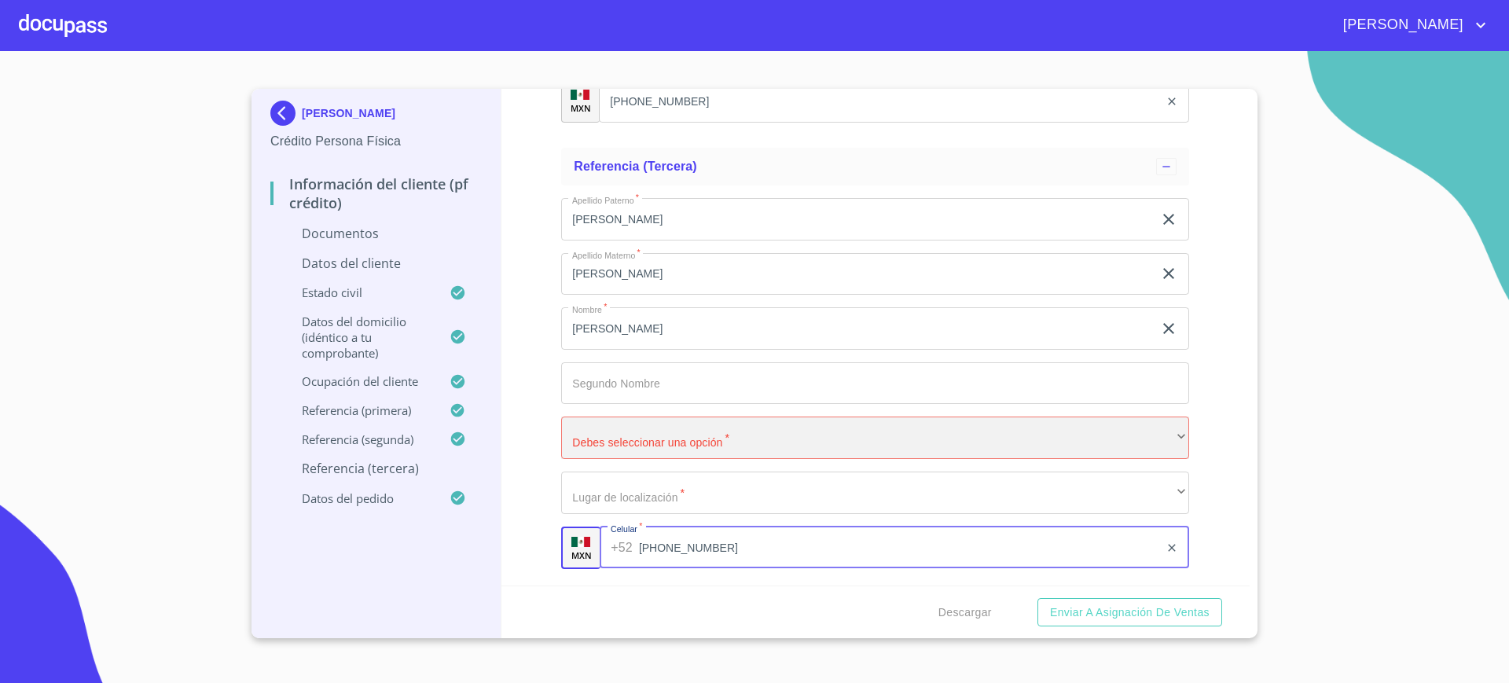
click at [687, 448] on div "​" at bounding box center [875, 437] width 628 height 42
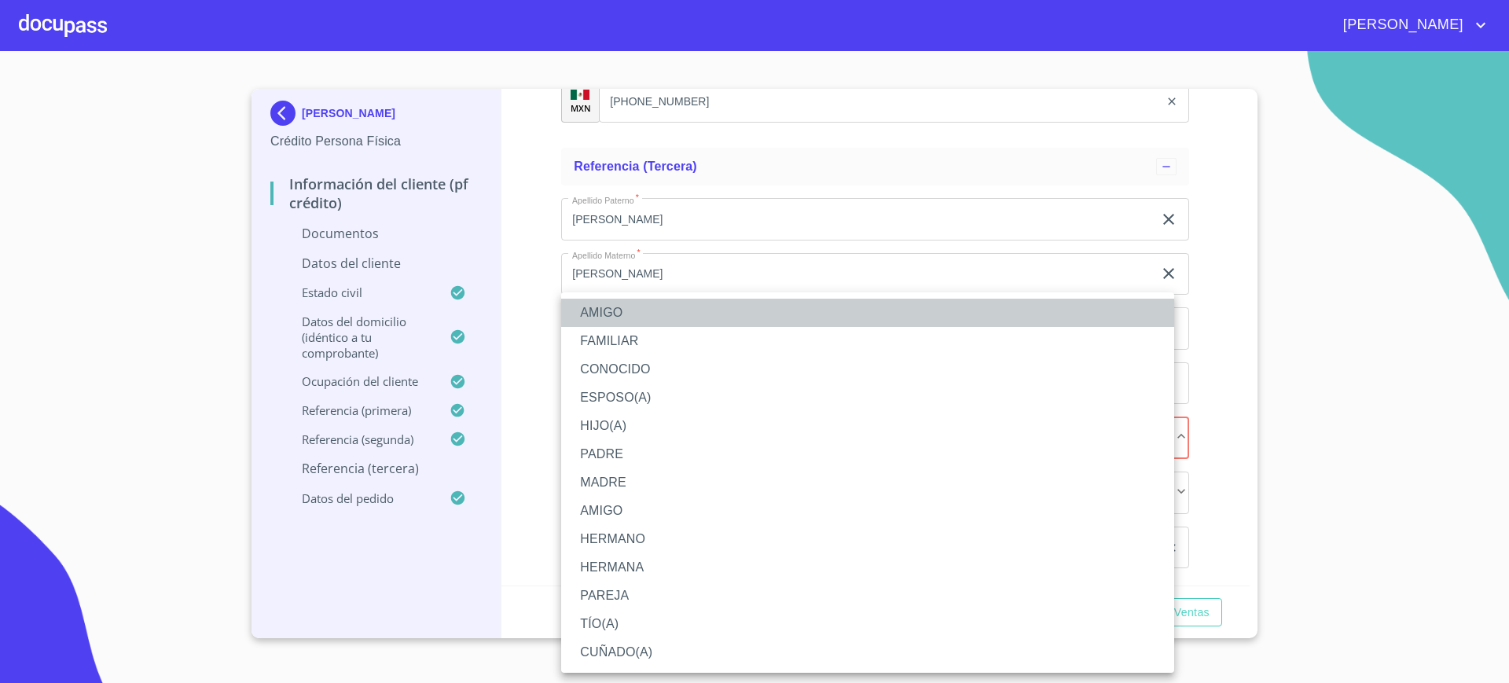
click at [656, 314] on li "AMIGO" at bounding box center [867, 313] width 613 height 28
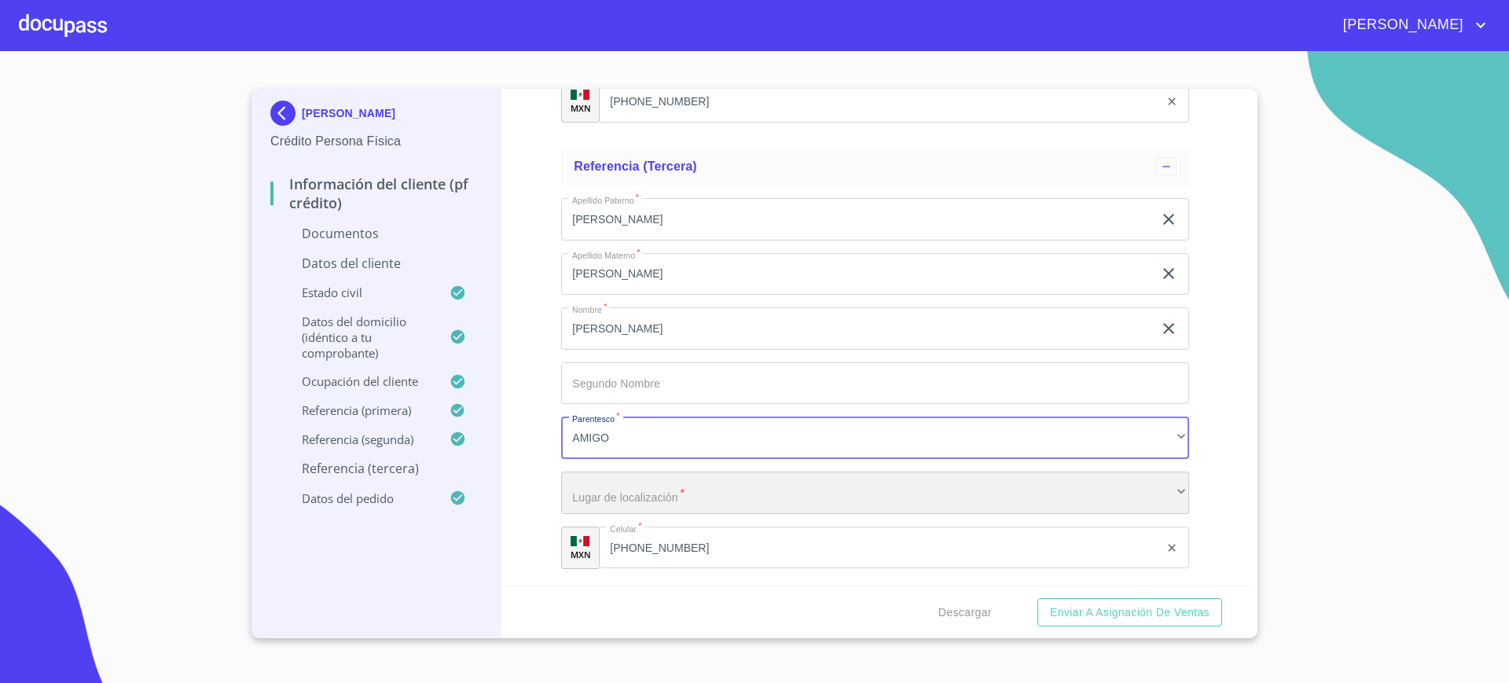
click at [900, 490] on div "​" at bounding box center [875, 492] width 628 height 42
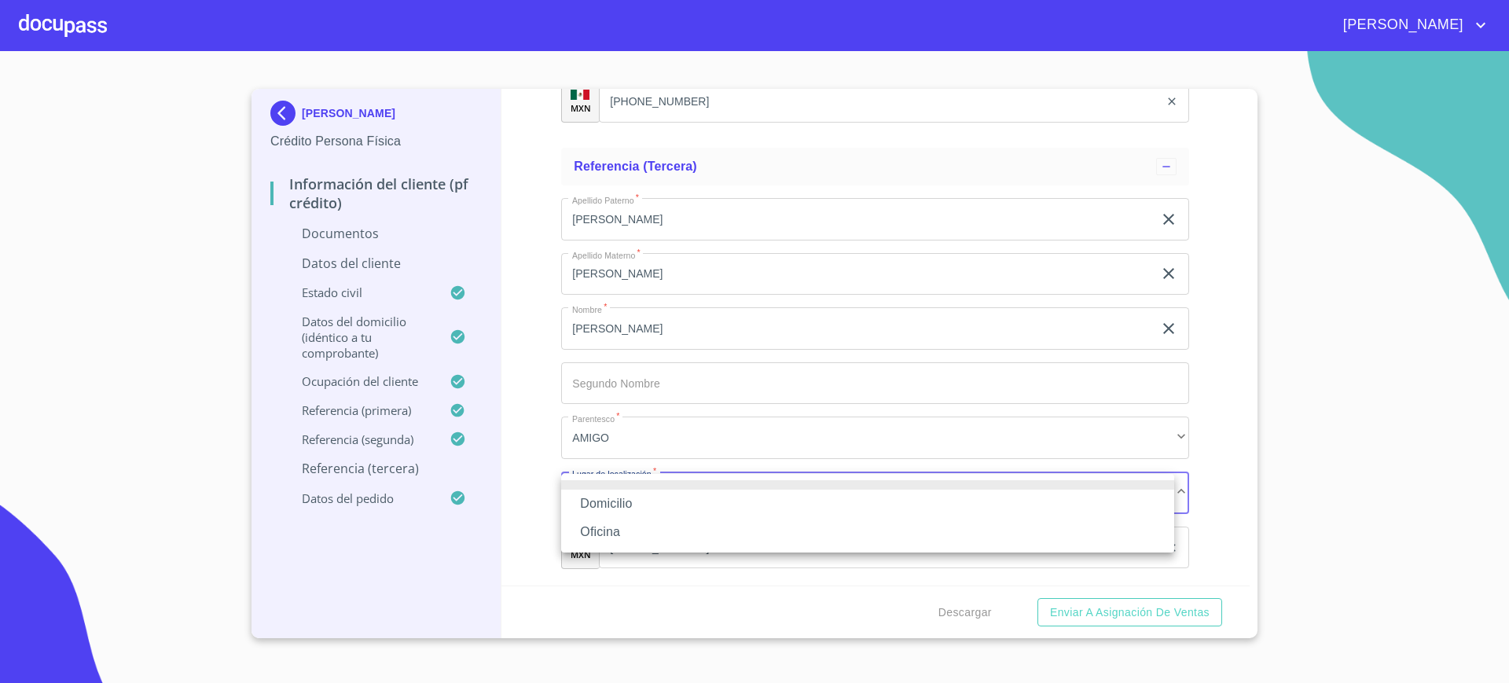
click at [724, 515] on li "Domicilio" at bounding box center [867, 503] width 613 height 28
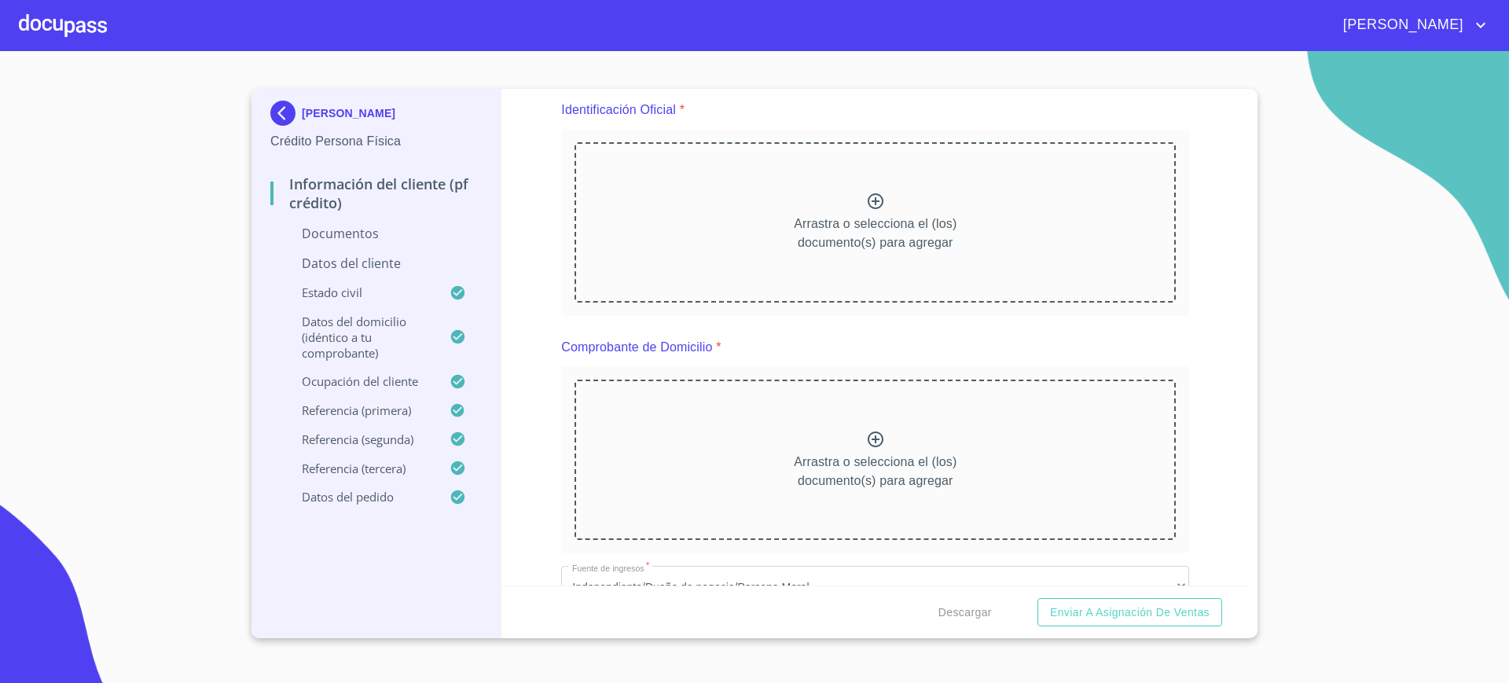
scroll to position [0, 0]
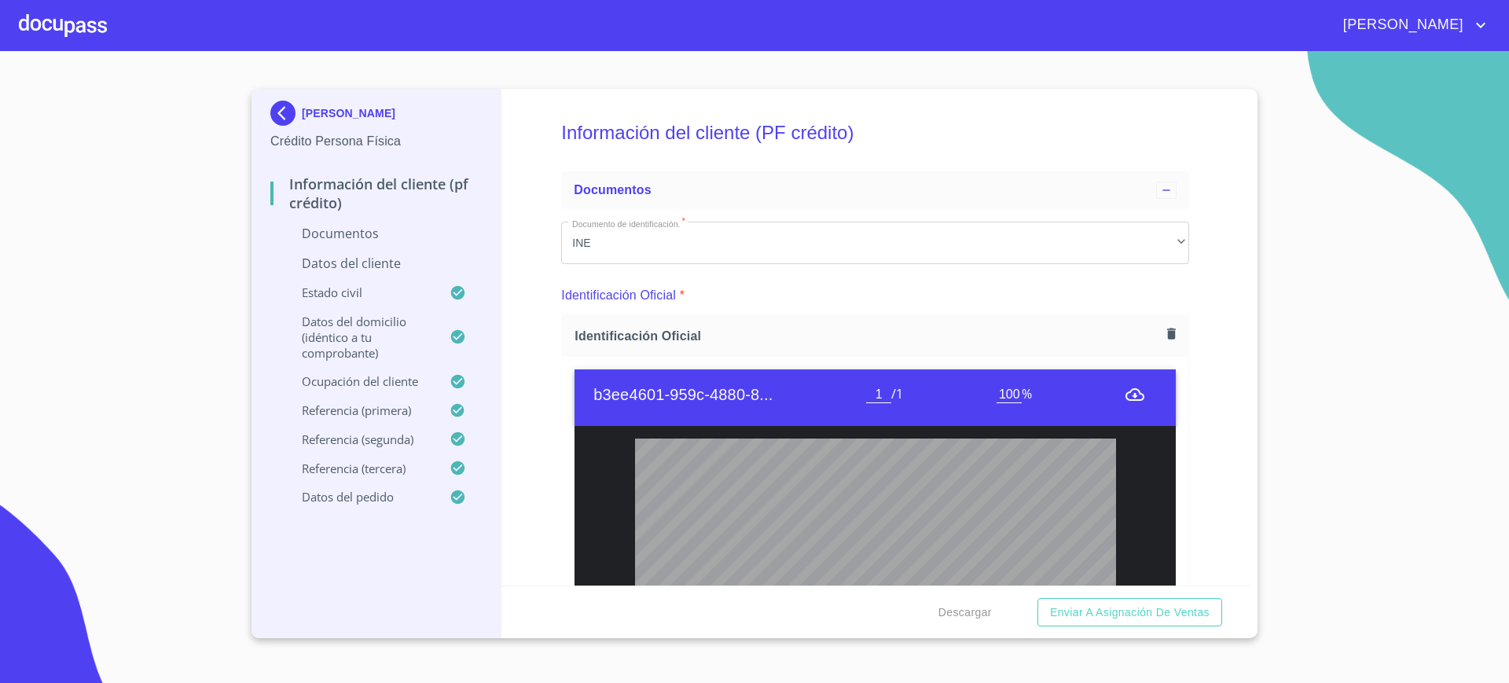
click at [999, 295] on div "Identificación Oficial *" at bounding box center [875, 296] width 628 height 38
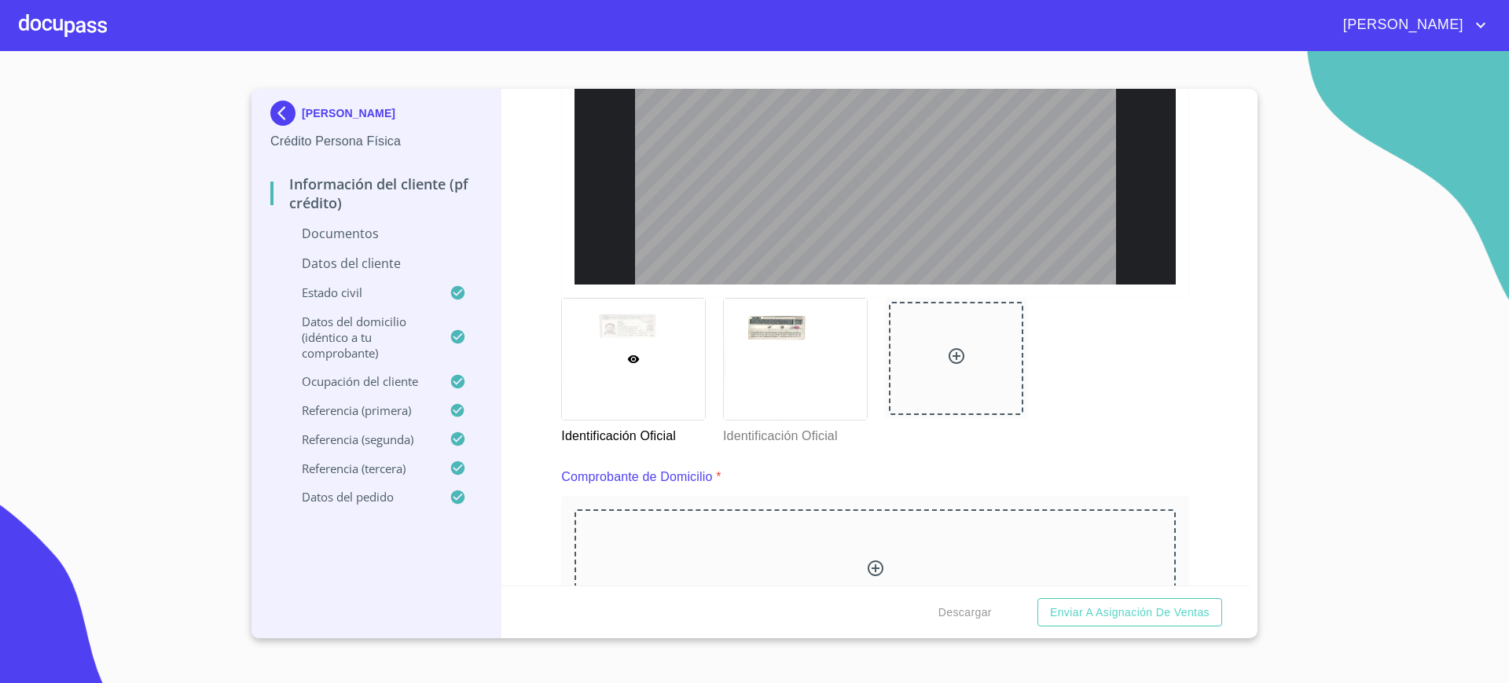
click at [1044, 371] on div "Identificación Oficial Identificación Oficial" at bounding box center [875, 371] width 647 height 167
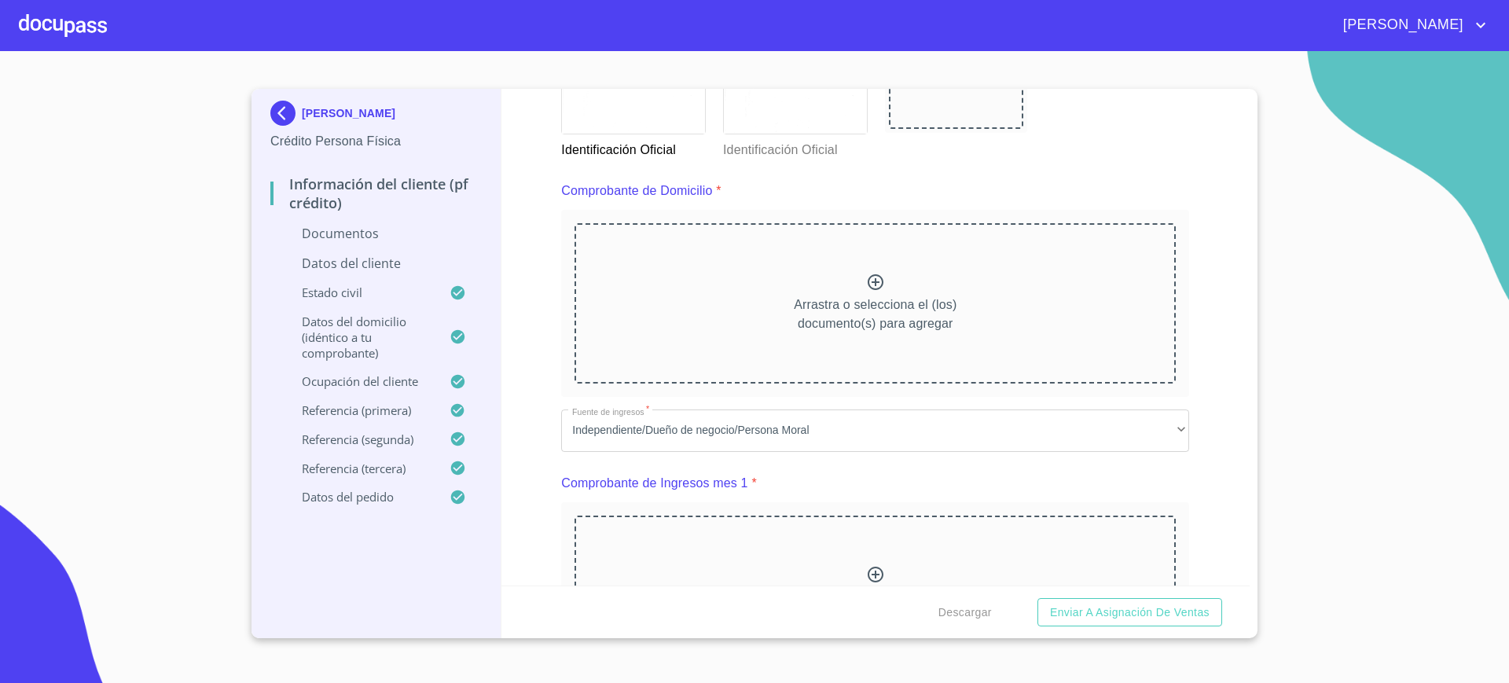
scroll to position [907, 0]
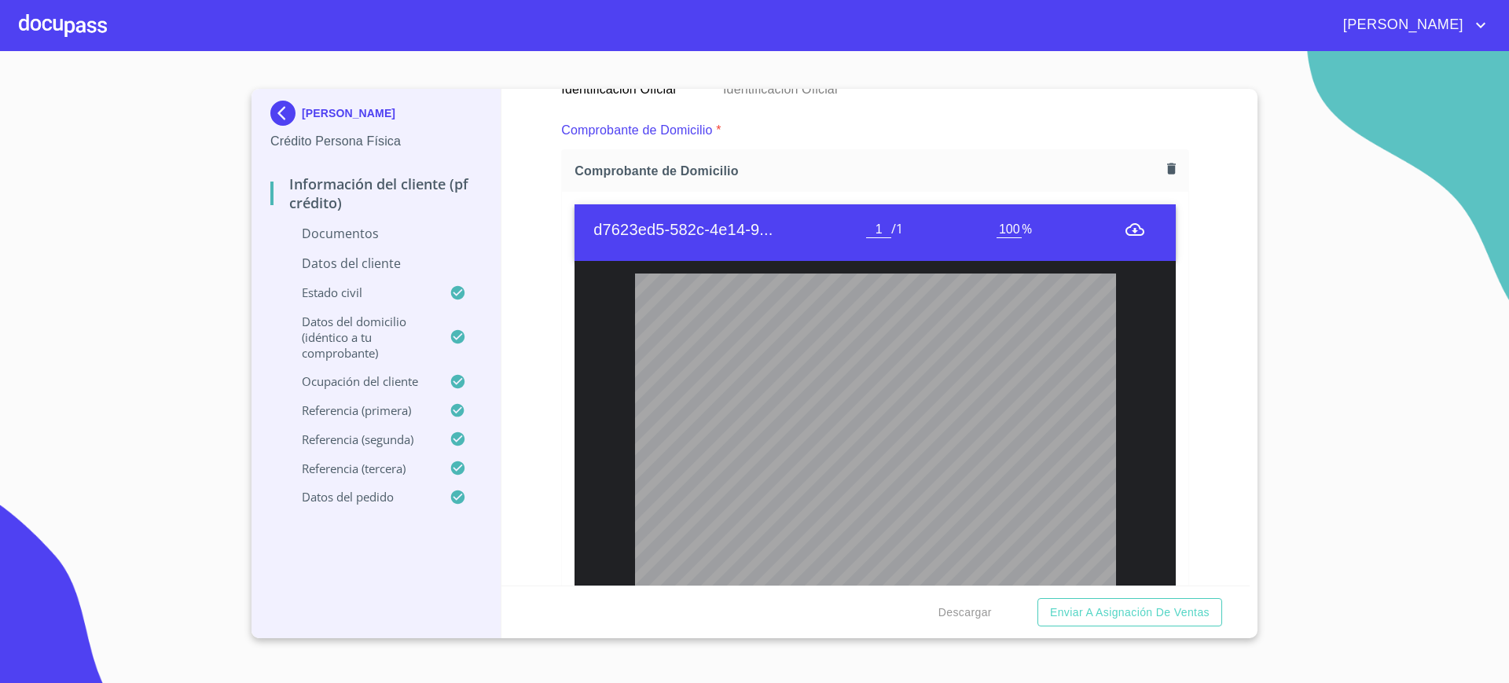
click at [1210, 425] on div "Información del cliente (PF crédito) Documentos Documento de identificación.   …" at bounding box center [875, 337] width 749 height 497
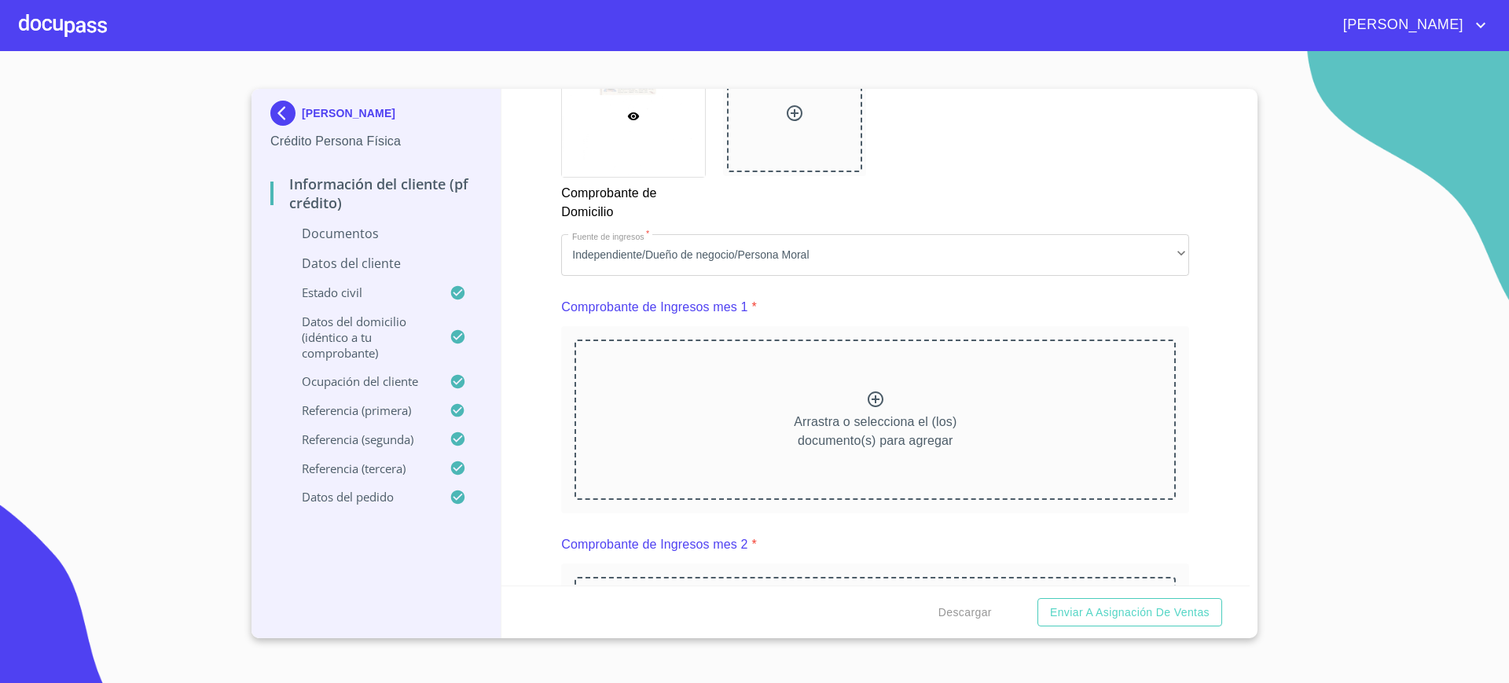
scroll to position [1637, 0]
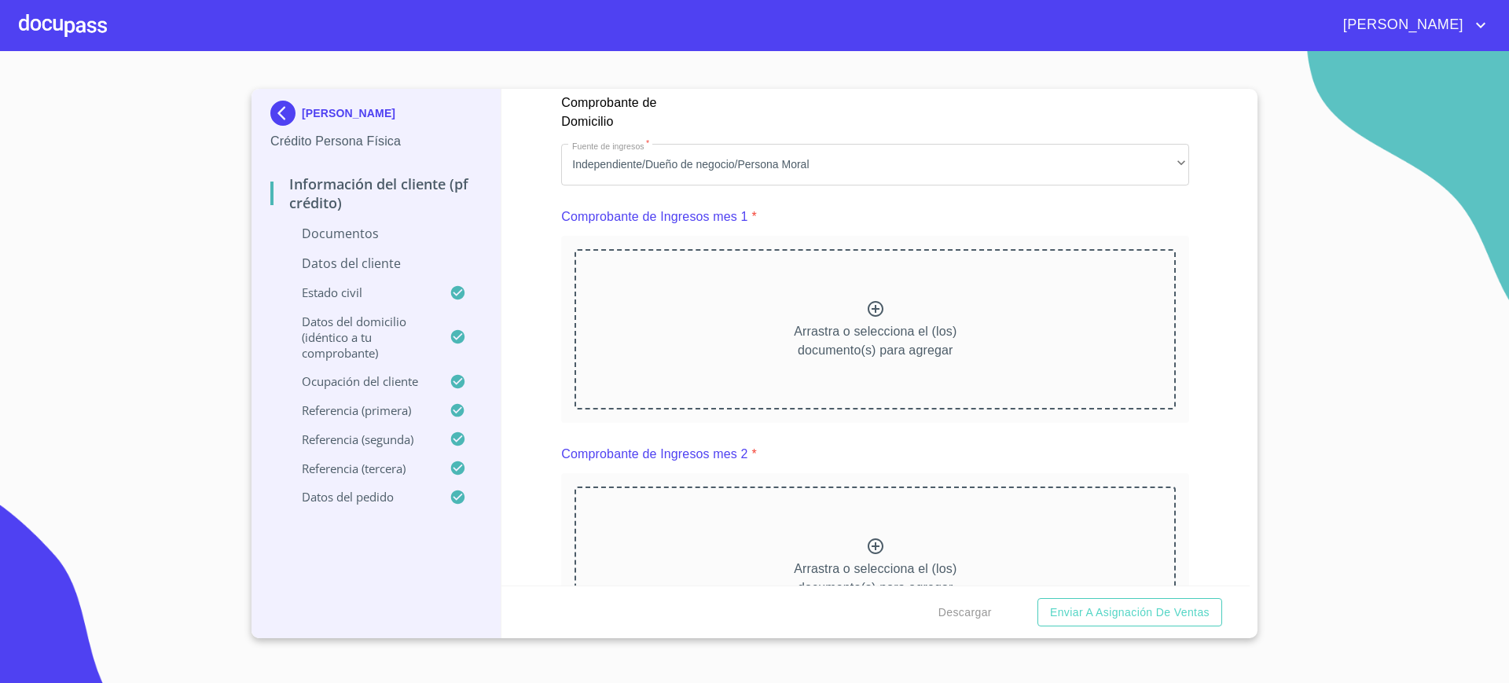
click at [1007, 384] on div "Arrastra o selecciona el (los) documento(s) para agregar" at bounding box center [874, 329] width 601 height 160
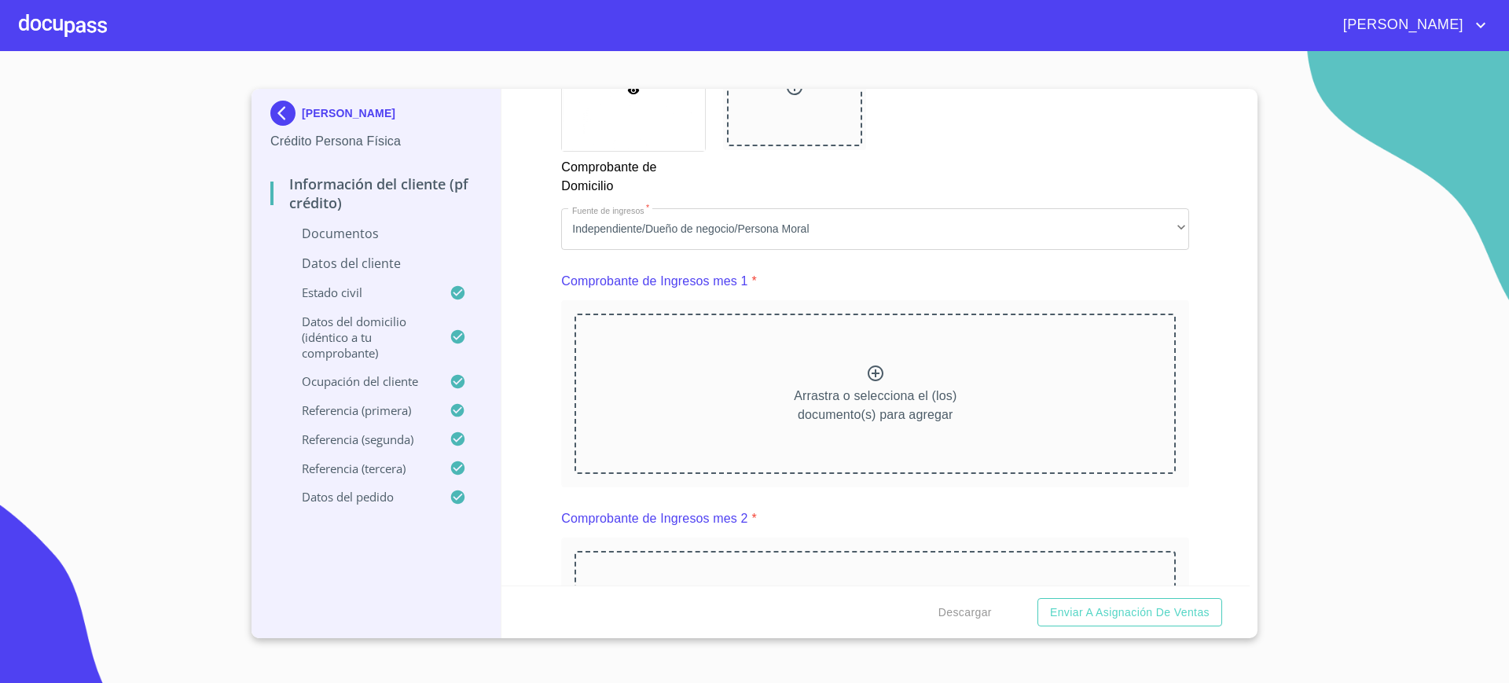
scroll to position [1570, 0]
